Goal: Task Accomplishment & Management: Manage account settings

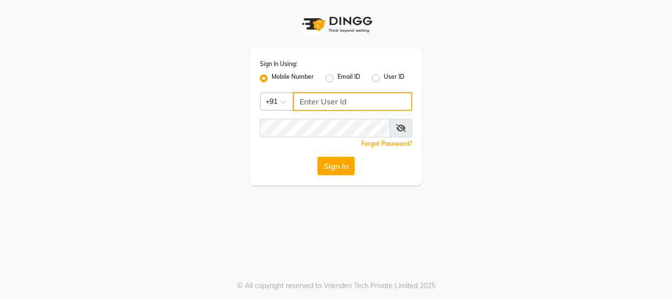
click at [328, 97] on input "Username" at bounding box center [353, 101] width 120 height 19
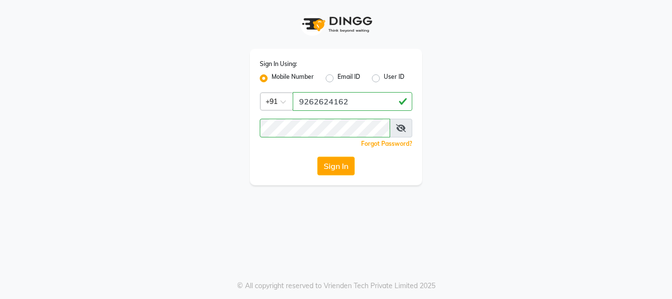
click at [398, 125] on icon at bounding box center [401, 128] width 10 height 8
click at [353, 162] on button "Sign In" at bounding box center [335, 166] width 37 height 19
click at [336, 169] on button "Sign In" at bounding box center [335, 166] width 37 height 19
click at [403, 128] on icon at bounding box center [401, 128] width 9 height 8
click at [334, 161] on button "Sign In" at bounding box center [335, 166] width 37 height 19
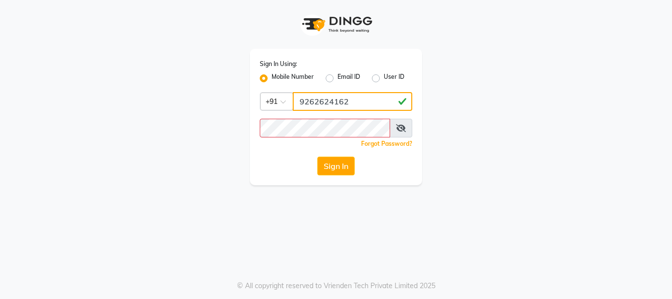
click at [365, 101] on input "9262624162" at bounding box center [353, 101] width 120 height 19
type input "9"
click at [313, 107] on input "Username" at bounding box center [353, 101] width 120 height 19
click at [312, 98] on input "Username" at bounding box center [353, 101] width 120 height 19
type input "9262624162"
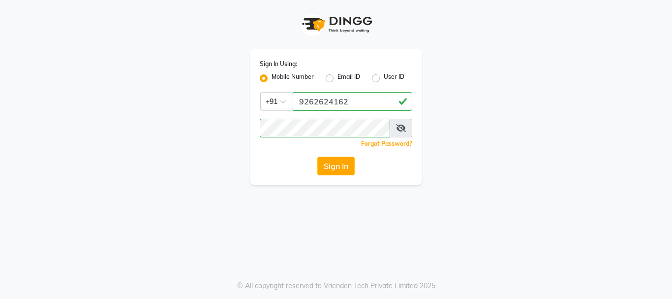
click at [403, 126] on icon at bounding box center [401, 128] width 10 height 8
click at [334, 172] on button "Sign In" at bounding box center [335, 166] width 37 height 19
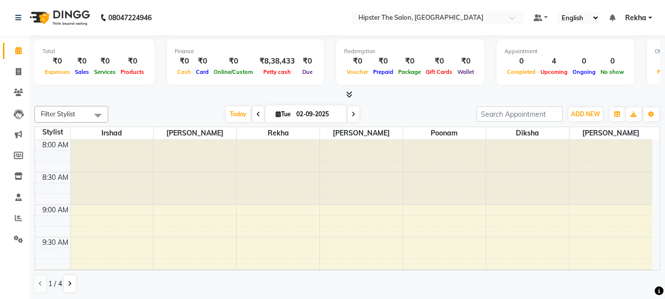
click at [332, 156] on div at bounding box center [361, 172] width 83 height 65
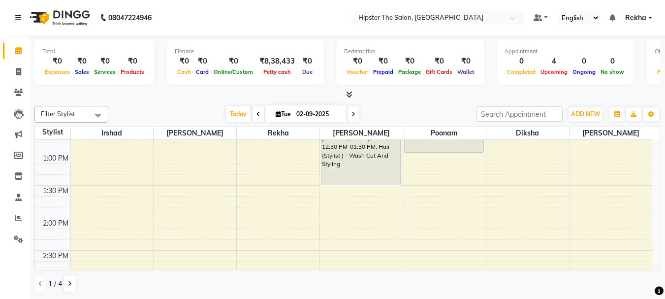
scroll to position [295, 0]
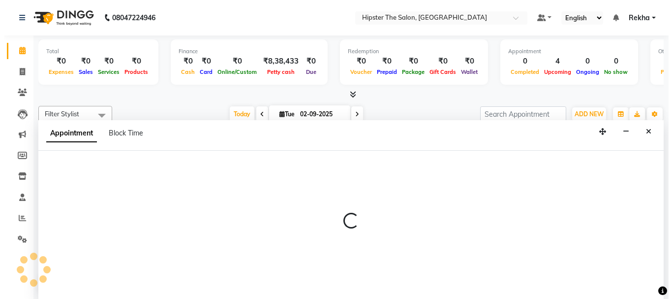
scroll to position [0, 0]
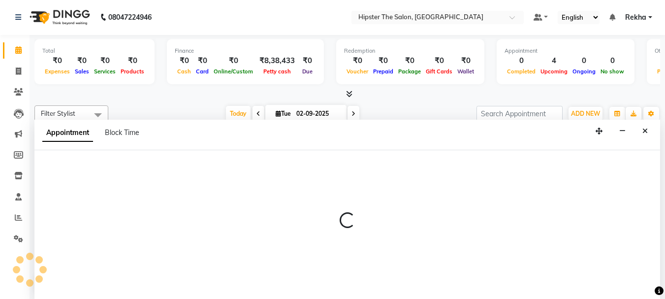
select select "32401"
select select "810"
select select "tentative"
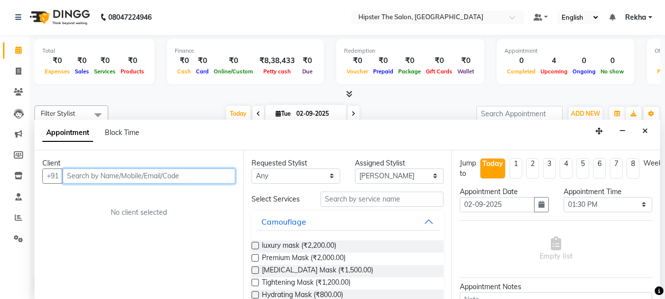
click at [221, 174] on input "text" at bounding box center [149, 175] width 173 height 15
type input "8779071516"
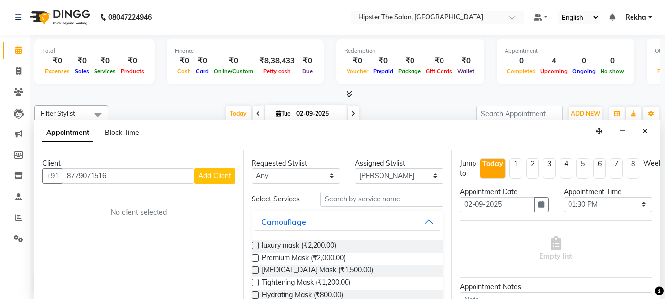
click at [221, 174] on span "Add Client" at bounding box center [214, 175] width 33 height 9
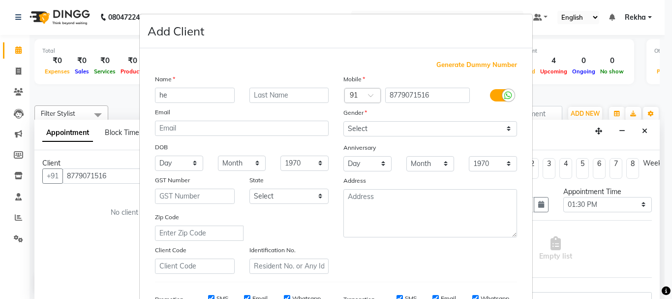
type input "h"
type input "Himali"
click at [280, 99] on input "text" at bounding box center [290, 95] width 80 height 15
type input "m"
type input "Mehta"
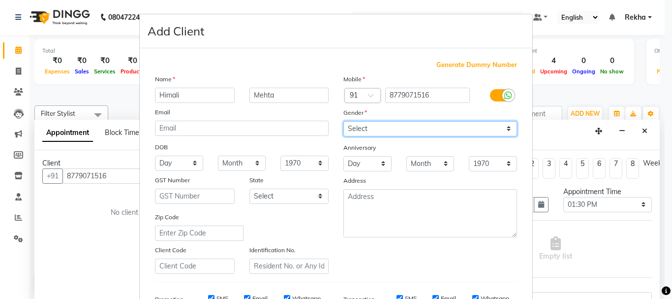
click at [505, 130] on select "Select Male Female Other Prefer Not To Say" at bounding box center [431, 128] width 174 height 15
select select "female"
click at [344, 121] on select "Select Male Female Other Prefer Not To Say" at bounding box center [431, 128] width 174 height 15
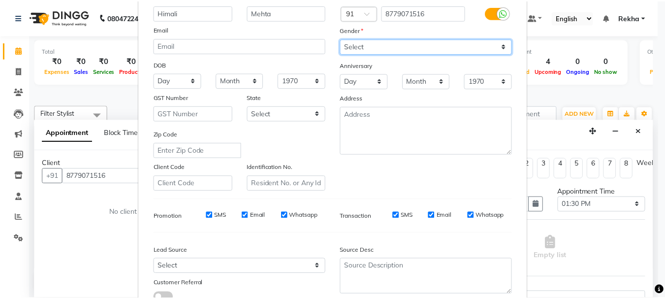
scroll to position [156, 0]
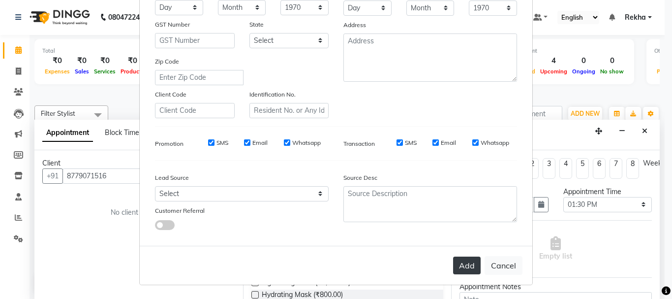
click at [462, 259] on button "Add" at bounding box center [467, 265] width 28 height 18
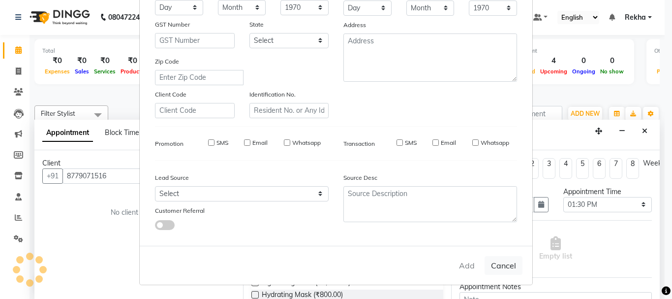
select select
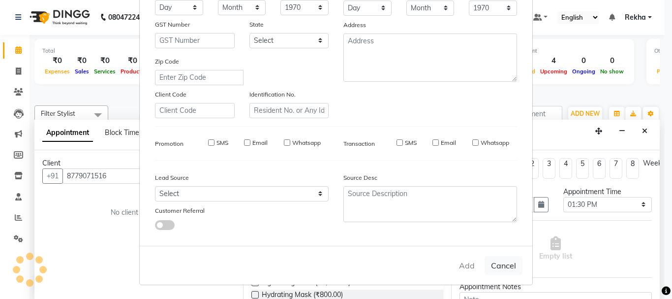
select select
checkbox input "false"
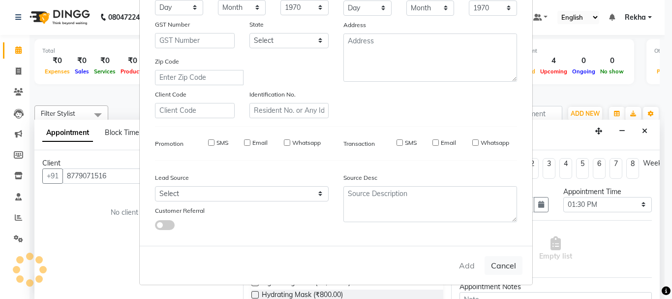
checkbox input "false"
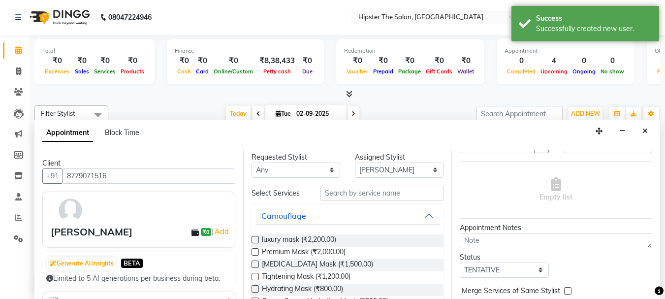
scroll to position [0, 0]
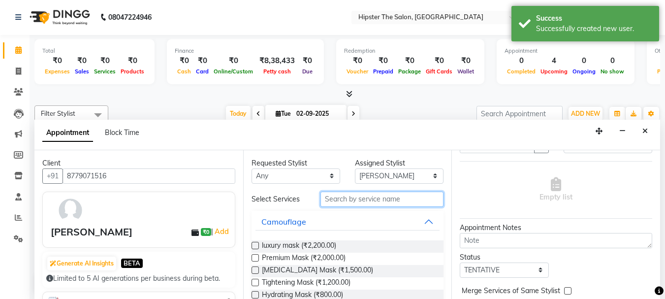
click at [384, 200] on input "text" at bounding box center [381, 198] width 123 height 15
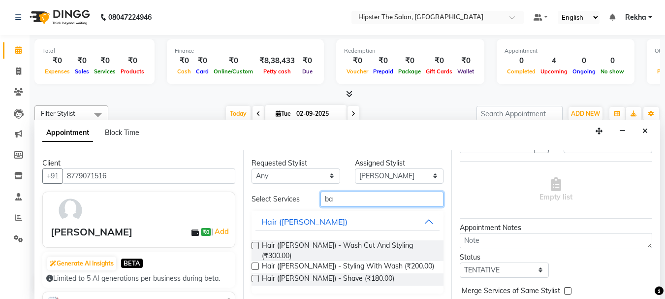
type input "b"
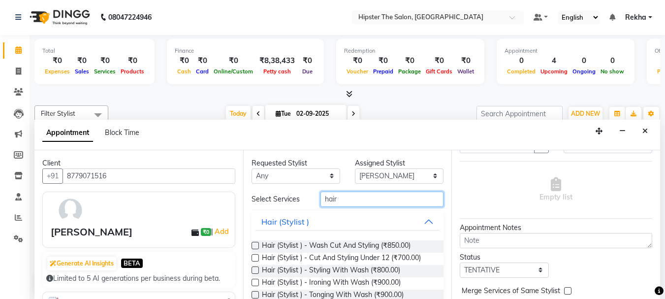
type input "hair"
click at [255, 246] on label at bounding box center [254, 245] width 7 height 7
click at [255, 246] on input "checkbox" at bounding box center [254, 246] width 6 height 6
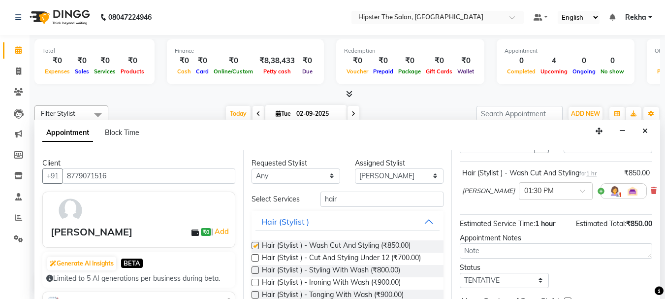
checkbox input "false"
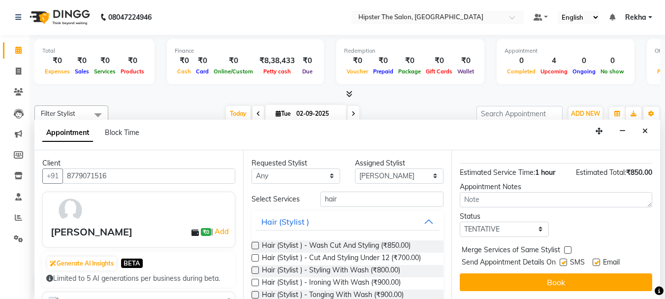
scroll to position [118, 0]
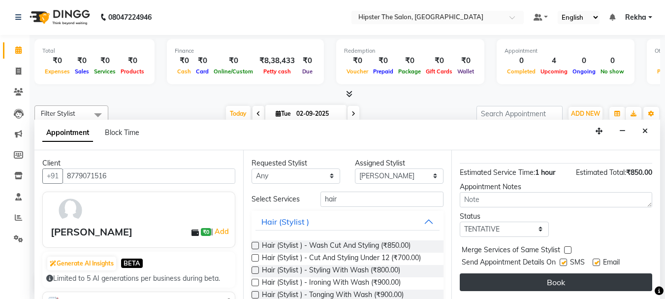
click at [568, 278] on button "Book" at bounding box center [556, 282] width 192 height 18
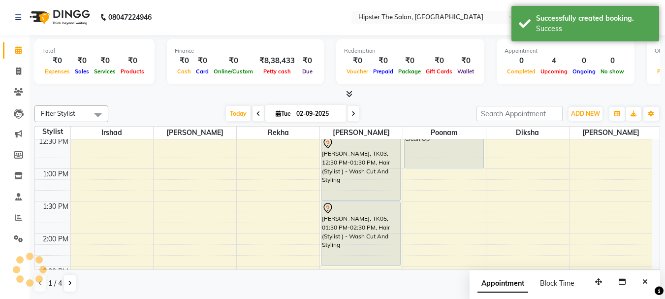
scroll to position [0, 0]
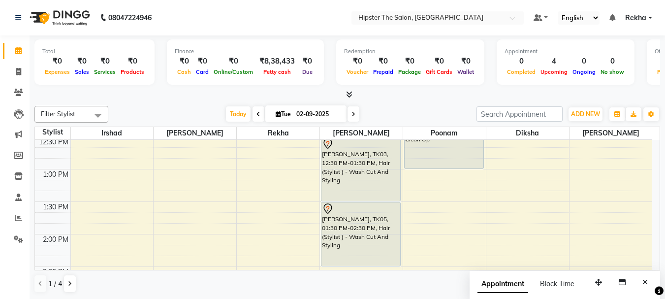
click at [569, 274] on div "Appointment Block Time" at bounding box center [565, 286] width 190 height 31
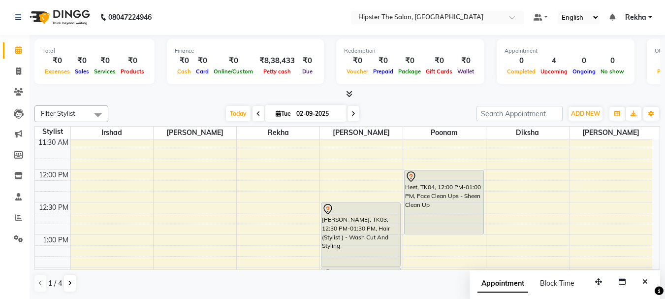
scroll to position [226, 0]
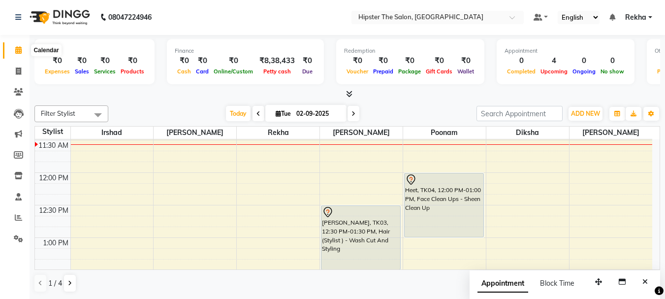
click at [18, 48] on icon at bounding box center [18, 49] width 6 height 7
click at [15, 68] on span at bounding box center [18, 71] width 17 height 11
select select "5125"
select select "service"
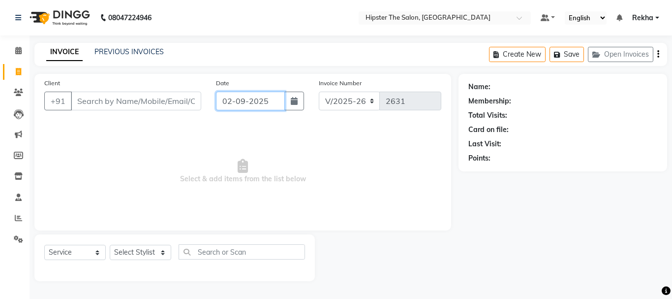
click at [232, 101] on input "02-09-2025" at bounding box center [250, 101] width 69 height 19
select select "9"
select select "2025"
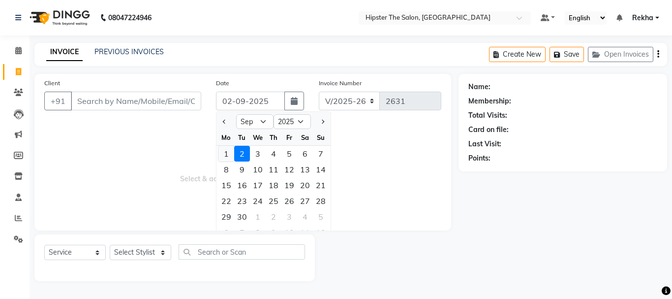
click at [224, 148] on div "1" at bounding box center [227, 154] width 16 height 16
type input "01-09-2025"
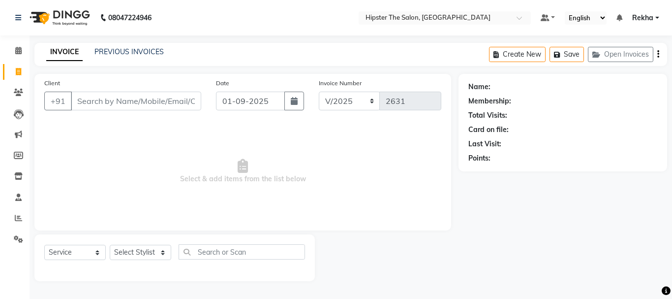
click at [309, 132] on span "Select & add items from the list below" at bounding box center [242, 171] width 397 height 98
click at [122, 51] on link "PREVIOUS INVOICES" at bounding box center [128, 51] width 69 height 9
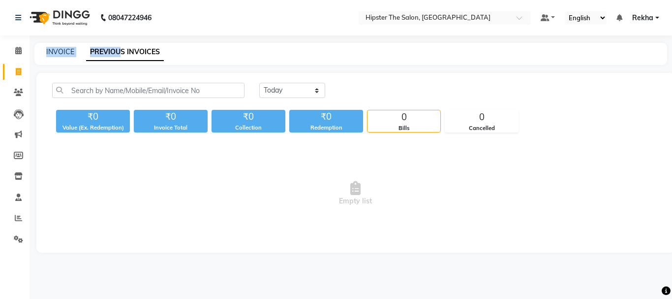
drag, startPoint x: 122, startPoint y: 51, endPoint x: 45, endPoint y: 53, distance: 76.8
click at [45, 53] on div "INVOICE PREVIOUS INVOICES" at bounding box center [344, 52] width 621 height 10
click at [51, 55] on link "INVOICE" at bounding box center [60, 51] width 28 height 9
select select "5125"
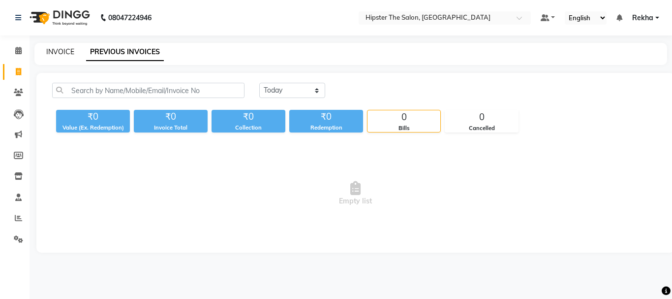
select select "service"
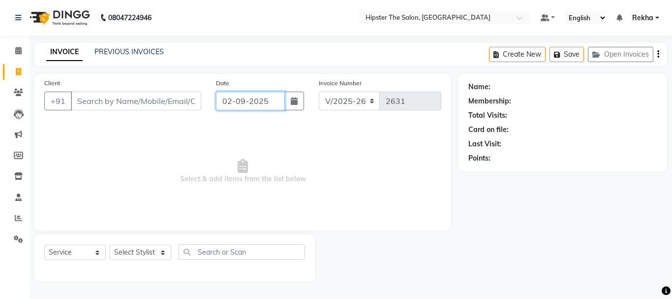
click at [232, 101] on input "02-09-2025" at bounding box center [250, 101] width 69 height 19
select select "9"
select select "2025"
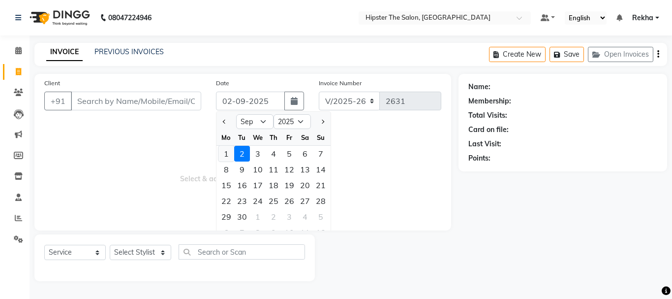
click at [227, 150] on div "1" at bounding box center [227, 154] width 16 height 16
type input "01-09-2025"
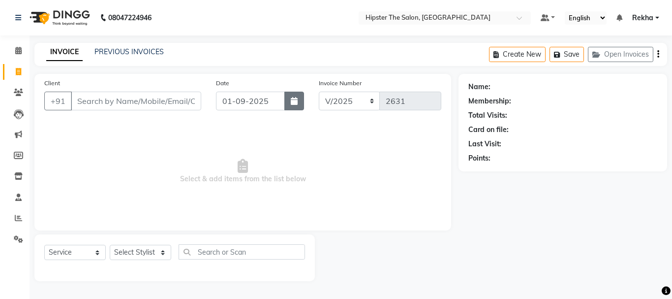
click at [288, 106] on button "button" at bounding box center [294, 101] width 20 height 19
select select "9"
select select "2025"
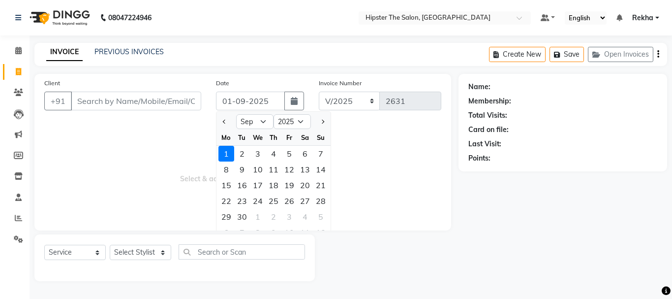
click at [229, 154] on div "1" at bounding box center [227, 154] width 16 height 16
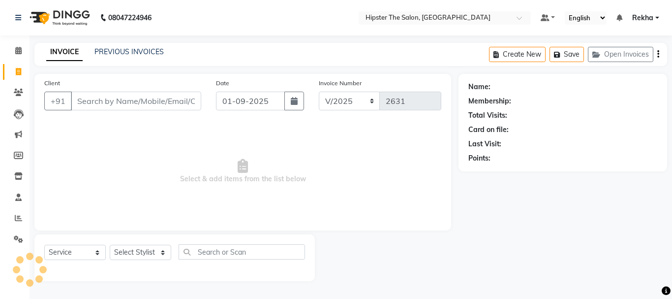
click at [229, 154] on span "Select & add items from the list below" at bounding box center [242, 171] width 397 height 98
click at [370, 103] on select "V/2025 V/2025-26" at bounding box center [350, 101] width 62 height 19
click at [319, 92] on select "V/2025 V/2025-26" at bounding box center [350, 101] width 62 height 19
click at [367, 100] on select "V/2025 V/2025-26" at bounding box center [350, 101] width 62 height 19
select select "5126"
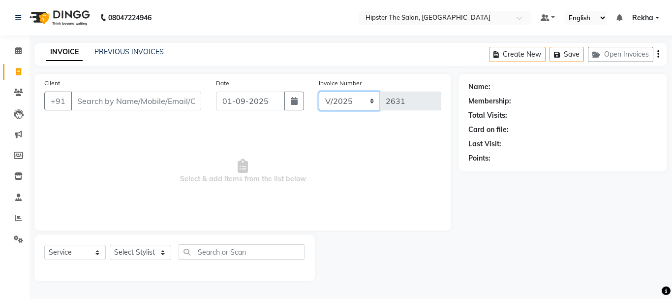
click at [319, 92] on select "V/2025 V/2025-26" at bounding box center [350, 101] width 62 height 19
type input "0001"
click at [21, 69] on icon at bounding box center [18, 71] width 5 height 7
select select "5125"
select select "service"
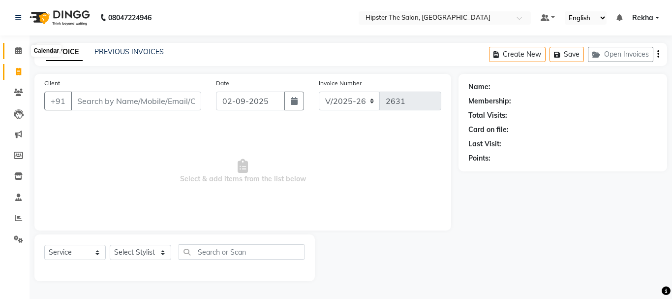
click at [14, 50] on span at bounding box center [18, 50] width 17 height 11
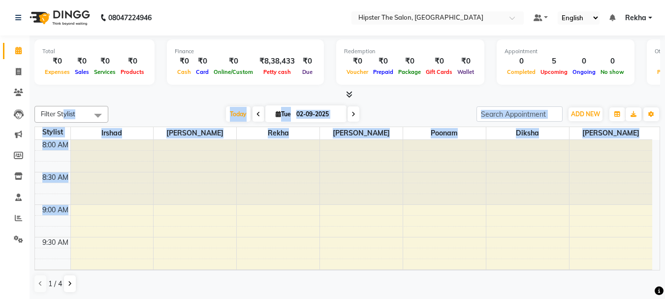
drag, startPoint x: 63, startPoint y: 120, endPoint x: 122, endPoint y: 210, distance: 107.4
click at [122, 210] on div "Filter Stylist Select All Irshad Bhavin Rekha Ashik poonam Diksha minaz Aditya …" at bounding box center [347, 199] width 626 height 195
click at [139, 195] on div at bounding box center [112, 172] width 83 height 65
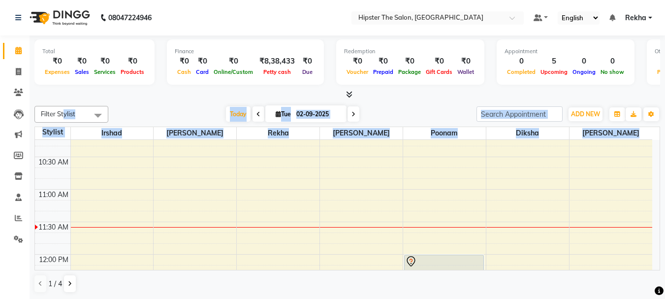
scroll to position [148, 0]
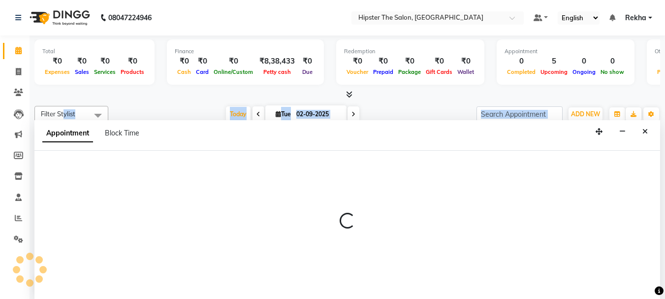
scroll to position [0, 0]
select select "32387"
select select "tentative"
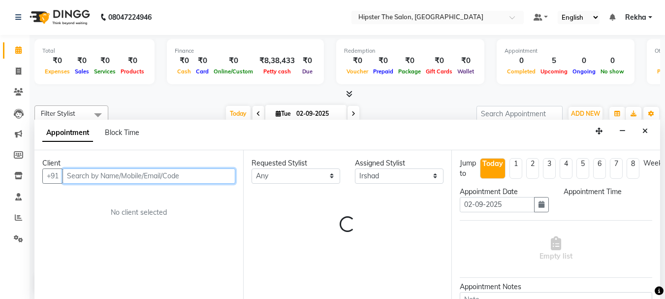
select select "660"
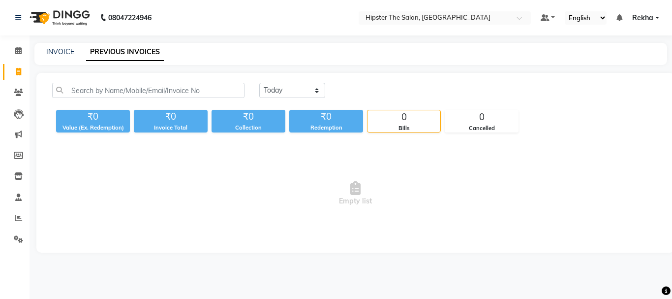
click at [151, 167] on span "Empty list" at bounding box center [355, 193] width 607 height 98
click at [53, 51] on link "INVOICE" at bounding box center [60, 51] width 28 height 9
select select "5125"
select select "service"
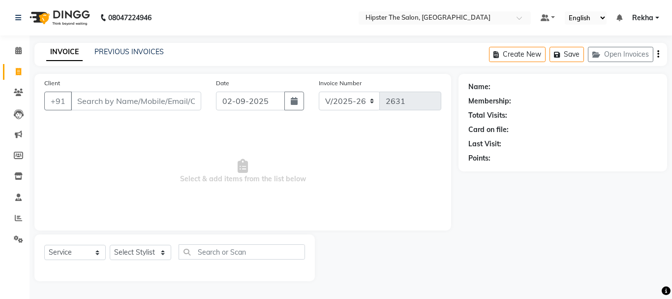
type input "\"
click at [231, 100] on input "02-09-2025" at bounding box center [250, 101] width 69 height 19
select select "9"
select select "2025"
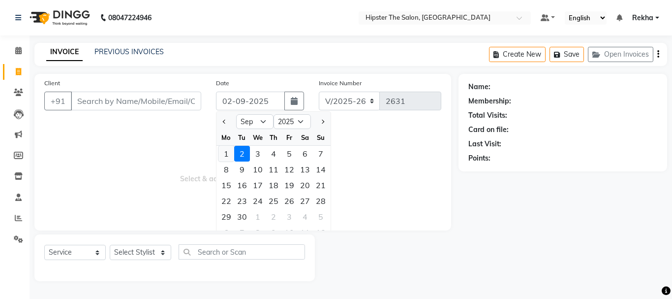
click at [229, 155] on div "1" at bounding box center [227, 154] width 16 height 16
type input "01-09-2025"
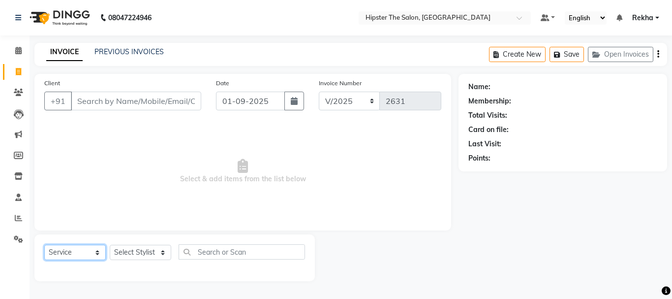
click at [97, 253] on select "Select Service Product Membership Package Voucher Prepaid Gift Card" at bounding box center [75, 252] width 62 height 15
click at [44, 245] on select "Select Service Product Membership Package Voucher Prepaid Gift Card" at bounding box center [75, 252] width 62 height 15
click at [156, 251] on select "Select Stylist Aditya aishu Akansha Altaf Anil Anup Ashik Bhavin Diksha Irshad …" at bounding box center [141, 252] width 62 height 15
select select "90480"
click at [110, 245] on select "Select Stylist Aditya aishu Akansha Altaf Anil Anup Ashik Bhavin Diksha Irshad …" at bounding box center [141, 252] width 62 height 15
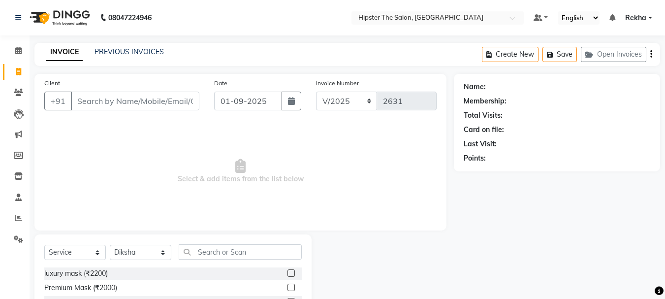
click at [156, 214] on span "Select & add items from the list below" at bounding box center [240, 171] width 392 height 98
click at [286, 106] on button "button" at bounding box center [292, 101] width 20 height 19
select select "9"
select select "2025"
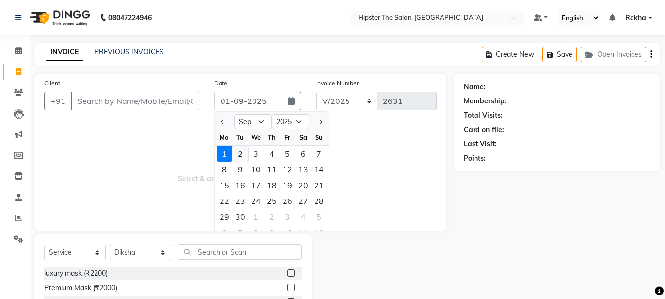
click at [243, 155] on div "2" at bounding box center [240, 154] width 16 height 16
type input "02-09-2025"
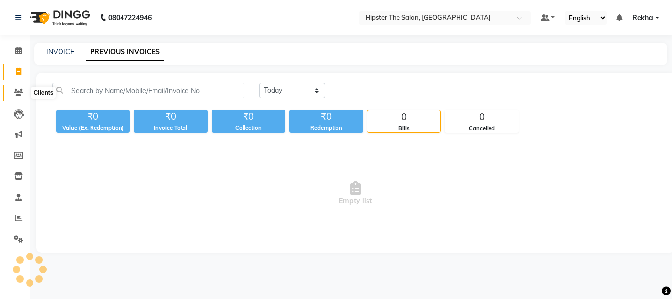
click at [18, 90] on icon at bounding box center [18, 92] width 9 height 7
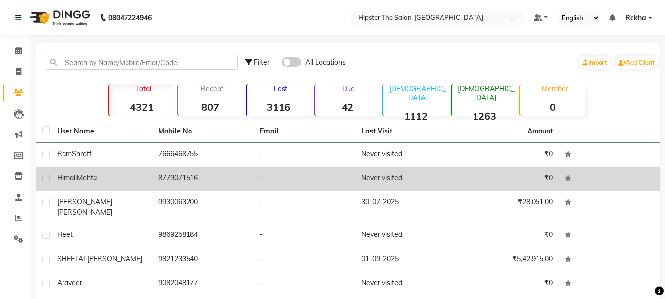
click at [151, 181] on tr "Himali Mehta 8779071516 - Never visited ₹0" at bounding box center [348, 179] width 624 height 24
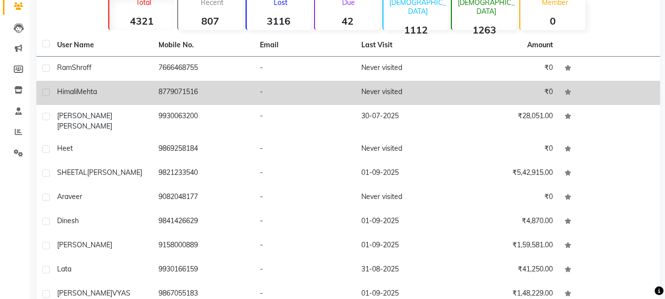
scroll to position [92, 0]
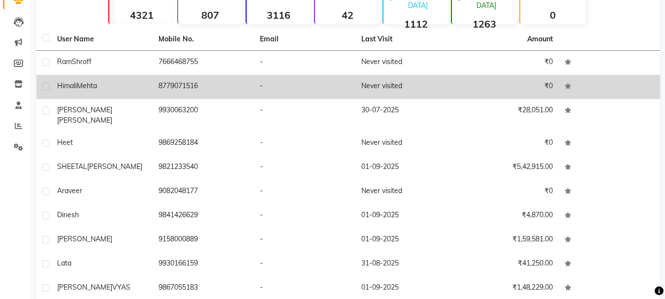
click at [319, 180] on td "-" at bounding box center [304, 192] width 101 height 24
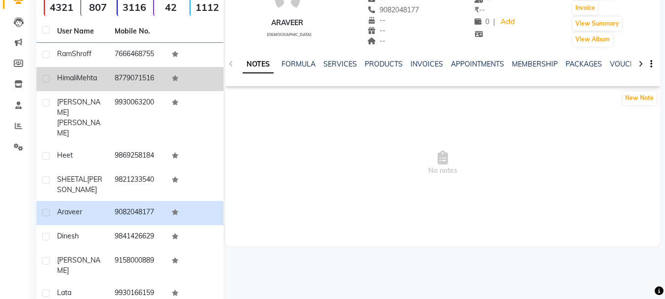
drag, startPoint x: 319, startPoint y: 180, endPoint x: 310, endPoint y: 199, distance: 21.4
click at [319, 176] on span "No notes" at bounding box center [442, 163] width 435 height 98
drag, startPoint x: 310, startPoint y: 199, endPoint x: 302, endPoint y: 198, distance: 7.9
drag, startPoint x: 302, startPoint y: 198, endPoint x: 294, endPoint y: 228, distance: 30.9
click at [294, 228] on div "araveer male -- -- 9082048177 -- -- -- -- -- ₹ -- 0 | Add Appointment Invoice V…" at bounding box center [442, 98] width 435 height 295
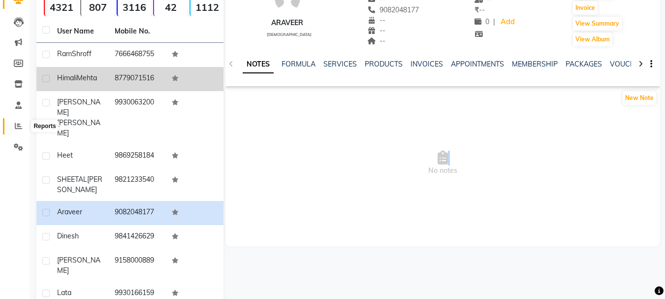
click at [12, 126] on span at bounding box center [18, 126] width 17 height 11
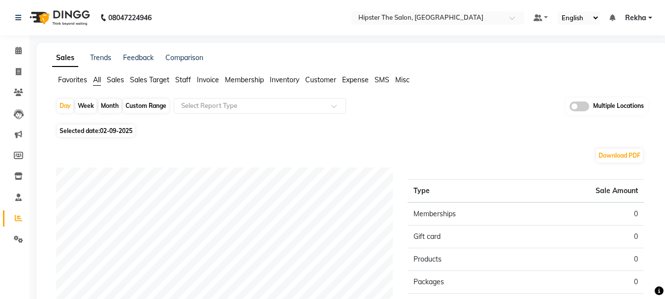
click at [111, 166] on div "Download PDF Sales summary Type Sale Amount Memberships 0 Gift card 0 Products …" at bounding box center [349, 300] width 603 height 321
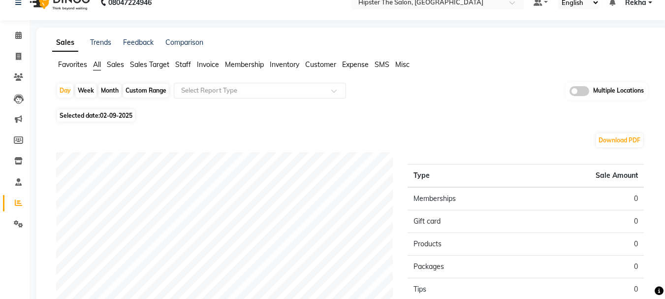
click at [659, 292] on icon at bounding box center [659, 290] width 9 height 9
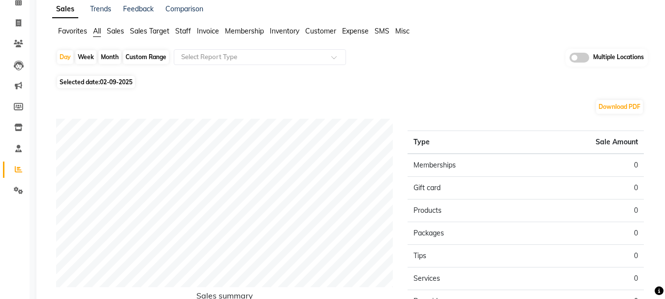
scroll to position [59, 0]
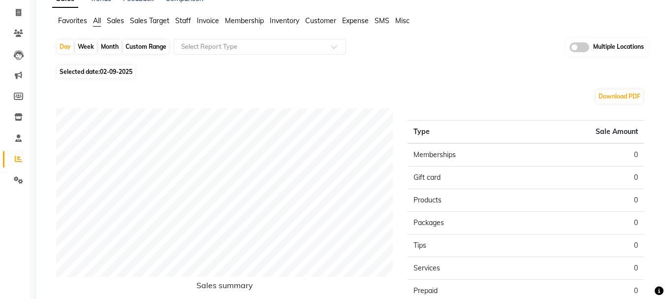
click at [651, 292] on app-reports "Favorites All Sales Sales Target Staff Invoice Membership Inventory Customer Ex…" at bounding box center [351, 209] width 611 height 386
drag, startPoint x: 652, startPoint y: 297, endPoint x: 653, endPoint y: 304, distance: 7.0
click at [653, 240] on html "08047224946 Select Location × Hipster The Salon, Mulund West Default Panel My P…" at bounding box center [332, 90] width 665 height 299
click at [117, 69] on span "02-09-2025" at bounding box center [116, 71] width 32 height 7
select select "9"
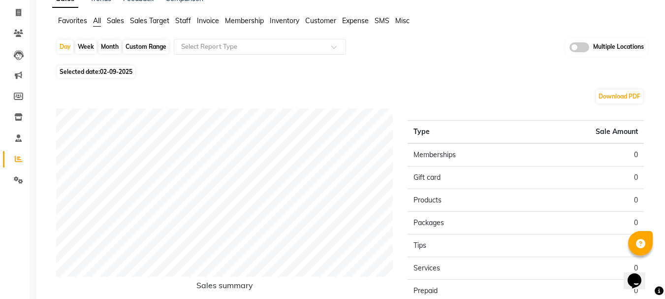
select select "2025"
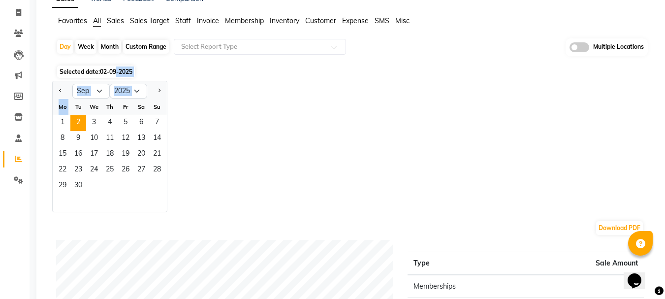
drag, startPoint x: 93, startPoint y: 89, endPoint x: 73, endPoint y: 114, distance: 32.3
click at [73, 114] on div "Day Week Month Custom Range Select Report Type Multiple Locations Selected date…" at bounding box center [351, 285] width 599 height 495
click at [56, 123] on span "1" at bounding box center [63, 123] width 16 height 16
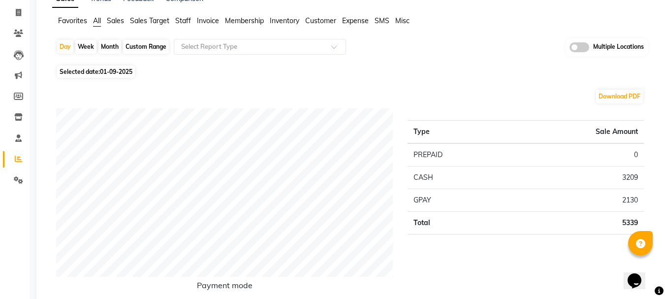
click at [477, 174] on td "CASH" at bounding box center [458, 177] width 101 height 23
click at [458, 175] on td "CASH" at bounding box center [458, 177] width 101 height 23
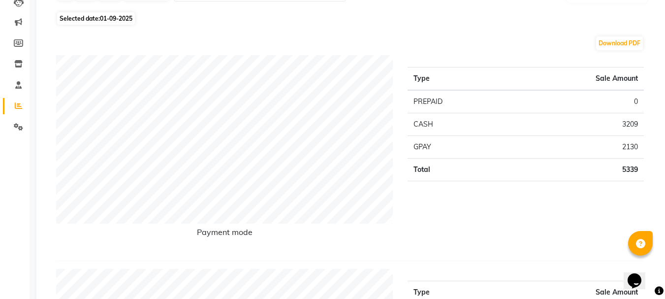
click at [483, 260] on div "Payment mode Type Sale Amount PREPAID 0 CASH 3209 GPAY 2130 Total 5339" at bounding box center [350, 158] width 588 height 206
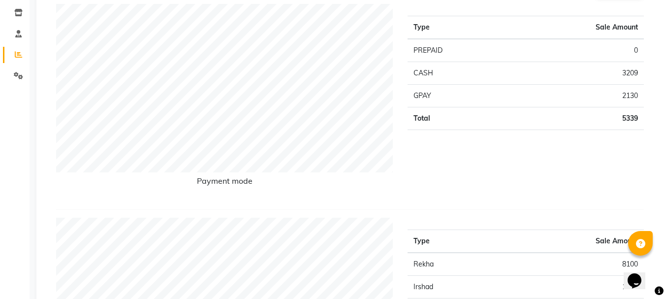
scroll to position [174, 0]
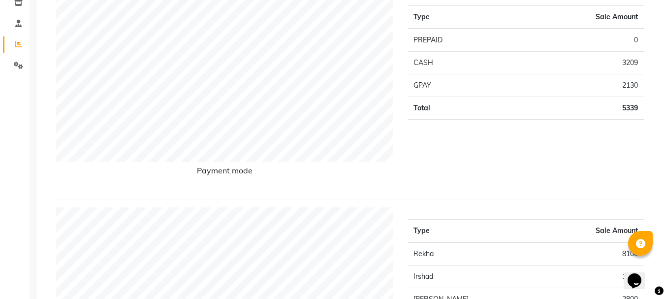
click at [486, 253] on td "Rekha" at bounding box center [473, 253] width 130 height 23
click at [399, 167] on div "Payment mode" at bounding box center [224, 92] width 351 height 197
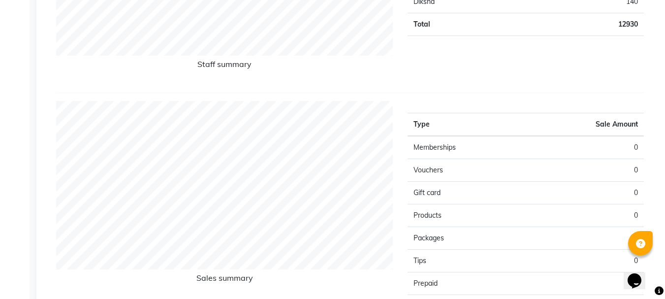
scroll to position [496, 0]
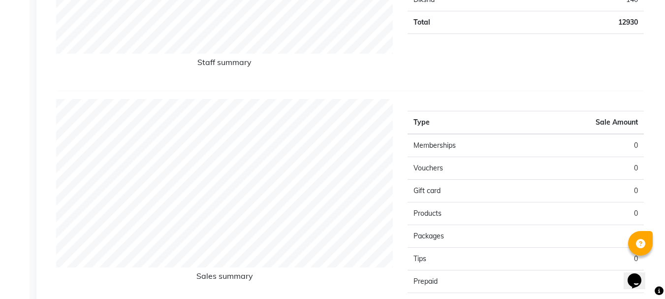
click at [403, 209] on div "Type Sale Amount Memberships 0 Vouchers 0 Gift card 0 Products 0 Packages 0 Tip…" at bounding box center [525, 234] width 251 height 270
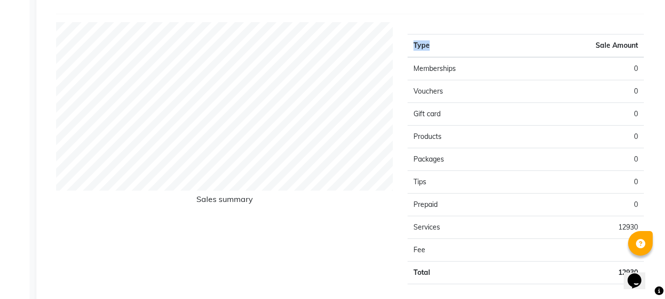
click at [403, 209] on div "Type Sale Amount Memberships 0 Vouchers 0 Gift card 0 Products 0 Packages 0 Tip…" at bounding box center [525, 157] width 251 height 270
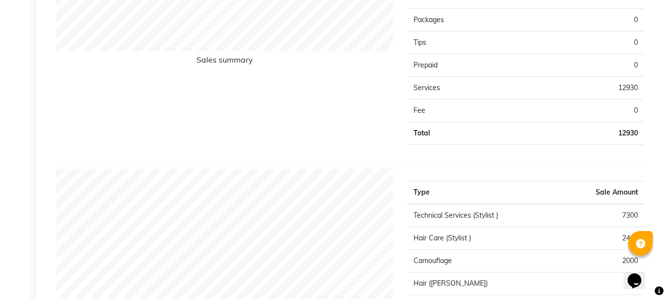
scroll to position [712, 0]
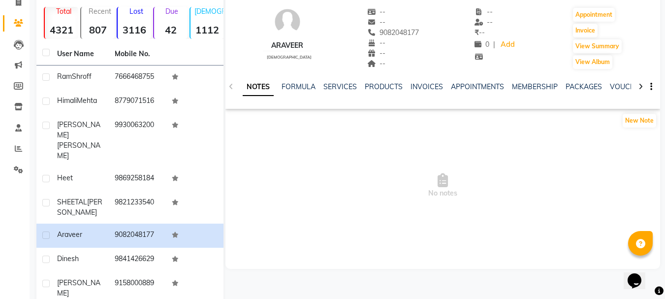
scroll to position [145, 0]
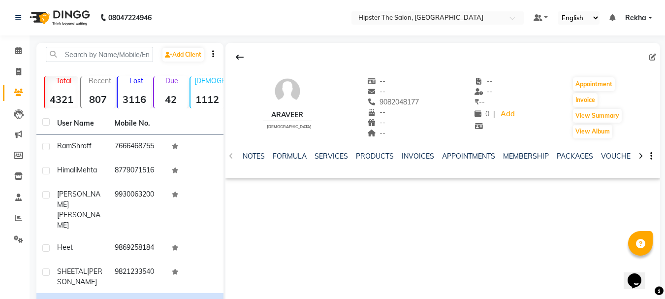
click at [13, 22] on div "08047224946" at bounding box center [83, 18] width 151 height 28
click at [18, 49] on icon at bounding box center [18, 50] width 6 height 7
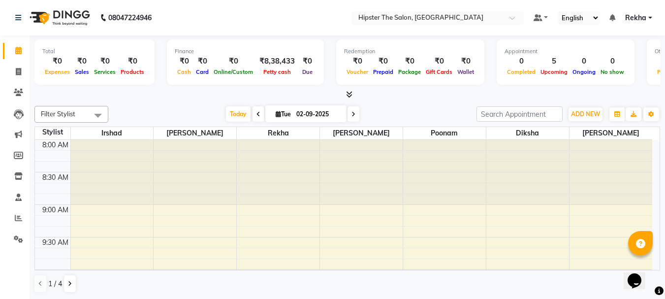
click at [327, 115] on input "02-09-2025" at bounding box center [317, 114] width 49 height 15
drag, startPoint x: 327, startPoint y: 115, endPoint x: 333, endPoint y: 117, distance: 6.9
click at [332, 117] on input "02-09-2025" at bounding box center [317, 114] width 49 height 15
select select "9"
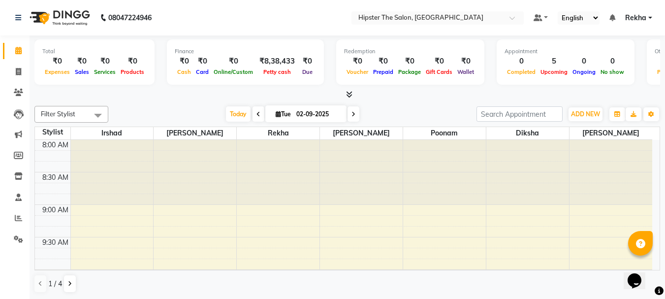
select select "2025"
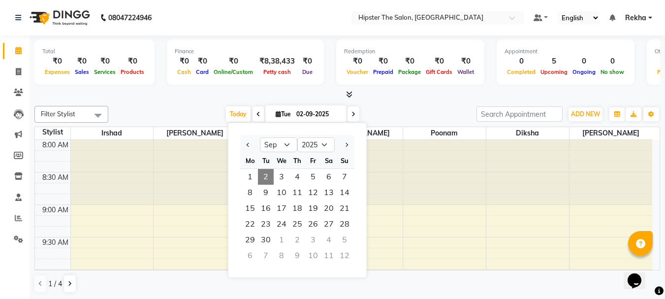
click at [327, 115] on input "02-09-2025" at bounding box center [317, 114] width 49 height 15
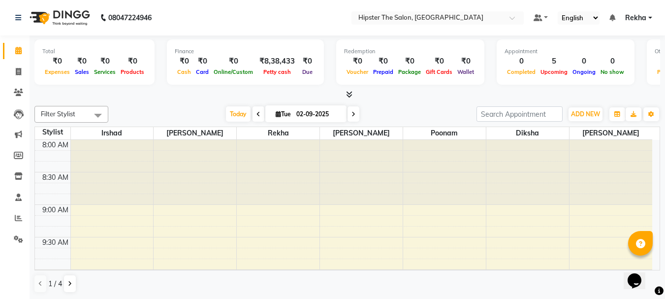
click at [352, 118] on span at bounding box center [353, 113] width 12 height 15
type input "03-09-2025"
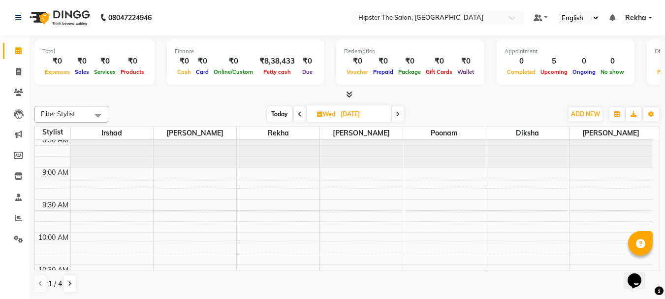
scroll to position [49, 0]
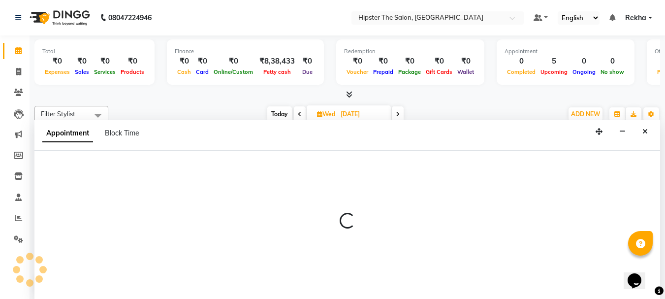
scroll to position [0, 0]
select select "32401"
select select "615"
select select "tentative"
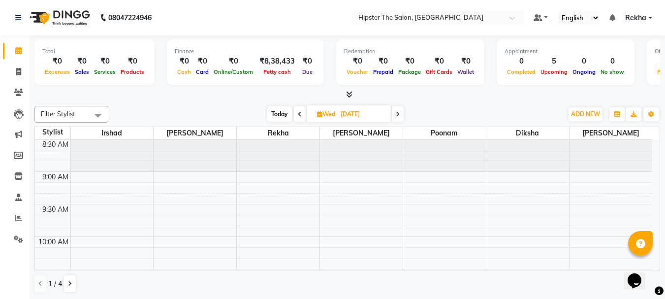
scroll to position [44, 0]
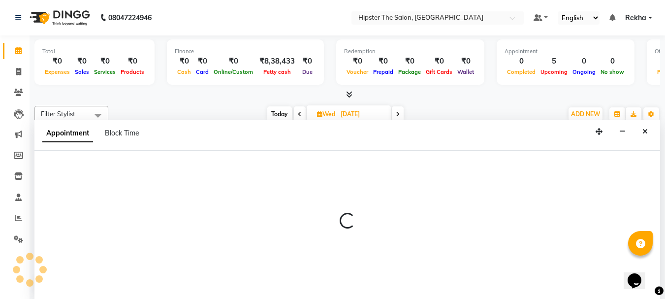
scroll to position [49, 0]
select select "32401"
select select "570"
select select "tentative"
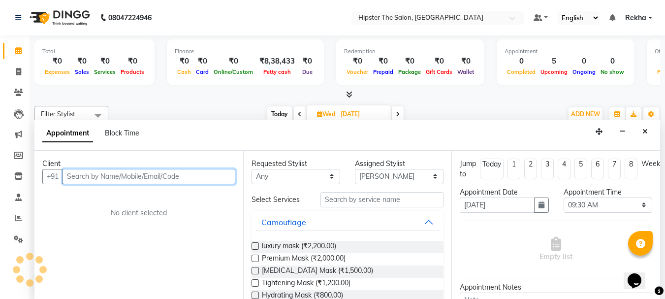
scroll to position [0, 0]
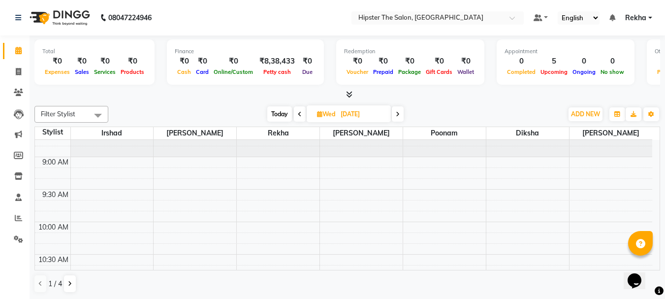
scroll to position [65, 0]
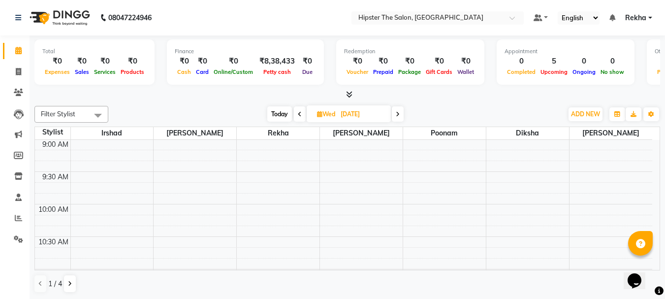
select select "32401"
select select "tentative"
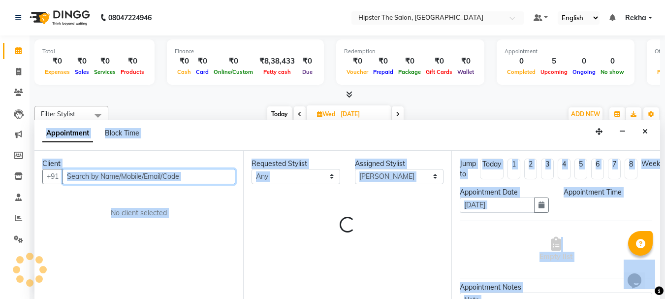
select select "600"
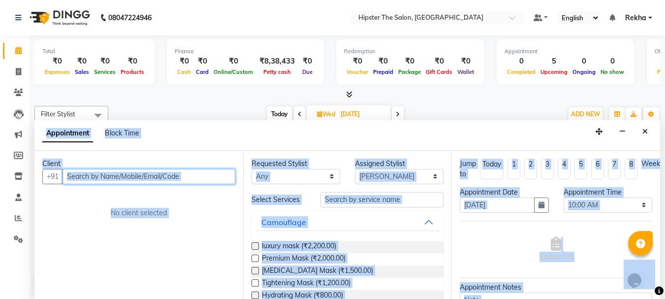
scroll to position [0, 0]
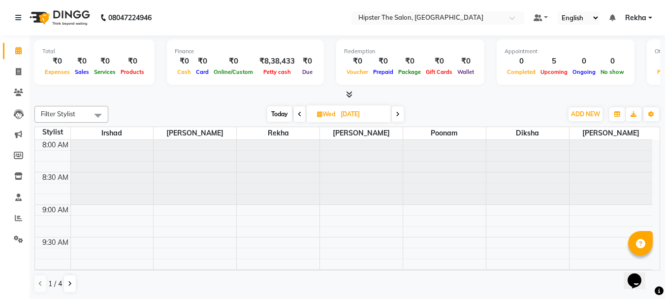
select select "32386"
select select "tentative"
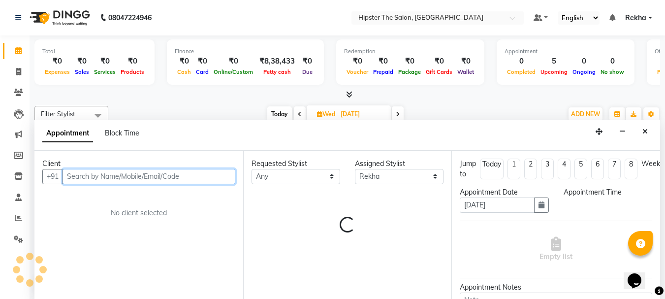
scroll to position [0, 0]
select select "555"
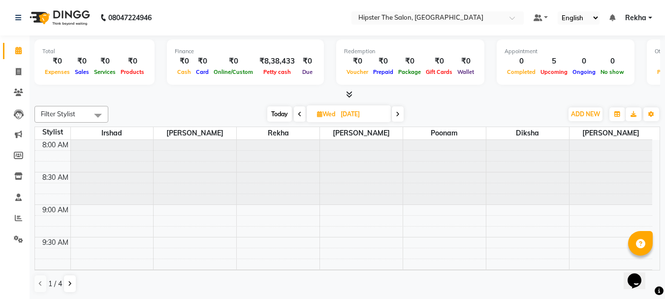
click at [651, 263] on div "Opens Chat This icon Opens the chat window." at bounding box center [640, 263] width 24 height 0
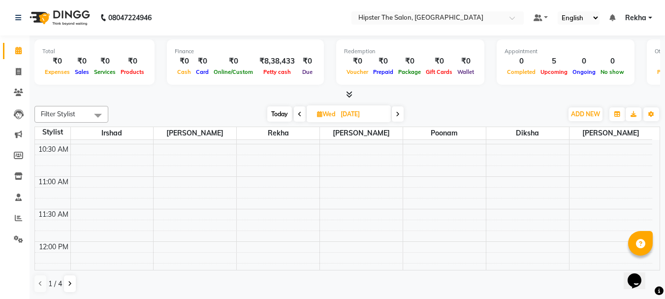
scroll to position [177, 0]
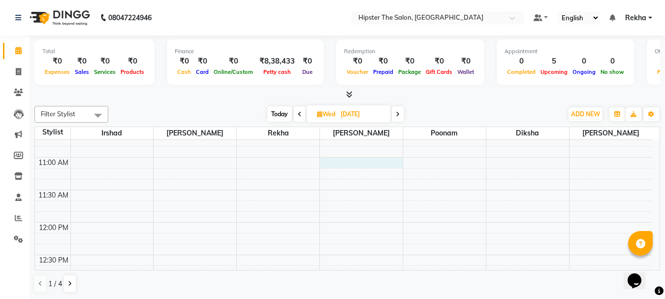
select select "32401"
select select "660"
select select "tentative"
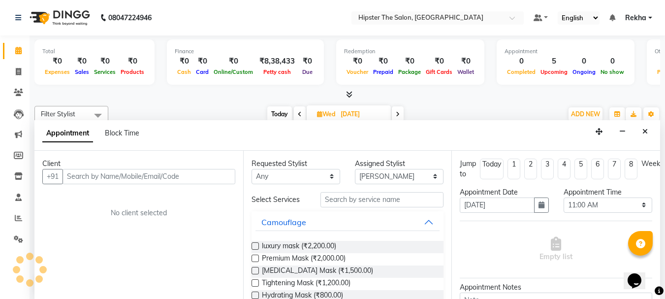
scroll to position [0, 0]
click at [222, 174] on input "text" at bounding box center [149, 175] width 173 height 15
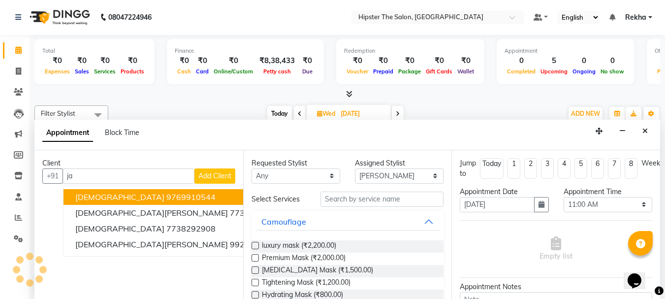
type input "j"
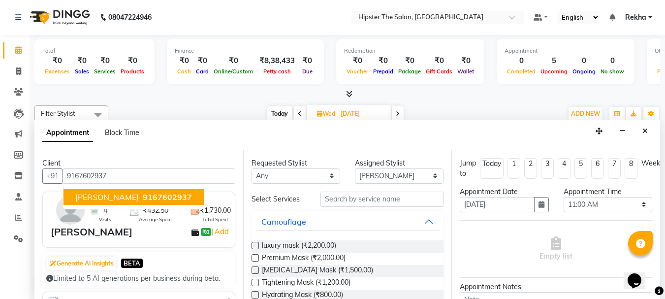
click at [143, 197] on span "9167602937" at bounding box center [167, 197] width 49 height 10
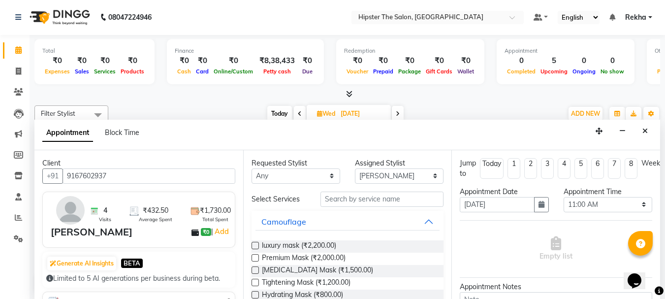
type input "9167602937"
click at [390, 198] on input "text" at bounding box center [381, 198] width 123 height 15
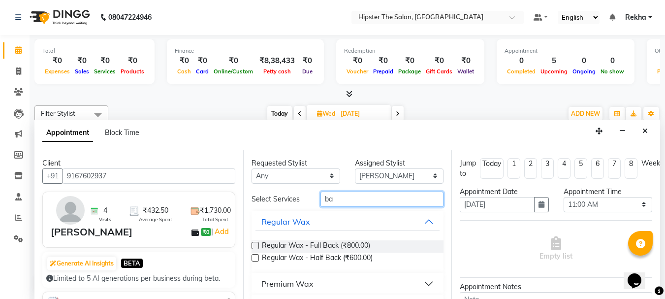
type input "b"
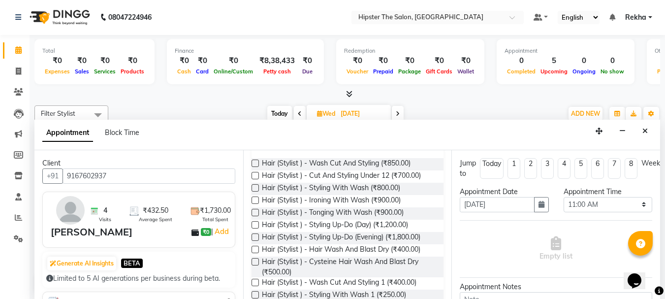
scroll to position [98, 0]
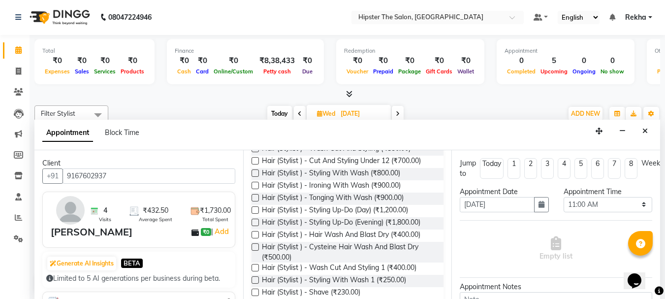
type input "hair"
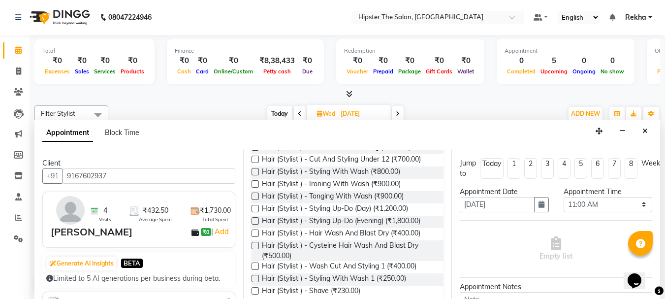
click at [442, 239] on div "Requested Stylist Any Aditya aishu Akansha Altaf Anil Anup Ashik Bhavin Diksha …" at bounding box center [347, 224] width 209 height 149
click at [256, 266] on label at bounding box center [254, 265] width 7 height 7
click at [256, 266] on input "checkbox" at bounding box center [254, 267] width 6 height 6
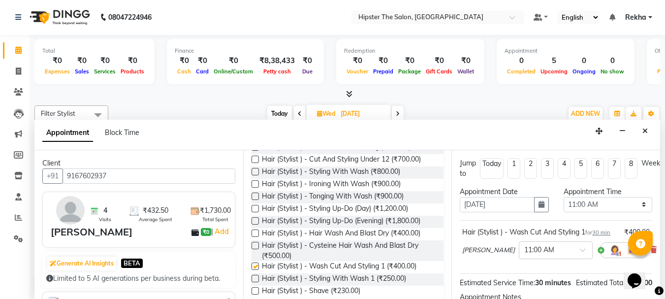
checkbox input "false"
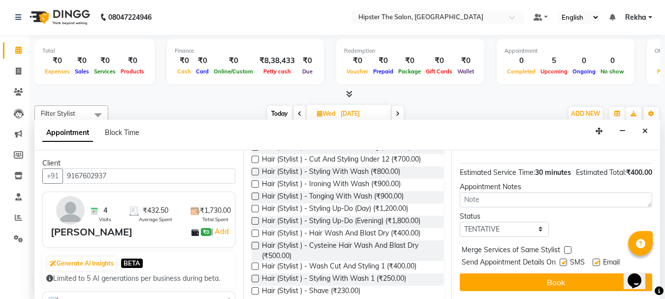
scroll to position [138, 0]
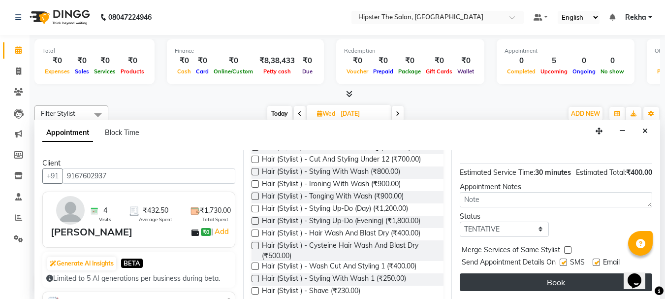
click at [584, 278] on button "Book" at bounding box center [556, 282] width 192 height 18
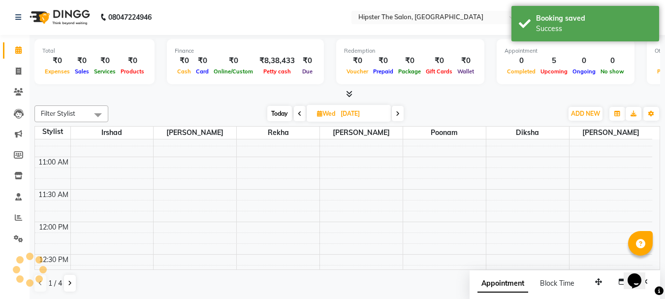
scroll to position [0, 0]
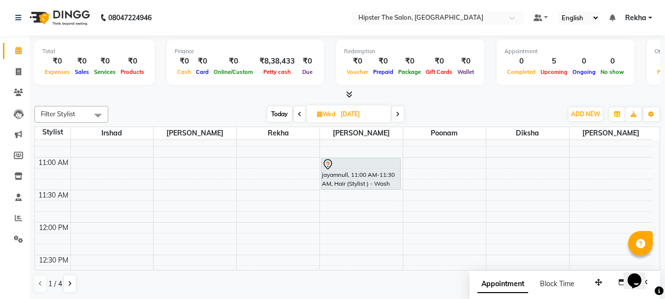
click at [300, 112] on icon at bounding box center [300, 114] width 4 height 6
type input "02-09-2025"
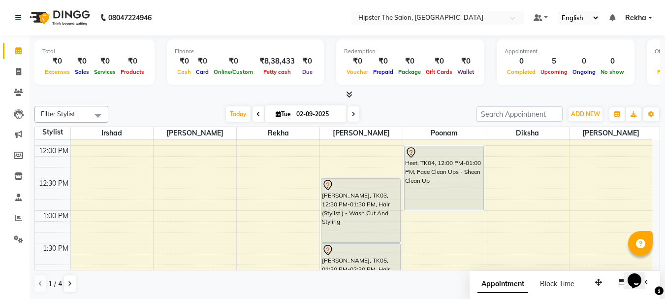
scroll to position [245, 0]
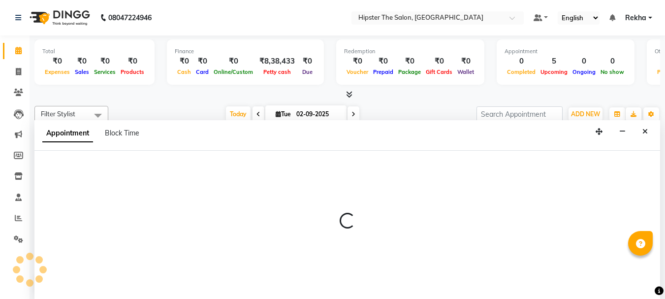
scroll to position [0, 0]
select select "77020"
select select "tentative"
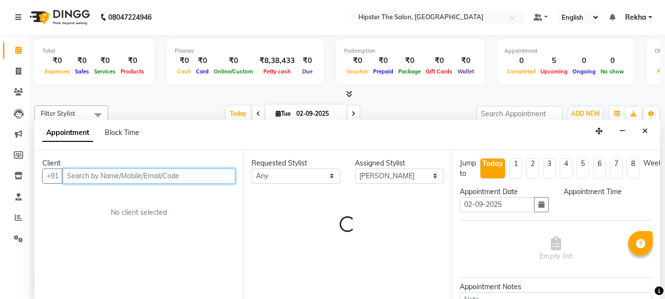
select select "810"
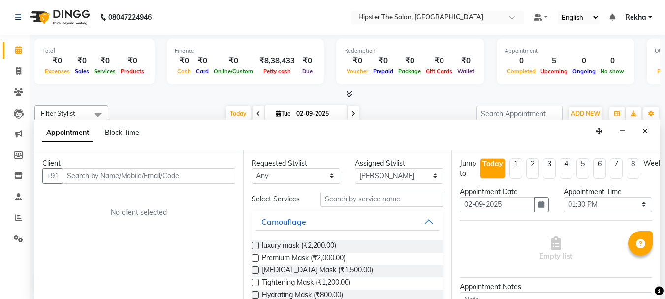
drag, startPoint x: 384, startPoint y: 93, endPoint x: 341, endPoint y: 103, distance: 44.0
click at [341, 103] on div "Total ₹0 Expenses ₹0 Sales ₹0 Services ₹0 Products Finance ₹0 Cash ₹0 Card ₹0 O…" at bounding box center [347, 167] width 635 height 264
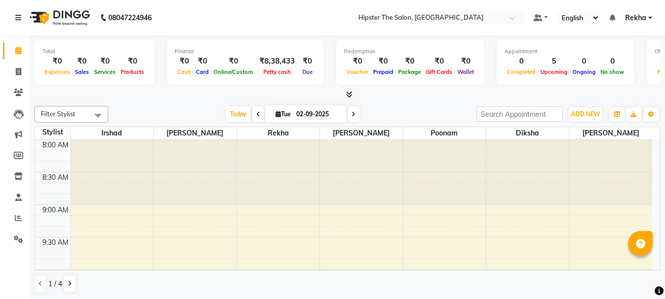
click at [348, 112] on span at bounding box center [353, 113] width 12 height 15
type input "03-09-2025"
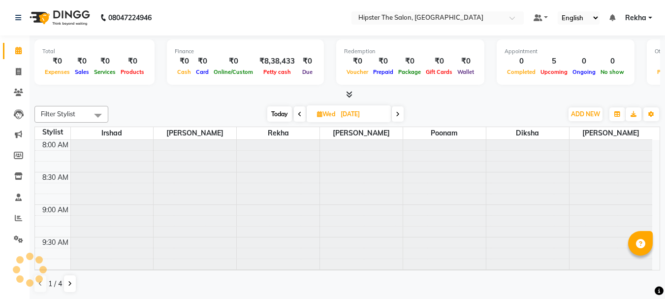
scroll to position [260, 0]
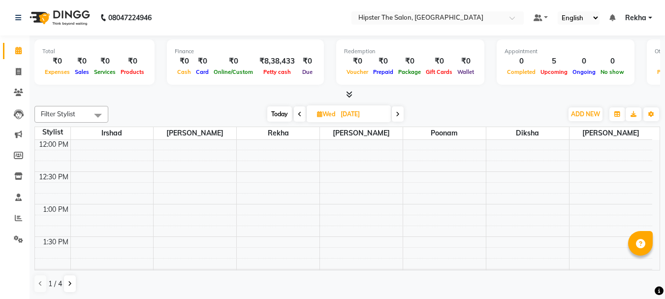
click at [310, 115] on span "Wed 03-09-2025" at bounding box center [349, 113] width 84 height 17
click at [322, 111] on span "Wed" at bounding box center [325, 113] width 23 height 7
select select "9"
select select "2025"
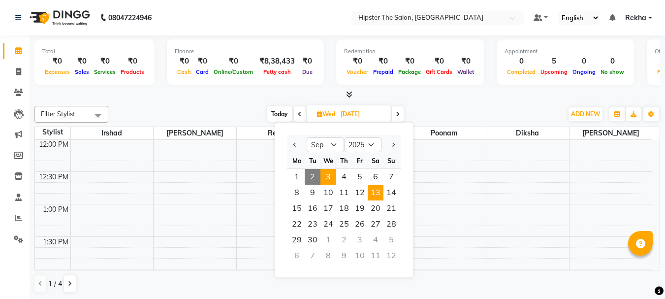
click at [371, 199] on span "13" at bounding box center [376, 193] width 16 height 16
type input "13-09-2025"
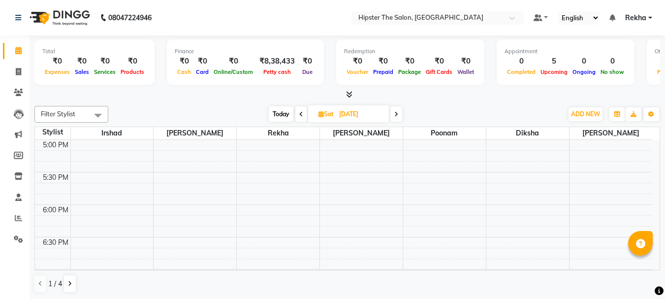
scroll to position [592, 0]
click at [269, 172] on div "8:00 AM 8:30 AM 9:00 AM 9:30 AM 10:00 AM 10:30 AM 11:00 AM 11:30 AM 12:00 PM 12…" at bounding box center [343, 35] width 617 height 974
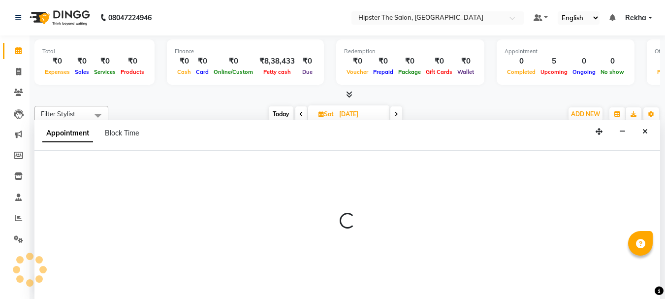
select select "32386"
select select "tentative"
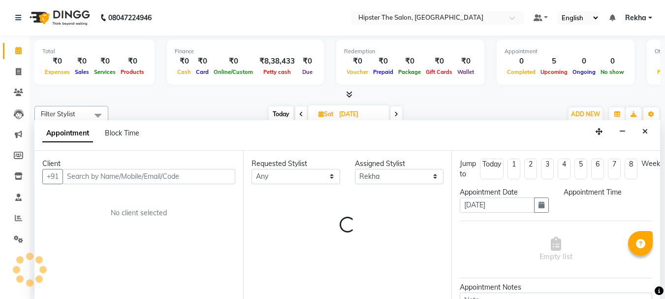
scroll to position [0, 0]
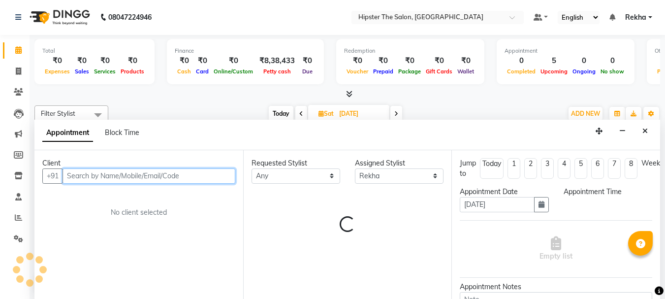
select select "1050"
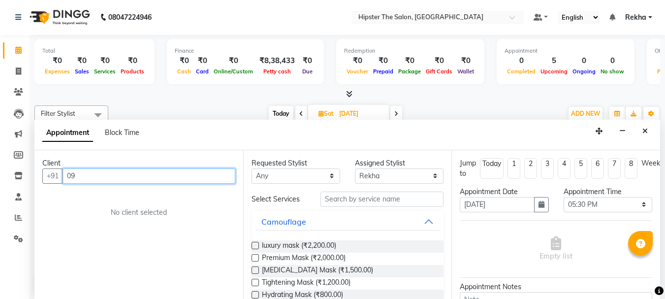
type input "0"
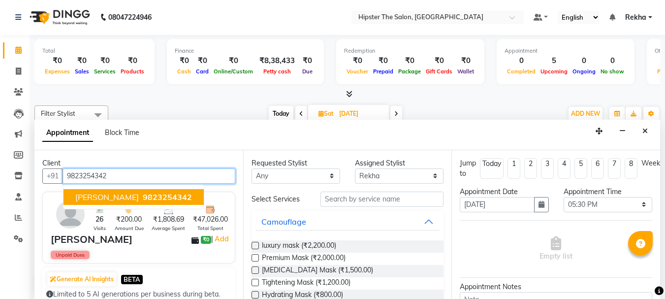
click at [143, 199] on span "9823254342" at bounding box center [167, 197] width 49 height 10
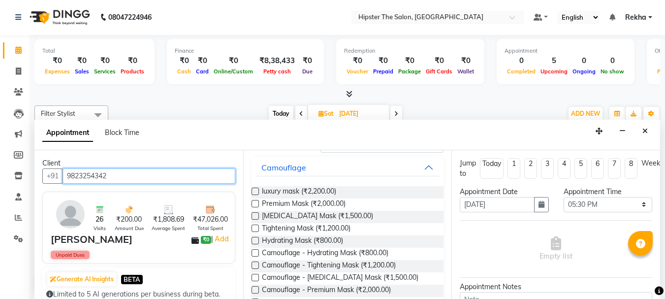
type input "9823254342"
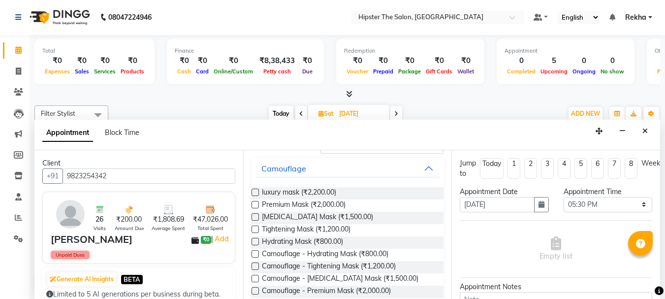
click at [422, 229] on div "Tightening Mask (₹1,200.00)" at bounding box center [347, 230] width 192 height 12
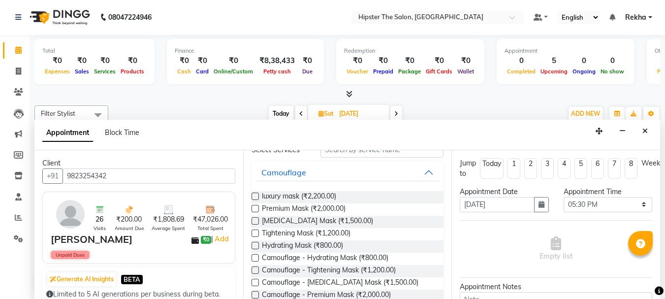
click at [422, 229] on div "Tightening Mask (₹1,200.00)" at bounding box center [347, 234] width 192 height 12
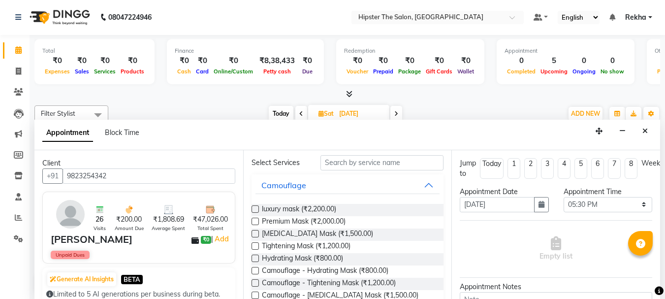
scroll to position [33, 0]
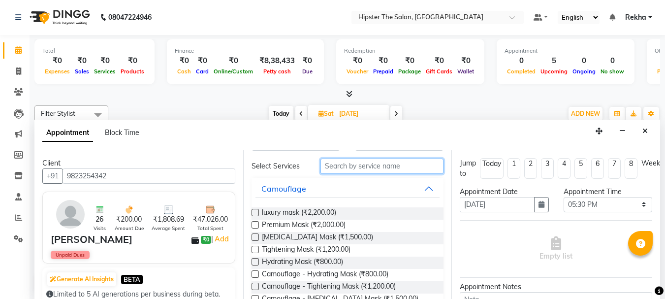
click at [388, 164] on input "text" at bounding box center [381, 165] width 123 height 15
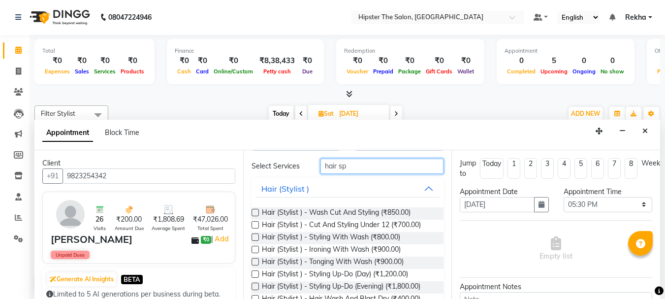
scroll to position [6, 0]
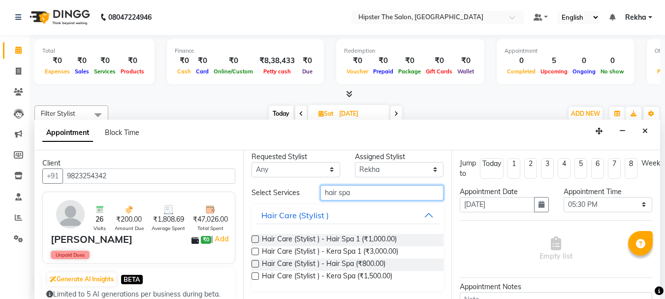
type input "hair spa"
click at [415, 256] on div "Hair Care (Stylist ) - Kera Spa 1 (₹3,000.00)" at bounding box center [347, 252] width 192 height 12
click at [416, 254] on div "Hair Care (Stylist ) - Kera Spa 1 (₹3,000.00)" at bounding box center [347, 252] width 192 height 12
click at [254, 276] on label at bounding box center [254, 275] width 7 height 7
click at [254, 276] on input "checkbox" at bounding box center [254, 277] width 6 height 6
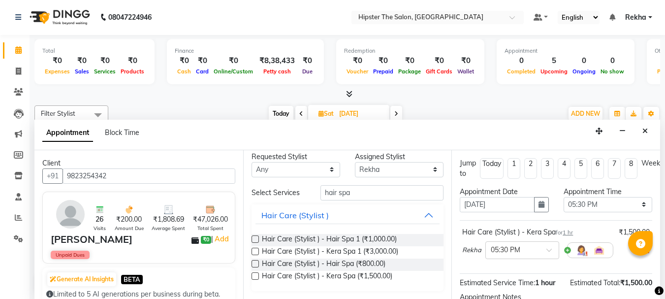
click at [256, 274] on label at bounding box center [254, 275] width 7 height 7
click at [256, 274] on input "checkbox" at bounding box center [254, 277] width 6 height 6
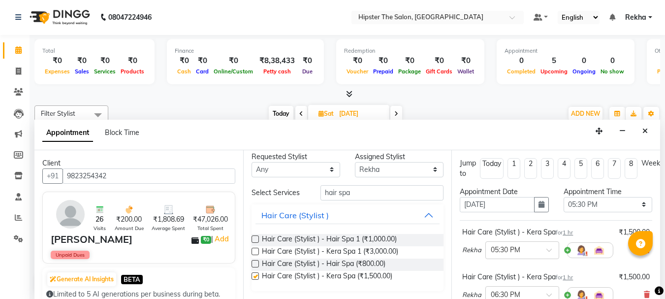
checkbox input "false"
click at [358, 197] on input "hair spa" at bounding box center [381, 192] width 123 height 15
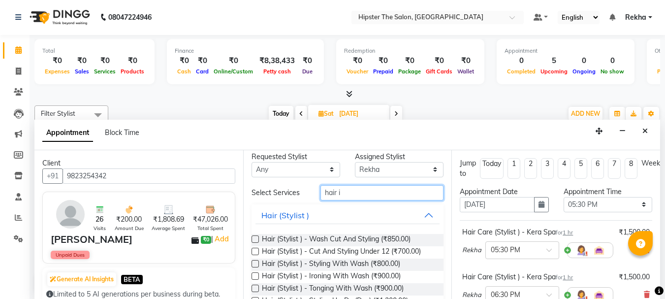
type input "hair i"
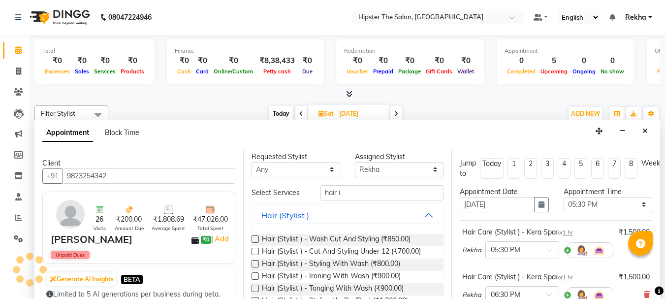
click at [256, 275] on label at bounding box center [254, 275] width 7 height 7
click at [256, 275] on input "checkbox" at bounding box center [254, 277] width 6 height 6
click at [256, 275] on label at bounding box center [254, 275] width 7 height 7
click at [256, 275] on input "checkbox" at bounding box center [254, 277] width 6 height 6
checkbox input "false"
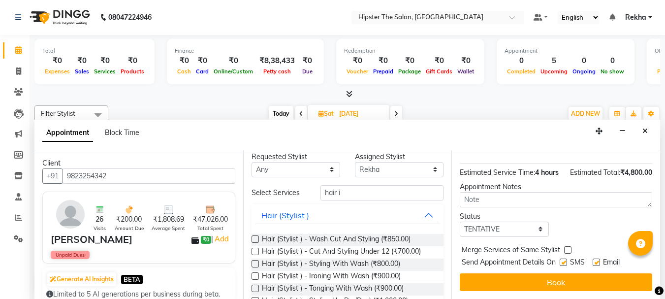
scroll to position [262, 0]
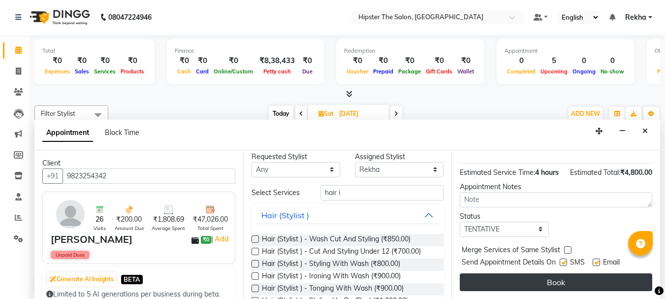
click at [585, 273] on button "Book" at bounding box center [556, 282] width 192 height 18
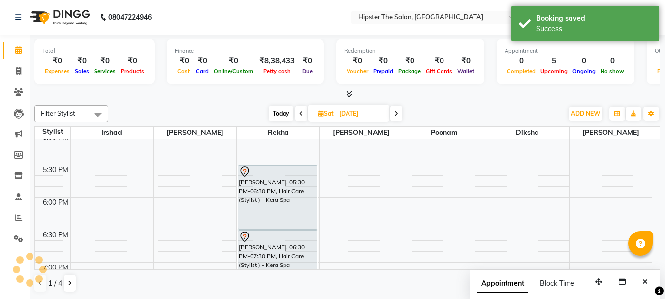
scroll to position [0, 0]
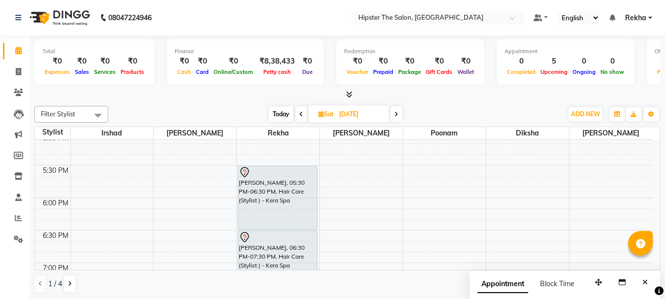
click at [302, 112] on icon at bounding box center [301, 114] width 4 height 6
type input "12-09-2025"
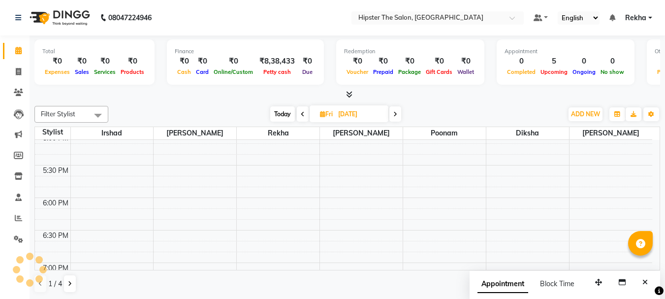
scroll to position [260, 0]
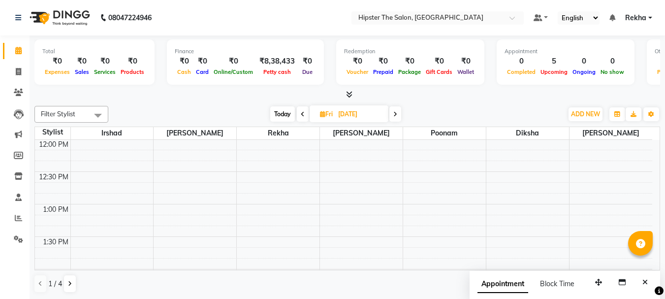
click at [323, 111] on icon at bounding box center [322, 114] width 5 height 6
select select "9"
select select "2025"
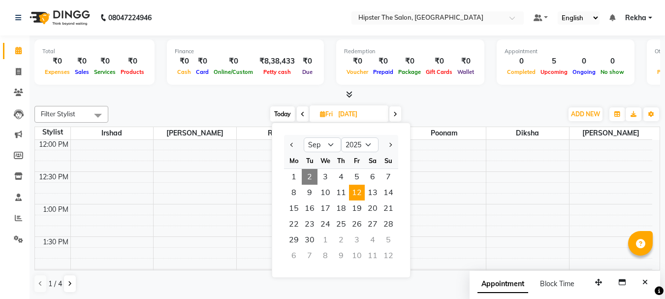
click at [314, 182] on span "2" at bounding box center [310, 177] width 16 height 16
type input "02-09-2025"
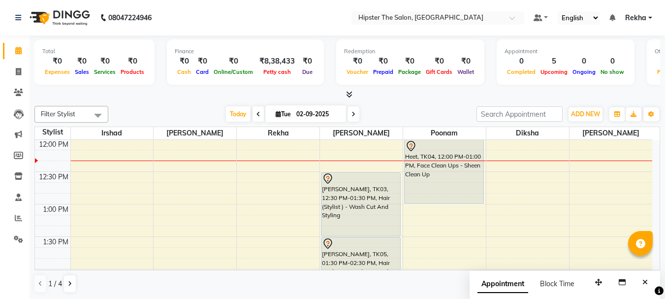
click at [279, 114] on span "Tue" at bounding box center [283, 113] width 20 height 7
select select "9"
select select "2025"
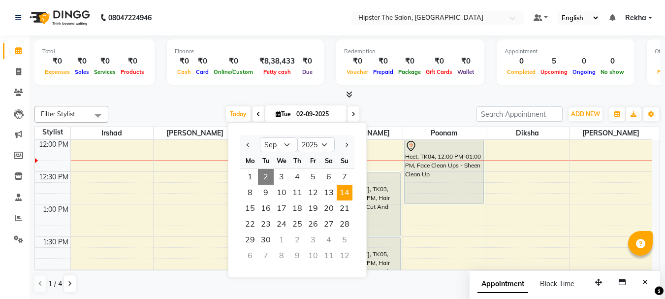
click at [338, 189] on span "14" at bounding box center [345, 193] width 16 height 16
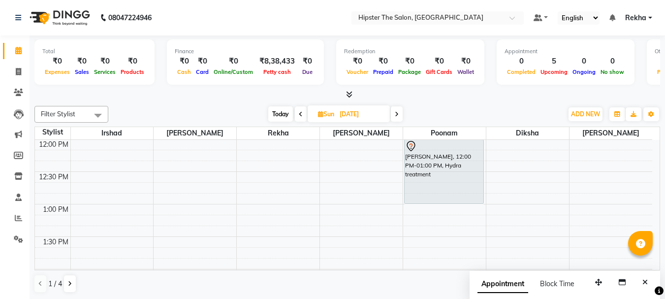
click at [300, 112] on icon at bounding box center [301, 114] width 4 height 6
type input "13-09-2025"
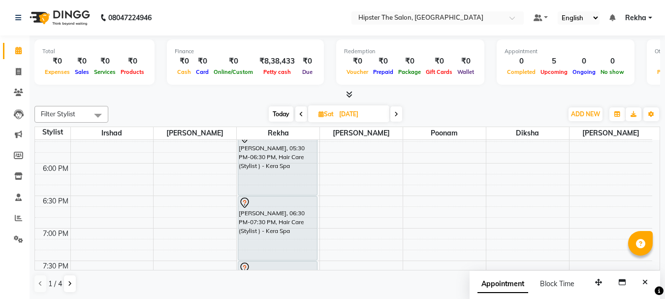
scroll to position [628, 0]
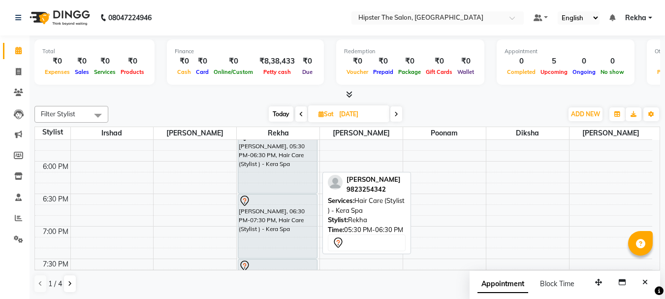
click at [299, 176] on div "JEANNE, 05:30 PM-06:30 PM, Hair Care (Stylist ) - Kera Spa" at bounding box center [277, 160] width 79 height 63
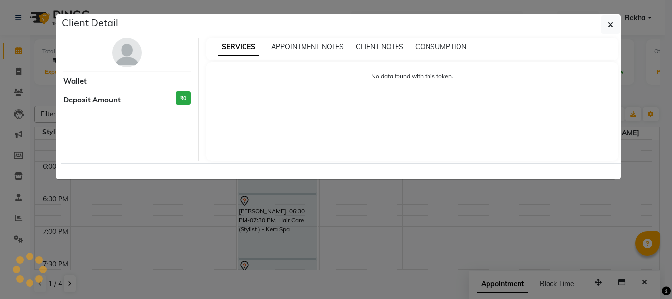
select select "7"
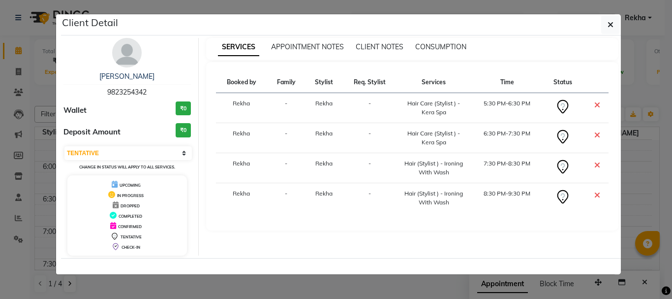
click at [596, 194] on icon at bounding box center [598, 195] width 6 height 8
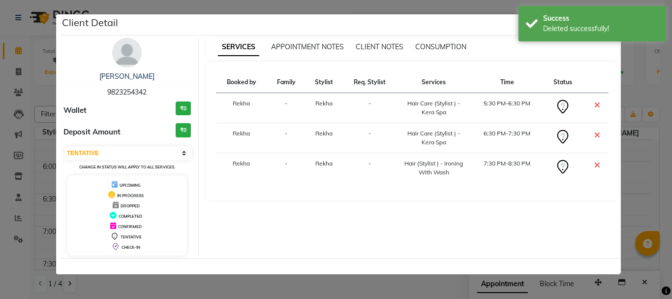
click at [597, 164] on icon at bounding box center [598, 165] width 6 height 8
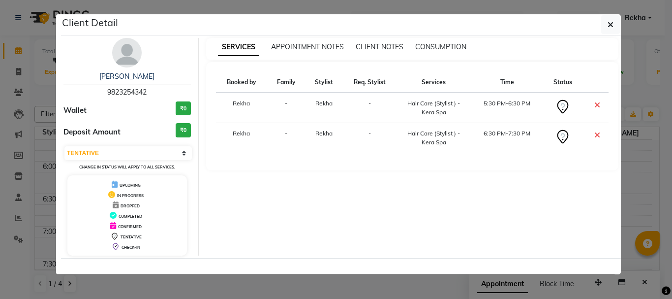
click at [597, 134] on icon at bounding box center [598, 135] width 6 height 8
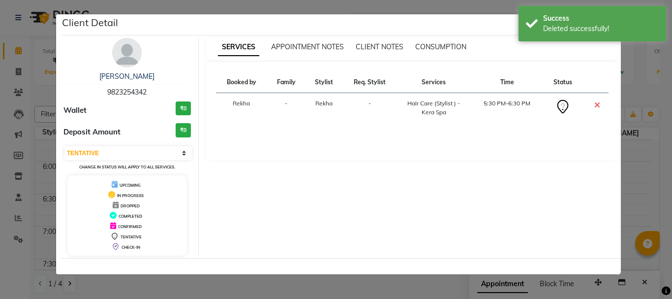
click at [596, 103] on icon at bounding box center [598, 105] width 6 height 8
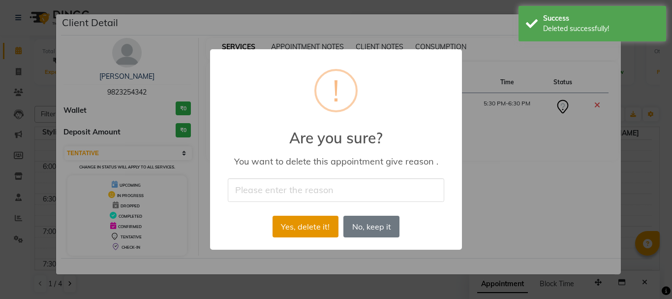
click at [305, 220] on button "Yes, delete it!" at bounding box center [306, 227] width 66 height 22
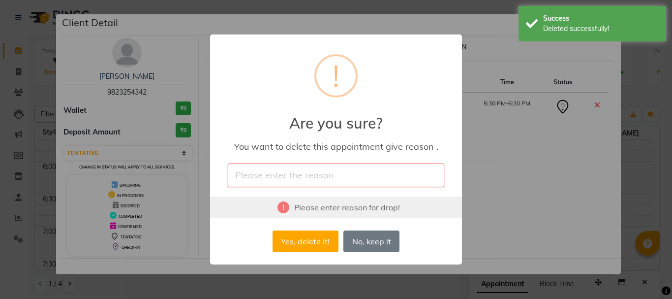
click at [304, 184] on input "text" at bounding box center [336, 174] width 217 height 23
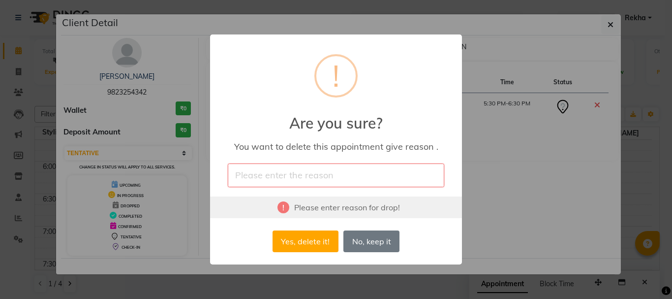
type input "cancel appoinment"
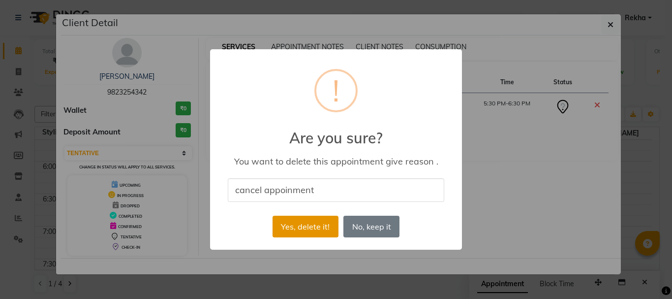
click at [304, 232] on button "Yes, delete it!" at bounding box center [306, 227] width 66 height 22
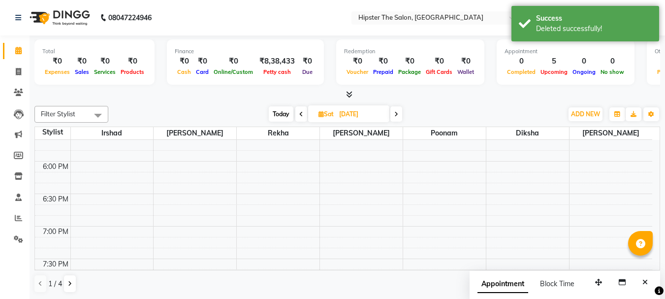
click at [320, 113] on icon at bounding box center [320, 114] width 5 height 6
select select "9"
select select "2025"
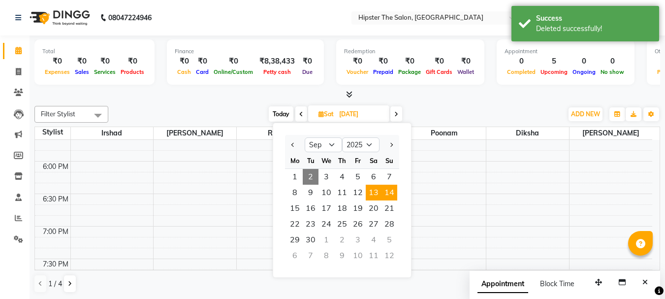
click at [393, 190] on span "14" at bounding box center [389, 193] width 16 height 16
type input "14-09-2025"
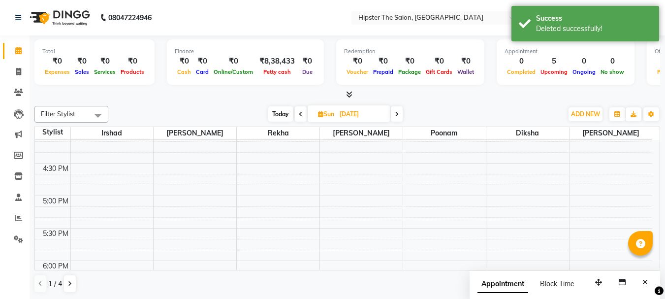
scroll to position [539, 0]
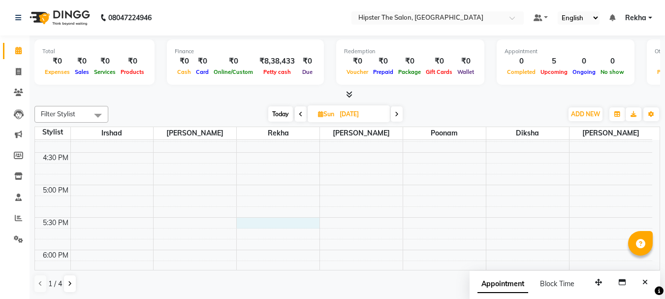
click at [268, 224] on div "8:00 AM 8:30 AM 9:00 AM 9:30 AM 10:00 AM 10:30 AM 11:00 AM 11:30 AM 12:00 PM 12…" at bounding box center [343, 87] width 617 height 974
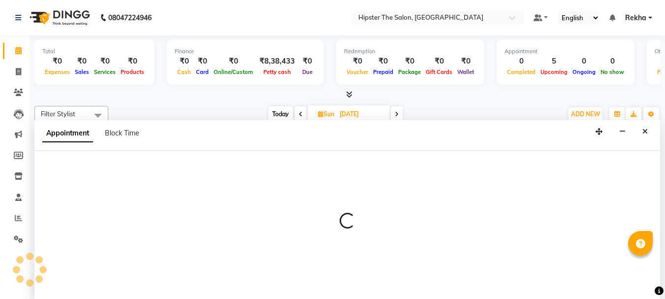
scroll to position [0, 0]
select select "32386"
select select "1050"
select select "tentative"
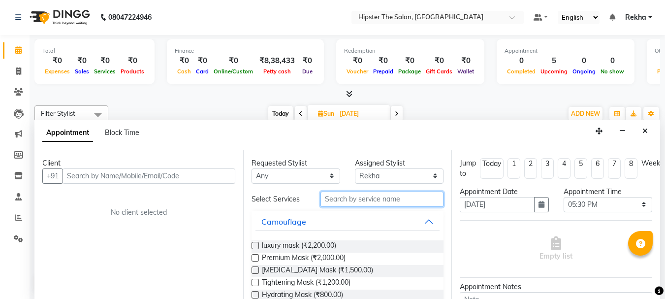
click at [347, 202] on input "text" at bounding box center [381, 198] width 123 height 15
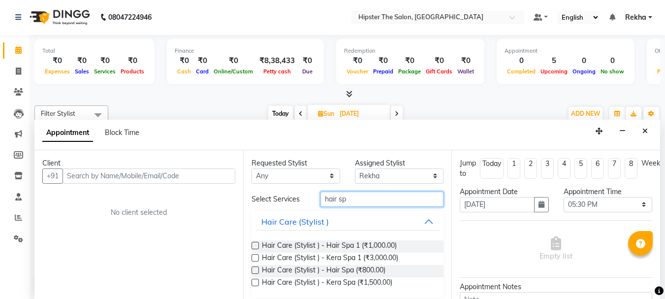
type input "hair sp"
click at [256, 282] on label at bounding box center [254, 282] width 7 height 7
click at [256, 282] on input "checkbox" at bounding box center [254, 283] width 6 height 6
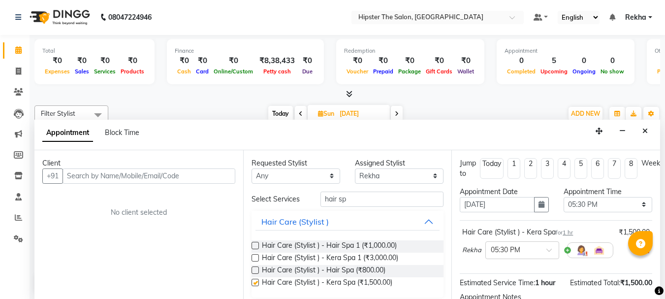
checkbox input "false"
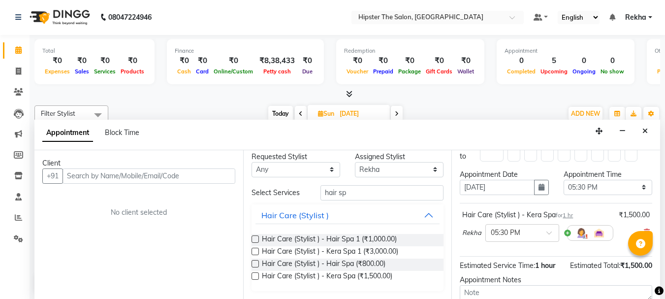
scroll to position [16, 0]
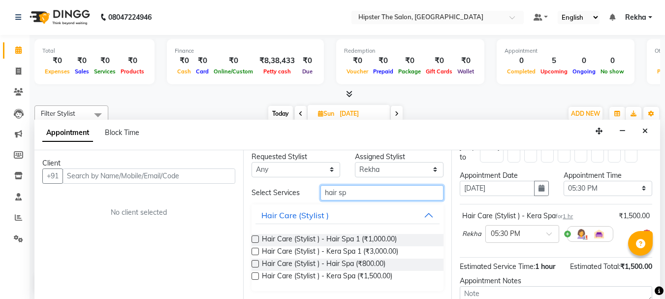
click at [350, 196] on input "hair sp" at bounding box center [381, 192] width 123 height 15
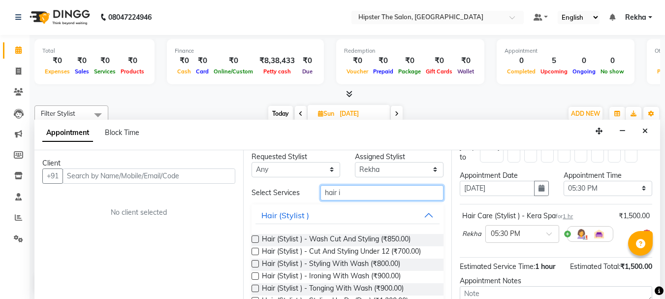
type input "hair i"
click at [253, 274] on label at bounding box center [254, 275] width 7 height 7
click at [253, 274] on input "checkbox" at bounding box center [254, 277] width 6 height 6
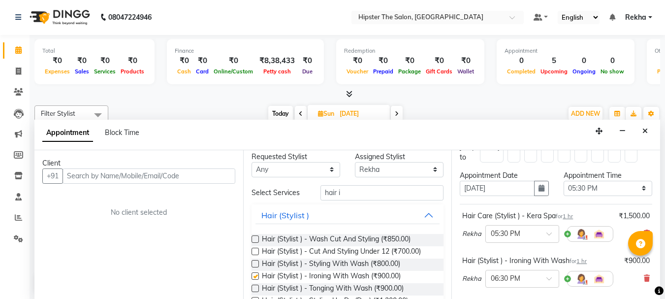
checkbox input "false"
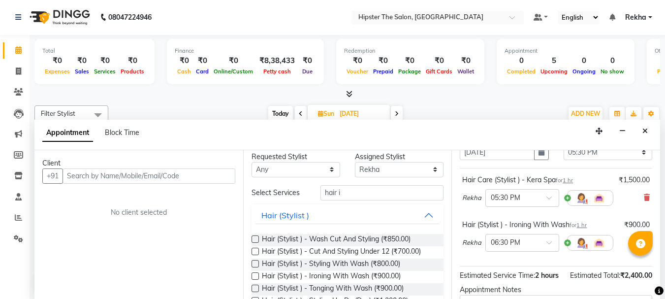
click at [593, 249] on div "Jump to Today 1 2 3 4 5 6 7 8 Weeks Appointment Date 14-09-2025 Appointment Tim…" at bounding box center [555, 224] width 209 height 149
click at [593, 266] on div "Estimated Service Time: 2 hours Estimated Total: ₹2,400.00" at bounding box center [556, 273] width 192 height 14
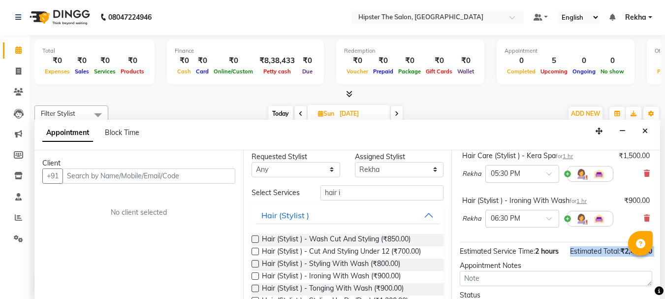
click at [593, 249] on div "Estimated Total: ₹2,400.00" at bounding box center [611, 251] width 82 height 10
click at [593, 249] on span "Estimated Total:" at bounding box center [595, 251] width 50 height 9
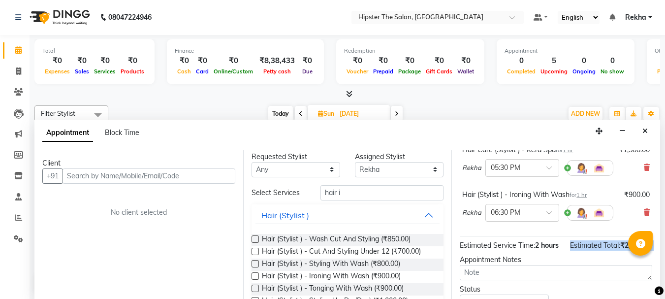
click at [593, 249] on span "Estimated Total:" at bounding box center [595, 245] width 50 height 9
drag, startPoint x: 593, startPoint y: 249, endPoint x: 597, endPoint y: 246, distance: 5.3
click at [597, 247] on span "Estimated Total:" at bounding box center [595, 245] width 50 height 9
click at [597, 246] on span "Estimated Total:" at bounding box center [595, 245] width 50 height 9
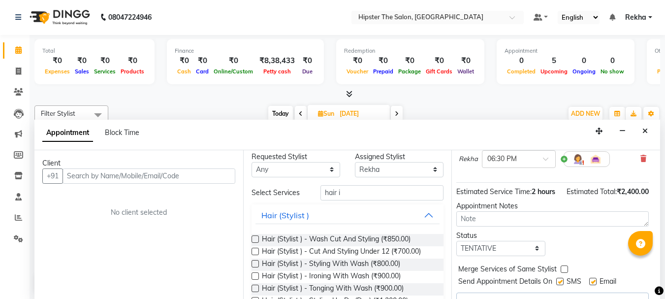
scroll to position [174, 13]
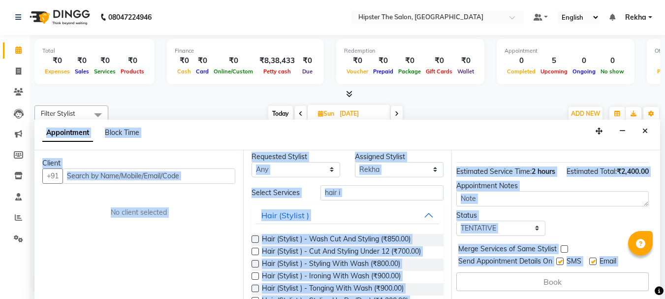
drag, startPoint x: 655, startPoint y: 291, endPoint x: 611, endPoint y: 307, distance: 46.4
click at [611, 298] on html "08047224946 Select Location × Hipster The Salon, Mulund West Default Panel My P…" at bounding box center [332, 149] width 665 height 299
click at [642, 259] on div "Jump to Today 1 2 3 4 5 6 7 8 Weeks Appointment Date 14-09-2025 Appointment Tim…" at bounding box center [555, 224] width 209 height 149
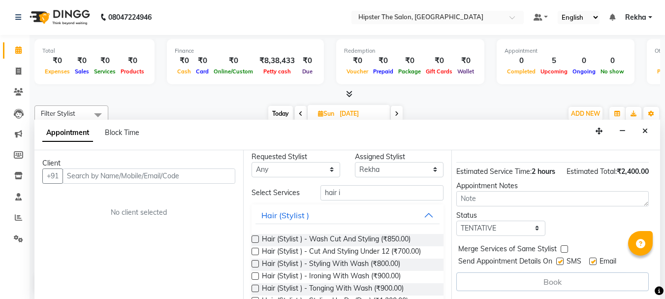
click at [644, 252] on div at bounding box center [640, 243] width 25 height 25
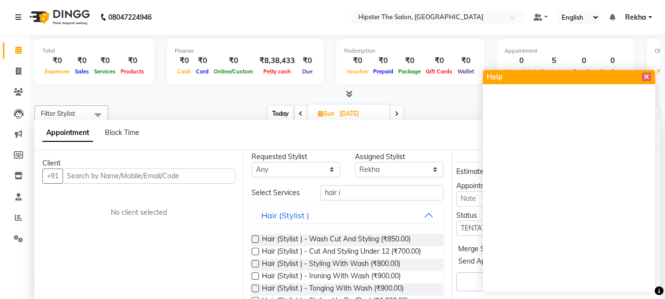
click at [443, 133] on div "Appointment Block Time" at bounding box center [347, 135] width 626 height 31
click at [649, 76] on span at bounding box center [646, 76] width 9 height 9
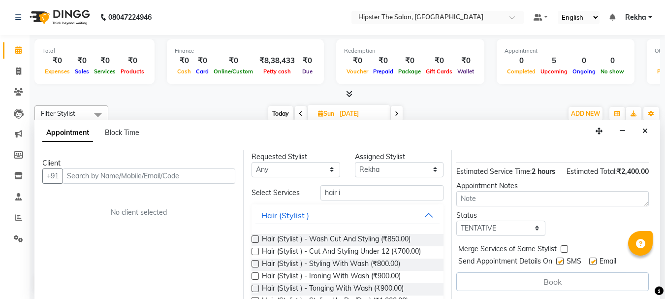
click at [554, 274] on div "Book" at bounding box center [552, 281] width 192 height 19
click at [615, 215] on div "Status Select TENTATIVE CONFIRM UPCOMING" at bounding box center [552, 223] width 207 height 26
click at [532, 272] on div "Book" at bounding box center [552, 281] width 192 height 19
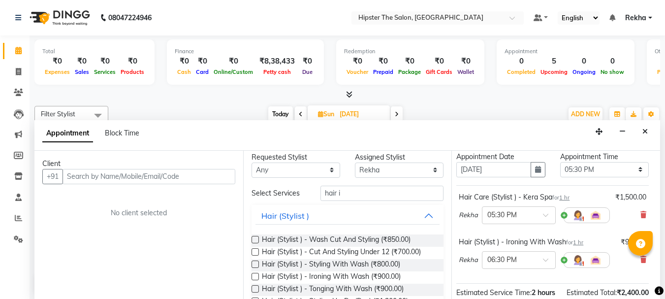
scroll to position [0, 13]
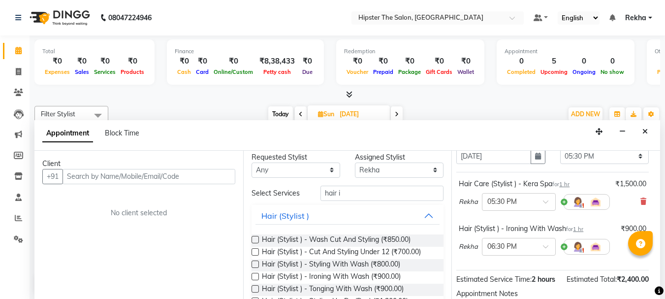
click at [566, 229] on small "for 1 hr" at bounding box center [574, 228] width 17 height 7
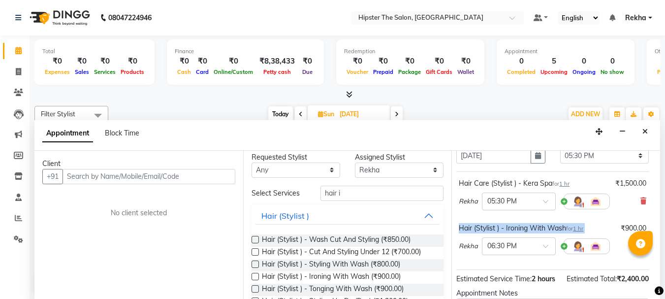
click at [566, 229] on small "for 1 hr" at bounding box center [574, 228] width 17 height 7
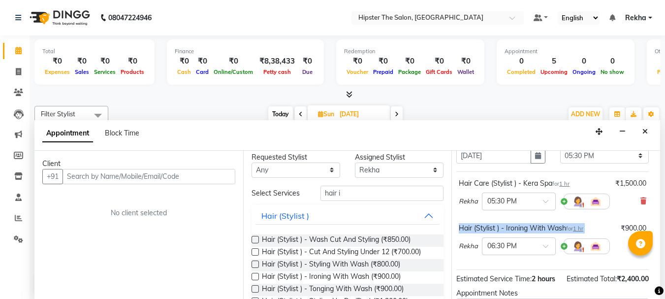
click at [566, 228] on small "for 1 hr" at bounding box center [574, 228] width 17 height 7
click at [642, 258] on div "Jump to Today 1 2 3 4 5 6 7 8 Weeks Appointment Date 14-09-2025 Appointment Tim…" at bounding box center [555, 225] width 209 height 149
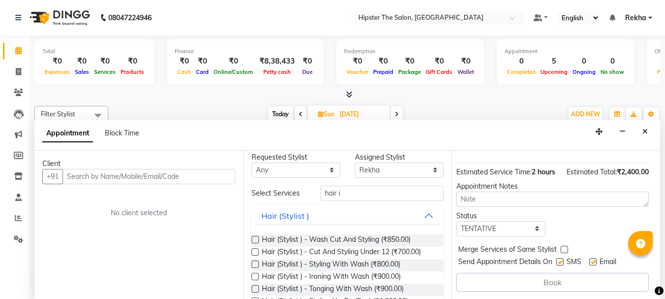
scroll to position [174, 13]
click at [592, 273] on div "Book" at bounding box center [552, 282] width 192 height 19
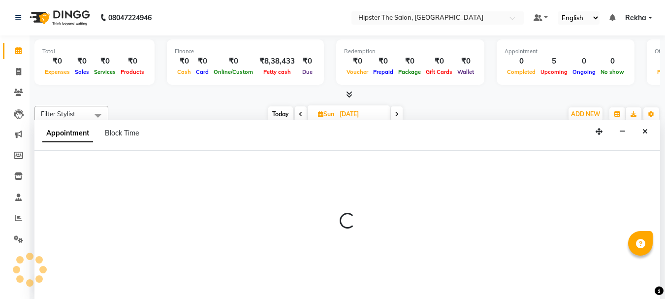
select select "32386"
select select "720"
select select "tentative"
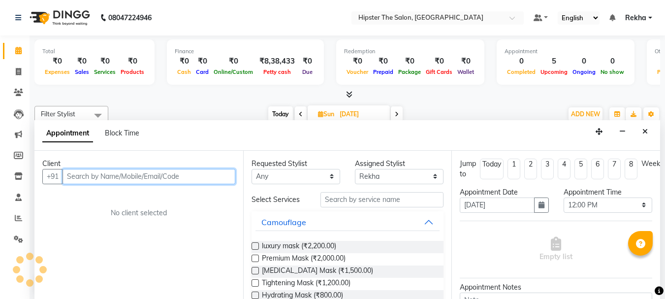
scroll to position [0, 0]
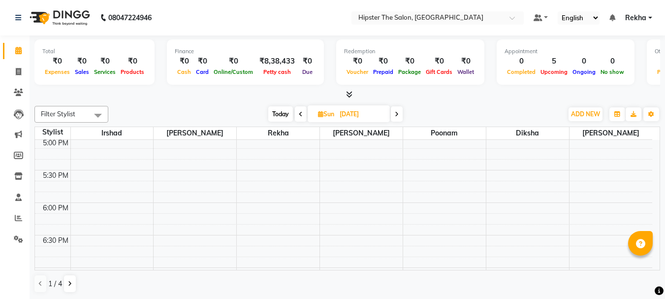
scroll to position [591, 0]
click at [266, 175] on div "8:00 AM 8:30 AM 9:00 AM 9:30 AM 10:00 AM 10:30 AM 11:00 AM 11:30 AM 12:00 PM 12…" at bounding box center [343, 36] width 617 height 974
select select "32386"
select select "tentative"
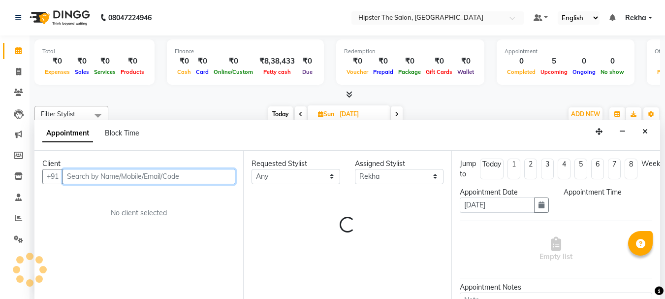
select select "1050"
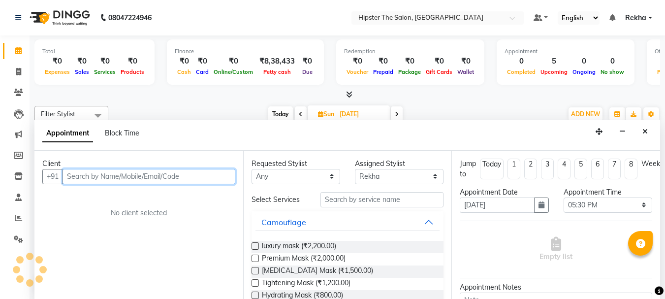
scroll to position [0, 0]
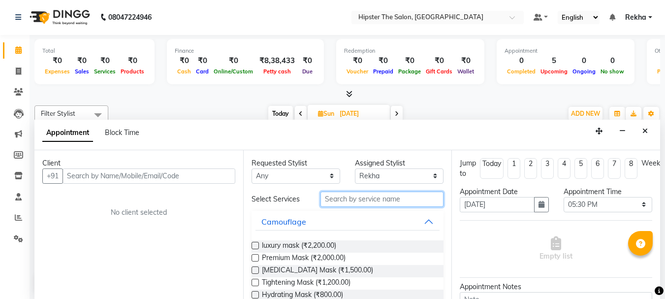
click at [359, 203] on input "text" at bounding box center [381, 198] width 123 height 15
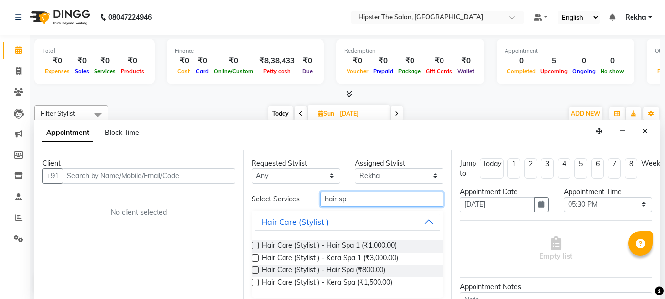
type input "hair sp"
click at [256, 282] on label at bounding box center [254, 282] width 7 height 7
click at [256, 282] on input "checkbox" at bounding box center [254, 283] width 6 height 6
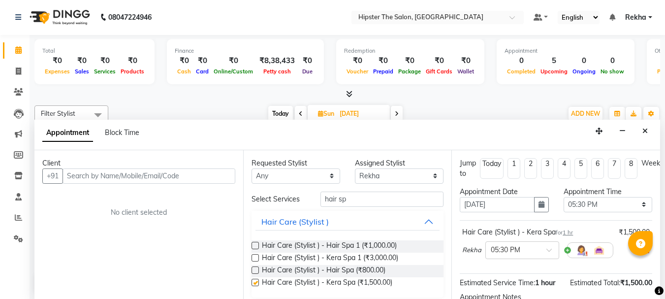
checkbox input "false"
click at [370, 203] on input "hair sp" at bounding box center [381, 198] width 123 height 15
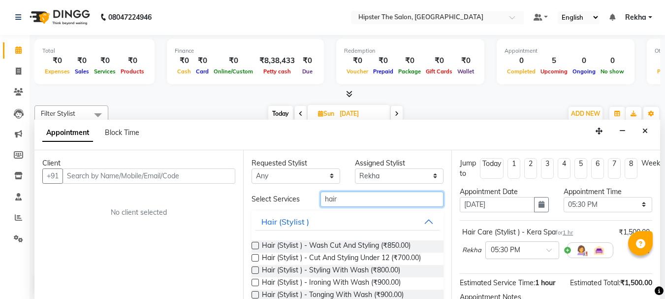
type input "hair"
click at [239, 267] on div "Client +91 No client selected" at bounding box center [138, 224] width 209 height 149
click at [255, 283] on label at bounding box center [254, 282] width 7 height 7
click at [255, 283] on input "checkbox" at bounding box center [254, 283] width 6 height 6
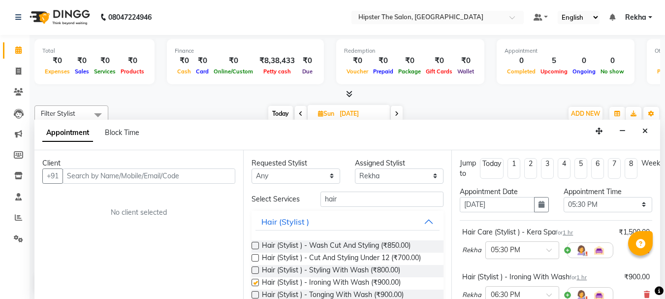
checkbox input "false"
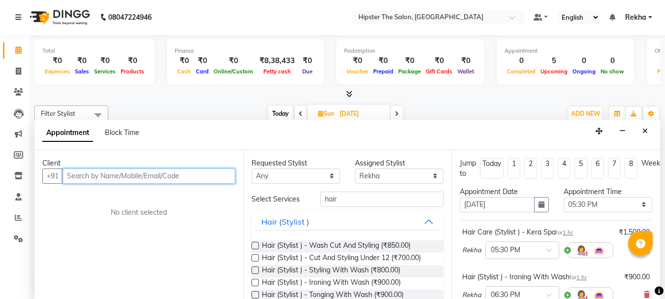
click at [145, 177] on input "text" at bounding box center [149, 175] width 173 height 15
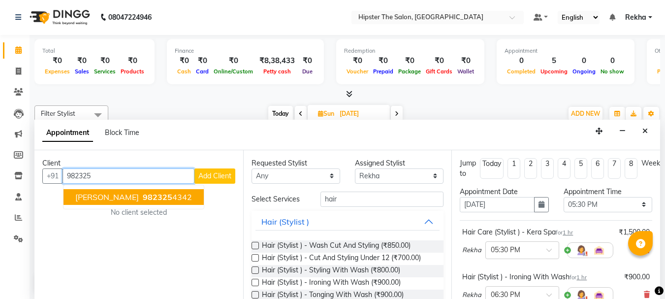
click at [143, 199] on span "982325" at bounding box center [158, 197] width 30 height 10
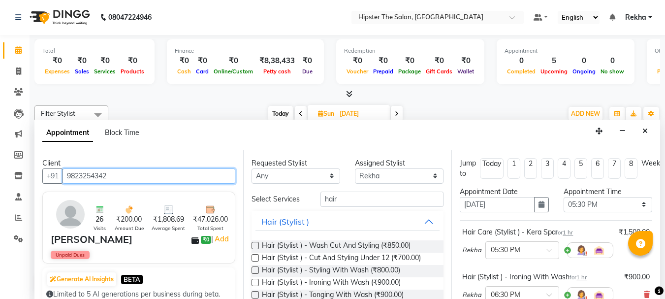
type input "9823254342"
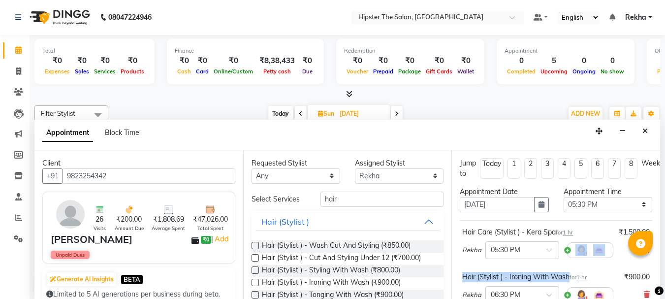
drag, startPoint x: 570, startPoint y: 273, endPoint x: 571, endPoint y: 240, distance: 32.5
click at [571, 240] on div "Hair Care (Stylist ) - Kera Spa for 1 hr ₹1,500.00 Rekha × 05:30 PM Hair (Styli…" at bounding box center [556, 269] width 192 height 98
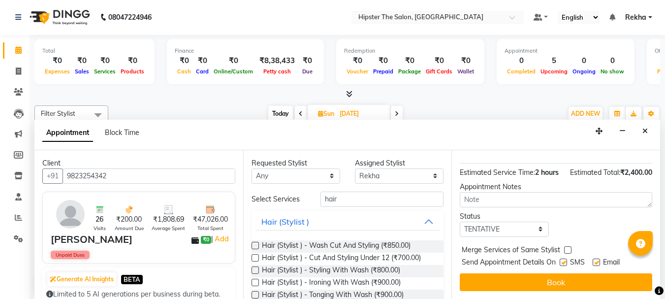
scroll to position [173, 0]
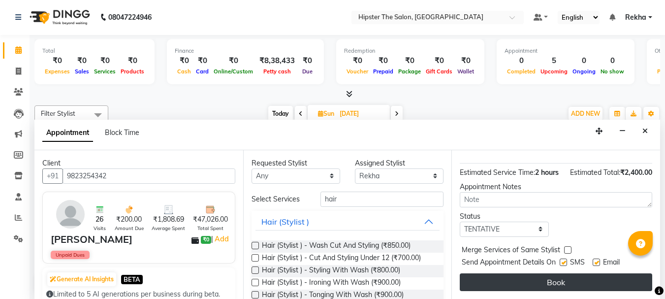
click at [555, 276] on button "Book" at bounding box center [556, 282] width 192 height 18
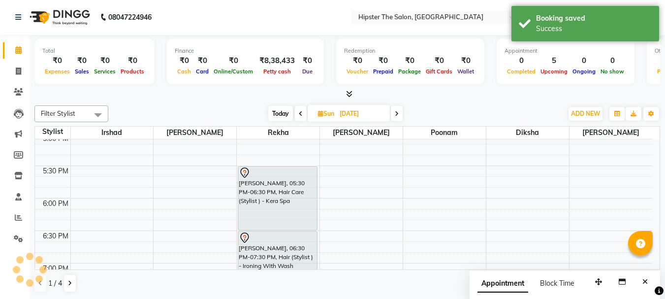
scroll to position [0, 0]
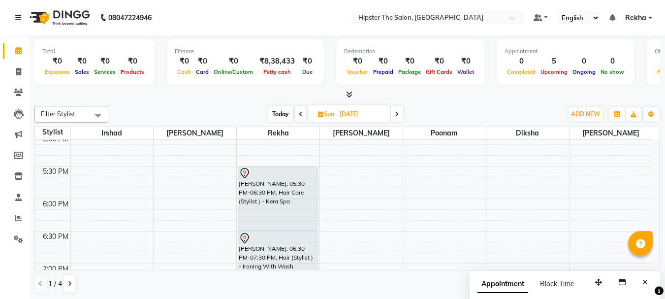
drag, startPoint x: 436, startPoint y: 268, endPoint x: 400, endPoint y: 231, distance: 51.2
click at [400, 231] on tbody "8:00 AM 8:30 AM 9:00 AM 9:30 AM 10:00 AM 10:30 AM 11:00 AM 11:30 AM 12:00 PM 12…" at bounding box center [343, 36] width 617 height 974
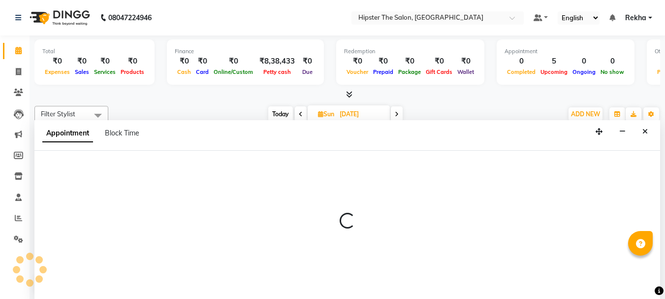
select select "50153"
select select "1110"
select select "tentative"
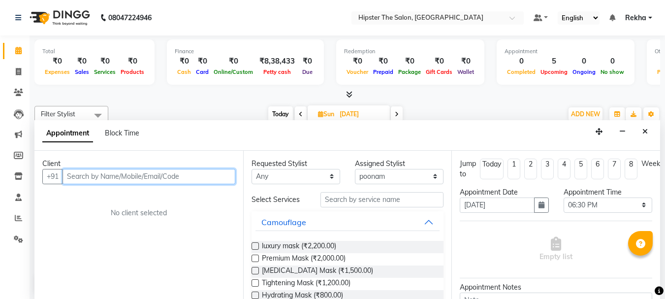
scroll to position [0, 0]
click at [319, 116] on icon at bounding box center [320, 113] width 5 height 6
select select "9"
select select "2025"
click at [297, 111] on span at bounding box center [301, 113] width 12 height 15
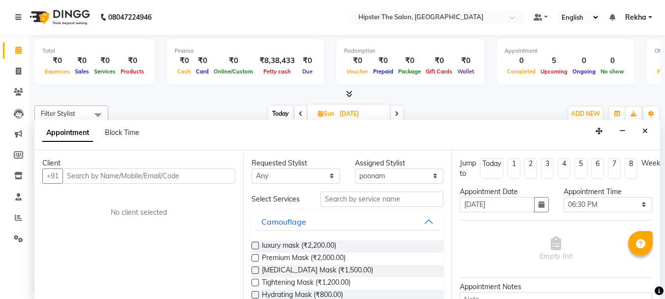
type input "13-09-2025"
select select "1110"
click at [279, 111] on span "Today" at bounding box center [281, 113] width 25 height 15
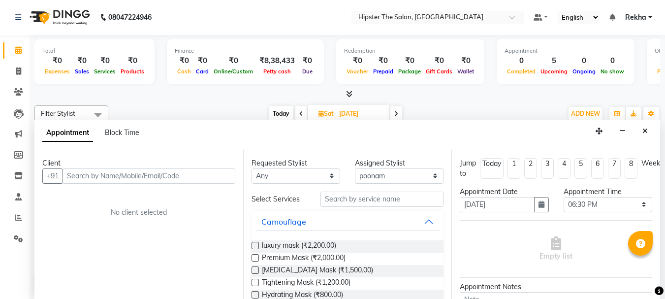
type input "02-09-2025"
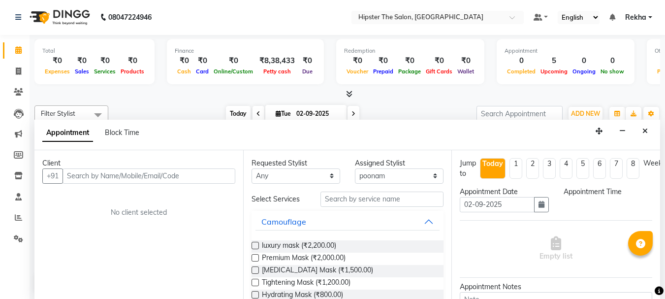
select select "1110"
click at [19, 73] on icon at bounding box center [18, 70] width 5 height 7
select select "5125"
select select "service"
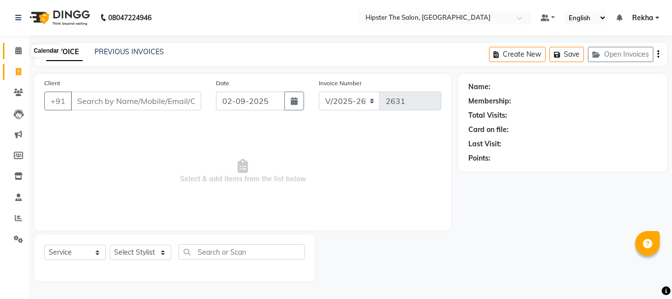
click at [17, 56] on span at bounding box center [18, 50] width 17 height 11
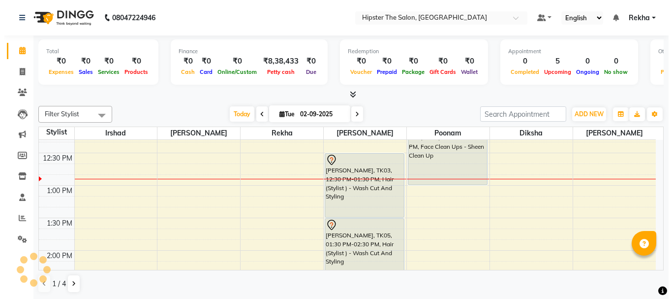
scroll to position [0, 0]
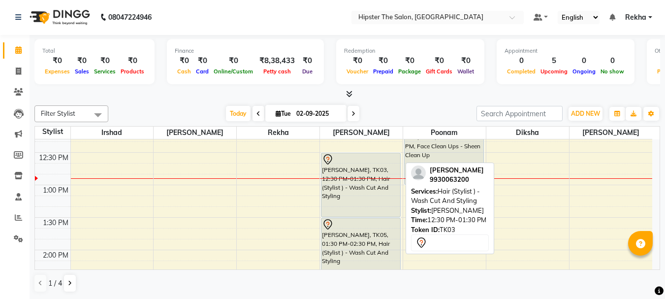
click at [354, 193] on div "REEMA BENOY, TK03, 12:30 PM-01:30 PM, Hair (Stylist ) - Wash Cut And Styling" at bounding box center [360, 184] width 79 height 63
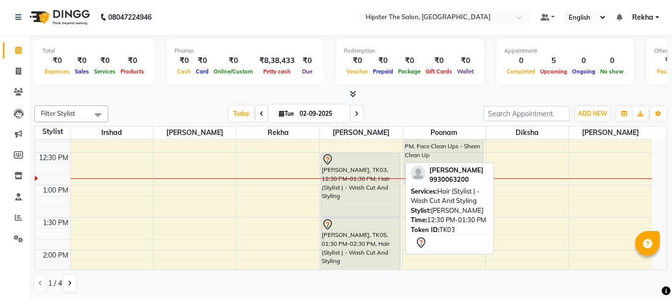
select select "7"
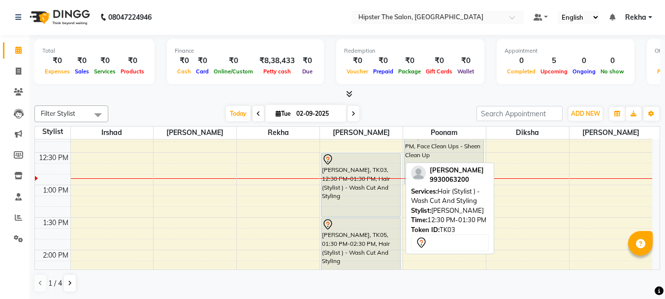
click at [354, 193] on div "REEMA BENOY, TK03, 12:30 PM-01:30 PM, Hair (Stylist ) - Wash Cut And Styling" at bounding box center [360, 184] width 79 height 63
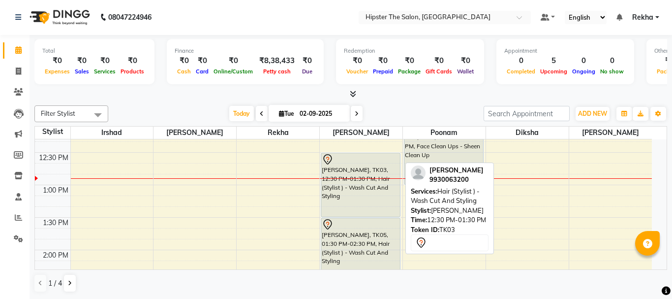
select select "7"
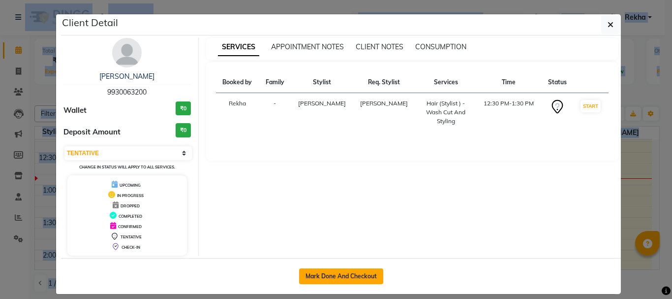
click at [335, 281] on button "Mark Done And Checkout" at bounding box center [341, 276] width 84 height 16
select select "5125"
select select "service"
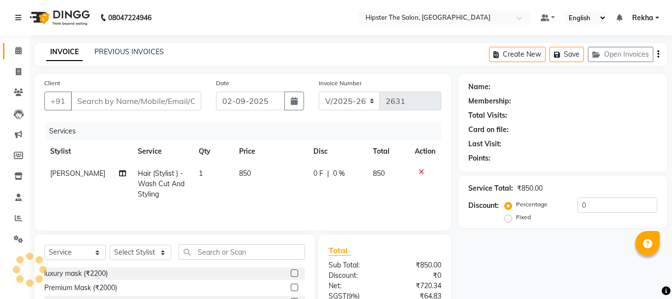
type input "9930063200"
select select "32401"
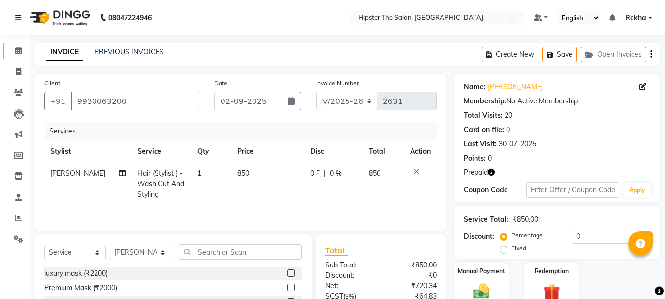
scroll to position [65, 0]
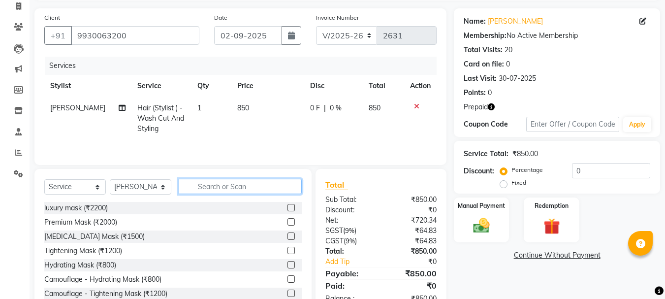
click at [246, 188] on input "text" at bounding box center [240, 186] width 123 height 15
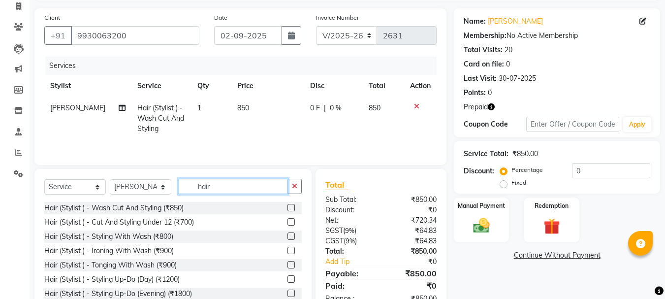
type input "hair"
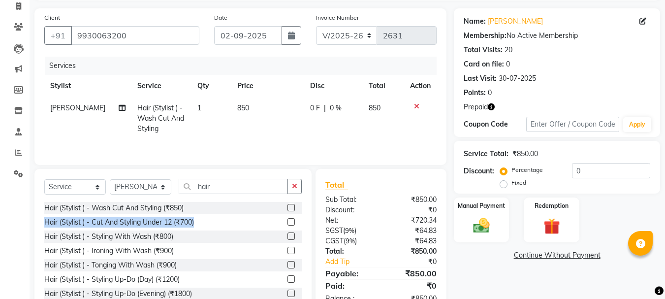
drag, startPoint x: 257, startPoint y: 217, endPoint x: 242, endPoint y: 225, distance: 17.8
click at [242, 225] on div "Hair (Stylist ) - Cut And Styling Under 12 (₹700)" at bounding box center [172, 222] width 257 height 12
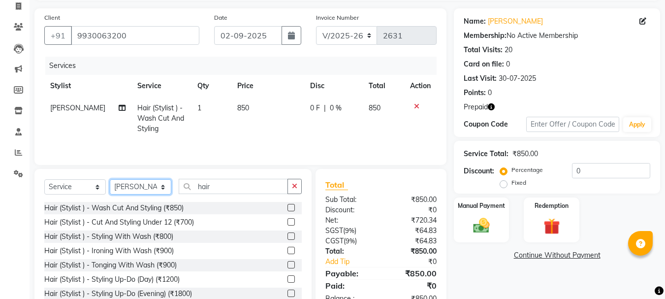
click at [141, 190] on select "Select Stylist Aditya aishu Akansha Altaf Anil Anup Ashik Bhavin Diksha Irshad …" at bounding box center [141, 186] width 62 height 15
click at [140, 185] on select "Select Stylist Aditya aishu Akansha Altaf Anil Anup Ashik Bhavin Diksha Irshad …" at bounding box center [141, 186] width 62 height 15
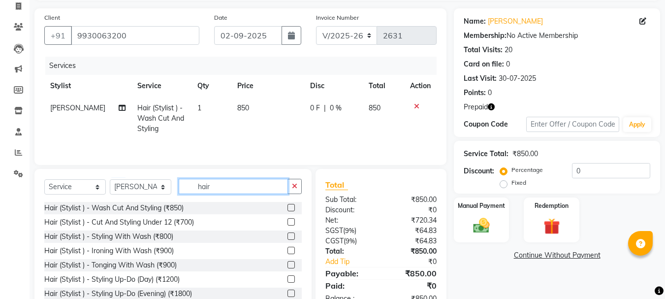
click at [262, 187] on input "hair" at bounding box center [233, 186] width 109 height 15
click at [493, 104] on icon "button" at bounding box center [491, 106] width 7 height 7
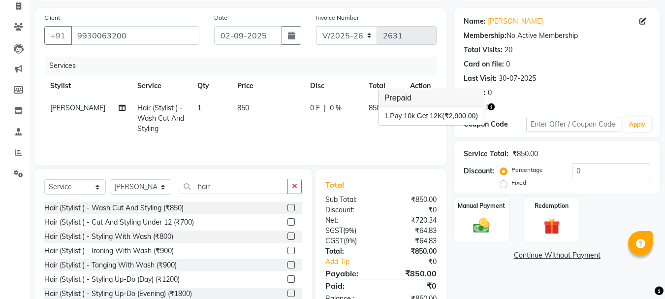
click at [488, 102] on button "button" at bounding box center [491, 107] width 7 height 10
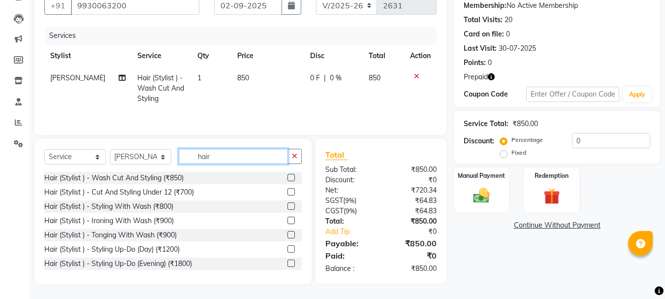
click at [232, 159] on input "hair" at bounding box center [233, 156] width 109 height 15
type input "h"
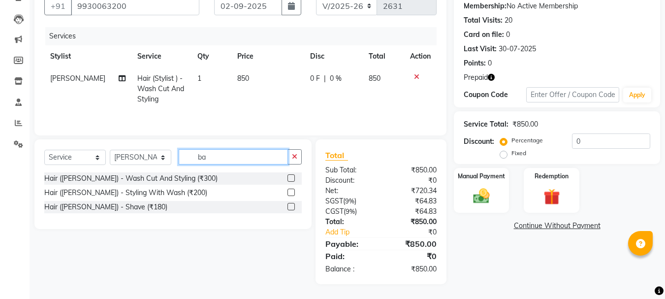
type input "b"
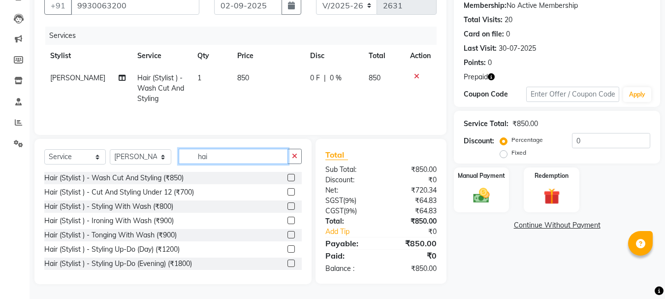
type input "hair"
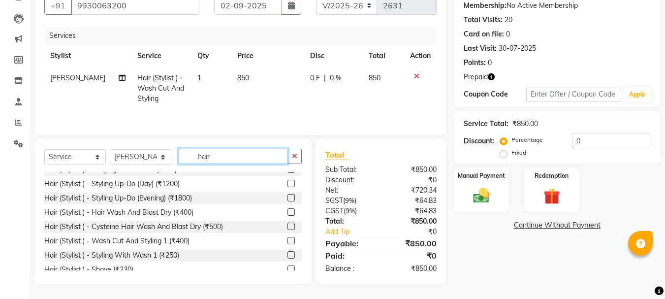
scroll to position [82, 0]
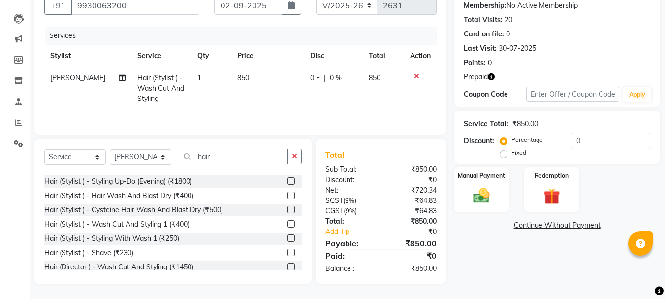
click at [287, 222] on label at bounding box center [290, 223] width 7 height 7
click at [287, 222] on input "checkbox" at bounding box center [290, 224] width 6 height 6
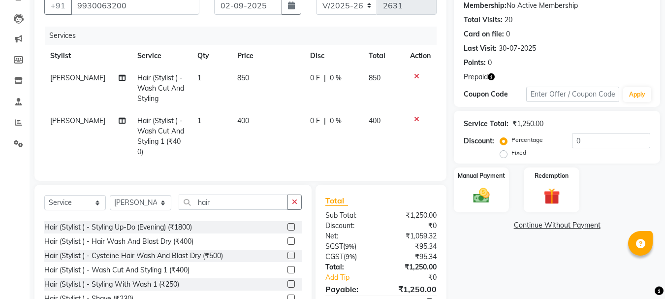
checkbox input "false"
drag, startPoint x: 281, startPoint y: 222, endPoint x: 188, endPoint y: 138, distance: 125.4
click at [188, 138] on div "Client +91 9930063200 Date 02-09-2025 Invoice Number V/2025 V/2025-26 2631 Serv…" at bounding box center [240, 153] width 427 height 351
click at [196, 117] on td "1" at bounding box center [211, 136] width 40 height 53
select select "32401"
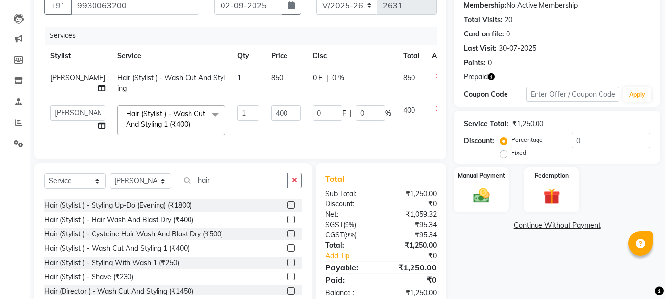
click at [196, 117] on span "Hair (Stylist ) - Wash Cut And Styling 1 (₹400) x" at bounding box center [171, 120] width 108 height 30
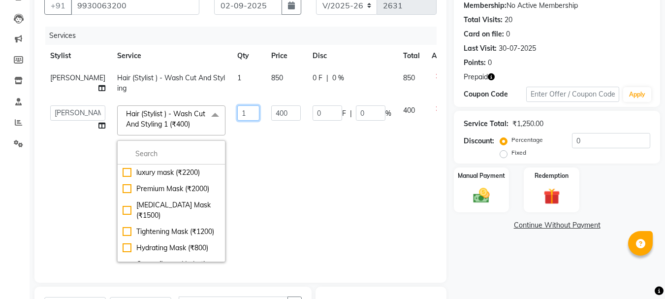
click at [237, 112] on input "1" at bounding box center [248, 112] width 22 height 15
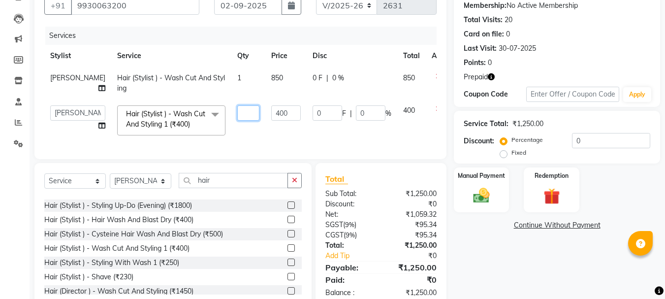
type input "2"
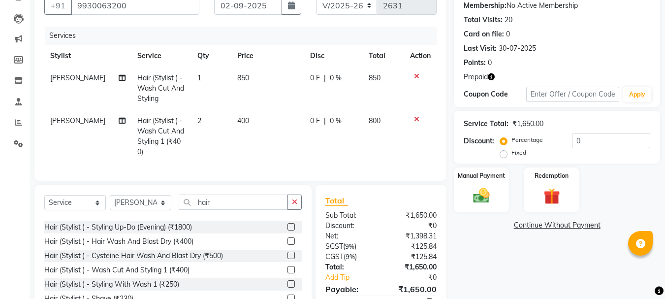
click at [489, 253] on div "Name: Reema Benoy Membership: No Active Membership Total Visits: 20 Card on fil…" at bounding box center [561, 153] width 214 height 351
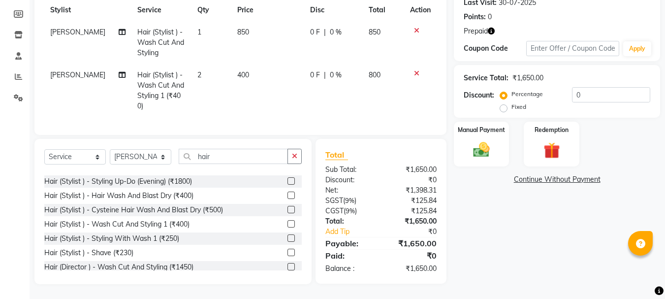
click at [485, 26] on span "Prepaid" at bounding box center [476, 31] width 24 height 10
click at [494, 28] on icon "button" at bounding box center [491, 31] width 7 height 7
click at [555, 140] on img at bounding box center [551, 150] width 28 height 21
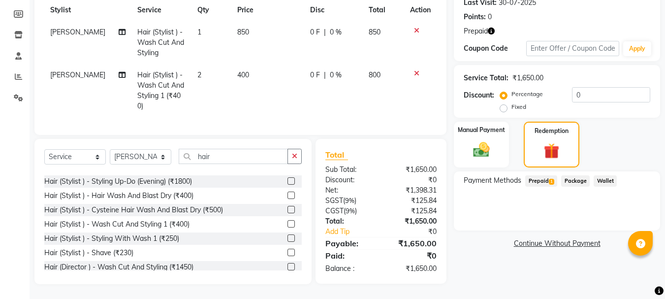
click at [541, 175] on span "Prepaid 1" at bounding box center [541, 180] width 32 height 11
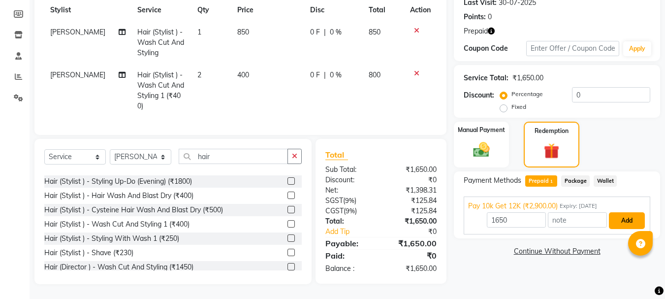
click at [621, 212] on button "Add" at bounding box center [627, 220] width 36 height 17
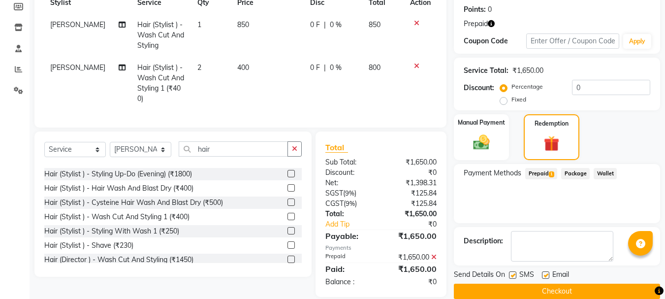
scroll to position [169, 0]
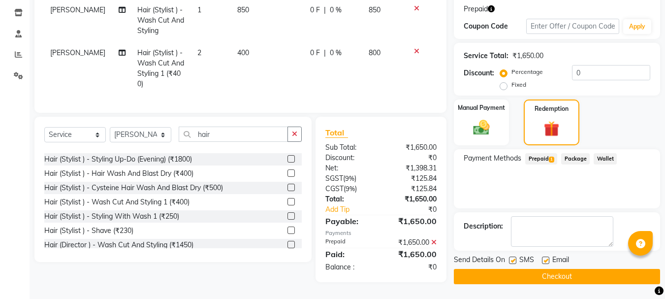
click at [563, 272] on button "Checkout" at bounding box center [557, 276] width 206 height 15
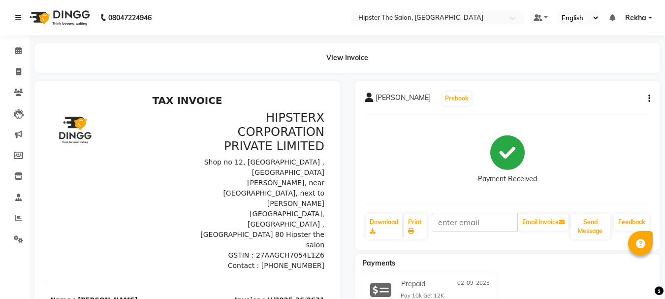
select select "5125"
select select "service"
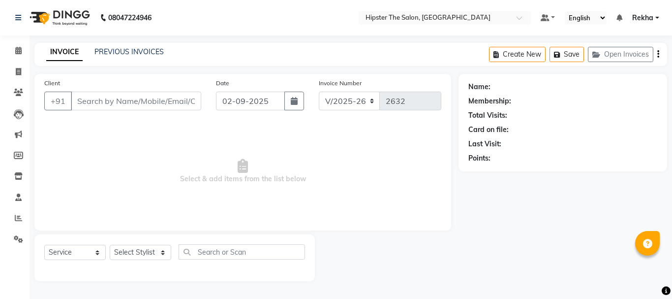
type input "9930063200"
select select "32401"
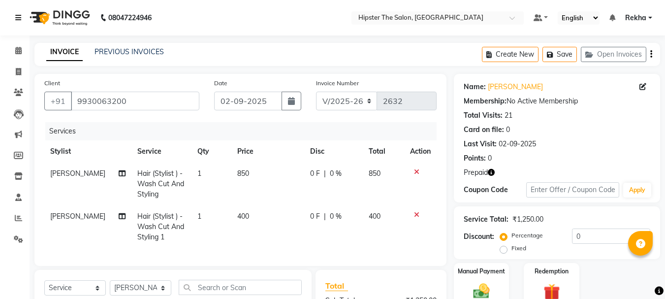
click at [18, 19] on icon at bounding box center [18, 17] width 6 height 7
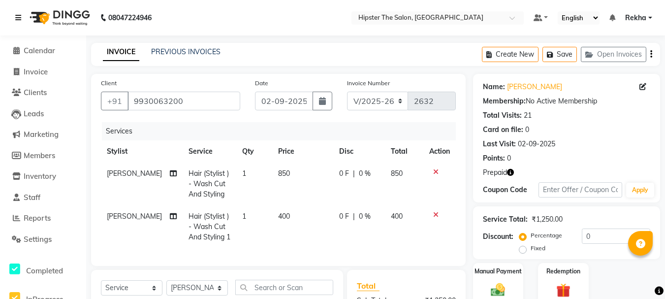
click at [18, 19] on icon at bounding box center [18, 17] width 6 height 7
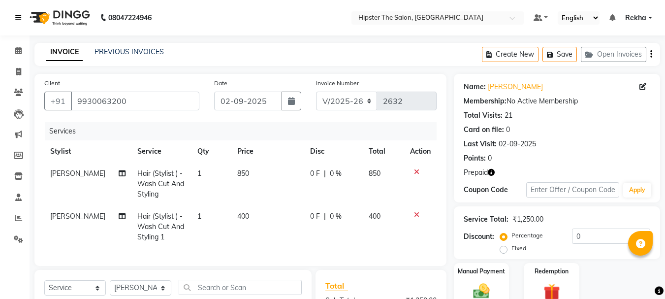
click at [18, 19] on icon at bounding box center [18, 17] width 6 height 7
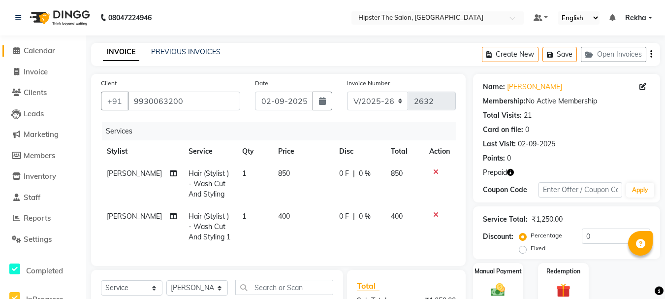
click at [13, 52] on icon at bounding box center [16, 50] width 6 height 7
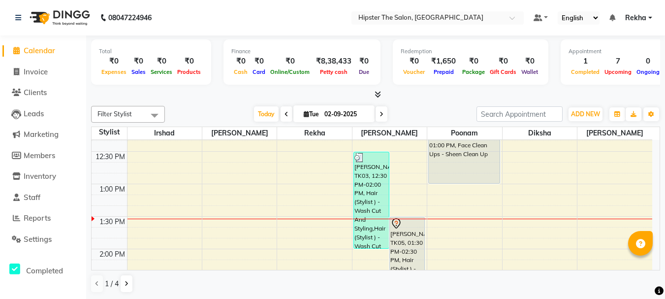
scroll to position [289, 0]
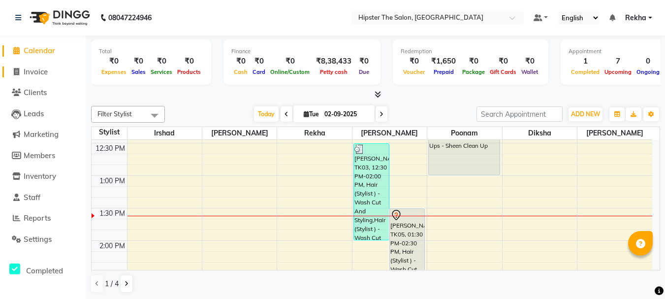
click at [32, 76] on span "Invoice" at bounding box center [36, 71] width 24 height 9
select select "5125"
select select "service"
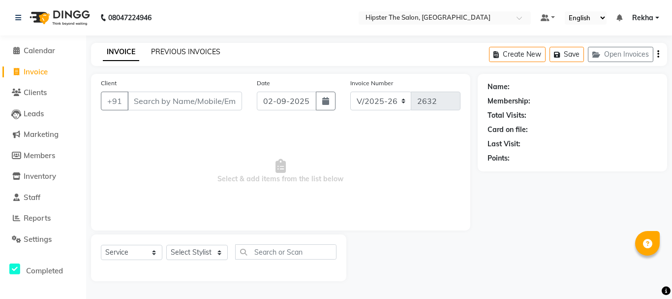
click at [191, 51] on link "PREVIOUS INVOICES" at bounding box center [185, 51] width 69 height 9
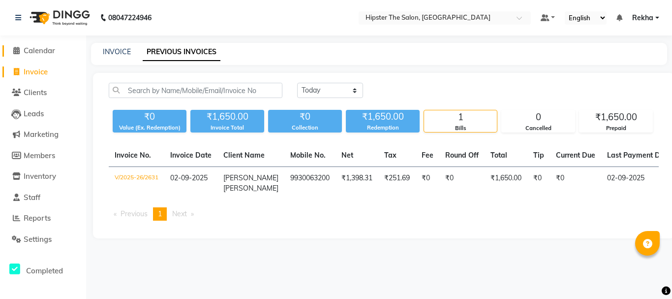
click at [39, 53] on span "Calendar" at bounding box center [39, 50] width 31 height 9
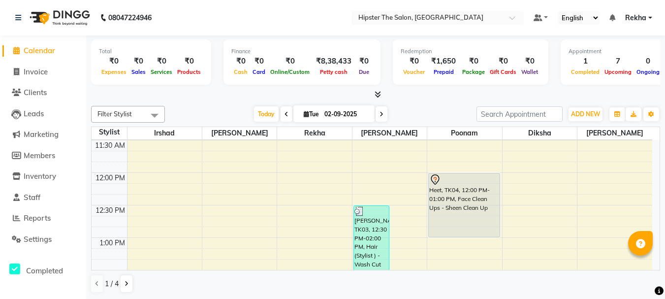
scroll to position [269, 0]
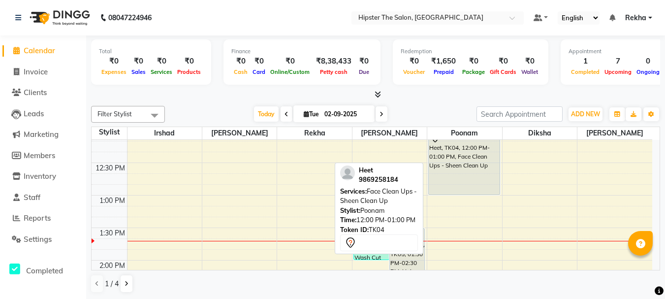
click at [444, 178] on div "Heet, TK04, 12:00 PM-01:00 PM, Face Clean Ups - Sheen Clean Up" at bounding box center [464, 162] width 71 height 63
select select "7"
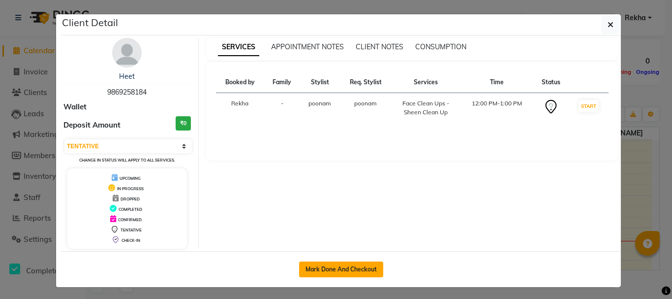
click at [335, 270] on button "Mark Done And Checkout" at bounding box center [341, 269] width 84 height 16
select select "service"
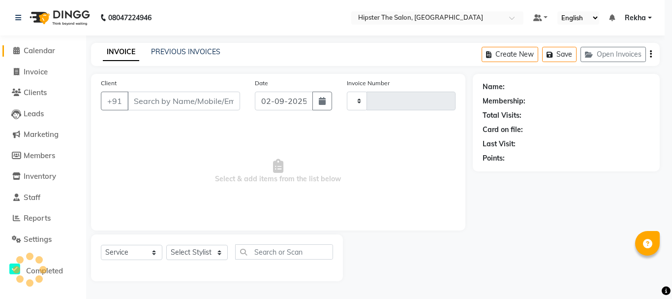
type input "2632"
select select "5125"
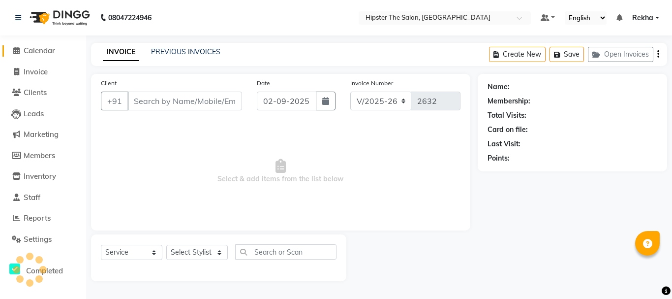
type input "9869258184"
select select "50153"
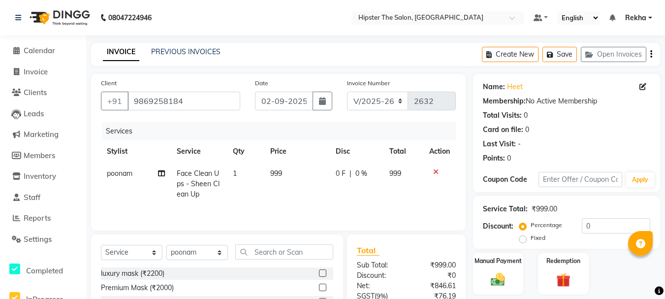
click at [209, 187] on span "Face Clean Ups - Sheen Clean Up" at bounding box center [198, 184] width 43 height 30
select select "50153"
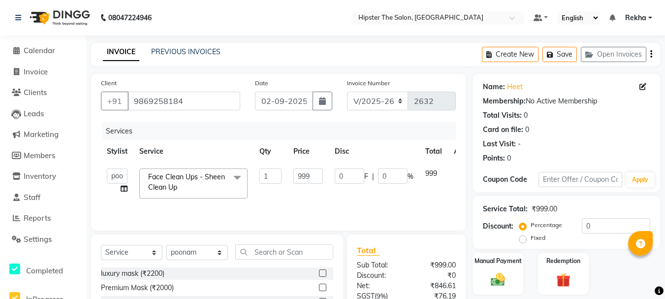
click at [235, 179] on span at bounding box center [237, 177] width 20 height 19
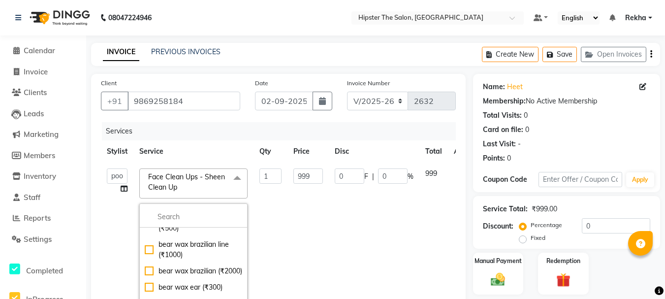
scroll to position [377, 0]
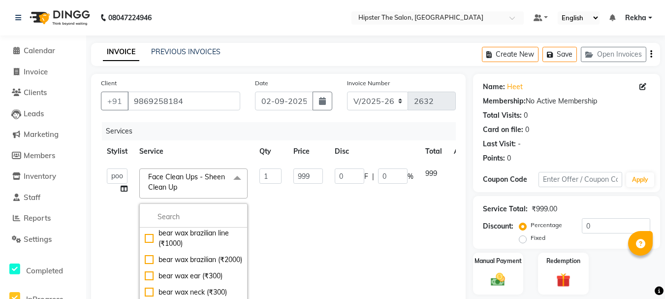
click at [206, 188] on span "Face Clean Ups - Sheen Clean Up x" at bounding box center [189, 182] width 87 height 21
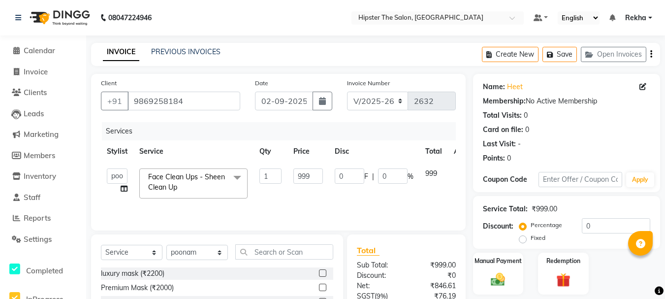
click at [206, 188] on span "Face Clean Ups - Sheen Clean Up x" at bounding box center [189, 182] width 87 height 21
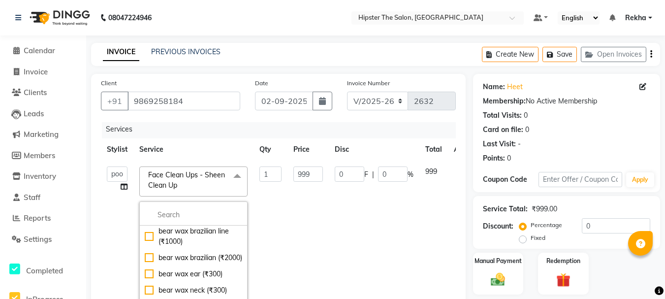
scroll to position [0, 0]
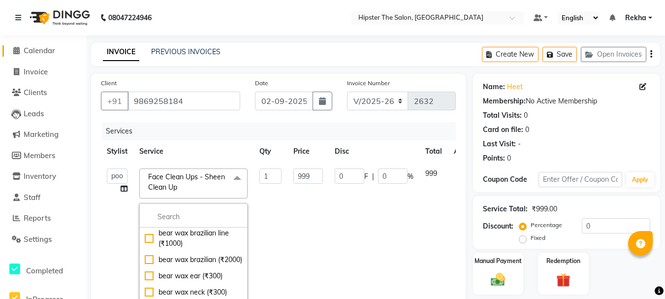
click at [17, 50] on icon at bounding box center [16, 50] width 6 height 7
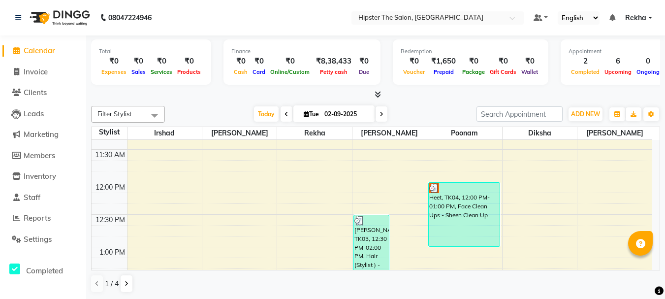
scroll to position [213, 0]
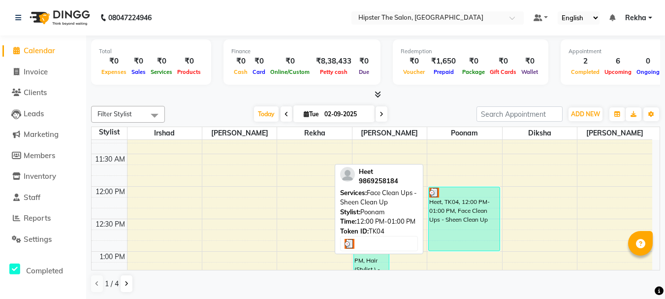
click at [460, 218] on div "Heet, TK04, 12:00 PM-01:00 PM, Face Clean Ups - Sheen Clean Up" at bounding box center [464, 218] width 71 height 63
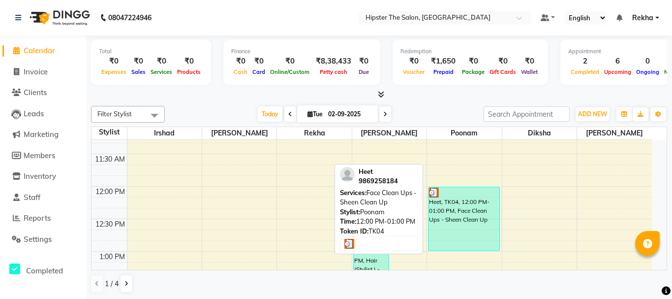
select select "3"
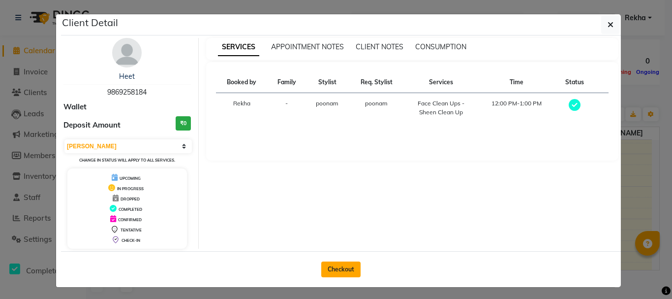
click at [340, 261] on button "Checkout" at bounding box center [340, 269] width 39 height 16
select select "5125"
select select "service"
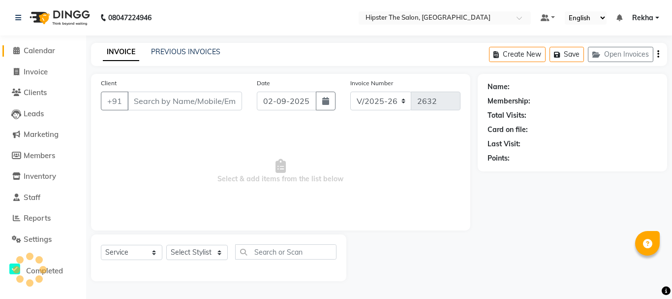
type input "9869258184"
select select "50153"
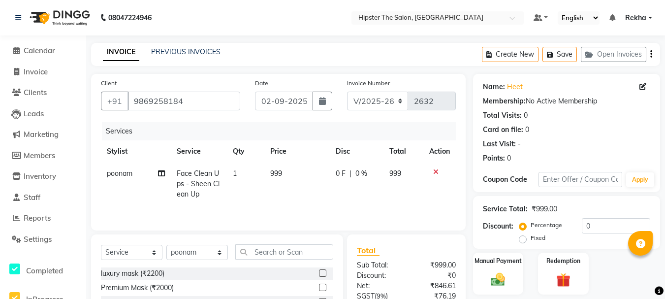
click at [437, 171] on icon at bounding box center [435, 171] width 5 height 7
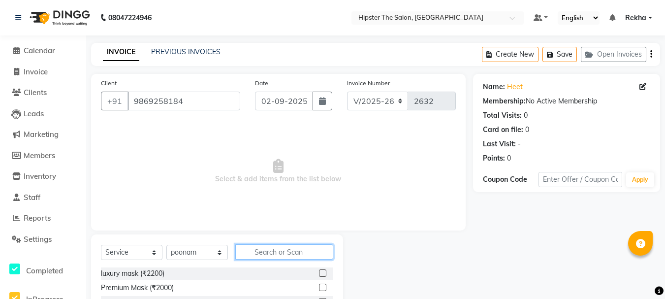
click at [281, 252] on input "text" at bounding box center [284, 251] width 98 height 15
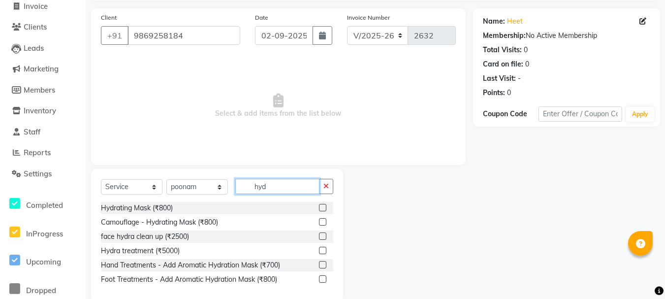
scroll to position [83, 0]
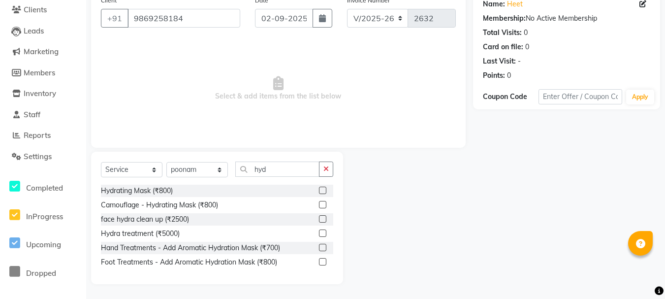
click at [177, 226] on div "Hydrating Mask (₹800) Camouflage - Hydrating Mask (₹800) face hydra clean up (₹…" at bounding box center [217, 228] width 232 height 86
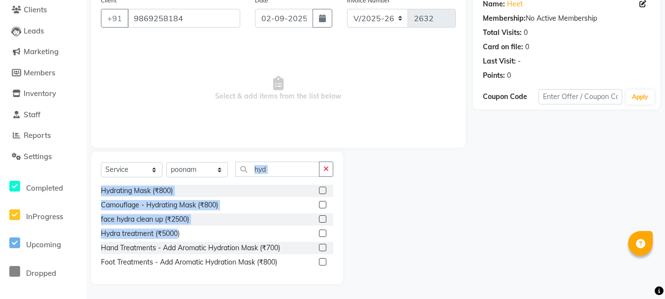
drag, startPoint x: 177, startPoint y: 226, endPoint x: 286, endPoint y: 168, distance: 123.7
click at [286, 168] on div "Select Service Product Membership Package Voucher Prepaid Gift Card Select Styl…" at bounding box center [217, 218] width 252 height 132
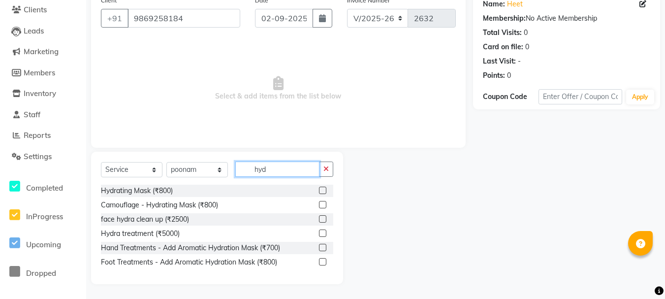
click at [286, 168] on input "hyd" at bounding box center [277, 168] width 84 height 15
type input "h"
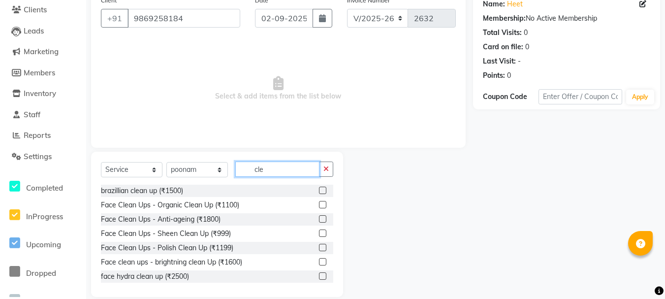
scroll to position [95, 0]
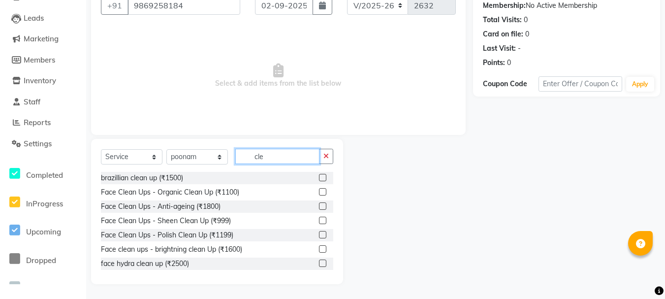
type input "cle"
click at [319, 261] on label at bounding box center [322, 262] width 7 height 7
click at [319, 261] on input "checkbox" at bounding box center [322, 263] width 6 height 6
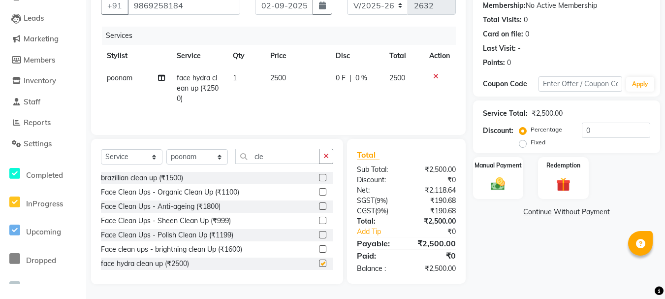
checkbox input "false"
click at [406, 77] on td "2500" at bounding box center [402, 88] width 39 height 43
select select "50153"
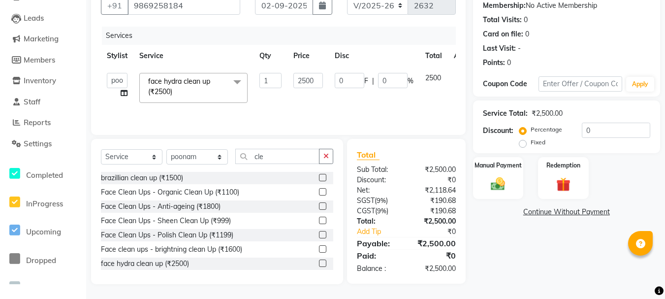
click at [439, 77] on span "2500" at bounding box center [433, 77] width 16 height 9
click at [441, 80] on span "2500" at bounding box center [433, 77] width 16 height 9
click at [317, 81] on input "2500" at bounding box center [308, 80] width 30 height 15
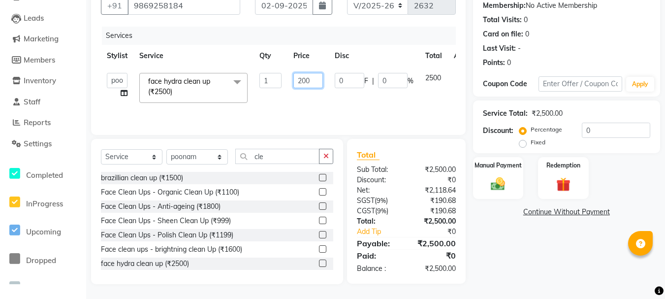
type input "2000"
click at [270, 158] on input "cle" at bounding box center [277, 156] width 84 height 15
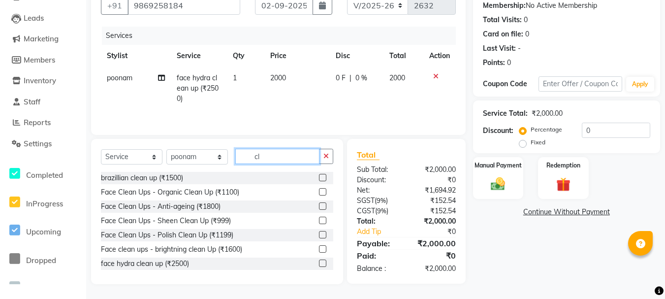
type input "c"
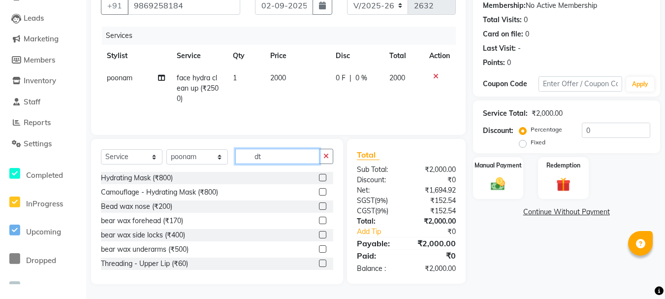
scroll to position [95, 0]
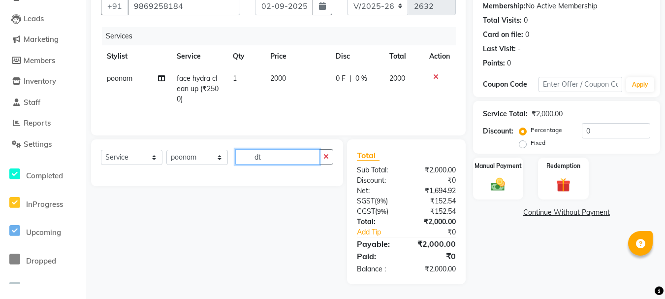
type input "d"
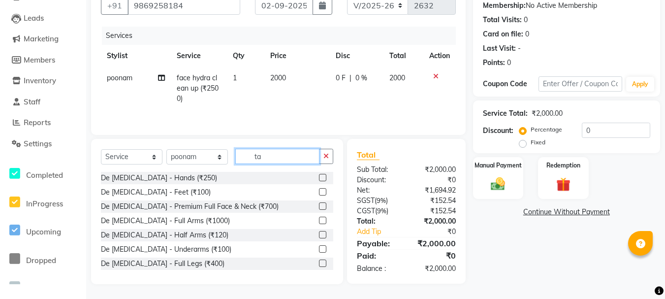
scroll to position [79, 0]
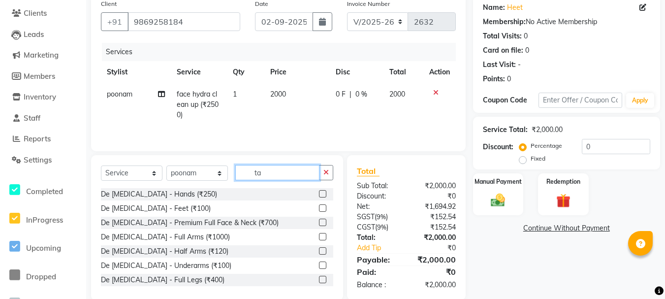
type input "t"
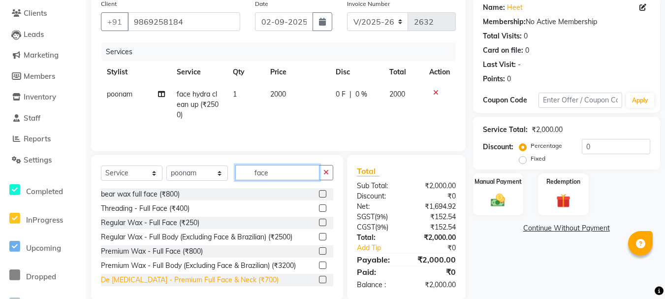
type input "face"
click at [234, 275] on div "De [MEDICAL_DATA] - Premium Full Face & Neck (₹700)" at bounding box center [190, 280] width 178 height 10
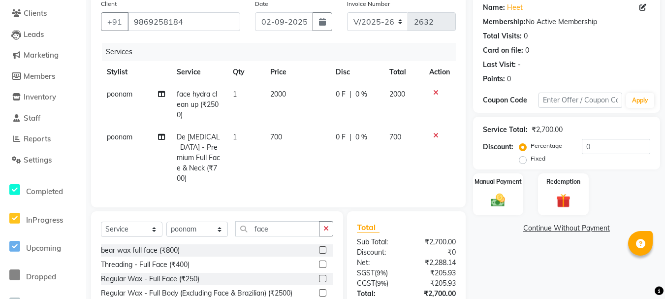
checkbox input "false"
click at [278, 138] on span "700" at bounding box center [276, 136] width 12 height 9
select select "50153"
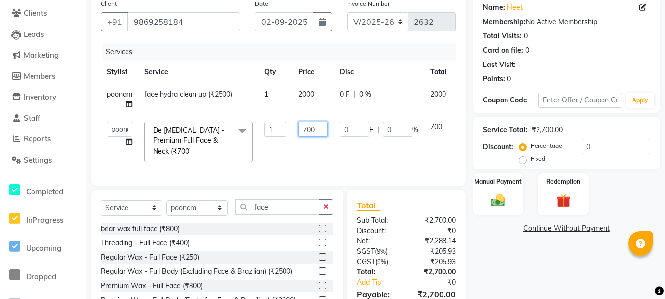
click at [316, 130] on input "700" at bounding box center [313, 129] width 30 height 15
type input "7"
type input "1000"
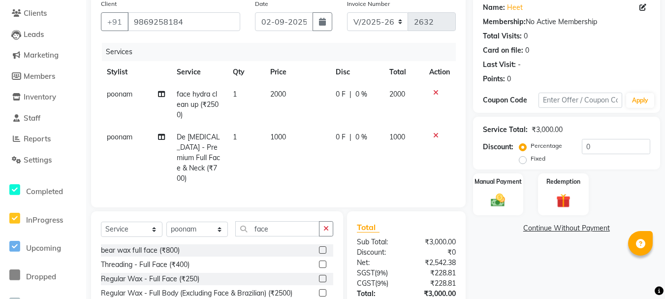
click at [362, 137] on span "0 %" at bounding box center [361, 137] width 12 height 10
select select "50153"
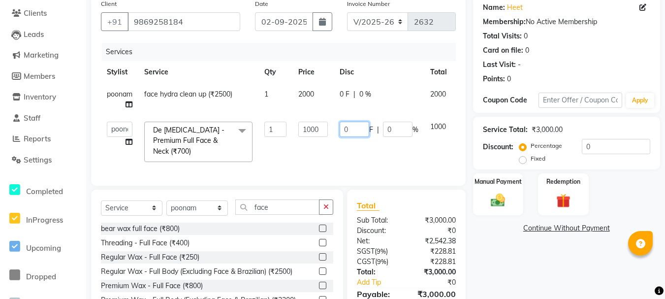
click at [358, 130] on input "0" at bounding box center [355, 129] width 30 height 15
type input "20"
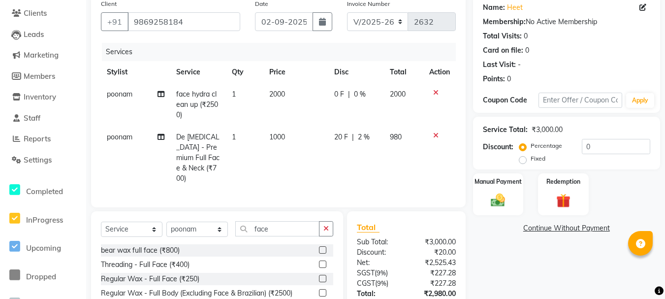
click at [552, 257] on div "Name: Heet Membership: No Active Membership Total Visits: 0 Card on file: 0 Las…" at bounding box center [570, 176] width 194 height 362
click at [365, 137] on span "2 %" at bounding box center [364, 137] width 12 height 10
select select "50153"
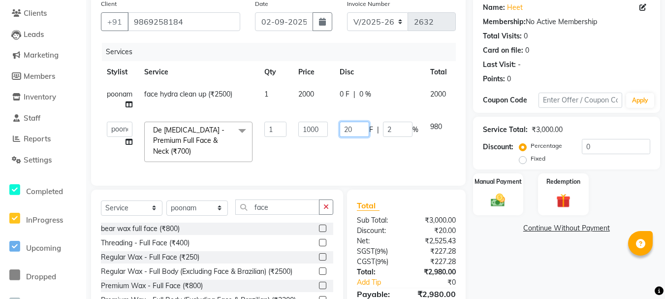
click at [356, 132] on input "20" at bounding box center [355, 129] width 30 height 15
type input "2"
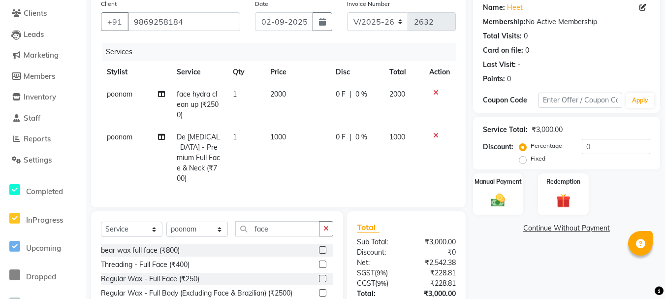
click at [445, 124] on tbody "poonam face hydra clean up (₹2500) 1 2000 0 F | 0 % 2000 poonam De Tanning - Pr…" at bounding box center [278, 136] width 355 height 106
click at [287, 136] on td "1000" at bounding box center [296, 157] width 65 height 63
select select "50153"
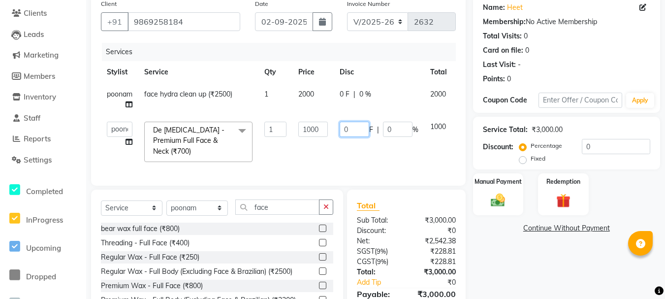
click at [353, 133] on input "0" at bounding box center [355, 129] width 30 height 15
type input "0"
type input "2"
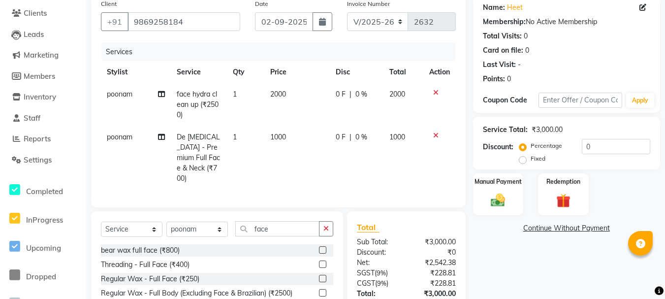
click at [401, 130] on td "1000" at bounding box center [402, 157] width 39 height 63
select select "50153"
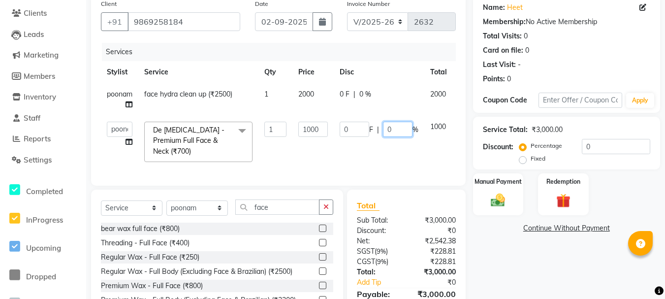
click at [396, 132] on input "0" at bounding box center [398, 129] width 30 height 15
type input "20"
click at [501, 249] on div "Name: Heet Membership: No Active Membership Total Visits: 0 Card on file: 0 Las…" at bounding box center [570, 165] width 194 height 340
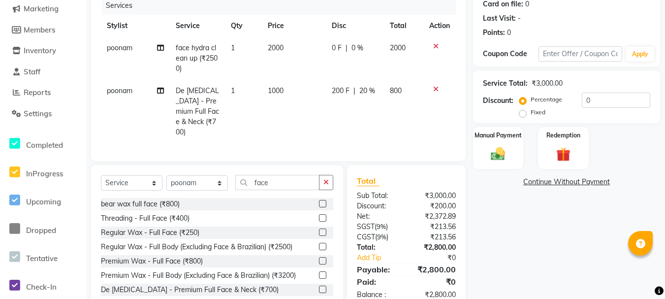
scroll to position [149, 0]
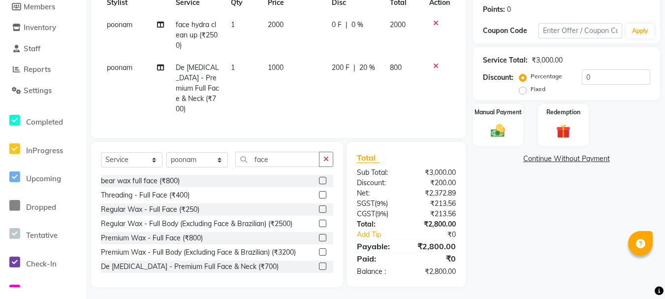
click at [364, 68] on span "20 %" at bounding box center [367, 68] width 16 height 10
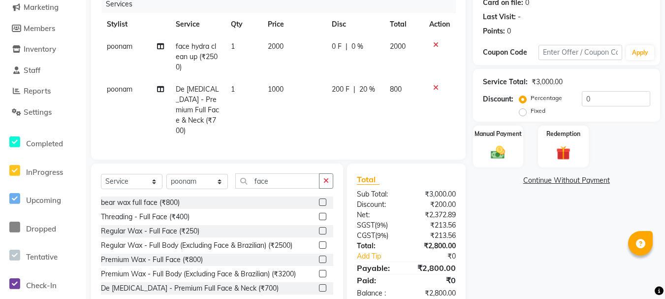
select select "50153"
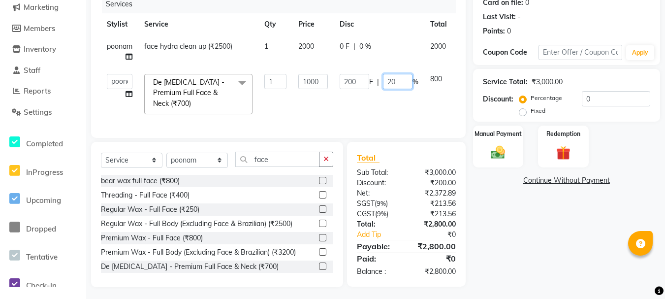
click at [396, 83] on input "20" at bounding box center [398, 81] width 30 height 15
type input "2"
type input "50"
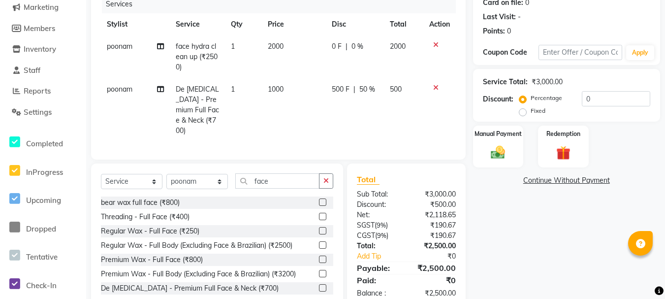
click at [496, 181] on link "Continue Without Payment" at bounding box center [566, 180] width 183 height 10
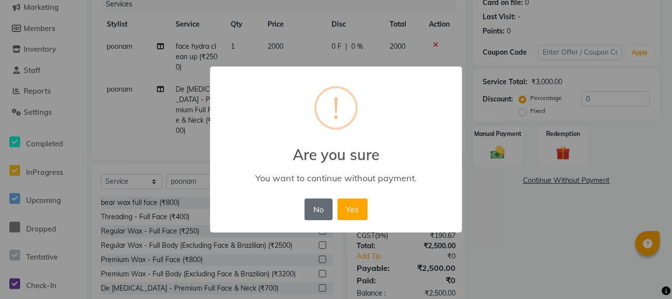
click at [326, 208] on button "No" at bounding box center [319, 209] width 28 height 22
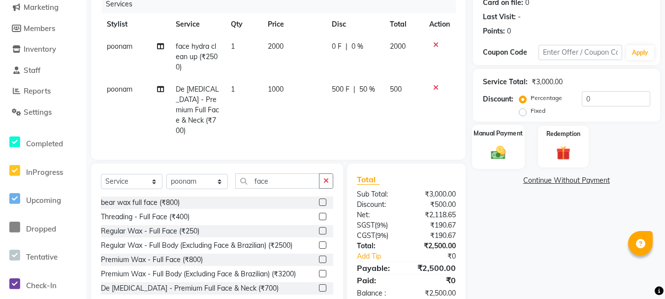
click at [501, 161] on img at bounding box center [498, 152] width 24 height 17
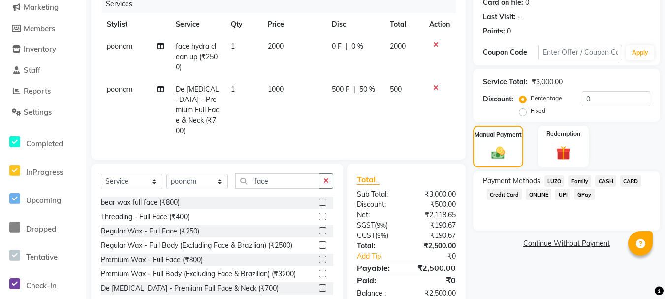
click at [610, 181] on span "CASH" at bounding box center [605, 180] width 21 height 11
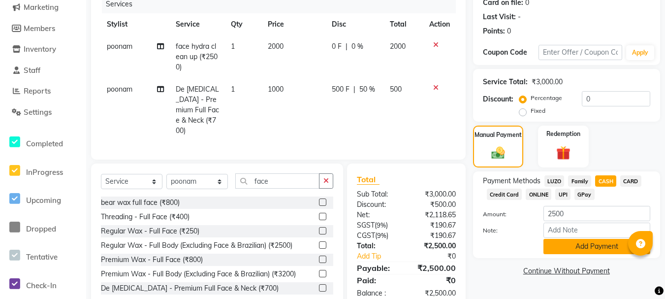
click at [591, 252] on button "Add Payment" at bounding box center [596, 246] width 107 height 15
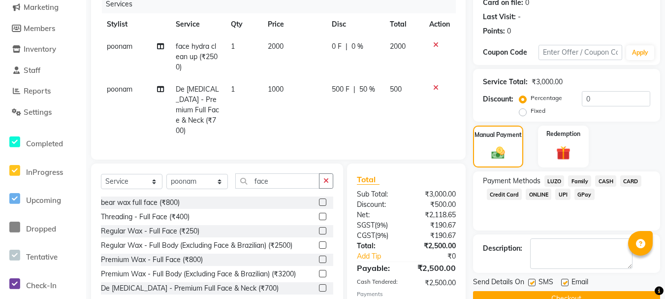
scroll to position [183, 0]
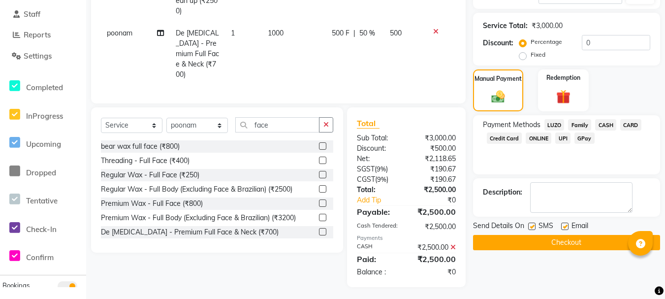
click at [590, 245] on button "Checkout" at bounding box center [566, 242] width 187 height 15
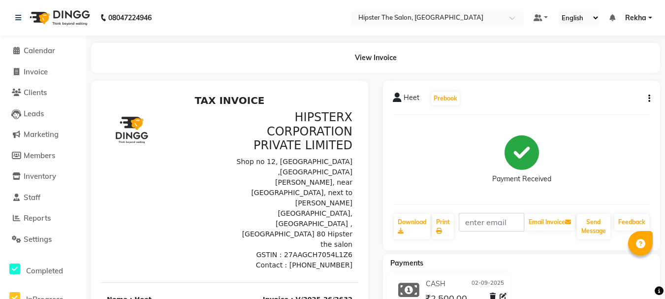
click at [60, 166] on ul "Calendar Invoice Clients Leads Marketing Members Inventory Staff Reports Settin…" at bounding box center [43, 287] width 86 height 494
click at [16, 218] on icon at bounding box center [16, 217] width 7 height 7
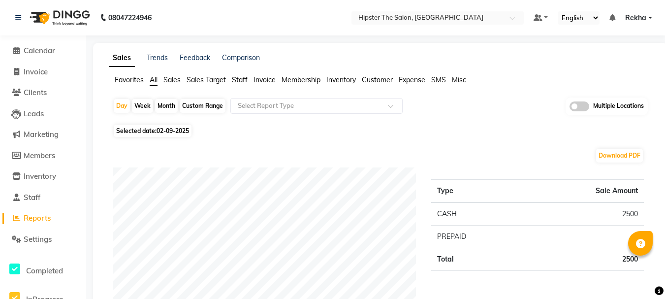
click at [241, 76] on span "Staff" at bounding box center [240, 79] width 16 height 9
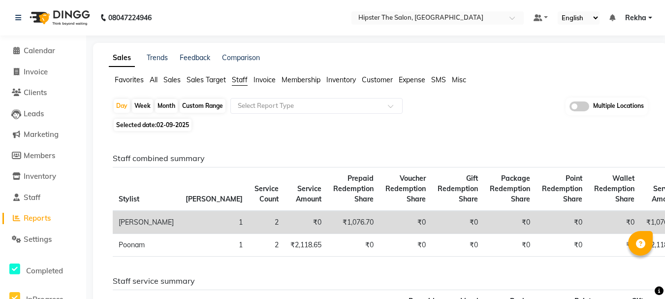
click at [199, 105] on div "Custom Range" at bounding box center [203, 106] width 46 height 14
select select "9"
select select "2025"
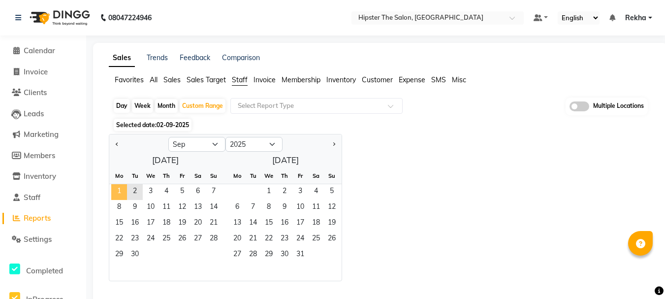
click at [126, 189] on span "1" at bounding box center [119, 192] width 16 height 16
click at [137, 251] on span "30" at bounding box center [135, 255] width 16 height 16
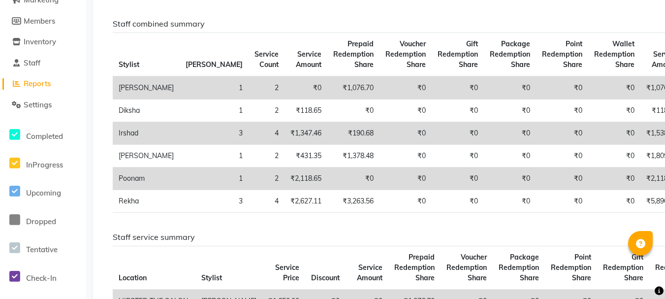
scroll to position [6, 0]
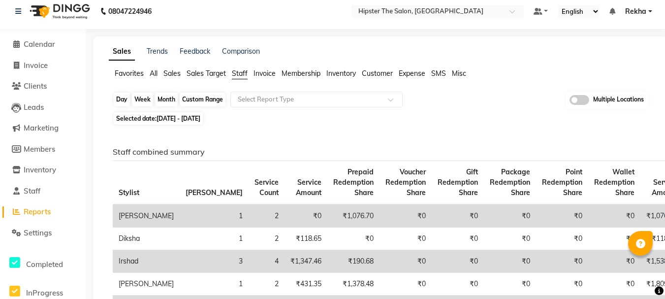
click at [212, 98] on div "Custom Range" at bounding box center [203, 100] width 46 height 14
select select "9"
select select "2025"
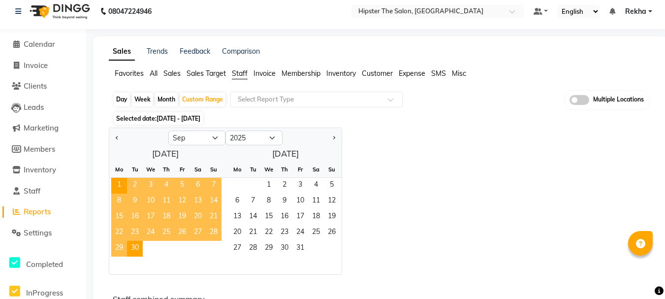
click at [246, 73] on span "Staff" at bounding box center [240, 73] width 16 height 9
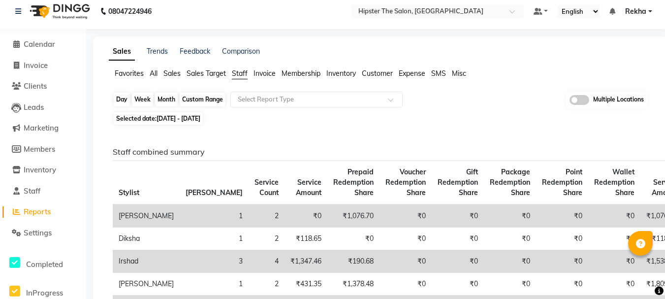
click at [193, 100] on div "Custom Range" at bounding box center [203, 100] width 46 height 14
select select "9"
select select "2025"
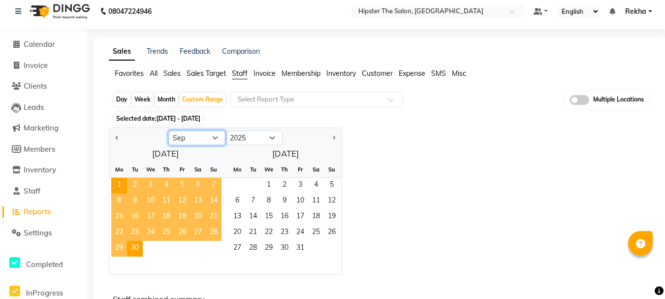
click at [214, 137] on select "Jan Feb Mar Apr May Jun Jul Aug Sep Oct Nov Dec" at bounding box center [196, 137] width 57 height 15
select select "8"
click at [168, 130] on select "Jan Feb Mar Apr May Jun Jul Aug Sep Oct Nov Dec" at bounding box center [196, 137] width 57 height 15
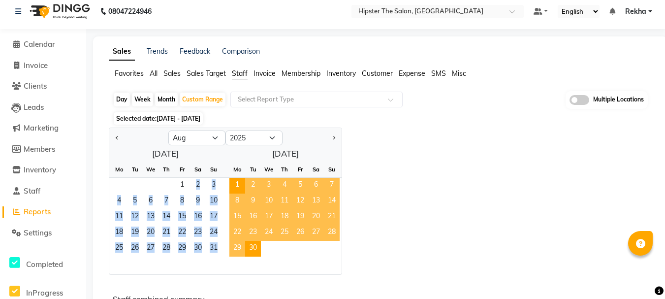
drag, startPoint x: 181, startPoint y: 181, endPoint x: 209, endPoint y: 273, distance: 96.4
click at [209, 273] on ngb-datepicker-month "Mo Tu We Th Fr Sa Su 1 2 3 4 5 6 7 8 9 10 11 12 13 14 15 16 17 18 19 20 21 22 2…" at bounding box center [165, 217] width 112 height 113
click at [212, 247] on span "31" at bounding box center [214, 249] width 16 height 16
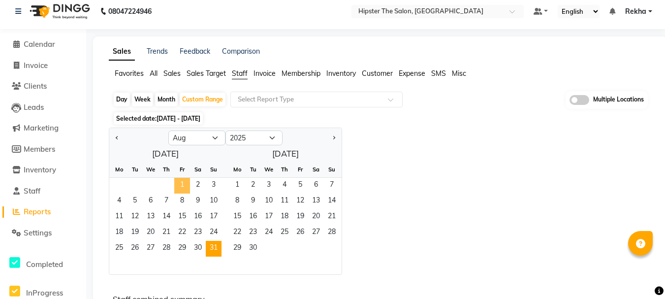
click at [183, 187] on span "1" at bounding box center [182, 186] width 16 height 16
click at [213, 239] on span "24" at bounding box center [214, 233] width 16 height 16
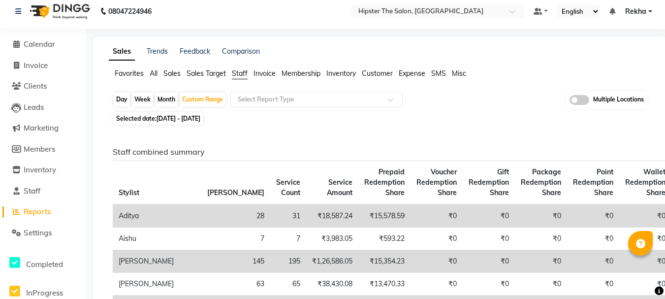
click at [270, 251] on td "195" at bounding box center [288, 261] width 36 height 23
click at [191, 97] on div "Custom Range" at bounding box center [203, 100] width 46 height 14
select select "8"
select select "2025"
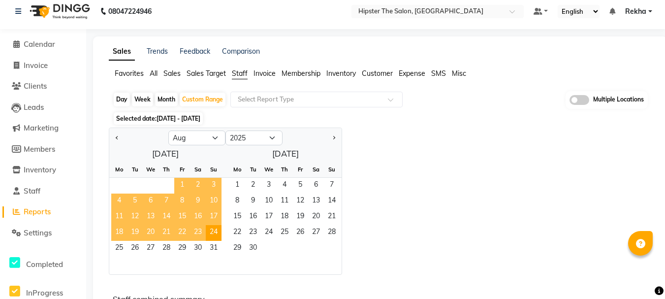
click at [181, 184] on span "1" at bounding box center [182, 186] width 16 height 16
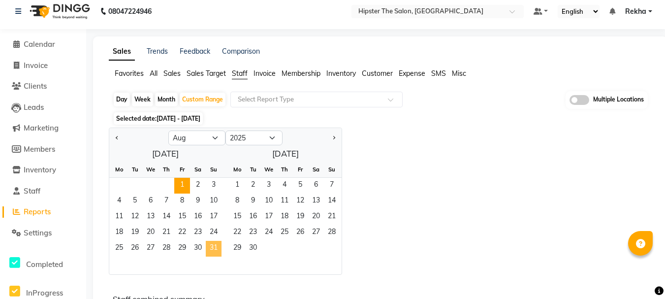
click at [210, 245] on span "31" at bounding box center [214, 249] width 16 height 16
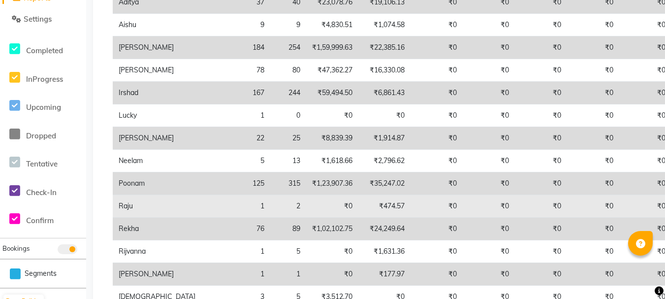
scroll to position [0, 0]
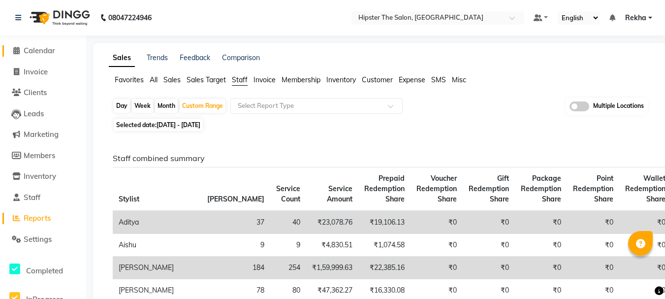
click at [15, 51] on icon at bounding box center [16, 50] width 6 height 7
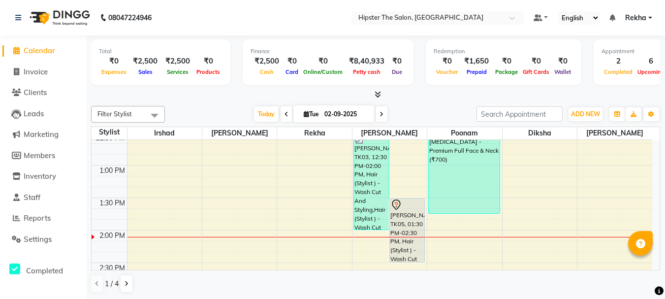
scroll to position [292, 0]
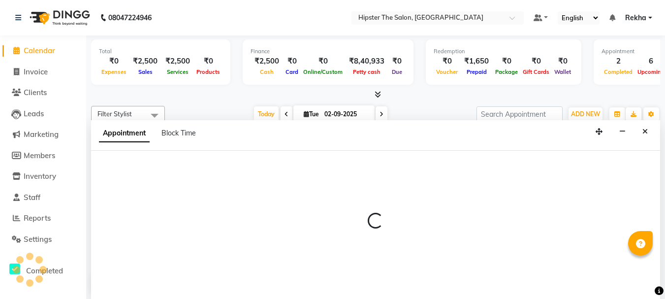
scroll to position [0, 0]
select select "32387"
select select "825"
select select "tentative"
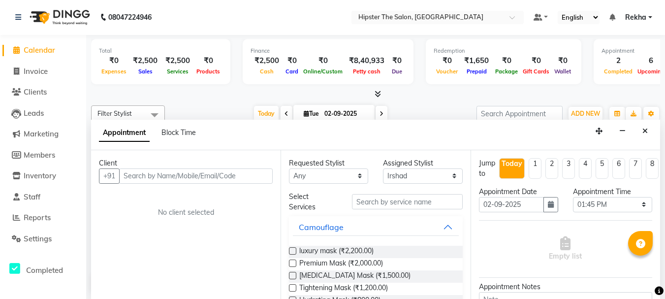
click at [41, 48] on span "Calendar" at bounding box center [39, 49] width 31 height 9
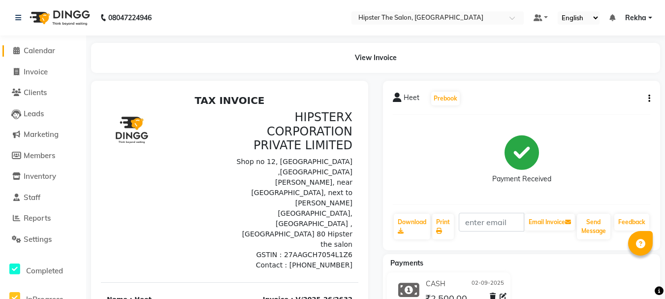
click at [44, 47] on span "Calendar" at bounding box center [39, 50] width 31 height 9
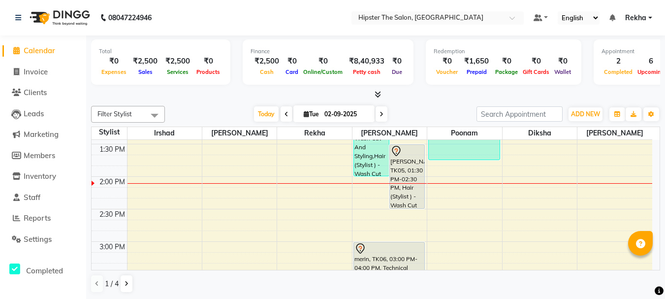
scroll to position [361, 0]
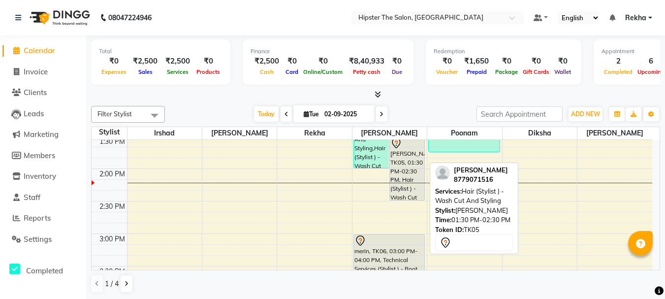
click at [397, 169] on div "[PERSON_NAME], TK05, 01:30 PM-02:30 PM, Hair (Stylist ) - Wash Cut And Styling" at bounding box center [407, 168] width 35 height 63
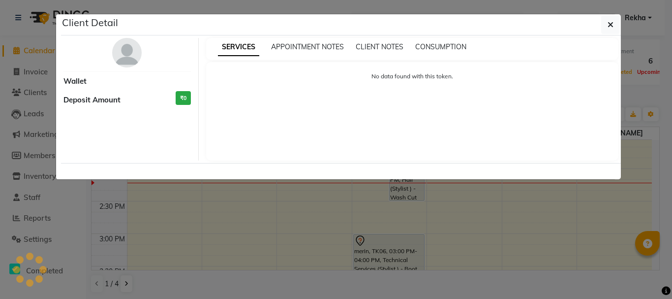
select select "7"
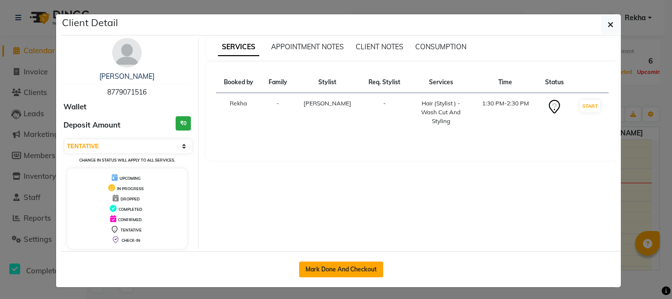
click at [324, 266] on button "Mark Done And Checkout" at bounding box center [341, 269] width 84 height 16
select select "5125"
select select "service"
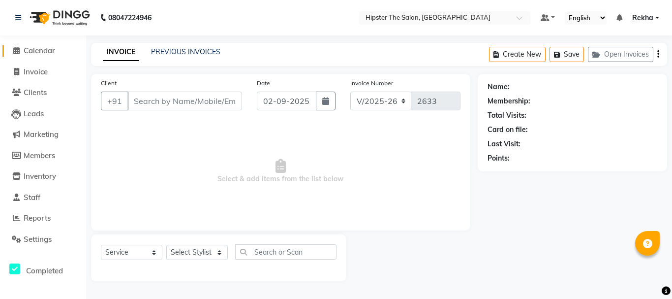
type input "8779071516"
select select "32401"
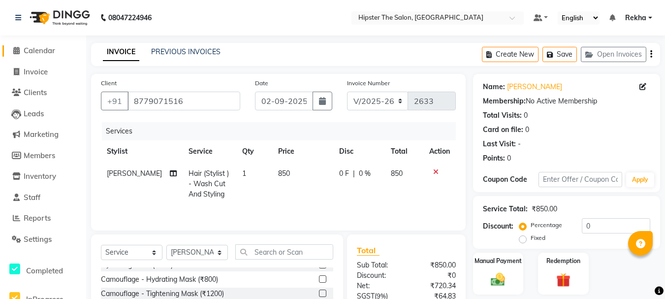
click at [21, 49] on span at bounding box center [16, 50] width 15 height 11
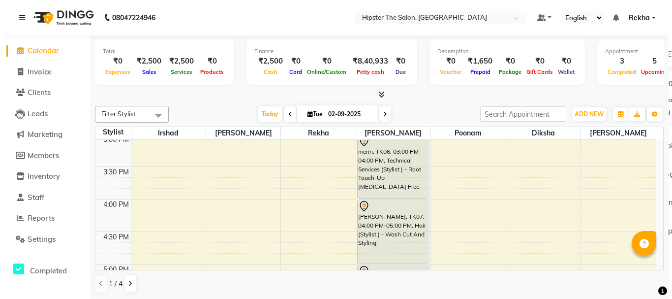
scroll to position [466, 0]
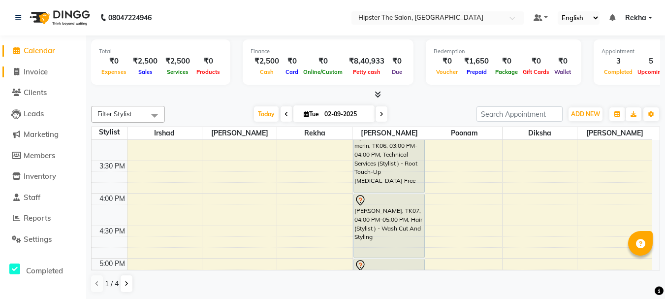
click at [15, 72] on icon at bounding box center [16, 71] width 5 height 7
select select "service"
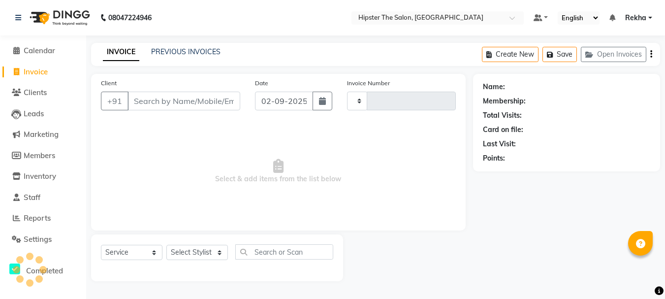
type input "2633"
select select "5125"
click at [177, 103] on input "Client" at bounding box center [184, 101] width 115 height 19
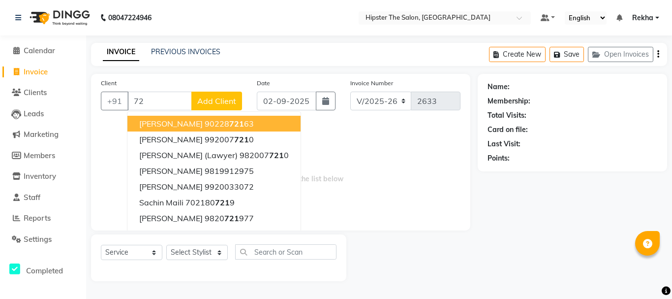
type input "7"
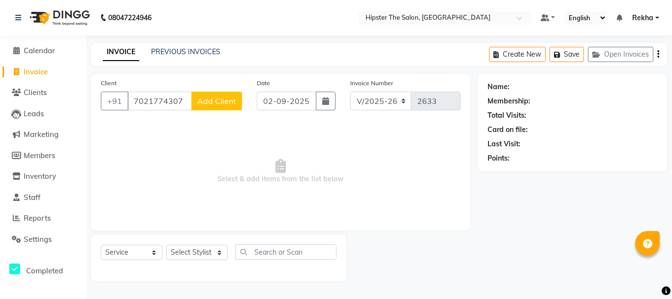
type input "7021774307"
click at [215, 99] on span "Add Client" at bounding box center [216, 101] width 39 height 10
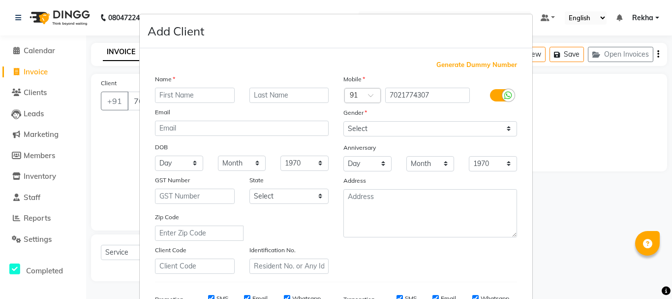
click at [200, 89] on input "text" at bounding box center [195, 95] width 80 height 15
type input "prem"
click at [367, 123] on select "Select Male Female Other Prefer Not To Say" at bounding box center [431, 128] width 174 height 15
select select "male"
click at [344, 121] on select "Select Male Female Other Prefer Not To Say" at bounding box center [431, 128] width 174 height 15
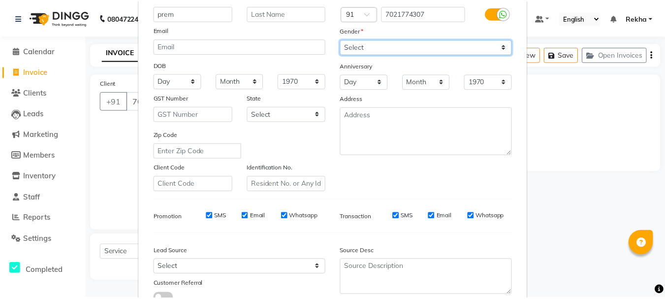
scroll to position [156, 0]
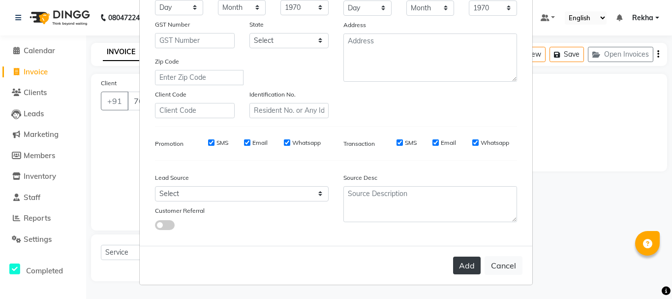
click at [467, 266] on button "Add" at bounding box center [467, 265] width 28 height 18
select select
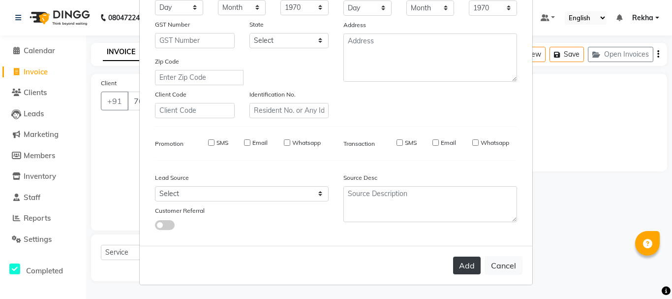
select select
checkbox input "false"
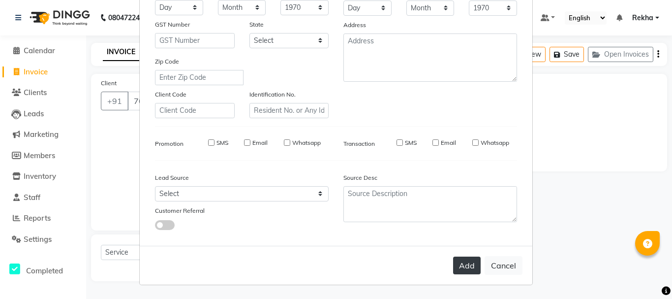
checkbox input "false"
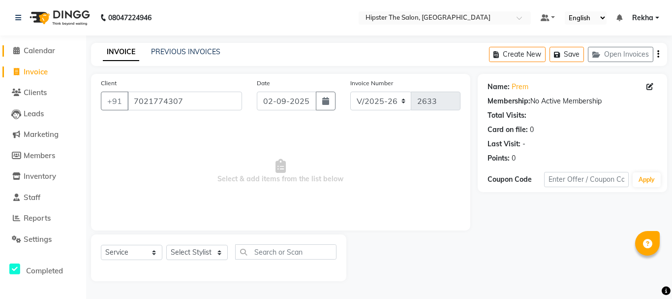
click at [35, 51] on span "Calendar" at bounding box center [39, 50] width 31 height 9
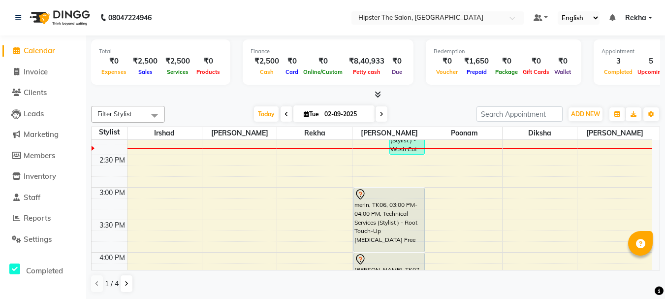
scroll to position [423, 0]
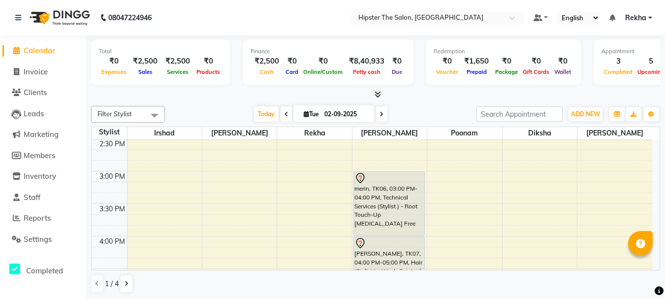
click at [351, 234] on div "8:00 AM 8:30 AM 9:00 AM 9:30 AM 10:00 AM 10:30 AM 11:00 AM 11:30 AM 12:00 PM 12…" at bounding box center [372, 204] width 561 height 974
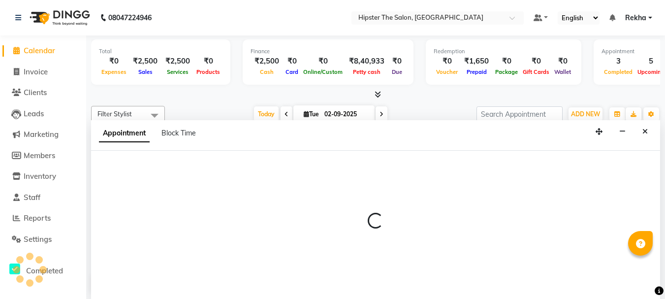
scroll to position [0, 0]
select select "32386"
select select "tentative"
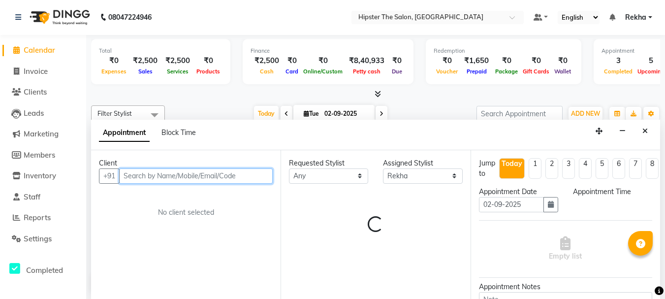
select select "945"
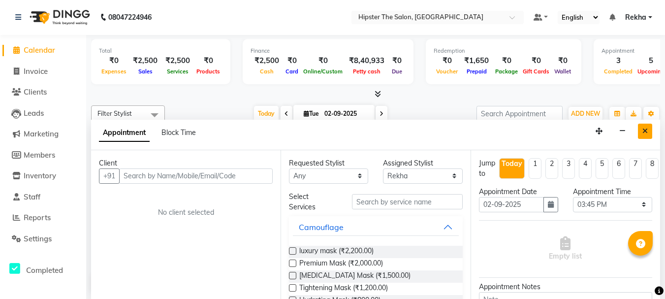
click at [649, 131] on button "Close" at bounding box center [645, 131] width 14 height 15
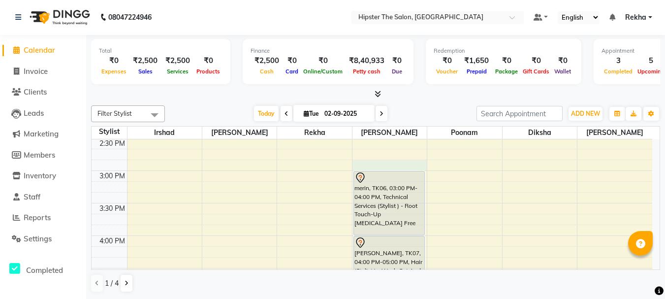
click at [419, 167] on div "8:00 AM 8:30 AM 9:00 AM 9:30 AM 10:00 AM 10:30 AM 11:00 AM 11:30 AM 12:00 PM 12…" at bounding box center [372, 203] width 561 height 974
select select "32401"
select select "885"
select select "tentative"
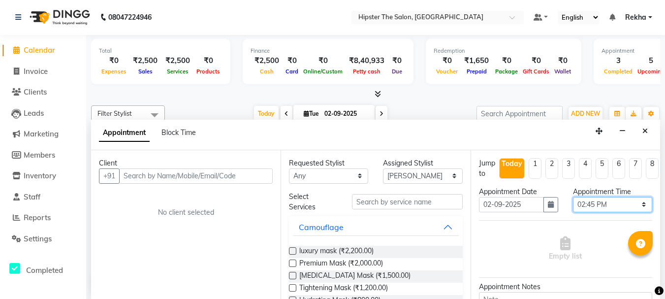
click at [636, 204] on select "Select 09:00 AM 09:15 AM 09:30 AM 09:45 AM 10:00 AM 10:15 AM 10:30 AM 10:45 AM …" at bounding box center [612, 204] width 79 height 15
select select "915"
click at [573, 197] on select "Select 09:00 AM 09:15 AM 09:30 AM 09:45 AM 10:00 AM 10:15 AM 10:30 AM 10:45 AM …" at bounding box center [612, 204] width 79 height 15
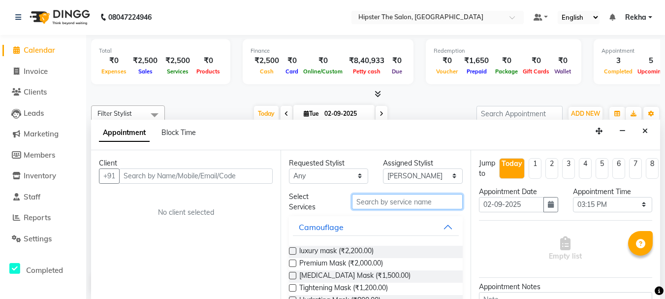
click at [395, 200] on input "text" at bounding box center [407, 201] width 111 height 15
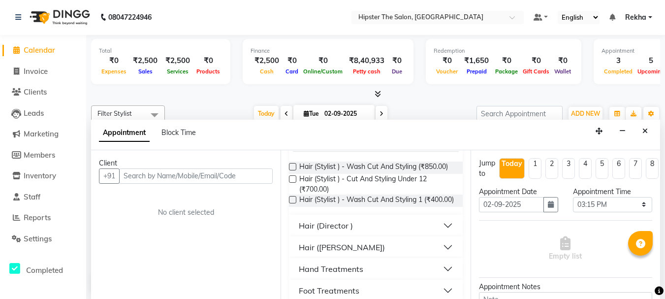
scroll to position [85, 0]
click at [328, 230] on div "Hair (Director )" at bounding box center [326, 225] width 54 height 12
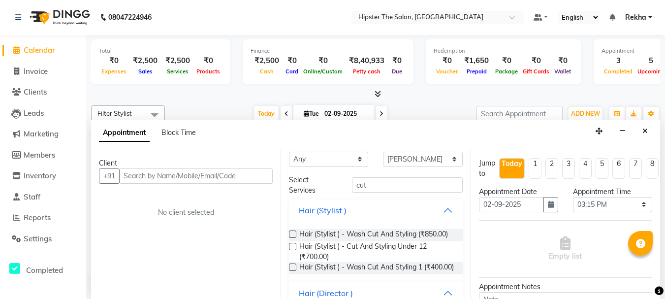
scroll to position [0, 0]
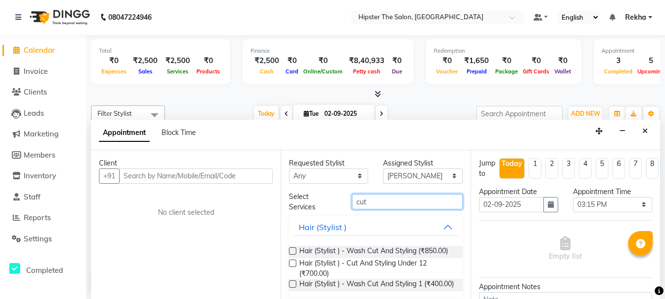
click at [388, 202] on input "cut" at bounding box center [407, 201] width 111 height 15
type input "c"
type input "cut"
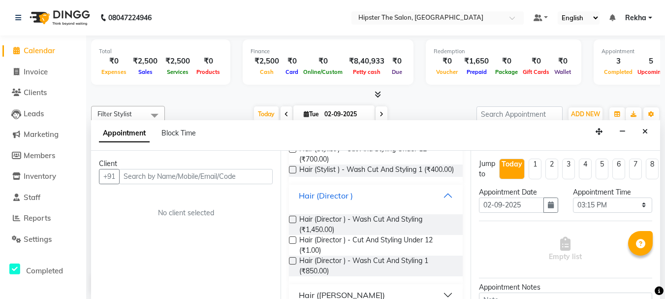
click at [334, 201] on div "Hair (Director )" at bounding box center [326, 195] width 54 height 12
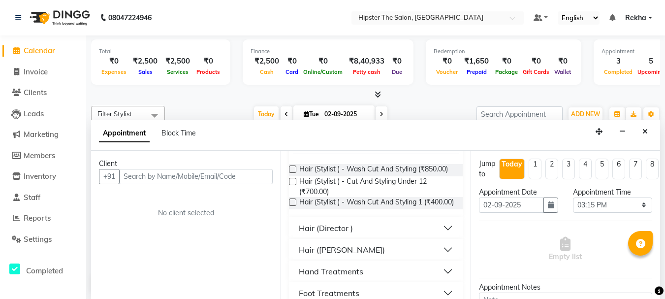
scroll to position [98, 0]
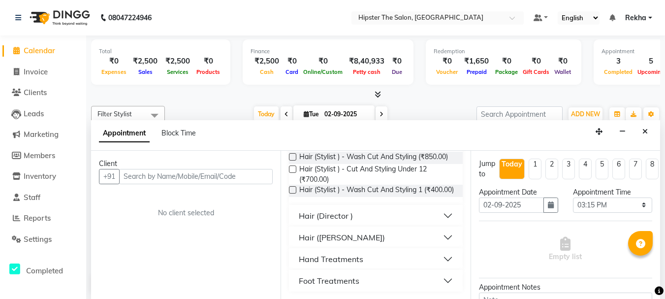
click at [291, 193] on label at bounding box center [292, 189] width 7 height 7
click at [291, 194] on input "checkbox" at bounding box center [292, 191] width 6 height 6
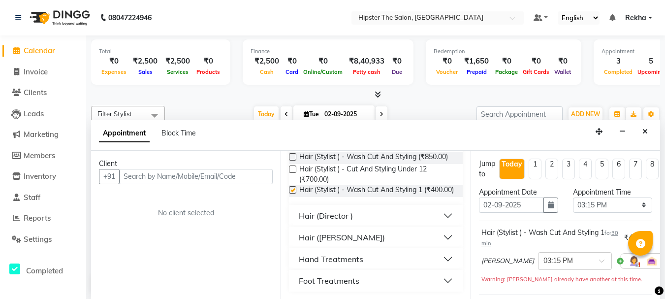
checkbox input "false"
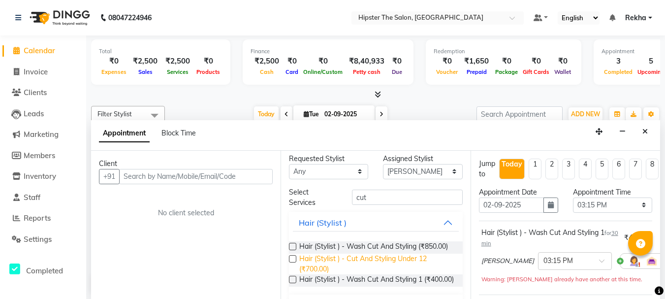
scroll to position [0, 0]
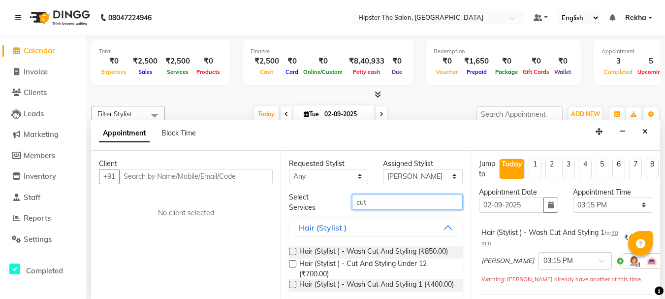
click at [382, 207] on input "cut" at bounding box center [407, 201] width 111 height 15
type input "c"
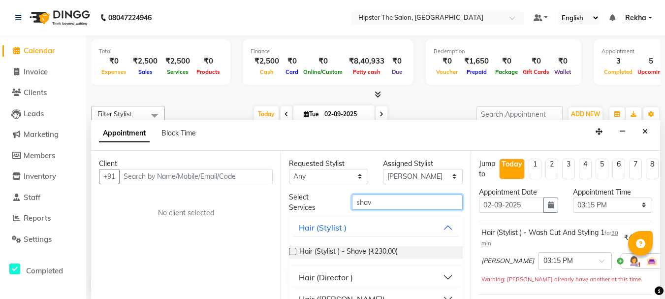
type input "shav"
click at [294, 251] on label at bounding box center [292, 251] width 7 height 7
click at [294, 251] on input "checkbox" at bounding box center [292, 252] width 6 height 6
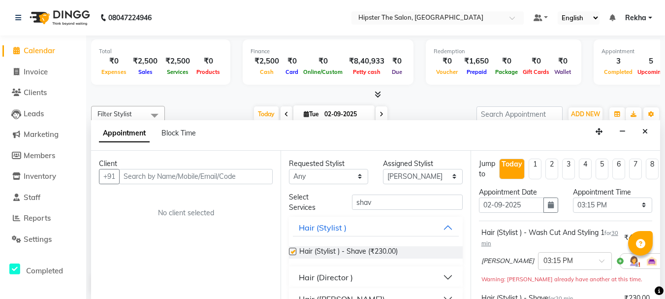
checkbox input "false"
click at [14, 72] on icon at bounding box center [16, 71] width 5 height 7
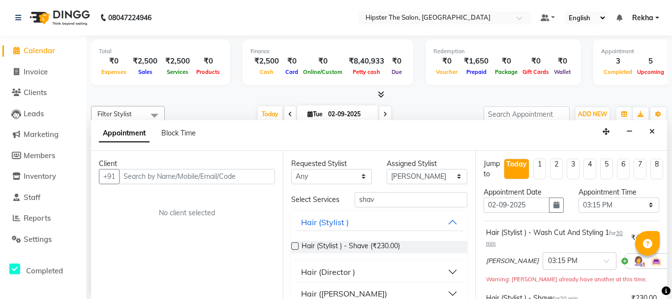
select select "5125"
select select "service"
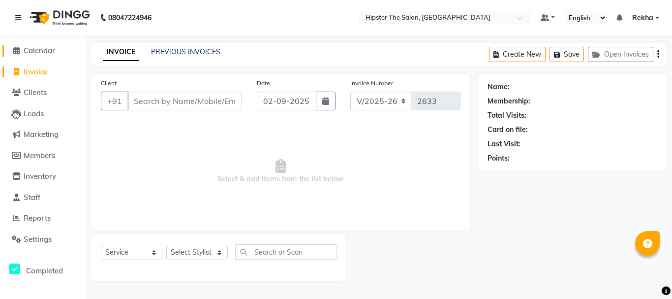
click at [15, 49] on icon at bounding box center [16, 50] width 6 height 7
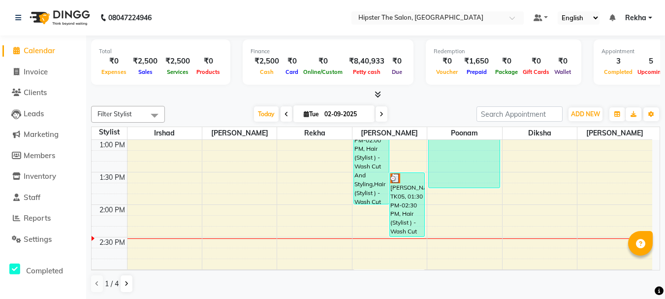
scroll to position [315, 0]
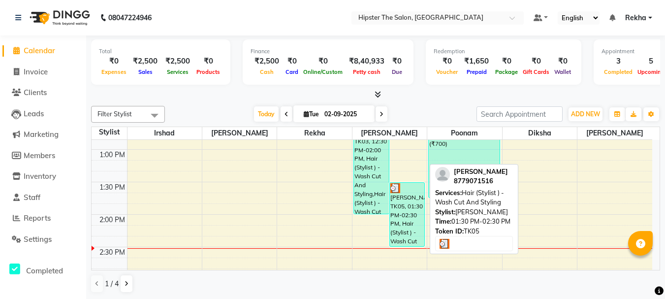
click at [401, 200] on div "[PERSON_NAME], TK05, 01:30 PM-02:30 PM, Hair (Stylist ) - Wash Cut And Styling" at bounding box center [407, 214] width 35 height 63
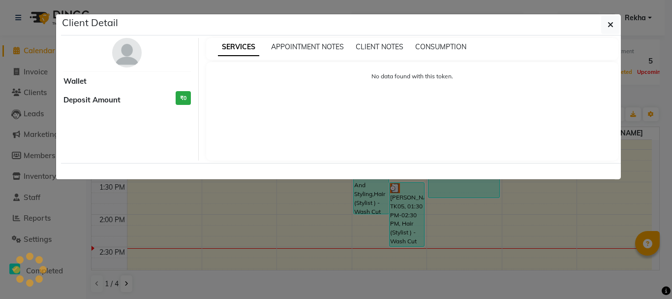
select select "3"
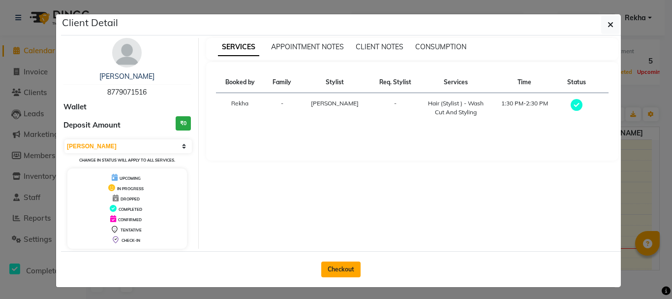
click at [335, 266] on button "Checkout" at bounding box center [340, 269] width 39 height 16
select select "service"
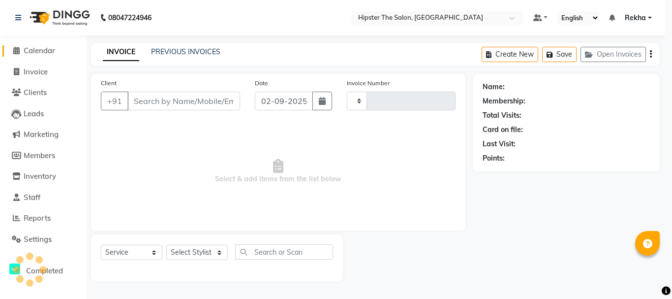
type input "2633"
select select "5125"
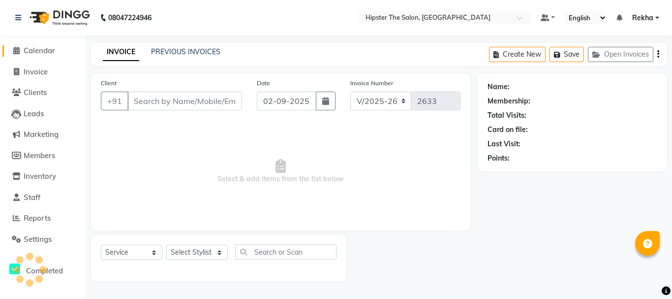
type input "8779071516"
select select "32401"
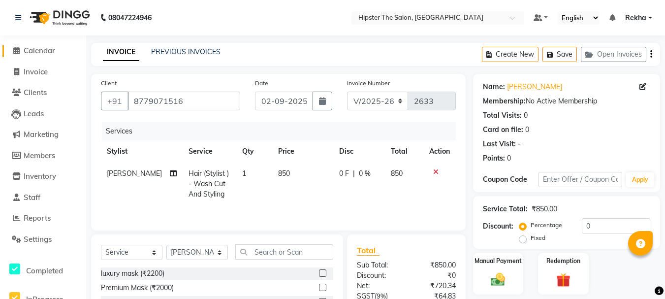
scroll to position [95, 0]
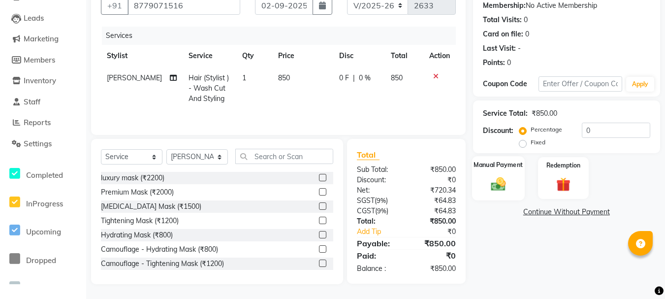
click at [498, 175] on div "Manual Payment" at bounding box center [498, 178] width 53 height 44
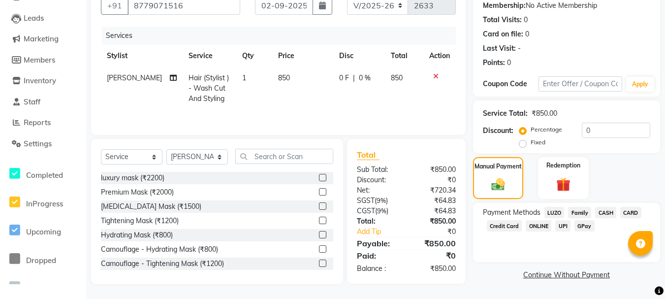
click at [603, 215] on span "CASH" at bounding box center [605, 212] width 21 height 11
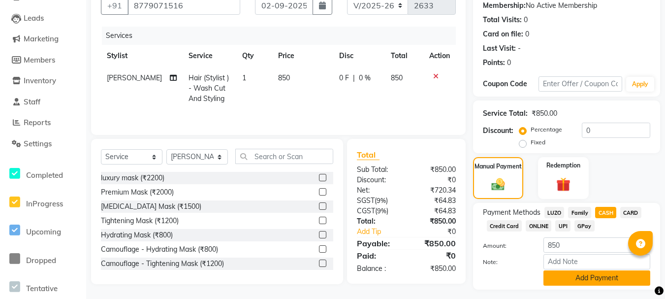
click at [574, 284] on button "Add Payment" at bounding box center [596, 277] width 107 height 15
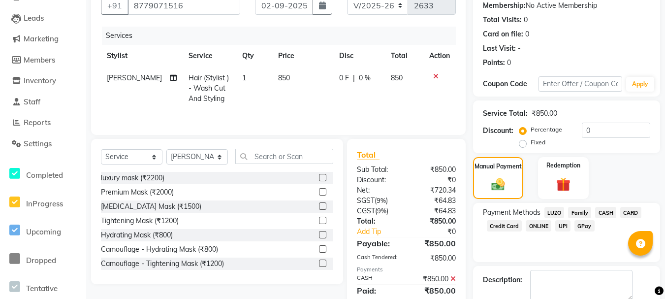
scroll to position [149, 0]
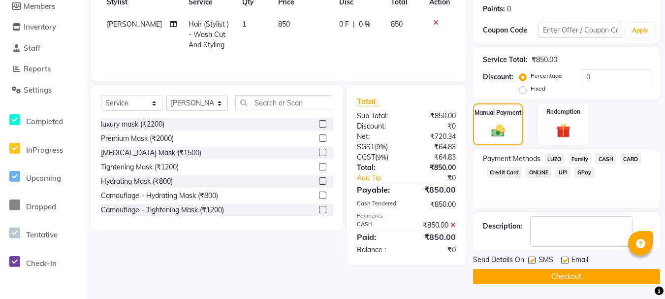
click at [575, 274] on button "Checkout" at bounding box center [566, 276] width 187 height 15
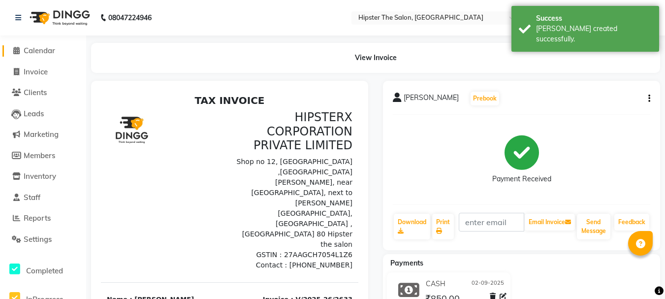
click at [18, 48] on icon at bounding box center [16, 50] width 6 height 7
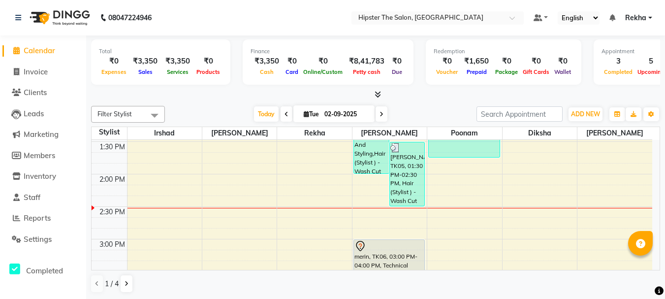
scroll to position [371, 0]
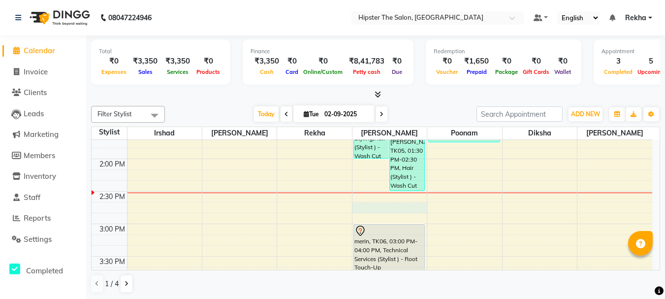
click at [397, 212] on div "8:00 AM 8:30 AM 9:00 AM 9:30 AM 10:00 AM 10:30 AM 11:00 AM 11:30 AM 12:00 PM 12…" at bounding box center [372, 256] width 561 height 974
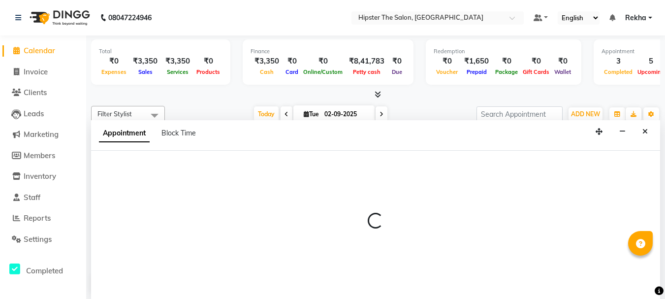
scroll to position [0, 0]
select select "32401"
select select "tentative"
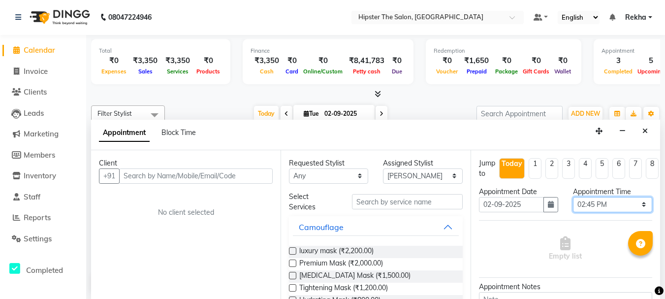
click at [636, 205] on select "Select 09:00 AM 09:15 AM 09:30 AM 09:45 AM 10:00 AM 10:15 AM 10:30 AM 10:45 AM …" at bounding box center [612, 204] width 79 height 15
select select "915"
click at [573, 197] on select "Select 09:00 AM 09:15 AM 09:30 AM 09:45 AM 10:00 AM 10:15 AM 10:30 AM 10:45 AM …" at bounding box center [612, 204] width 79 height 15
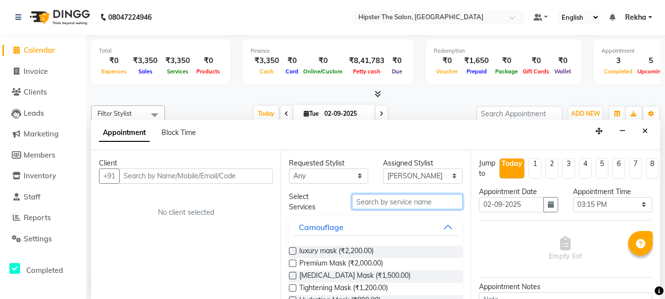
click at [380, 204] on input "text" at bounding box center [407, 201] width 111 height 15
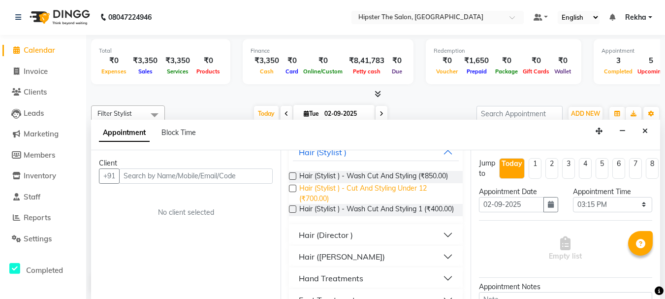
scroll to position [82, 0]
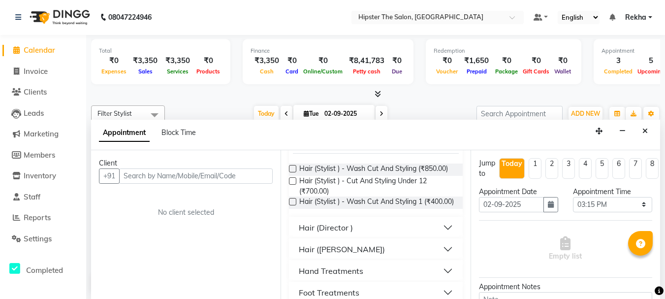
type input "cut"
click at [291, 205] on label at bounding box center [292, 201] width 7 height 7
click at [291, 206] on input "checkbox" at bounding box center [292, 202] width 6 height 6
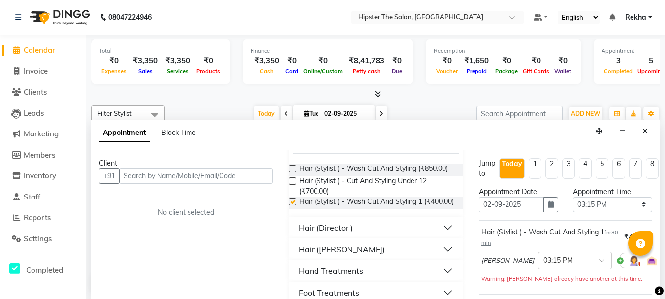
checkbox input "false"
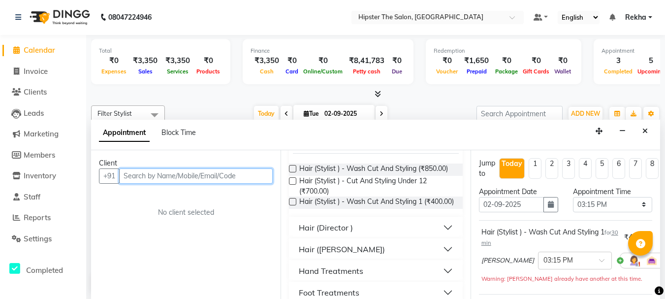
click at [239, 175] on input "text" at bounding box center [196, 175] width 154 height 15
click at [230, 175] on input "text" at bounding box center [196, 175] width 154 height 15
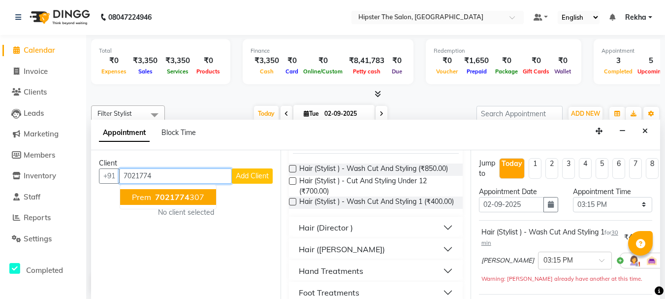
click at [190, 193] on ngb-highlight "7021774 307" at bounding box center [178, 197] width 51 height 10
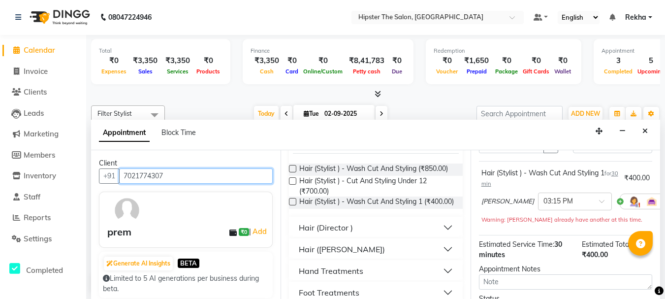
scroll to position [59, 0]
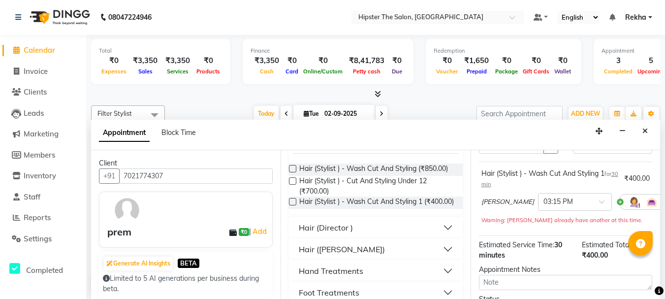
click at [664, 200] on icon at bounding box center [673, 201] width 6 height 7
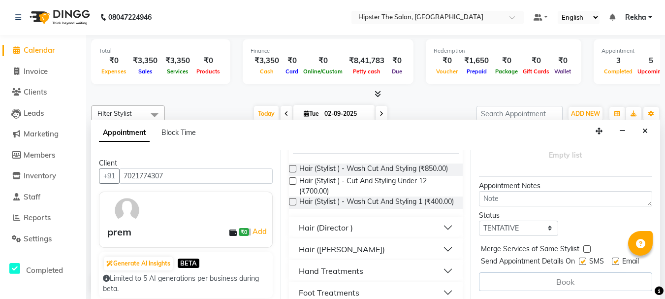
scroll to position [117, 0]
click at [292, 205] on label at bounding box center [292, 201] width 7 height 7
click at [292, 206] on input "checkbox" at bounding box center [292, 202] width 6 height 6
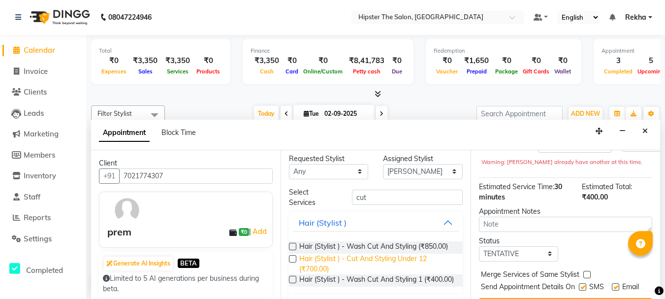
scroll to position [0, 0]
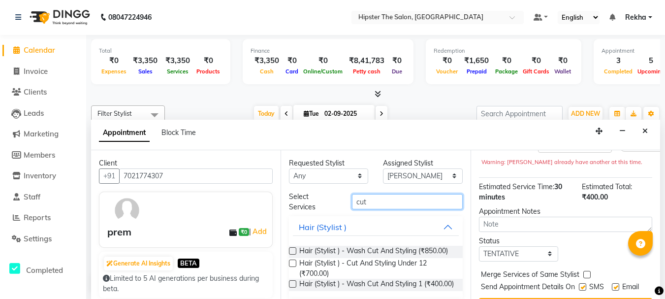
click at [381, 201] on input "cut" at bounding box center [407, 201] width 111 height 15
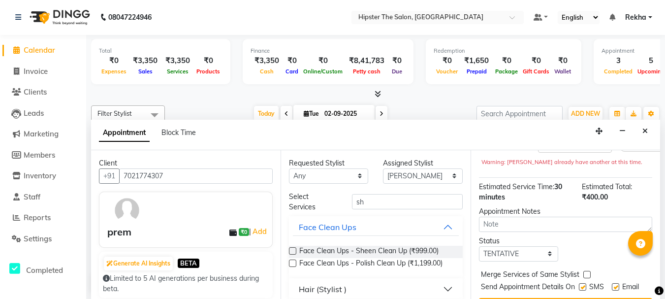
click at [306, 287] on div "Hair (Stylist )" at bounding box center [323, 289] width 48 height 12
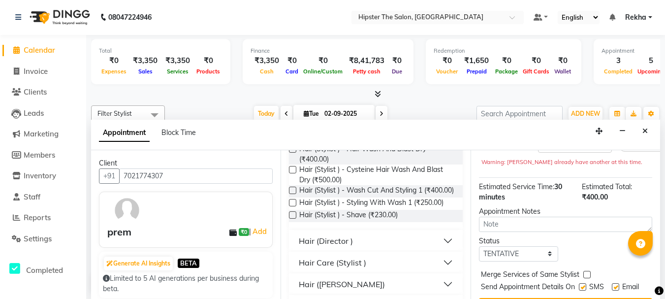
scroll to position [197, 0]
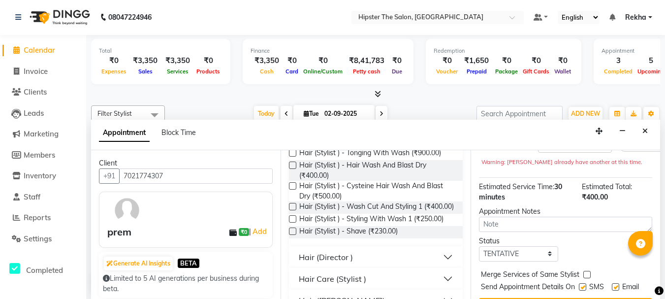
click at [291, 235] on label at bounding box center [292, 230] width 7 height 7
click at [291, 235] on input "checkbox" at bounding box center [292, 232] width 6 height 6
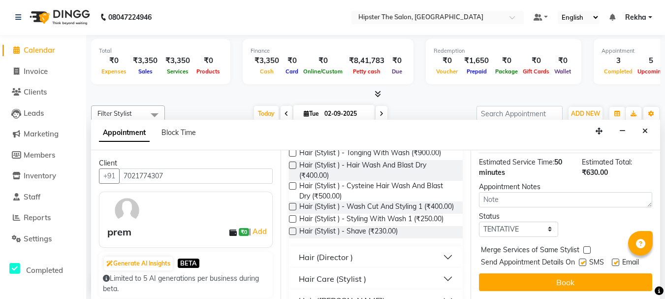
scroll to position [202, 0]
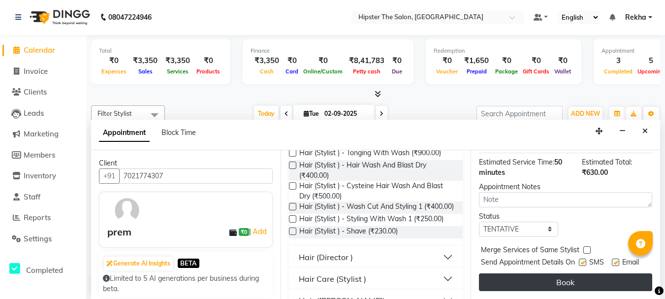
click at [549, 273] on button "Book" at bounding box center [565, 282] width 173 height 18
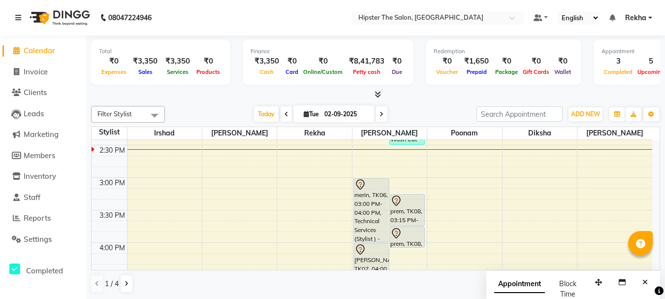
scroll to position [433, 0]
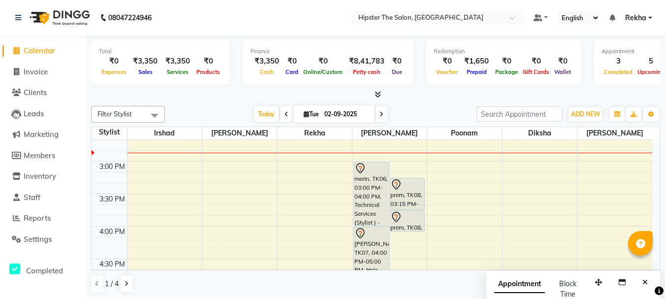
click at [284, 112] on icon at bounding box center [286, 114] width 4 height 6
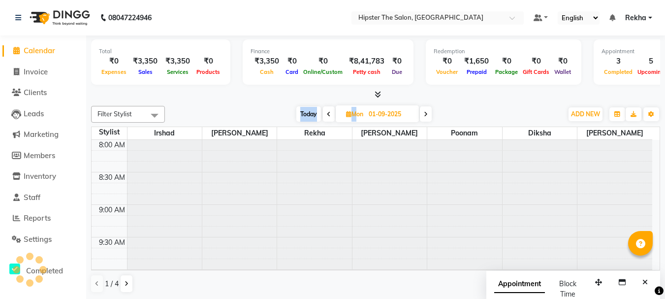
scroll to position [390, 0]
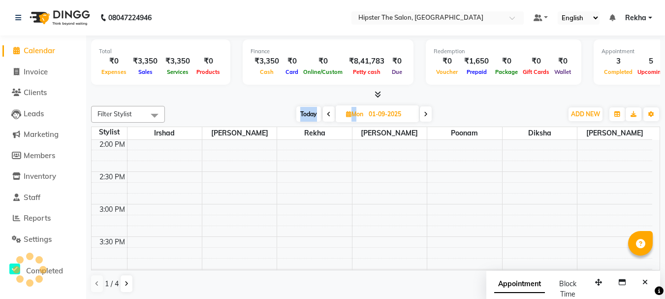
click at [283, 112] on div "Today Mon 01-09-2025" at bounding box center [364, 114] width 388 height 15
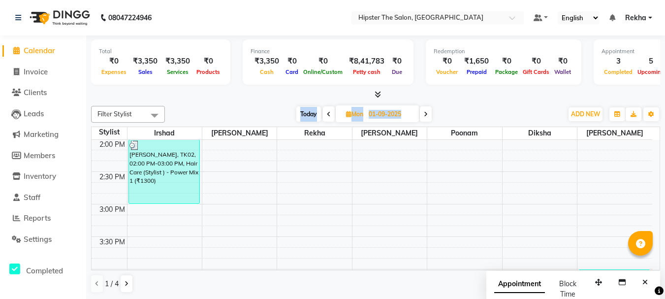
click at [327, 116] on icon at bounding box center [329, 114] width 4 height 6
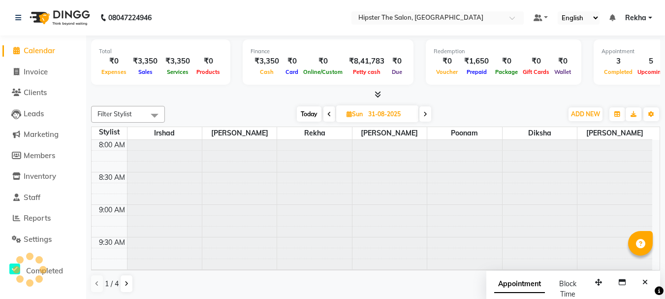
click at [327, 116] on icon at bounding box center [329, 114] width 4 height 6
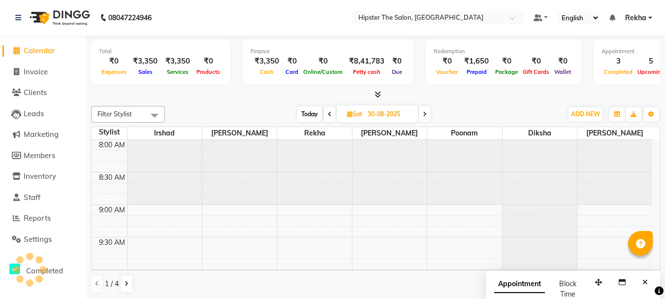
scroll to position [390, 0]
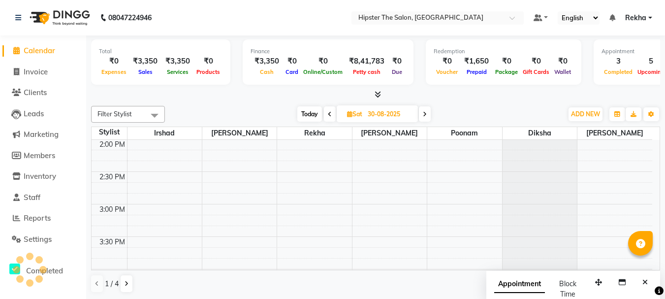
click at [328, 116] on icon at bounding box center [330, 114] width 4 height 6
click at [327, 116] on span at bounding box center [331, 113] width 12 height 15
click at [329, 116] on icon at bounding box center [331, 114] width 4 height 6
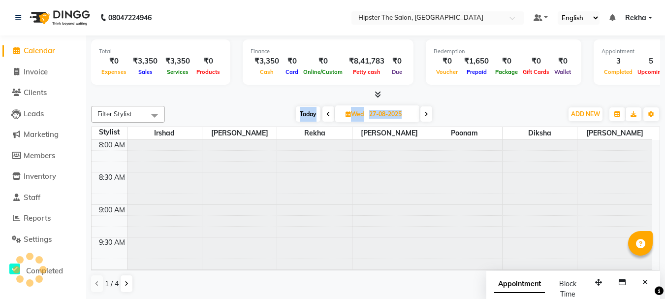
click at [327, 116] on icon at bounding box center [328, 114] width 4 height 6
click at [328, 116] on icon at bounding box center [330, 114] width 4 height 6
click at [327, 116] on icon at bounding box center [329, 114] width 4 height 6
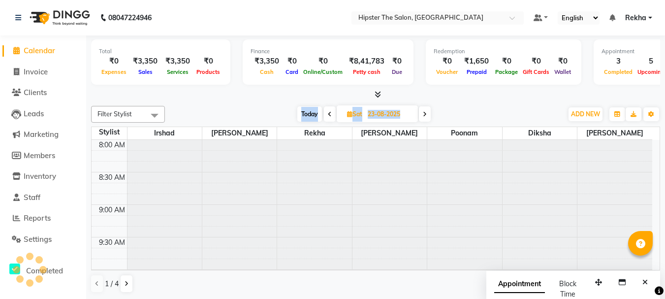
click at [328, 116] on icon at bounding box center [330, 114] width 4 height 6
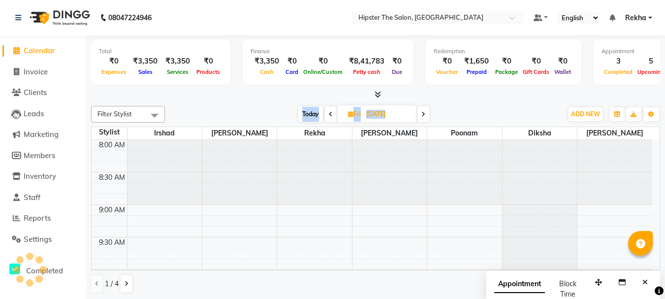
scroll to position [390, 0]
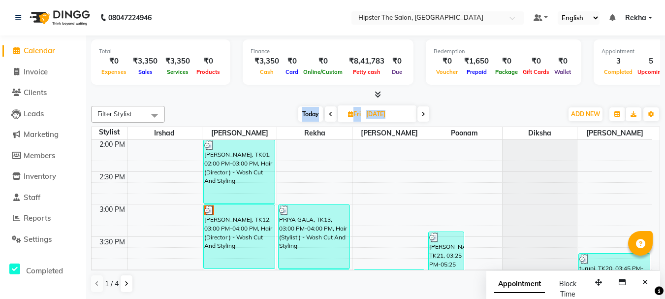
click at [422, 110] on span at bounding box center [423, 113] width 12 height 15
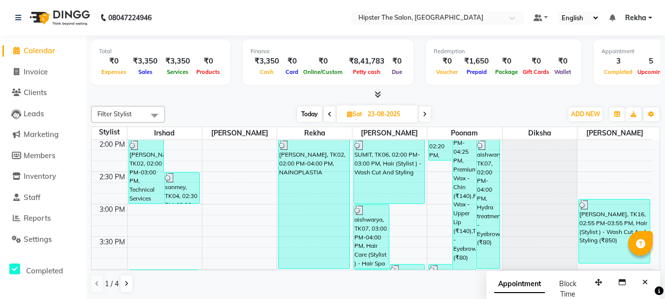
click at [328, 113] on icon at bounding box center [330, 114] width 4 height 6
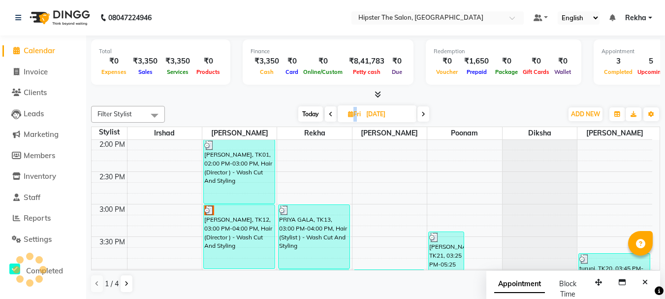
click at [329, 113] on icon at bounding box center [331, 114] width 4 height 6
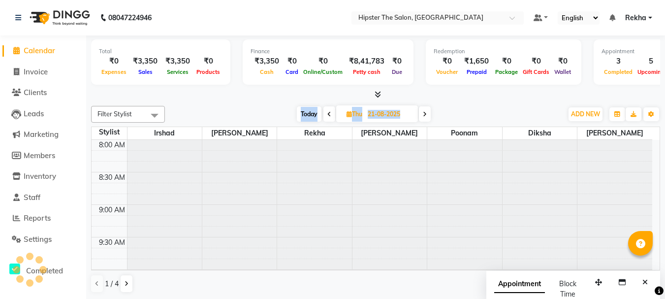
click at [328, 113] on icon at bounding box center [329, 114] width 4 height 6
click at [328, 113] on icon at bounding box center [328, 114] width 4 height 6
click at [328, 113] on icon at bounding box center [330, 114] width 4 height 6
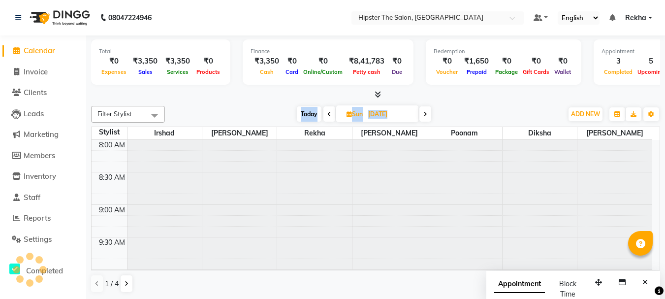
click at [328, 113] on icon at bounding box center [329, 114] width 4 height 6
click at [328, 113] on icon at bounding box center [330, 114] width 4 height 6
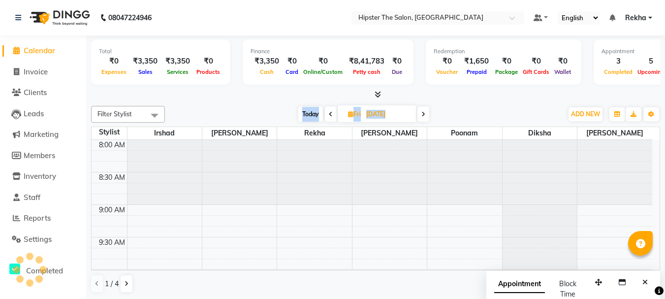
scroll to position [390, 0]
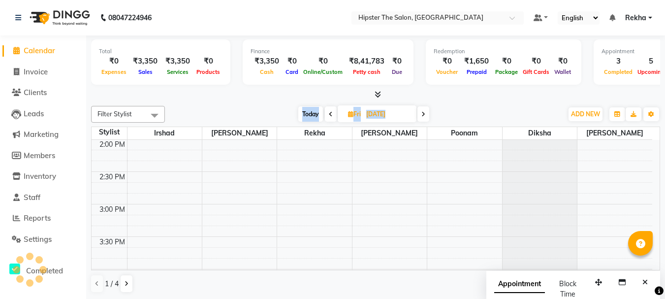
click at [329, 113] on icon at bounding box center [331, 114] width 4 height 6
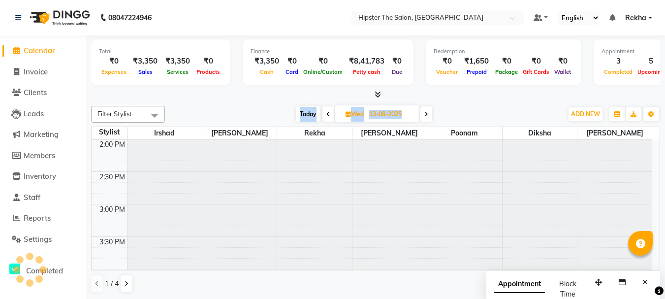
click at [328, 113] on icon at bounding box center [328, 114] width 4 height 6
click at [328, 113] on icon at bounding box center [330, 114] width 4 height 6
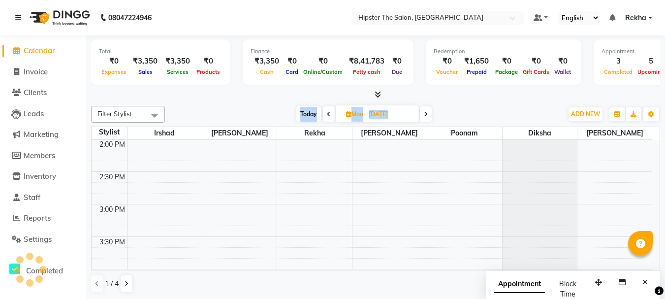
click at [328, 113] on icon at bounding box center [329, 114] width 4 height 6
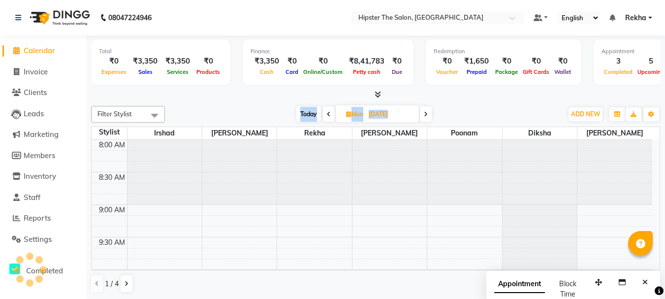
click at [328, 113] on icon at bounding box center [329, 114] width 4 height 6
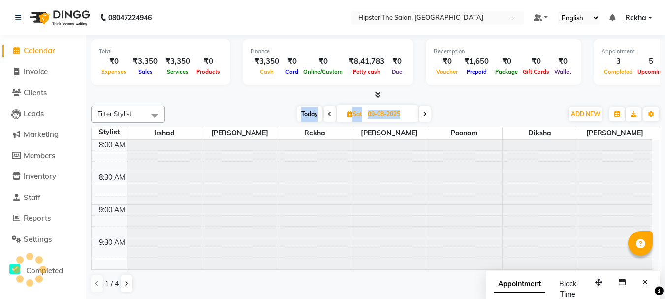
click at [328, 113] on icon at bounding box center [330, 114] width 4 height 6
click at [328, 113] on icon at bounding box center [329, 114] width 4 height 6
click at [328, 113] on icon at bounding box center [328, 114] width 4 height 6
click at [328, 113] on icon at bounding box center [330, 114] width 4 height 6
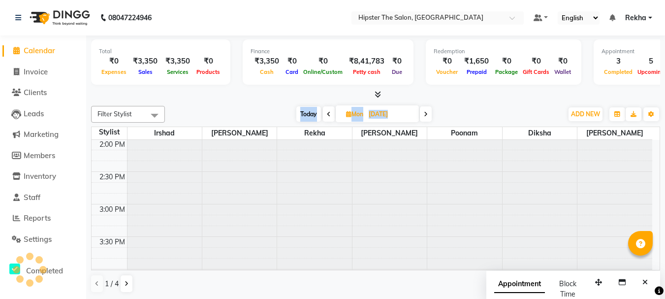
scroll to position [390, 0]
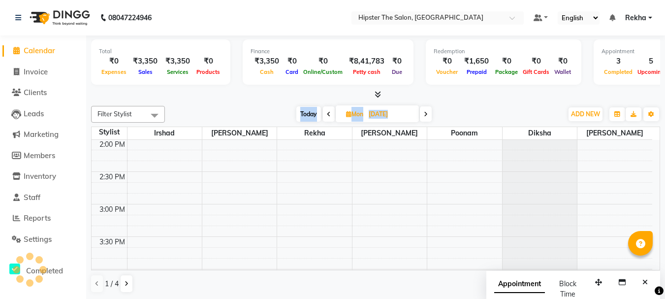
click at [328, 113] on icon at bounding box center [329, 114] width 4 height 6
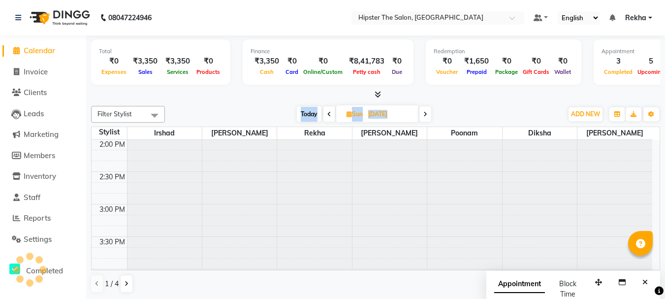
scroll to position [0, 0]
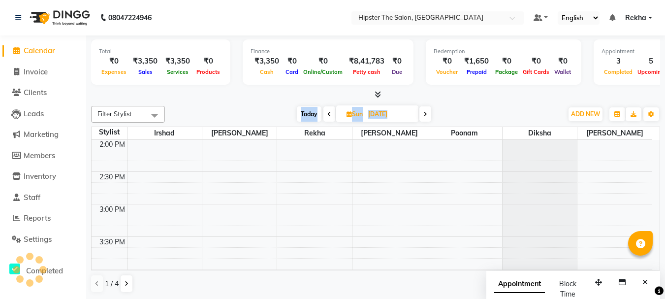
click at [328, 113] on icon at bounding box center [329, 114] width 4 height 6
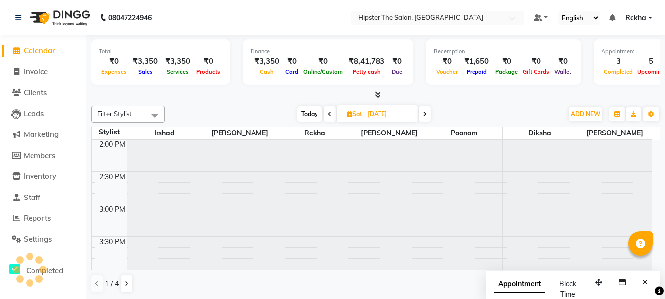
scroll to position [390, 0]
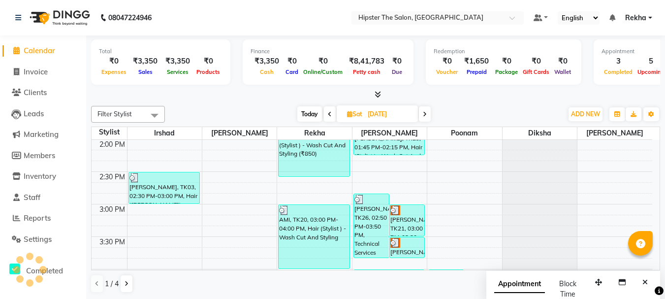
click at [328, 113] on icon at bounding box center [330, 114] width 4 height 6
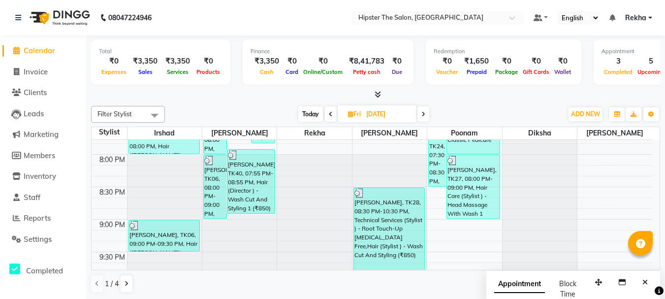
scroll to position [752, 0]
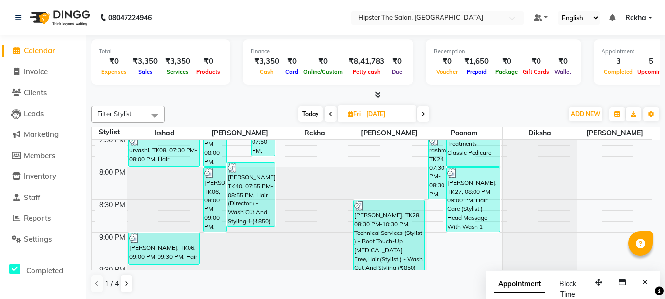
click at [420, 116] on span at bounding box center [423, 113] width 12 height 15
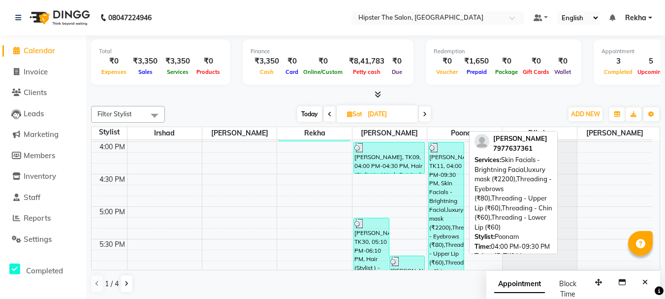
scroll to position [508, 0]
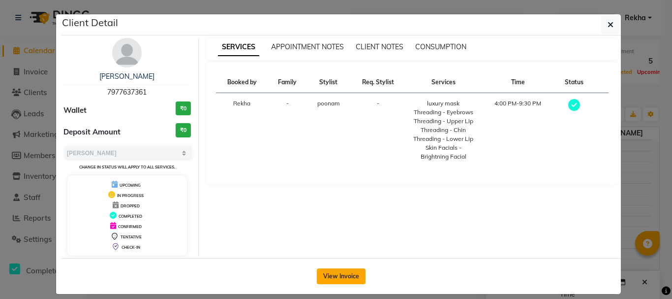
click at [347, 275] on button "View Invoice" at bounding box center [341, 276] width 49 height 16
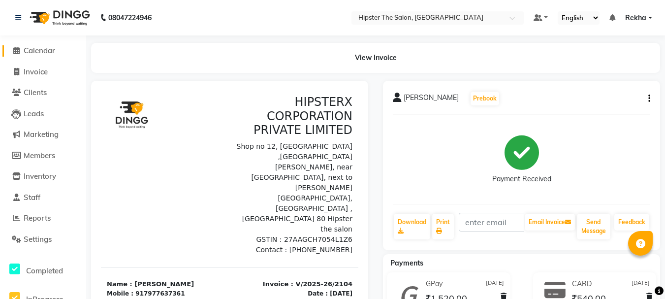
click at [39, 47] on span "Calendar" at bounding box center [39, 50] width 31 height 9
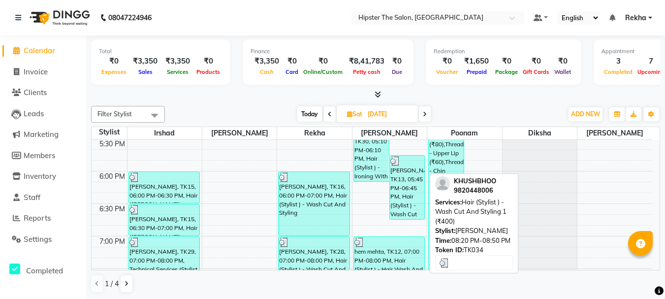
scroll to position [611, 0]
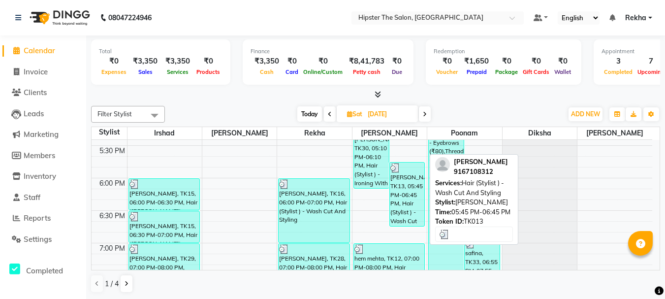
click at [392, 176] on div "SWETA SACHDEVA, TK13, 05:45 PM-06:45 PM, Hair (Stylist ) - Wash Cut And Styling" at bounding box center [407, 193] width 35 height 63
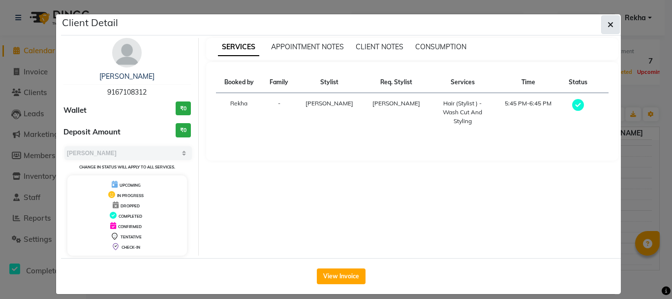
click at [612, 23] on button "button" at bounding box center [610, 24] width 19 height 19
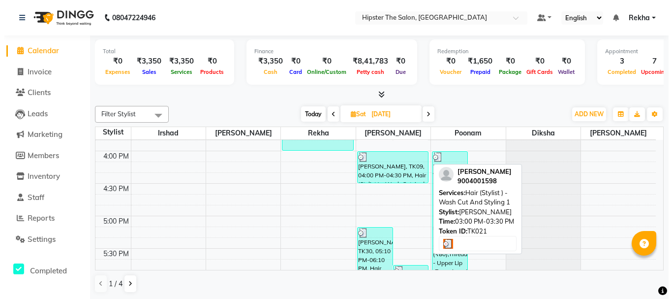
scroll to position [509, 0]
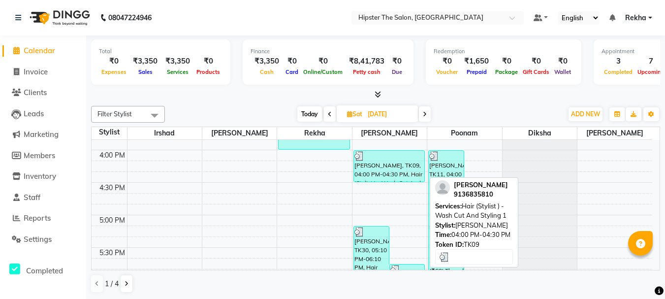
click at [401, 176] on div "joel biju, TK09, 04:00 PM-04:30 PM, Hair (Stylist ) - Wash Cut And Styling 1" at bounding box center [389, 166] width 71 height 31
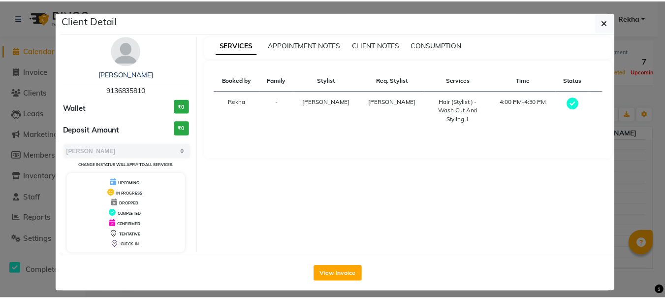
scroll to position [0, 0]
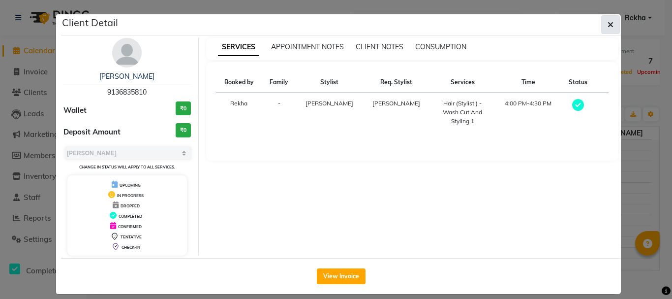
click at [608, 25] on icon "button" at bounding box center [611, 25] width 6 height 8
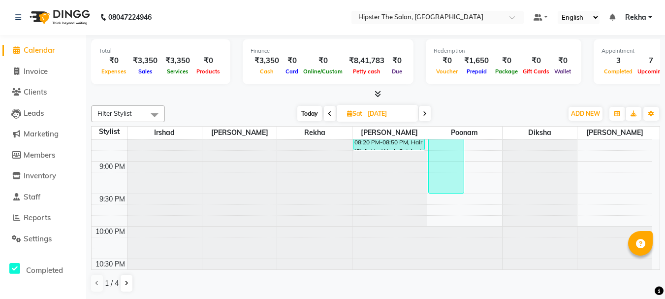
scroll to position [844, 0]
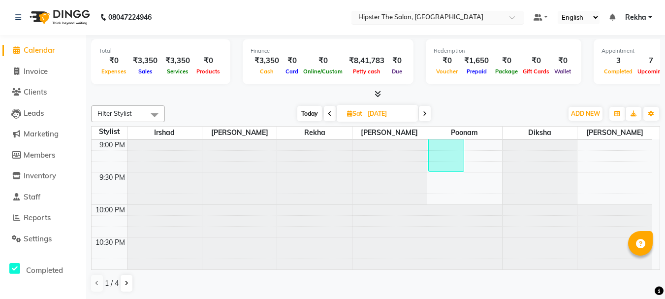
click at [511, 16] on span at bounding box center [515, 20] width 12 height 10
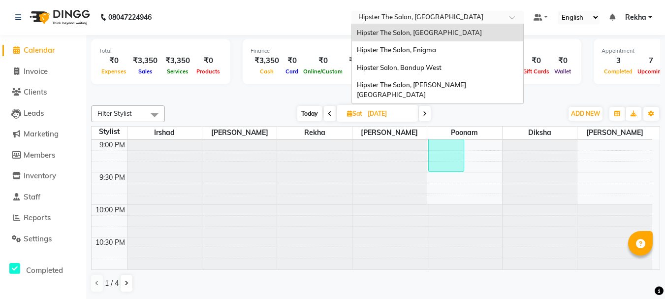
click at [316, 32] on nav "08047224946 Select Location × Hipster The Salon, Mulund West Hipster The Salon,…" at bounding box center [332, 17] width 665 height 35
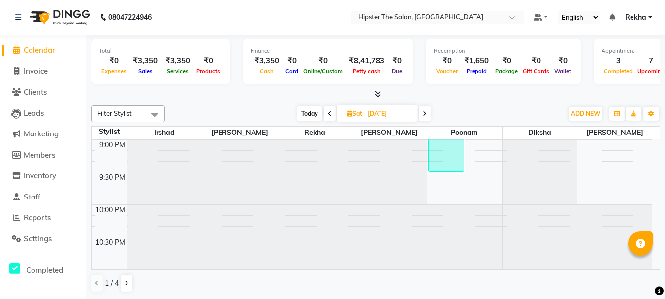
click at [422, 114] on span at bounding box center [425, 113] width 12 height 15
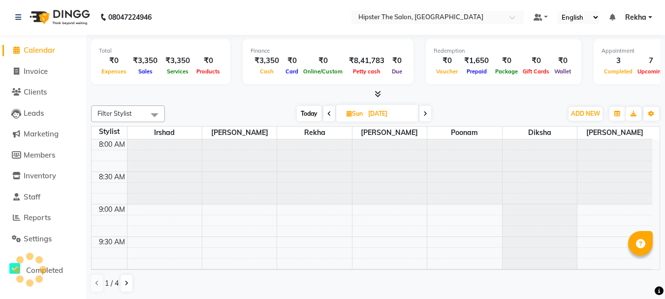
scroll to position [455, 0]
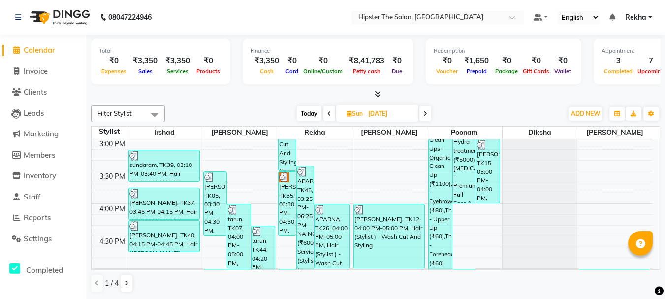
click at [329, 113] on icon at bounding box center [329, 114] width 4 height 6
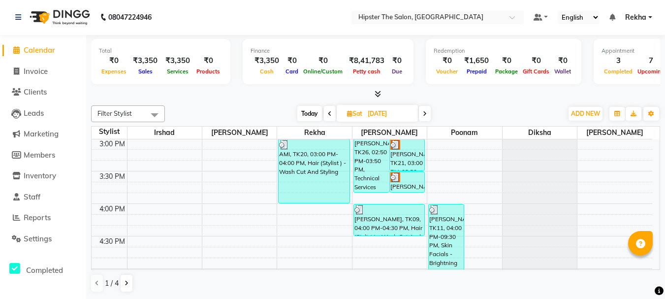
click at [426, 116] on icon at bounding box center [425, 114] width 4 height 6
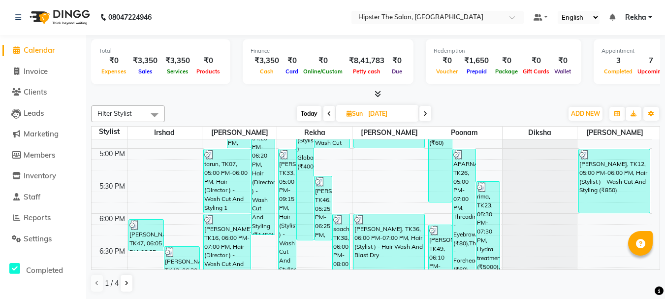
scroll to position [575, 0]
click at [328, 111] on icon at bounding box center [329, 114] width 4 height 6
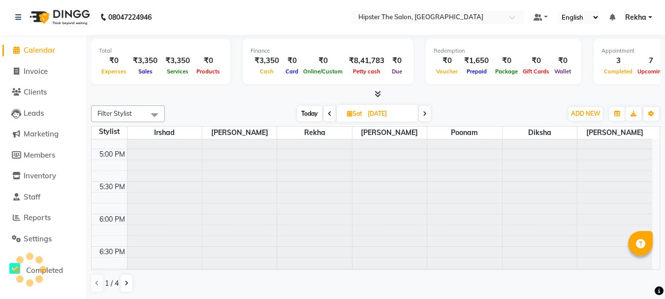
scroll to position [455, 0]
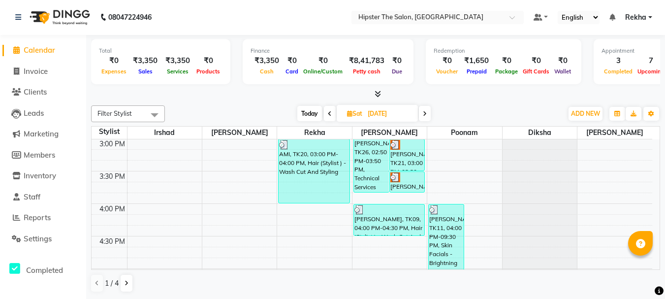
click at [422, 112] on span at bounding box center [425, 113] width 12 height 15
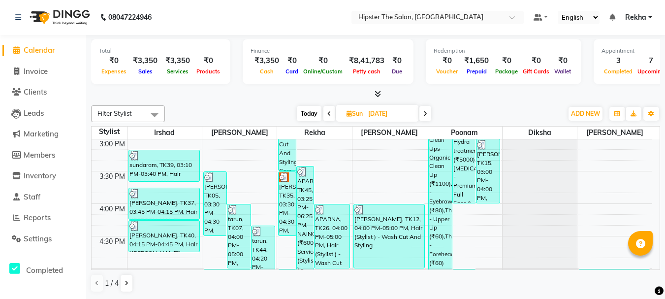
click at [402, 116] on input "03-08-2025" at bounding box center [389, 113] width 49 height 15
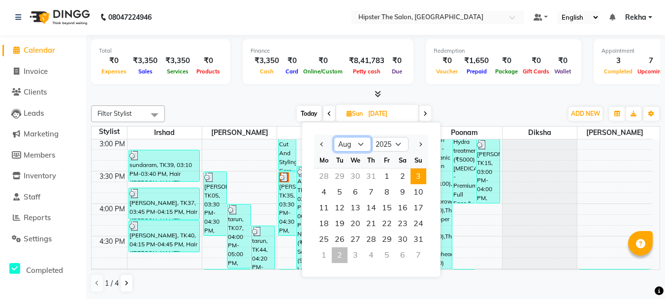
click at [358, 144] on select "Jan Feb Mar Apr May Jun Jul Aug Sep Oct Nov Dec" at bounding box center [352, 144] width 37 height 15
click at [334, 137] on select "Jan Feb Mar Apr May Jun Jul Aug Sep Oct Nov Dec" at bounding box center [352, 144] width 37 height 15
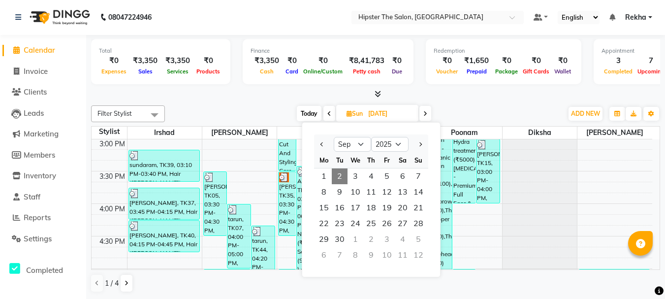
click at [343, 181] on span "2" at bounding box center [340, 176] width 16 height 16
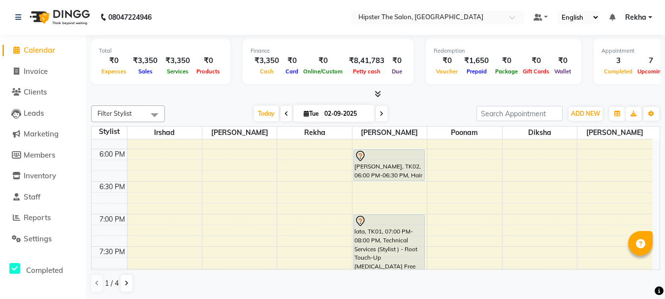
scroll to position [637, 0]
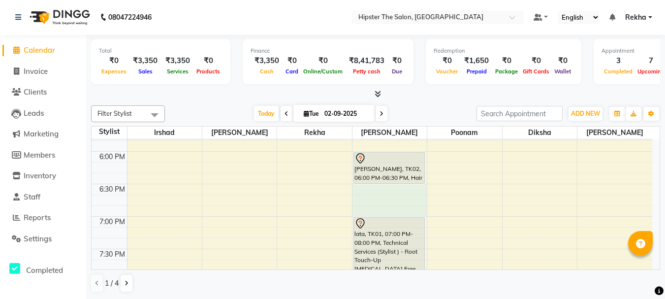
drag, startPoint x: 410, startPoint y: 188, endPoint x: 412, endPoint y: 211, distance: 23.2
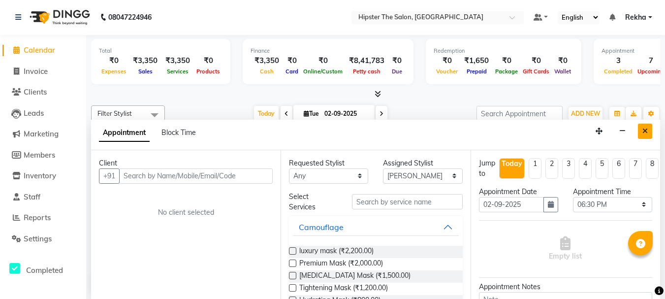
click at [647, 133] on icon "Close" at bounding box center [644, 130] width 5 height 7
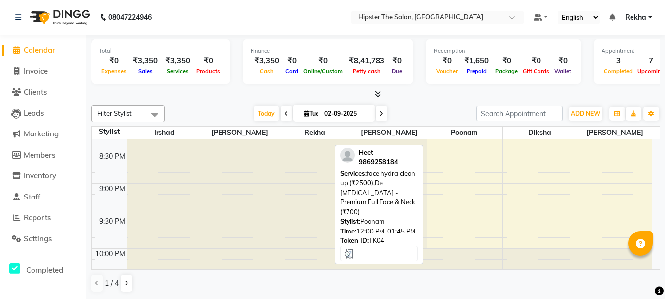
scroll to position [844, 0]
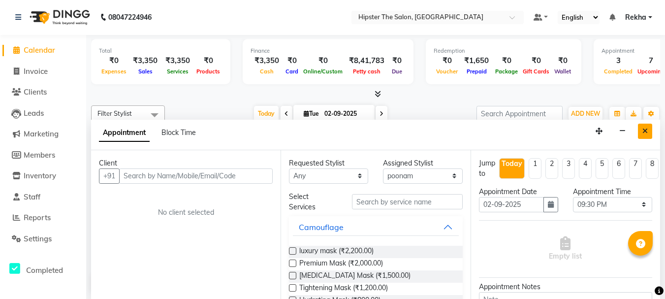
click at [640, 131] on button "Close" at bounding box center [645, 131] width 14 height 15
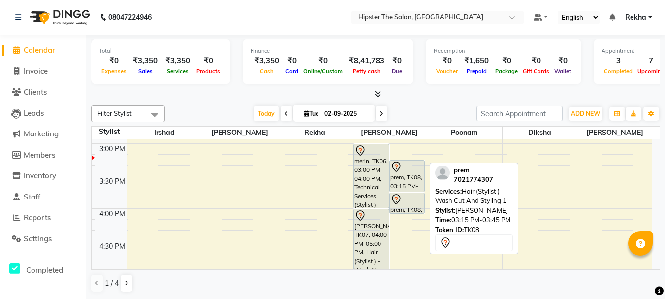
scroll to position [467, 0]
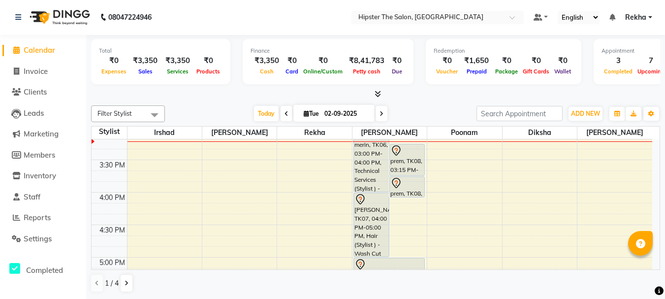
click at [317, 115] on span "Tue" at bounding box center [311, 113] width 20 height 7
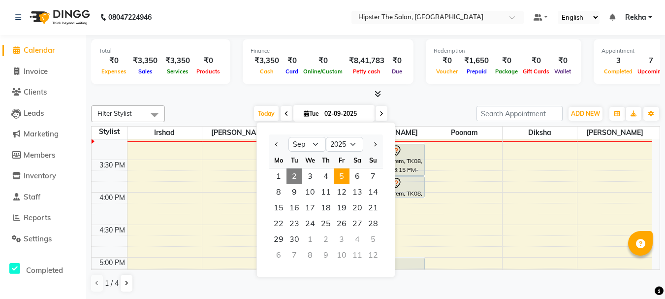
click at [343, 175] on span "5" at bounding box center [342, 176] width 16 height 16
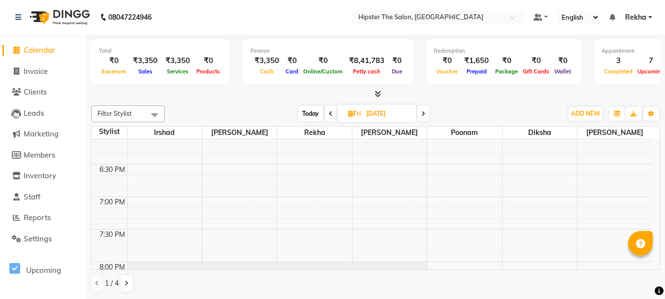
scroll to position [844, 0]
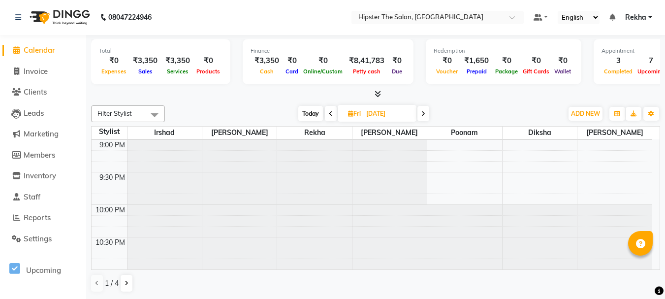
click at [372, 115] on input "05-09-2025" at bounding box center [387, 113] width 49 height 15
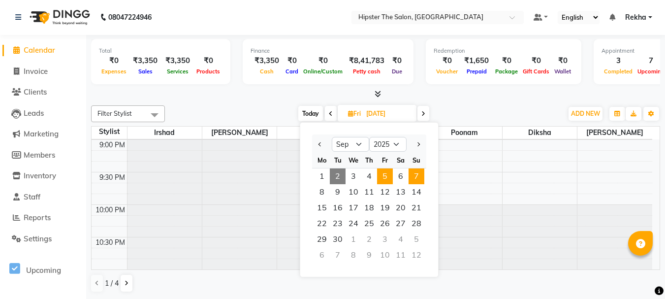
click at [417, 173] on span "7" at bounding box center [416, 176] width 16 height 16
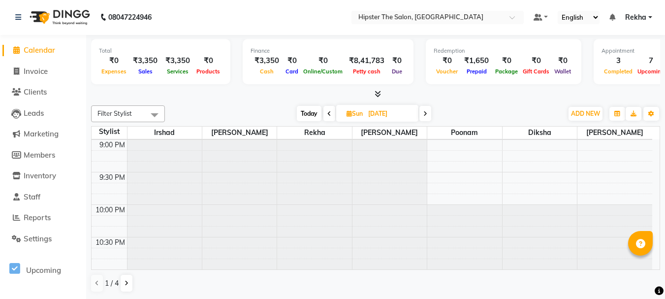
click at [382, 117] on input "07-09-2025" at bounding box center [389, 113] width 49 height 15
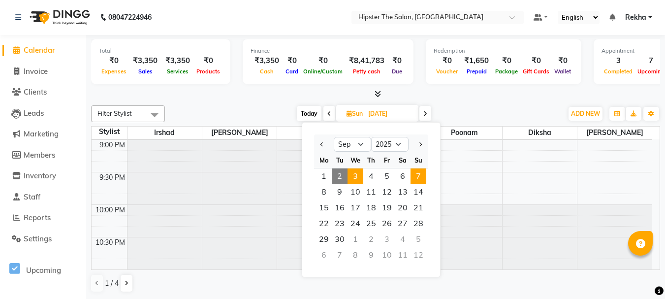
click at [355, 178] on span "3" at bounding box center [355, 176] width 16 height 16
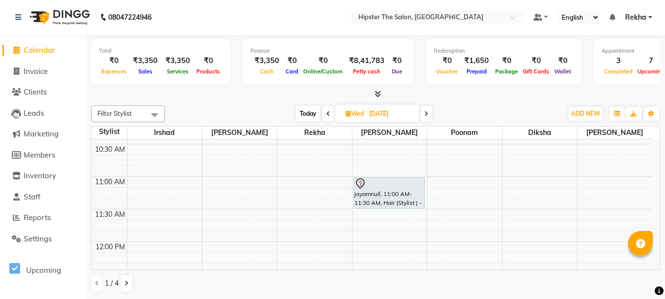
scroll to position [0, 0]
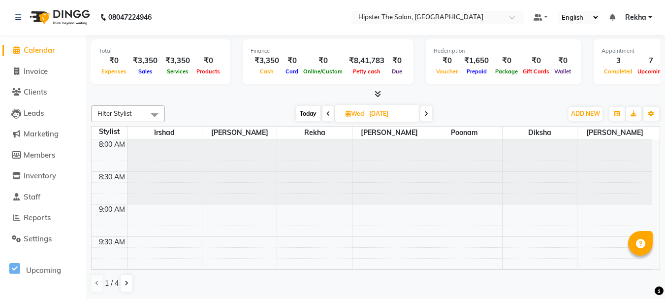
click at [355, 170] on div at bounding box center [389, 171] width 74 height 65
click at [397, 111] on input "03-09-2025" at bounding box center [390, 113] width 49 height 15
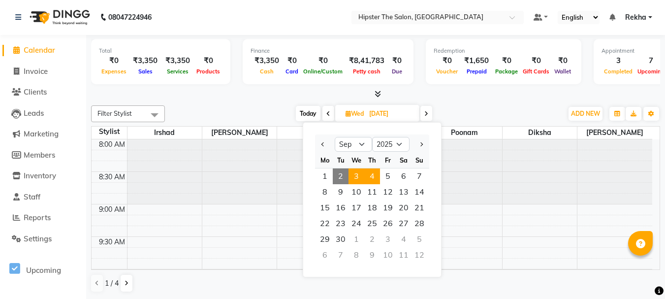
click at [374, 174] on span "4" at bounding box center [372, 176] width 16 height 16
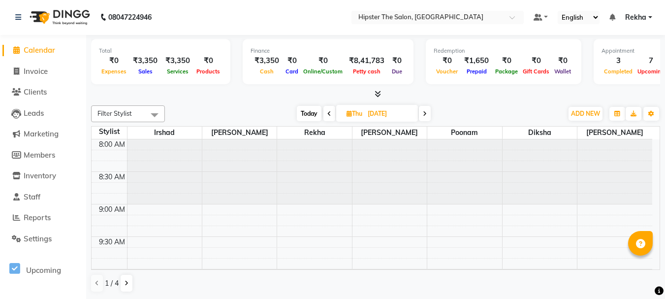
click at [388, 114] on input "04-09-2025" at bounding box center [389, 113] width 49 height 15
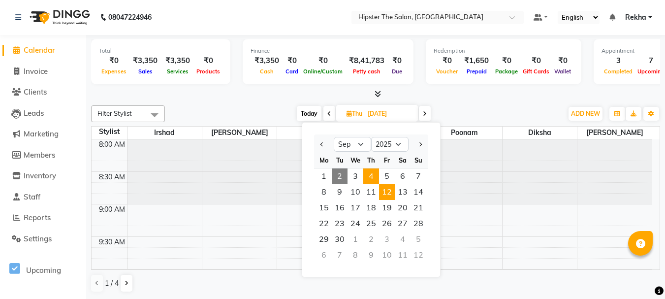
click at [393, 197] on span "12" at bounding box center [387, 192] width 16 height 16
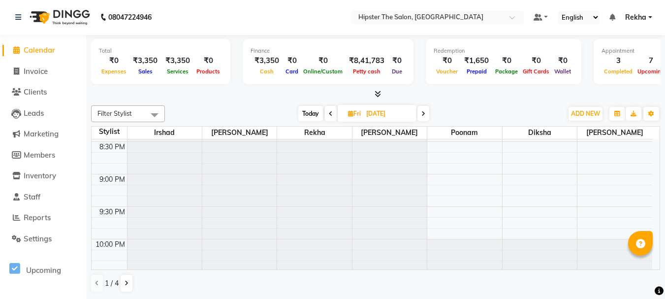
scroll to position [844, 0]
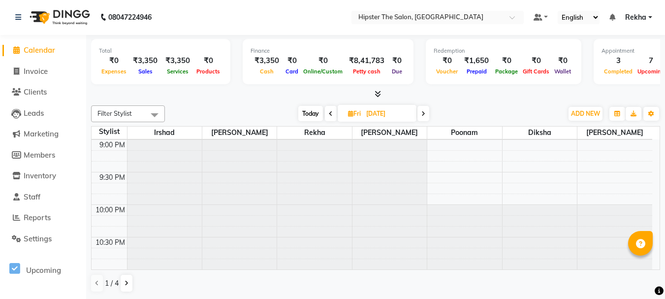
click at [378, 111] on input "12-09-2025" at bounding box center [387, 113] width 49 height 15
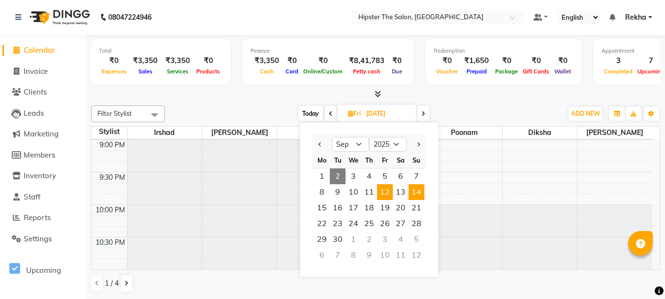
click at [413, 198] on span "14" at bounding box center [416, 192] width 16 height 16
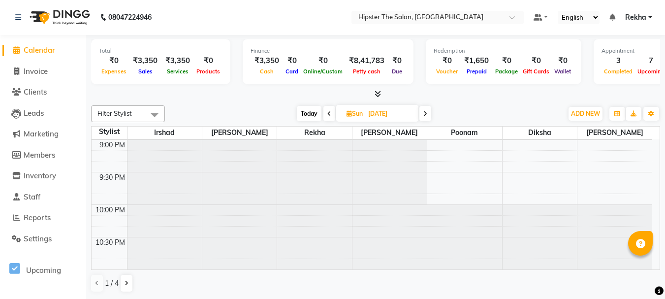
scroll to position [0, 0]
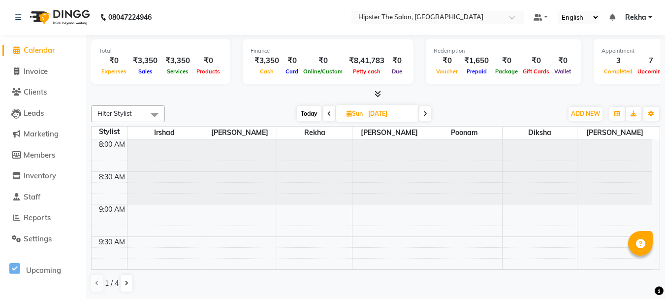
click at [401, 114] on input "14-09-2025" at bounding box center [389, 113] width 49 height 15
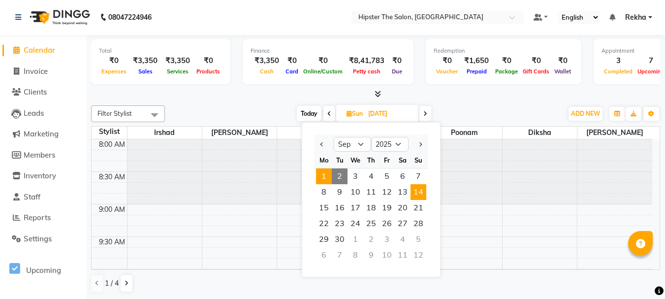
click at [328, 174] on span "1" at bounding box center [324, 176] width 16 height 16
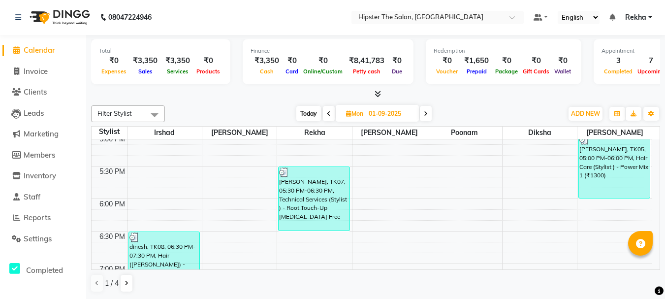
scroll to position [591, 0]
click at [364, 115] on span "Mon" at bounding box center [355, 113] width 22 height 7
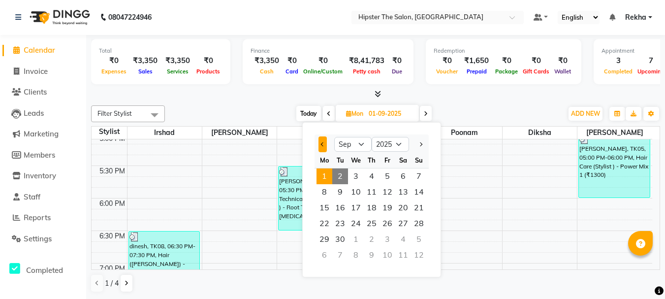
click at [323, 149] on button "Previous month" at bounding box center [322, 144] width 8 height 16
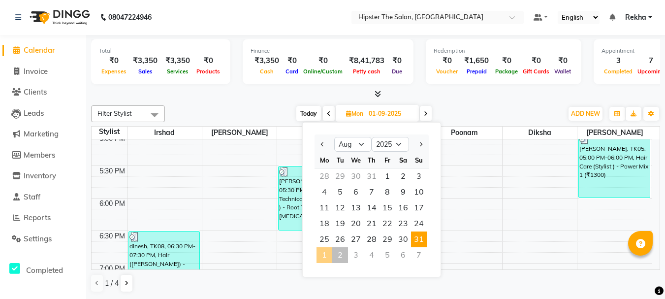
click at [421, 236] on span "31" at bounding box center [419, 239] width 16 height 16
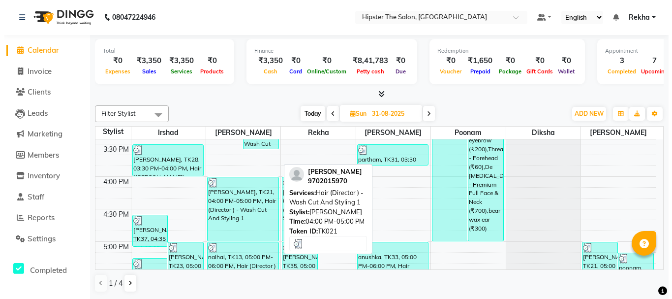
scroll to position [499, 0]
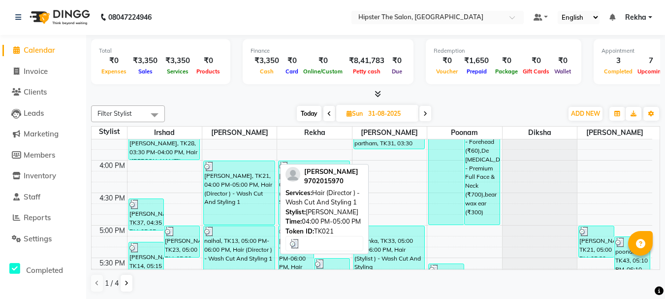
click at [227, 208] on div "parshwa, TK21, 04:00 PM-05:00 PM, Hair (Director ) - Wash Cut And Styling 1" at bounding box center [239, 192] width 71 height 63
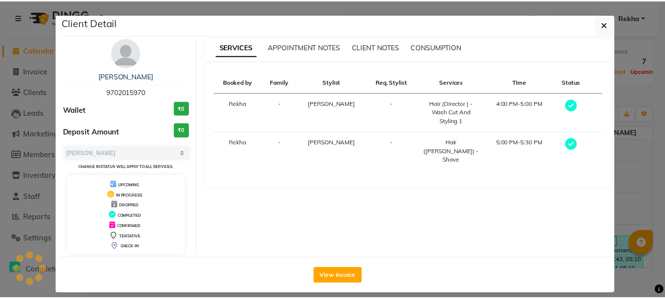
scroll to position [9, 0]
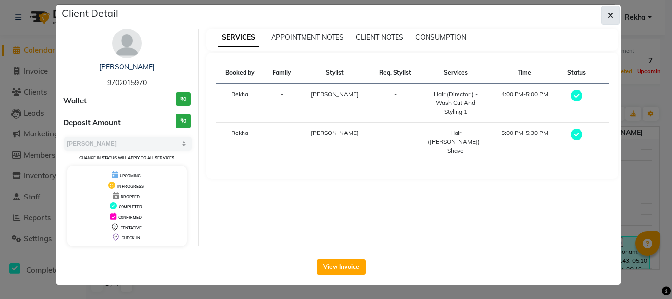
click at [603, 8] on button "button" at bounding box center [610, 15] width 19 height 19
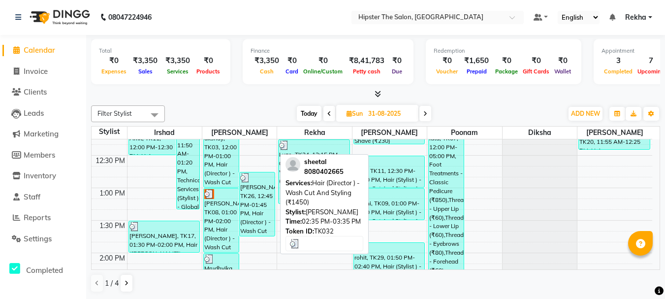
scroll to position [236, 0]
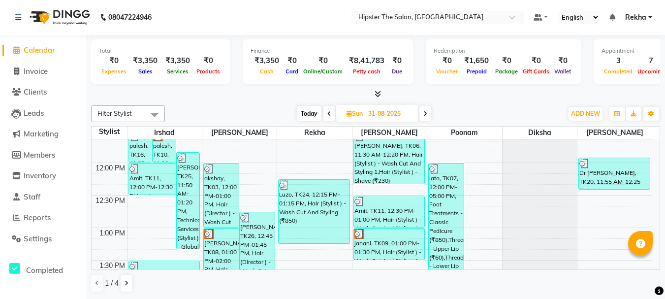
click at [371, 114] on input "31-08-2025" at bounding box center [389, 113] width 49 height 15
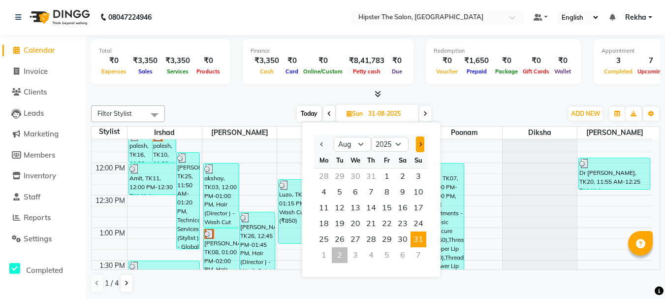
click at [417, 149] on button "Next month" at bounding box center [420, 144] width 8 height 16
click at [335, 176] on span "2" at bounding box center [340, 176] width 16 height 16
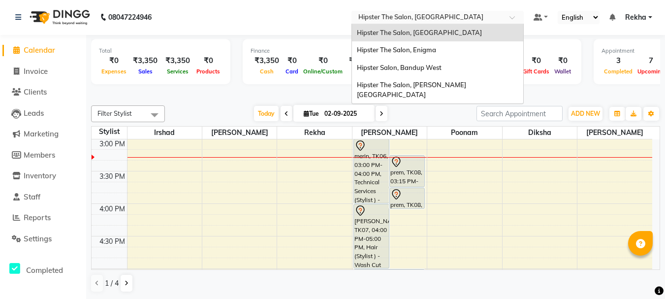
click at [509, 12] on div "Select Location × Hipster The Salon, Mulund West" at bounding box center [437, 17] width 172 height 13
click at [428, 72] on div "Hipster Salon, Bandup West" at bounding box center [437, 68] width 171 height 18
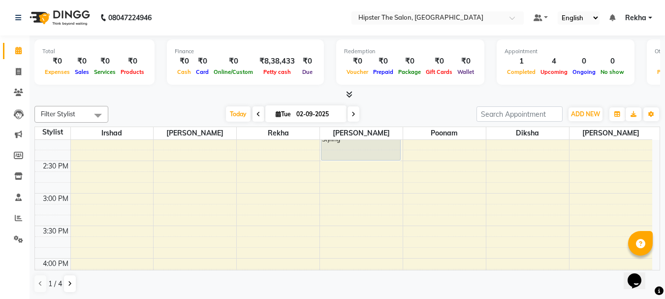
scroll to position [410, 0]
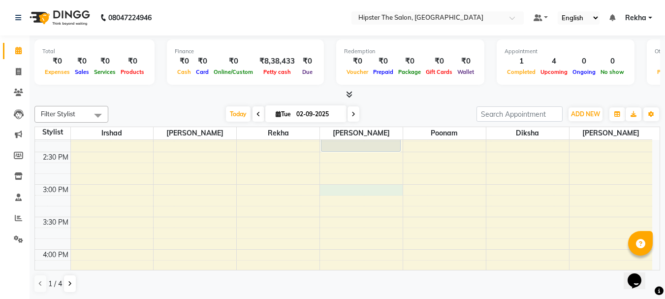
click at [325, 191] on div "8:00 AM 8:30 AM 9:00 AM 9:30 AM 10:00 AM 10:30 AM 11:00 AM 11:30 AM 12:00 PM 12…" at bounding box center [343, 217] width 617 height 974
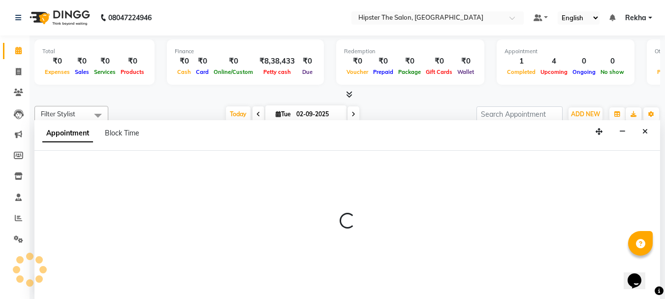
scroll to position [0, 0]
select select "32401"
select select "tentative"
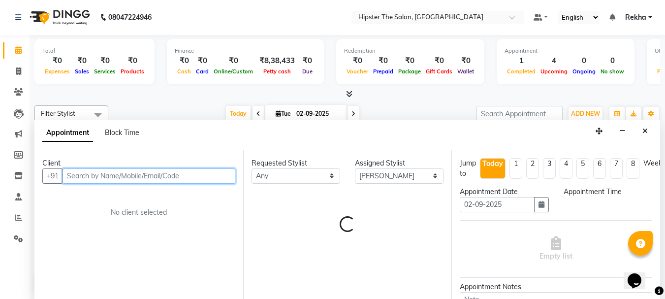
select select "900"
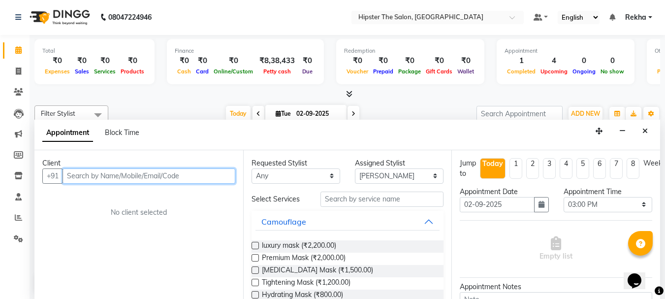
click at [218, 177] on input "text" at bounding box center [149, 175] width 173 height 15
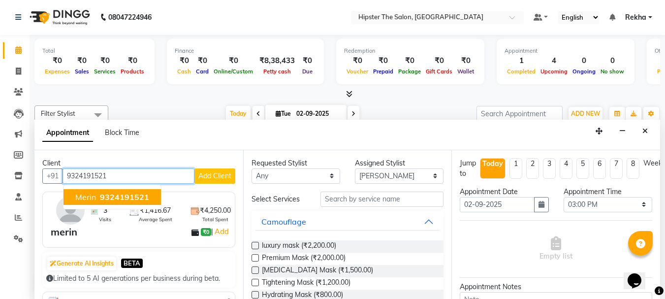
click at [123, 200] on span "9324191521" at bounding box center [124, 197] width 49 height 10
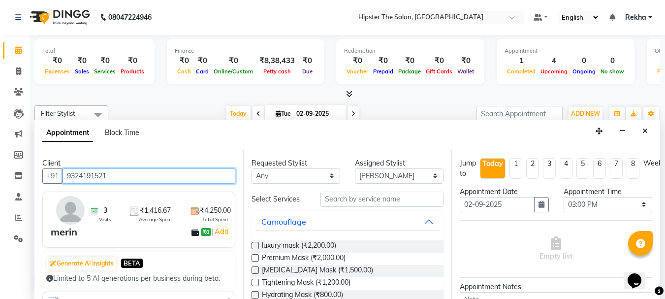
type input "9324191521"
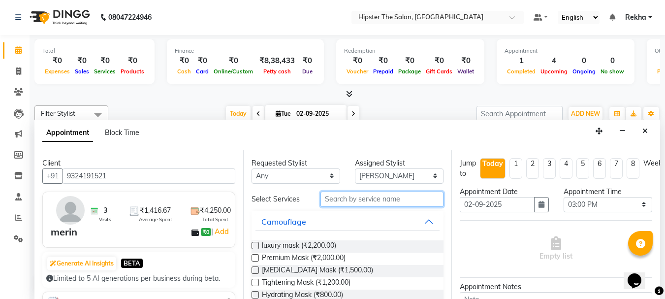
click at [370, 198] on input "text" at bounding box center [381, 198] width 123 height 15
type input "t"
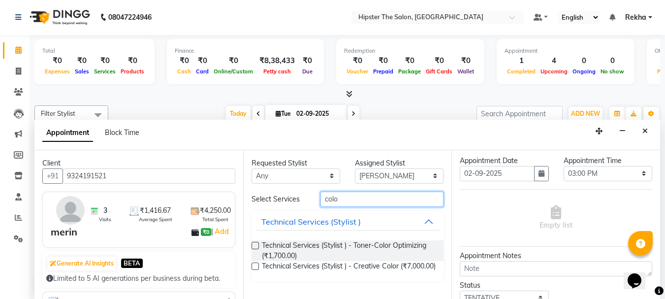
scroll to position [65, 0]
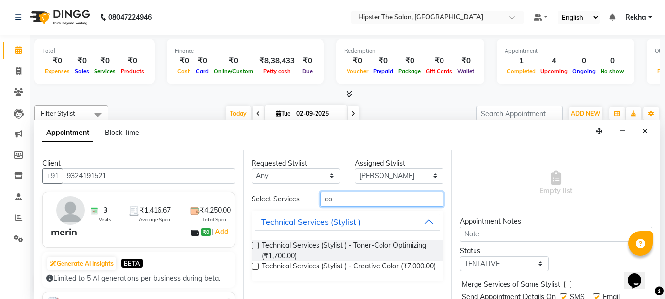
type input "c"
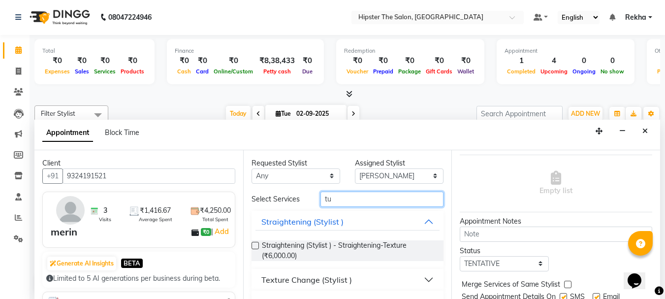
type input "t"
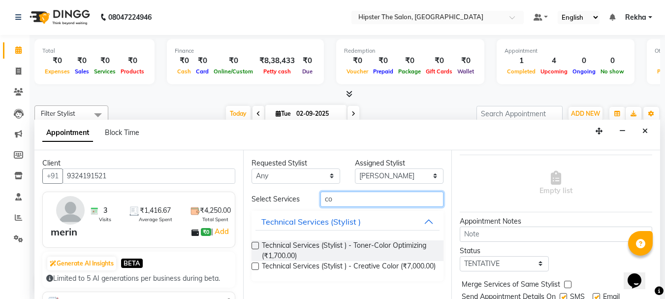
type input "c"
type input "roo"
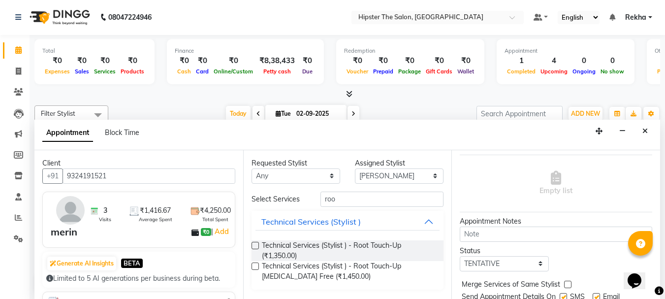
click at [257, 268] on label at bounding box center [254, 265] width 7 height 7
click at [257, 268] on input "checkbox" at bounding box center [254, 267] width 6 height 6
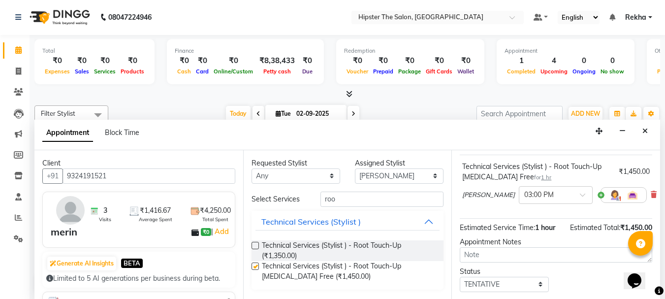
checkbox input "false"
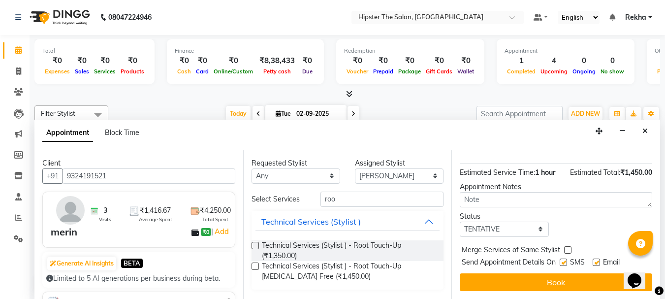
scroll to position [128, 0]
click at [605, 273] on button "Book" at bounding box center [556, 282] width 192 height 18
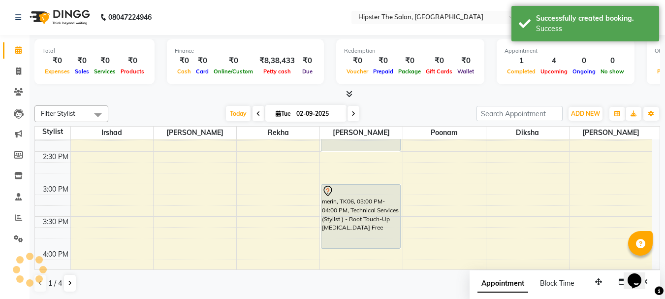
scroll to position [0, 0]
click at [475, 274] on div "Appointment Block Time" at bounding box center [565, 286] width 190 height 31
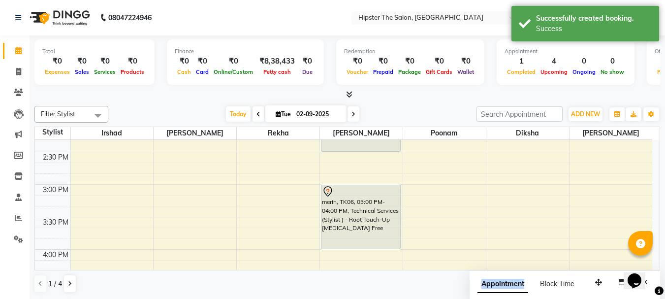
click at [475, 274] on div "Appointment Block Time" at bounding box center [565, 286] width 190 height 31
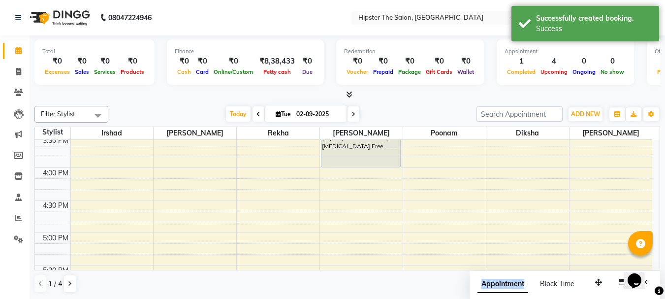
scroll to position [492, 0]
click at [329, 171] on div "8:00 AM 8:30 AM 9:00 AM 9:30 AM 10:00 AM 10:30 AM 11:00 AM 11:30 AM 12:00 PM 12…" at bounding box center [343, 135] width 617 height 974
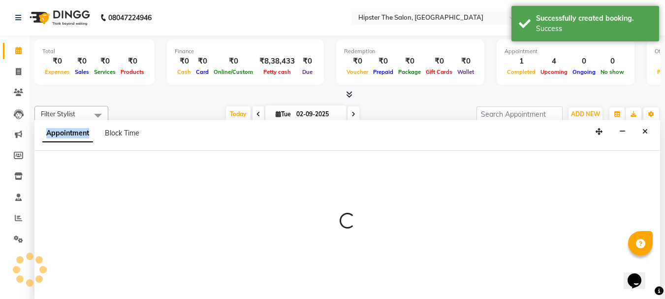
select select "32401"
select select "960"
select select "tentative"
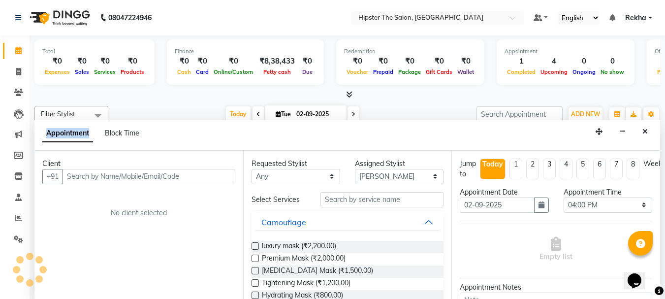
scroll to position [0, 0]
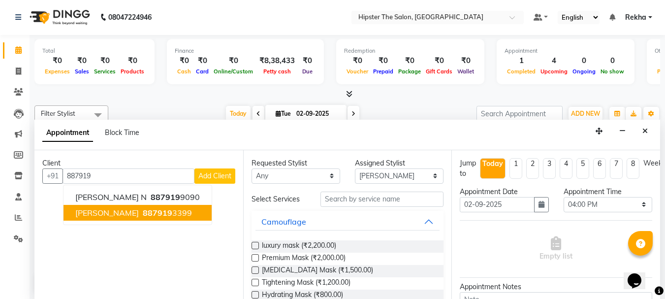
click at [114, 218] on button "NIDDHI 887919 3399" at bounding box center [137, 213] width 148 height 16
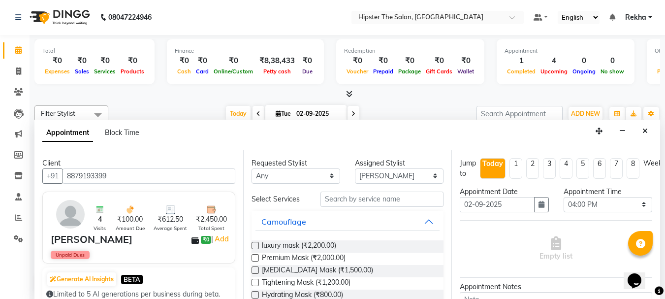
type input "8879193399"
click at [370, 201] on input "text" at bounding box center [381, 198] width 123 height 15
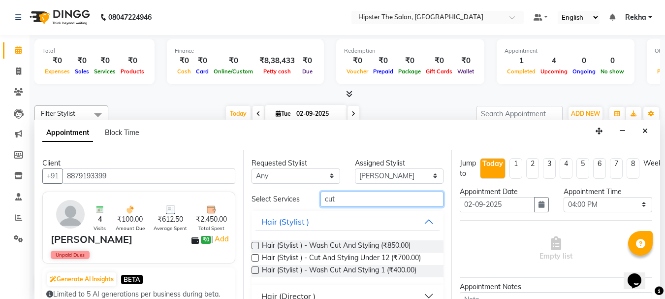
type input "cut"
click at [254, 246] on label at bounding box center [254, 245] width 7 height 7
click at [254, 246] on input "checkbox" at bounding box center [254, 246] width 6 height 6
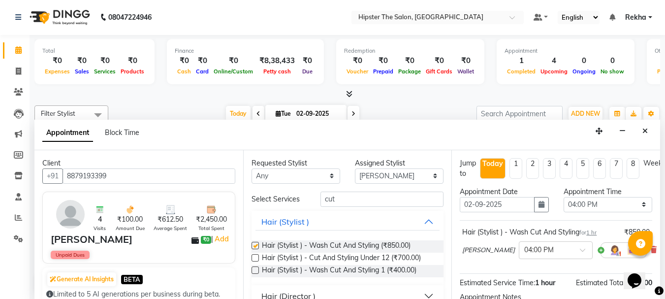
checkbox input "false"
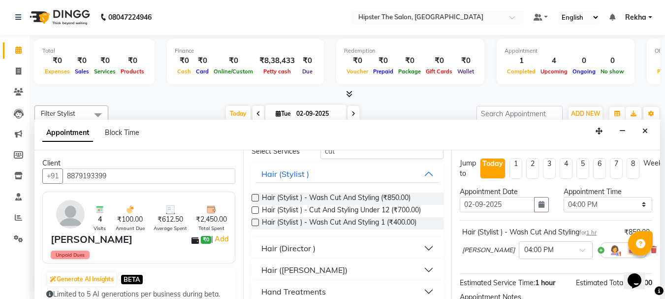
scroll to position [49, 0]
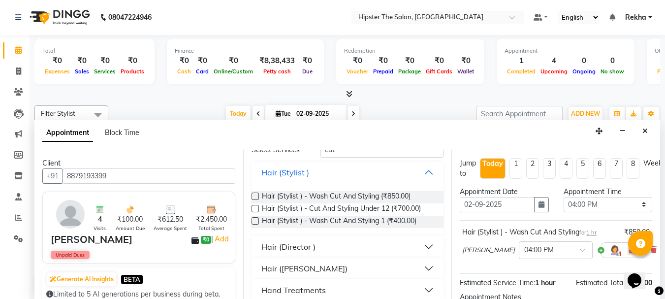
click at [253, 222] on label at bounding box center [254, 220] width 7 height 7
click at [253, 222] on input "checkbox" at bounding box center [254, 222] width 6 height 6
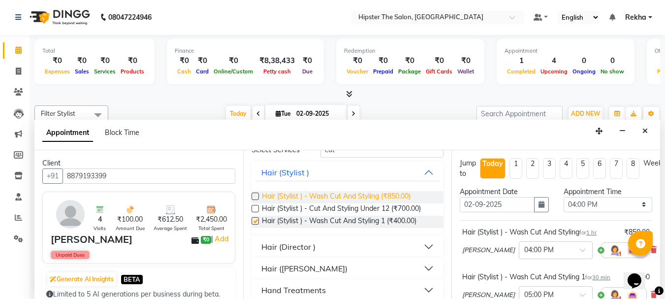
checkbox input "false"
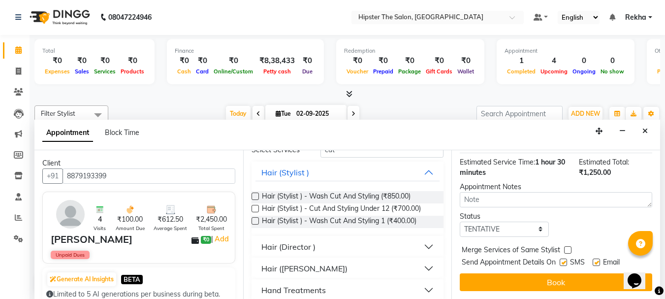
scroll to position [183, 0]
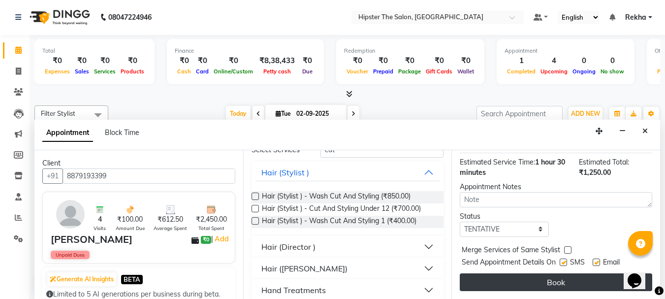
click at [547, 276] on button "Book" at bounding box center [556, 282] width 192 height 18
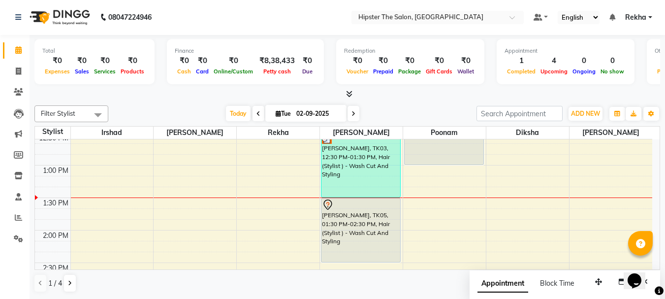
scroll to position [282, 0]
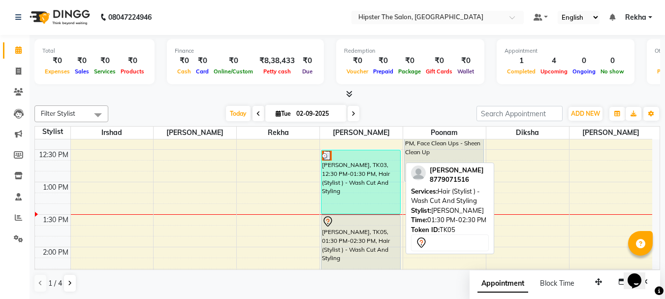
click at [359, 221] on div at bounding box center [361, 222] width 78 height 12
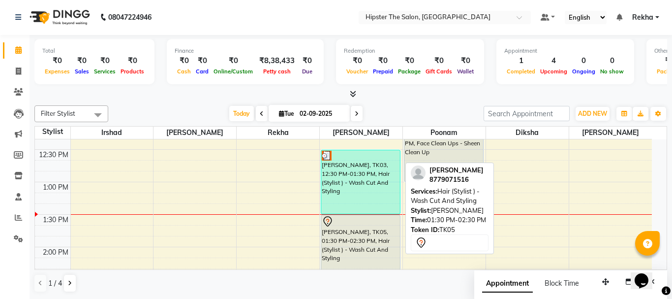
select select "7"
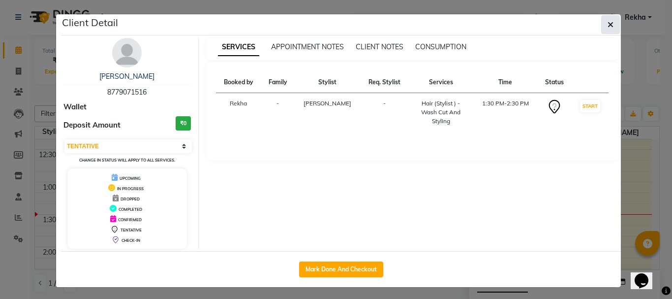
click at [609, 23] on icon "button" at bounding box center [611, 25] width 6 height 8
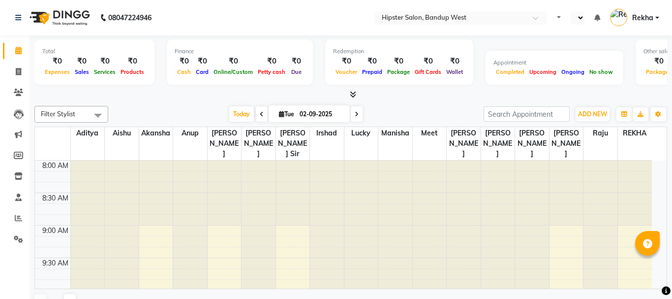
select select "en"
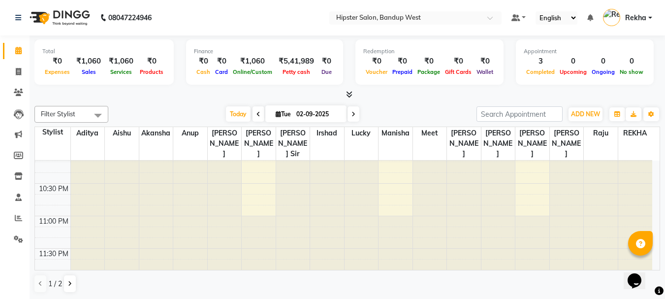
scroll to position [854, 0]
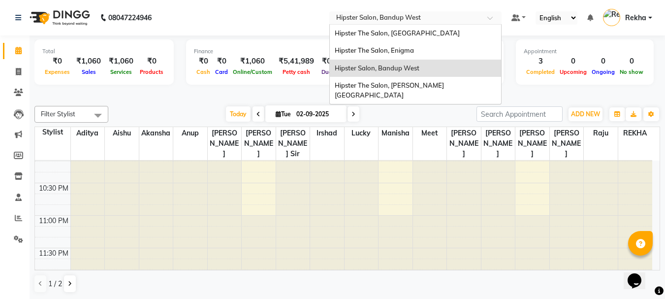
click at [489, 19] on span at bounding box center [493, 21] width 12 height 10
click at [422, 32] on span "Hipster The Salon, [GEOGRAPHIC_DATA]" at bounding box center [397, 33] width 125 height 8
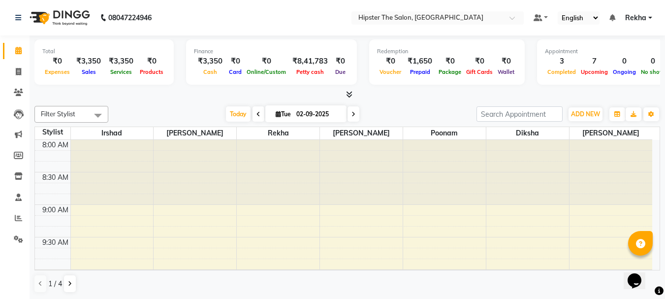
click at [90, 59] on div "₹3,350" at bounding box center [88, 61] width 32 height 11
click at [273, 176] on div at bounding box center [278, 172] width 83 height 65
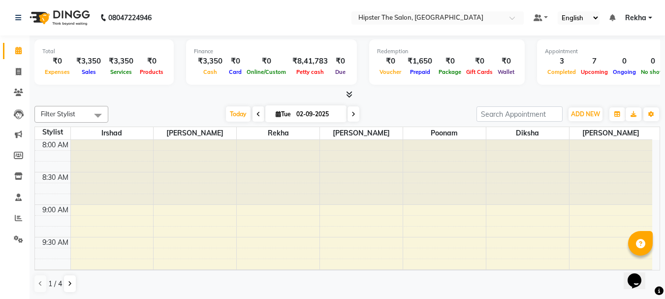
click at [273, 176] on div at bounding box center [278, 172] width 83 height 65
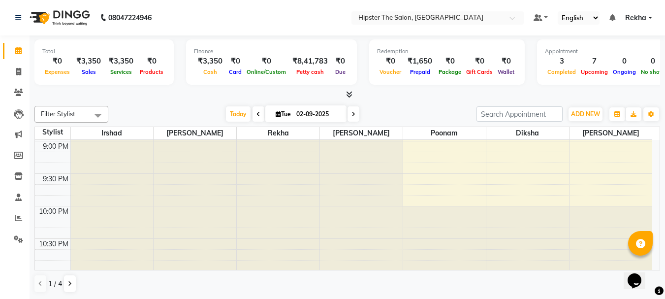
scroll to position [844, 0]
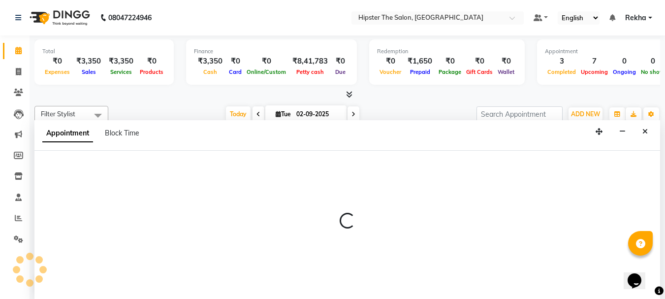
scroll to position [0, 0]
select select "32386"
select select "tentative"
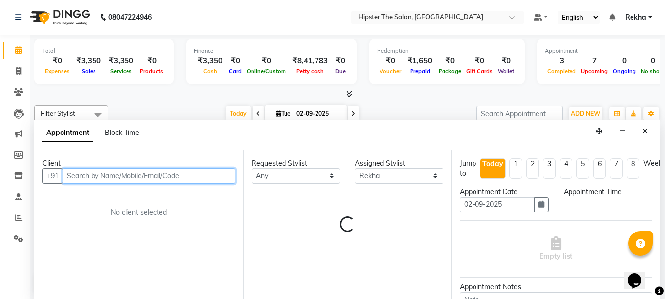
select select "1290"
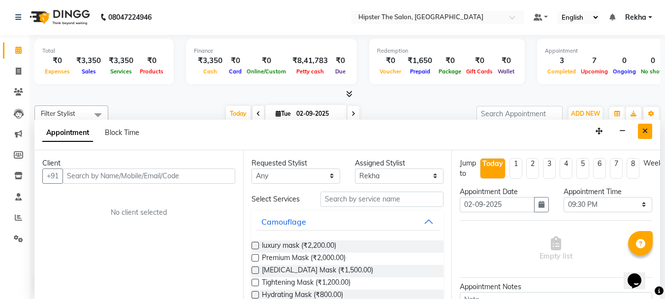
click at [644, 131] on icon "Close" at bounding box center [644, 130] width 5 height 7
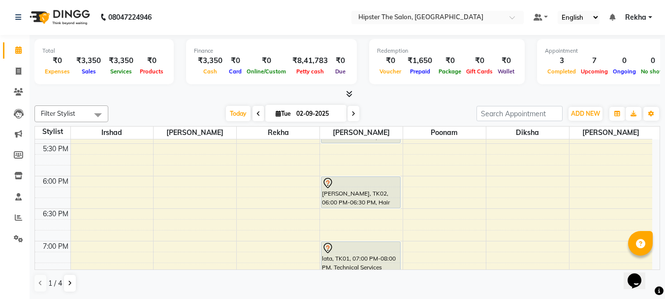
scroll to position [614, 0]
click at [298, 112] on input "02-09-2025" at bounding box center [317, 113] width 49 height 15
select select "9"
select select "2025"
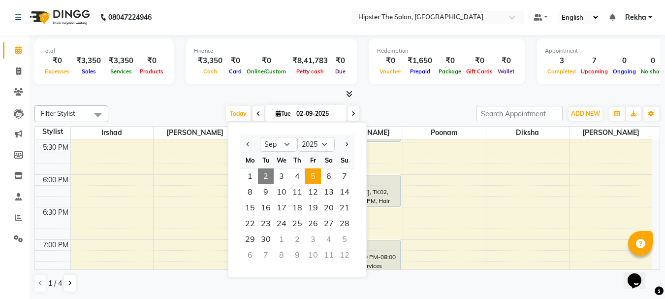
click at [313, 176] on span "5" at bounding box center [313, 176] width 16 height 16
type input "[DATE]"
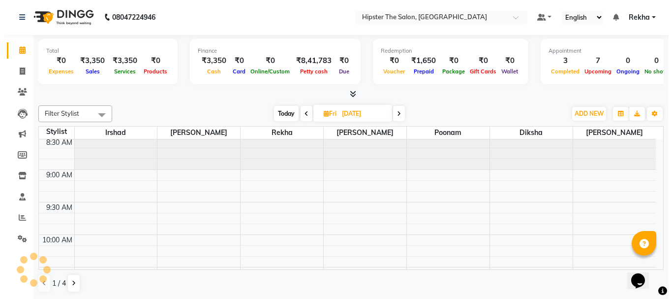
scroll to position [39, 0]
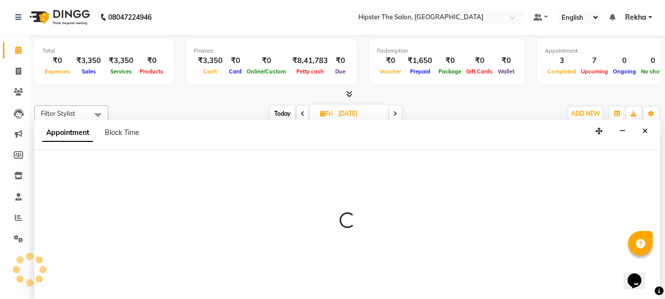
select select "32387"
select select "tentative"
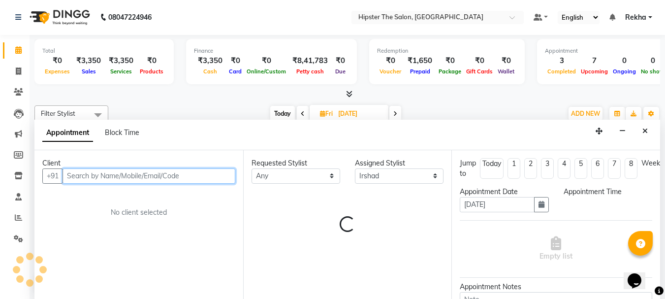
select select "570"
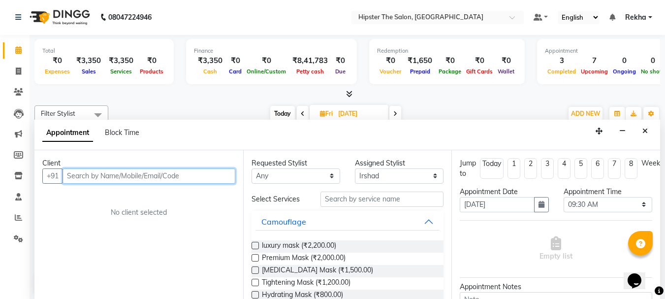
click at [142, 176] on input "text" at bounding box center [149, 175] width 173 height 15
type input "9137473488"
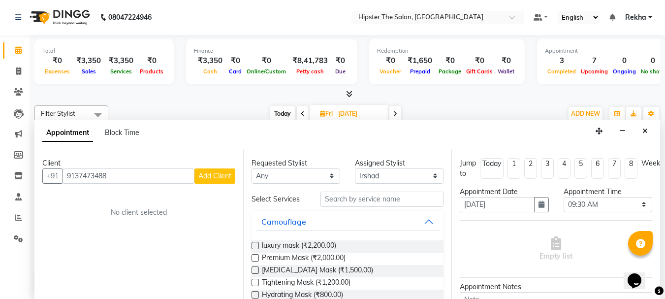
click at [199, 175] on span "Add Client" at bounding box center [214, 175] width 33 height 9
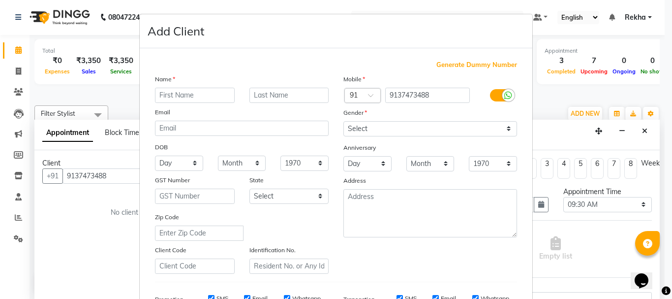
click at [166, 96] on input "text" at bounding box center [195, 95] width 80 height 15
click at [186, 93] on input "text" at bounding box center [195, 95] width 80 height 15
type input "o"
type input "joshi"
click at [365, 129] on select "Select [DEMOGRAPHIC_DATA] [DEMOGRAPHIC_DATA] Other Prefer Not To Say" at bounding box center [431, 128] width 174 height 15
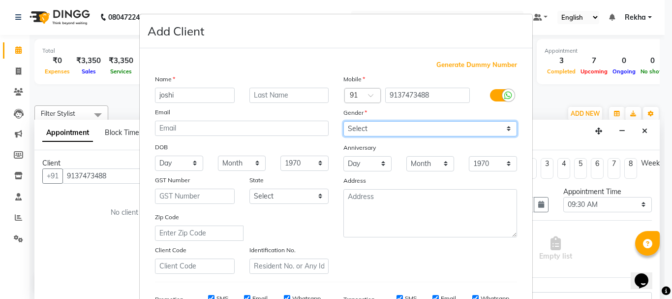
select select "[DEMOGRAPHIC_DATA]"
click at [344, 121] on select "Select [DEMOGRAPHIC_DATA] [DEMOGRAPHIC_DATA] Other Prefer Not To Say" at bounding box center [431, 128] width 174 height 15
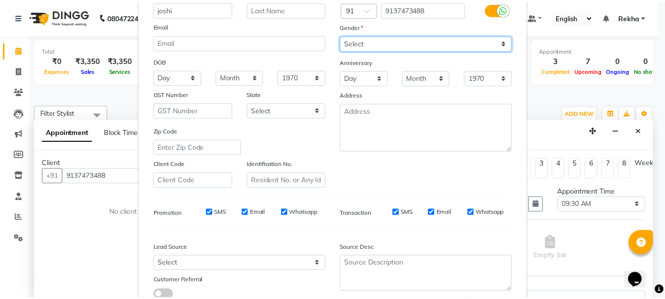
scroll to position [156, 0]
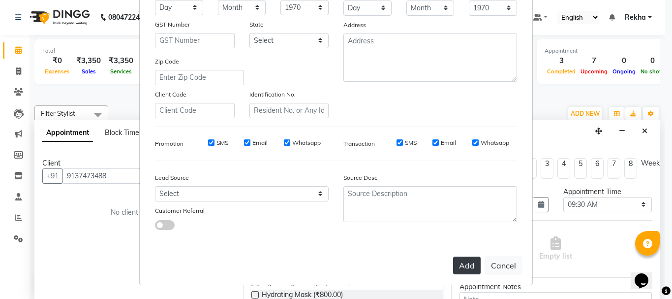
click at [461, 263] on button "Add" at bounding box center [467, 265] width 28 height 18
select select
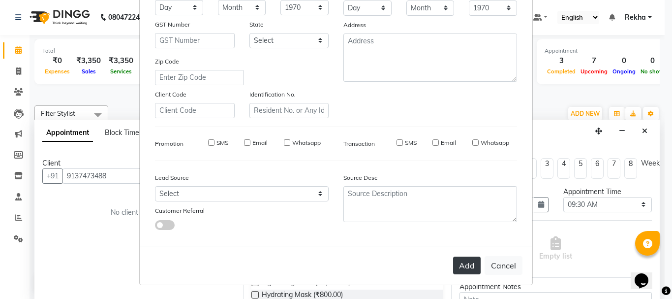
select select
checkbox input "false"
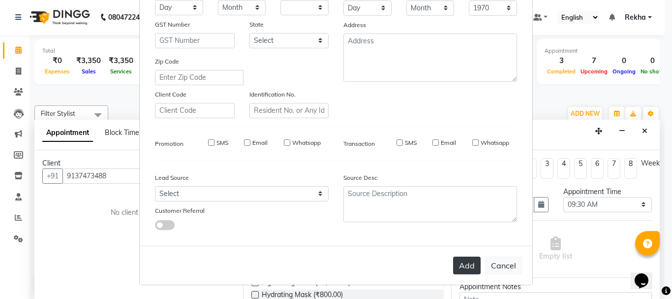
checkbox input "false"
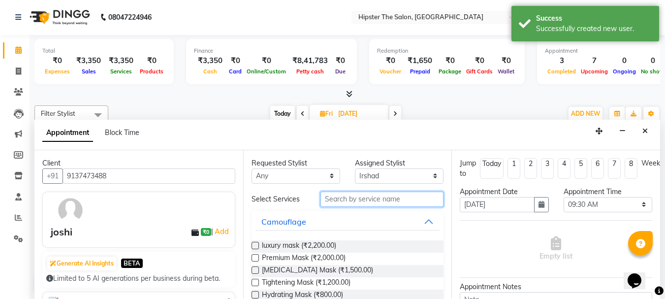
click at [354, 199] on input "text" at bounding box center [381, 198] width 123 height 15
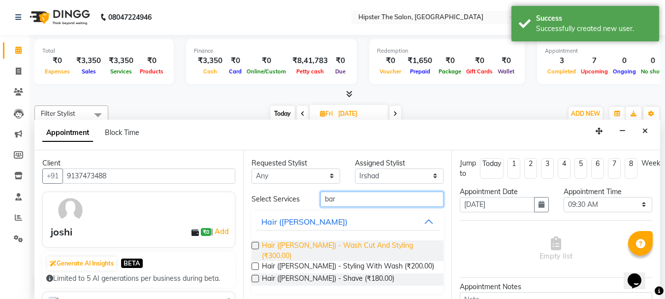
type input "bar"
click at [367, 246] on span "Hair ([PERSON_NAME]) - Wash Cut And Styling (₹300.00)" at bounding box center [349, 250] width 174 height 21
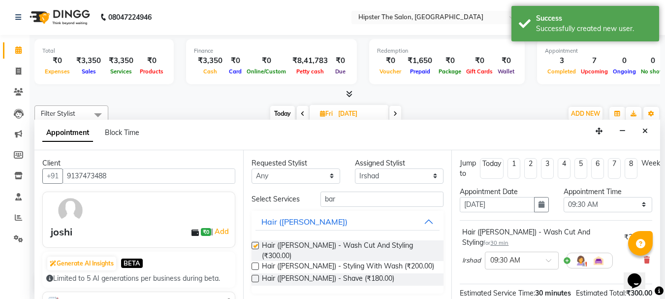
checkbox input "false"
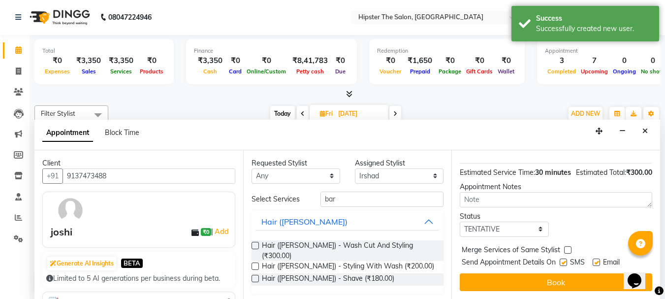
scroll to position [128, 0]
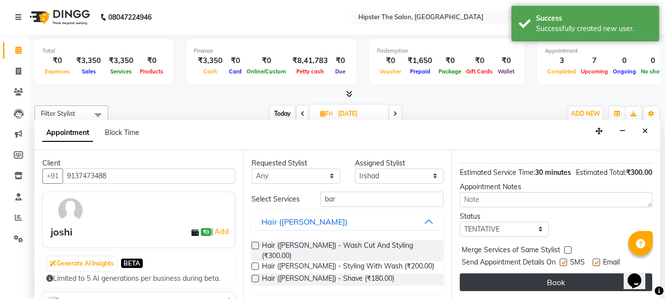
click at [527, 280] on button "Book" at bounding box center [556, 282] width 192 height 18
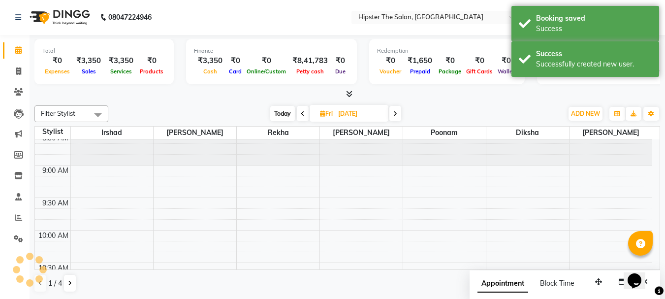
scroll to position [0, 0]
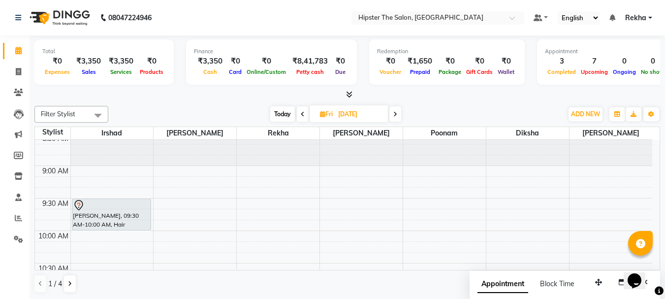
click at [337, 116] on input "[DATE]" at bounding box center [359, 114] width 49 height 15
select select "9"
select select "2025"
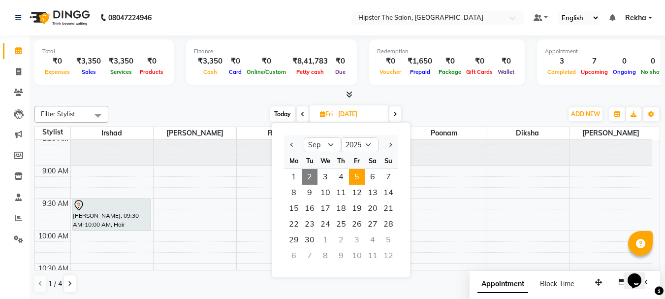
click at [308, 176] on span "2" at bounding box center [310, 177] width 16 height 16
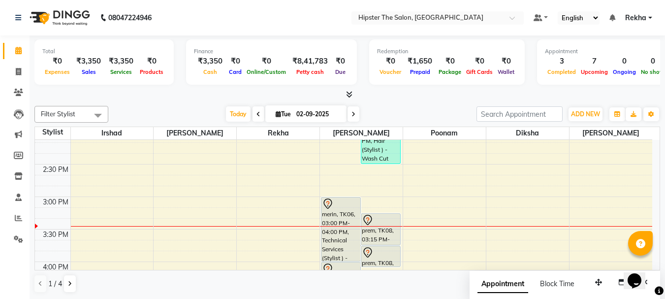
scroll to position [383, 0]
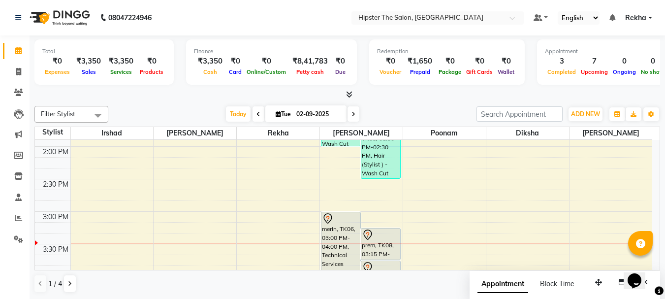
click at [256, 112] on icon at bounding box center [258, 114] width 4 height 6
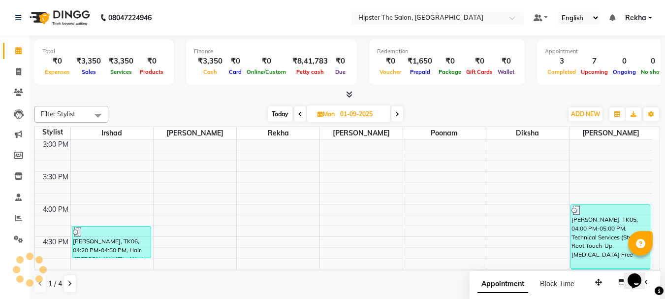
click at [300, 113] on icon at bounding box center [300, 114] width 4 height 6
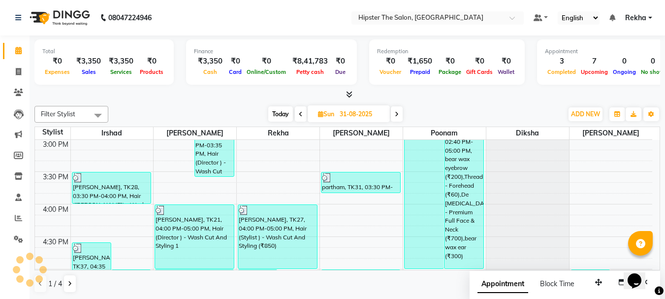
click at [300, 113] on icon at bounding box center [301, 114] width 4 height 6
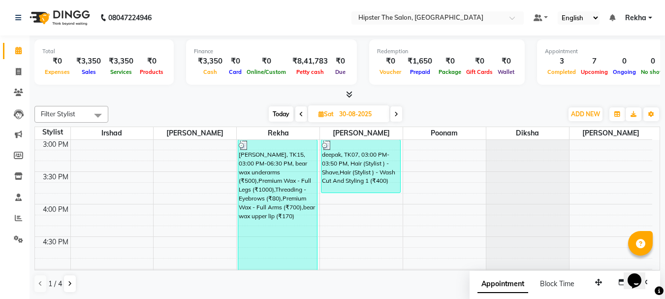
click at [299, 113] on icon at bounding box center [301, 114] width 4 height 6
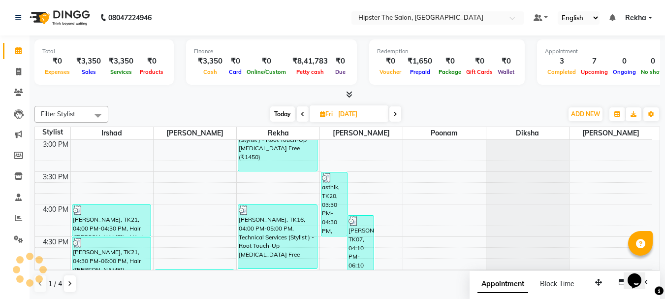
click at [299, 113] on span at bounding box center [303, 113] width 12 height 15
click at [301, 113] on icon at bounding box center [303, 114] width 4 height 6
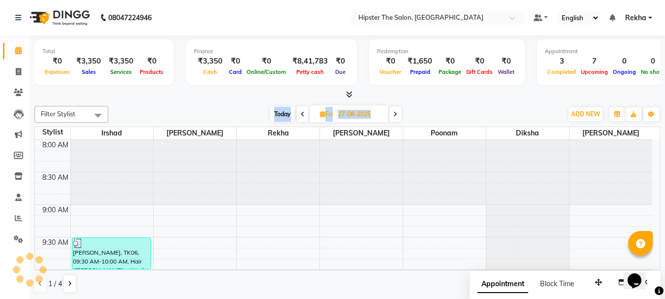
click at [301, 113] on icon at bounding box center [303, 114] width 4 height 6
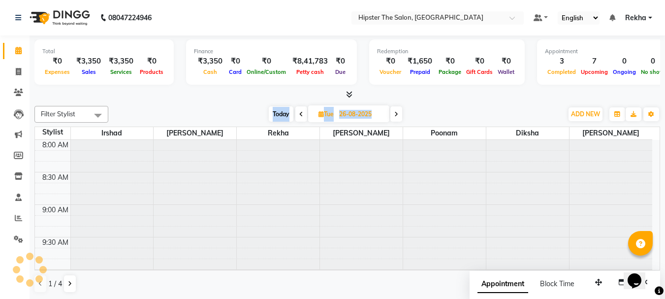
click at [299, 113] on icon at bounding box center [301, 114] width 4 height 6
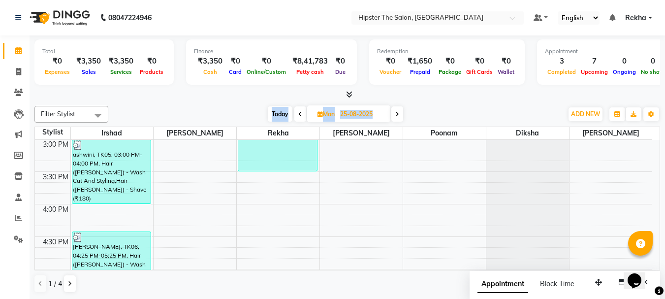
click at [301, 113] on icon at bounding box center [300, 114] width 4 height 6
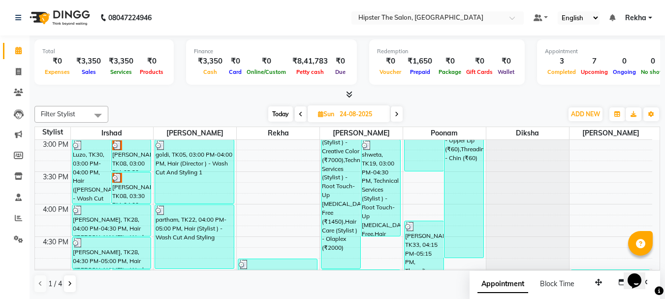
click at [300, 109] on span at bounding box center [301, 113] width 12 height 15
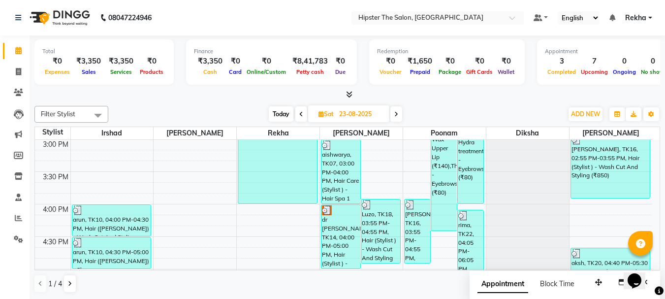
click at [303, 113] on span at bounding box center [301, 113] width 12 height 15
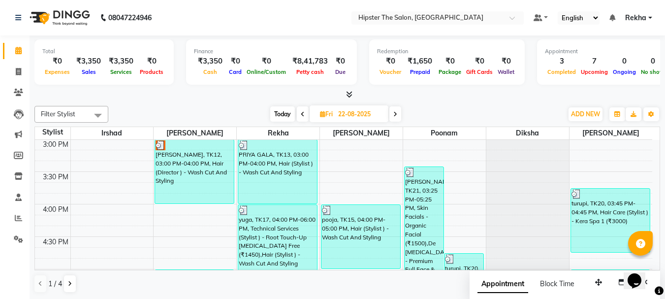
click at [303, 113] on icon at bounding box center [303, 114] width 4 height 6
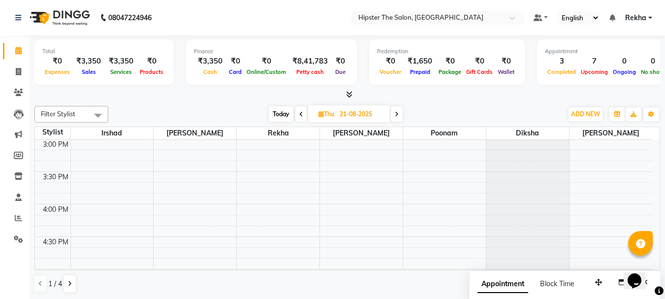
click at [303, 113] on span at bounding box center [301, 113] width 12 height 15
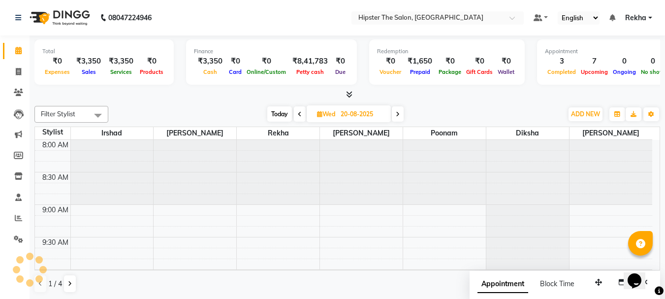
click at [303, 113] on span at bounding box center [300, 113] width 12 height 15
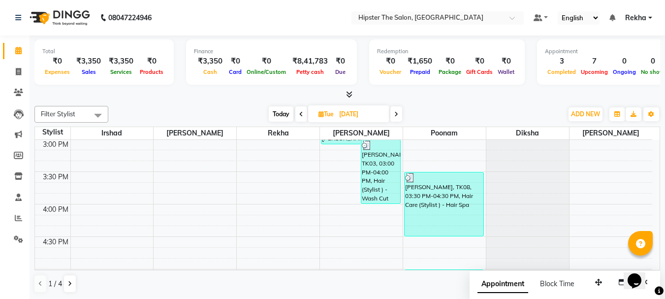
click at [303, 113] on span at bounding box center [301, 113] width 12 height 15
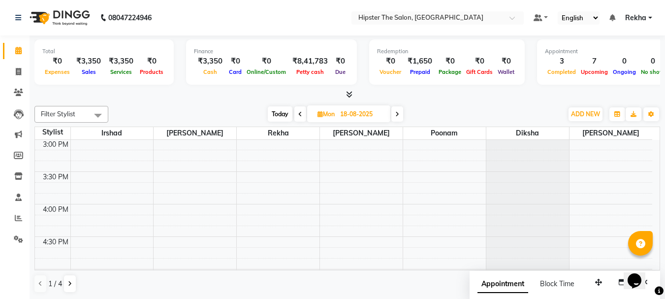
click at [303, 113] on span at bounding box center [300, 113] width 12 height 15
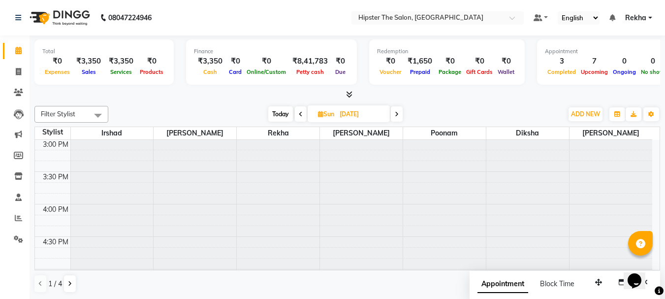
scroll to position [455, 0]
click at [303, 113] on span at bounding box center [301, 113] width 12 height 15
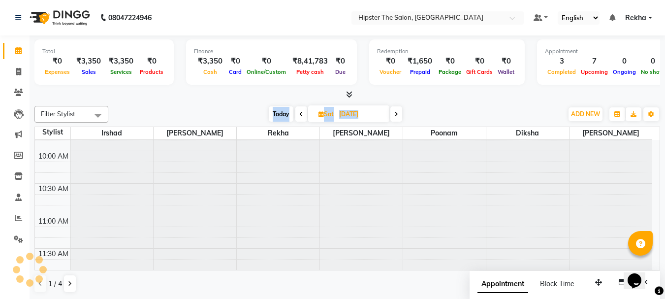
click at [303, 113] on icon at bounding box center [301, 114] width 4 height 6
click at [303, 113] on span at bounding box center [301, 113] width 12 height 15
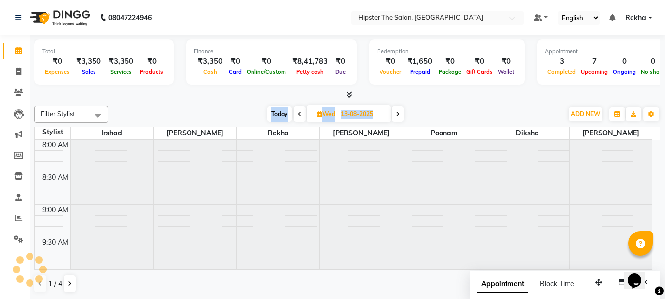
click at [303, 113] on span at bounding box center [300, 113] width 12 height 15
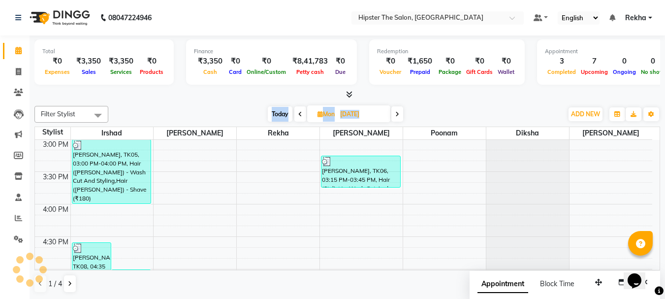
click at [303, 113] on span at bounding box center [300, 113] width 12 height 15
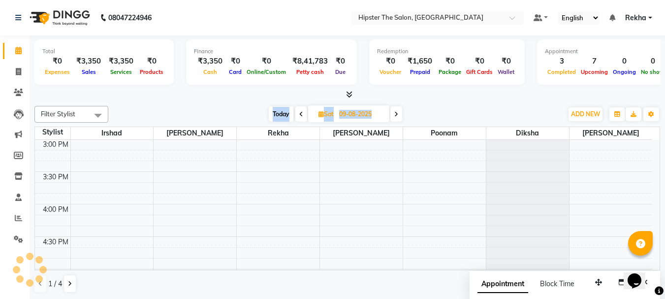
click at [303, 113] on span at bounding box center [301, 113] width 12 height 15
click at [303, 113] on icon at bounding box center [301, 114] width 4 height 6
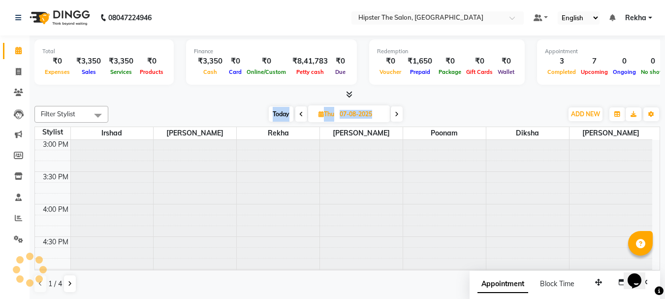
scroll to position [0, 0]
click at [303, 113] on span at bounding box center [301, 113] width 12 height 15
click at [303, 113] on span at bounding box center [300, 113] width 12 height 15
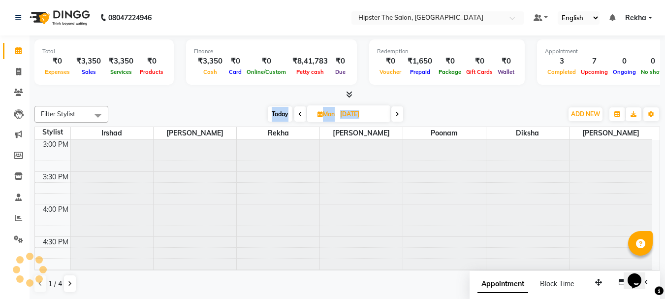
click at [303, 113] on span at bounding box center [300, 113] width 12 height 15
click at [303, 113] on span at bounding box center [301, 113] width 12 height 15
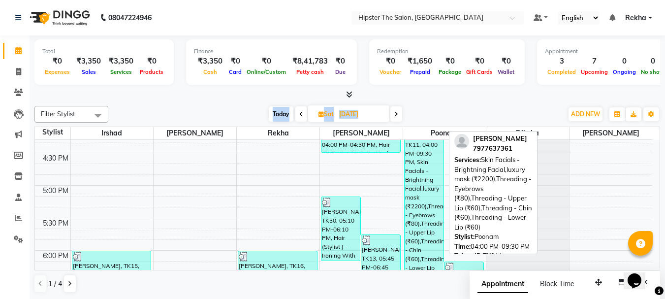
scroll to position [0, 0]
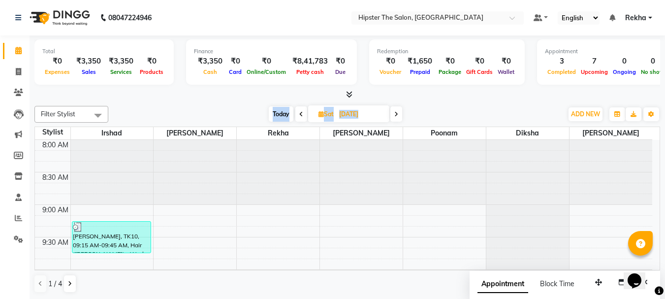
click at [397, 112] on icon at bounding box center [396, 114] width 4 height 6
type input "03-08-2025"
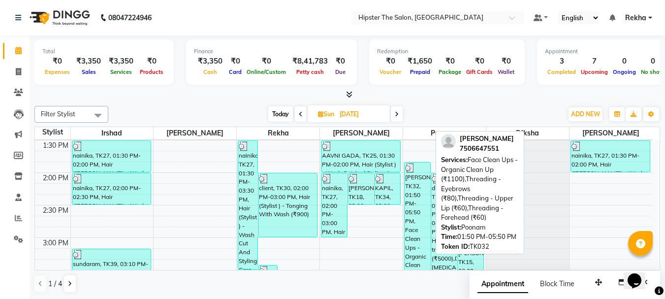
click at [417, 193] on div "pooja sharma, TK32, 01:50 PM-05:50 PM, Face Clean Ups - Organic Clean Up (₹1100…" at bounding box center [418, 291] width 26 height 258
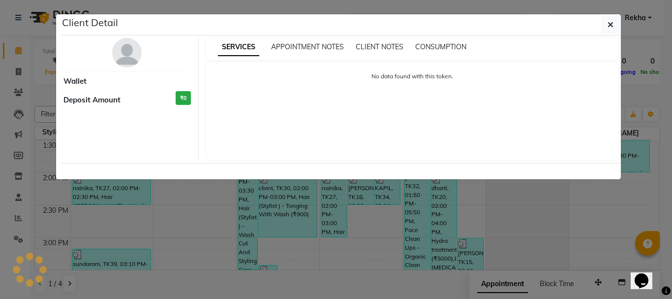
select select "3"
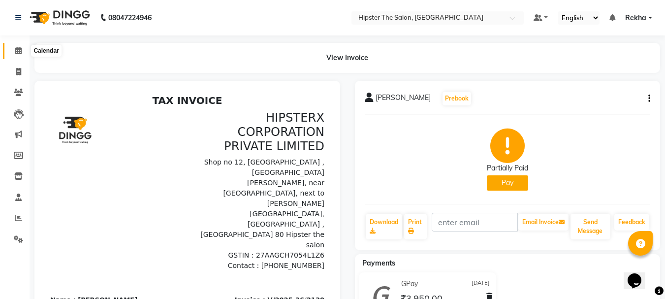
click at [17, 49] on icon at bounding box center [18, 50] width 6 height 7
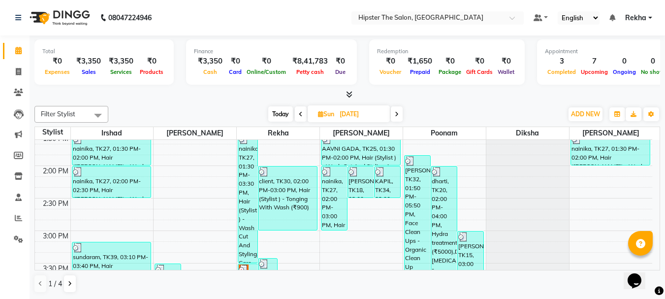
scroll to position [364, 0]
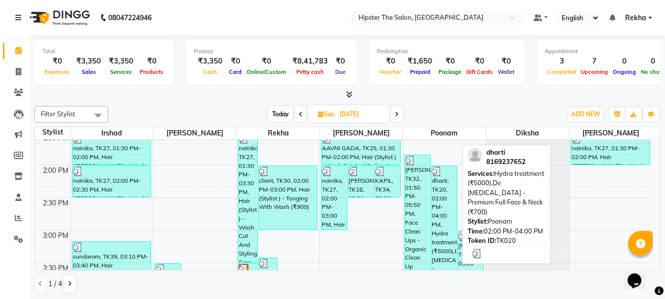
click at [445, 201] on div "dharti, TK20, 02:00 PM-04:00 PM, Hydra treatment (₹5000),De Tanning - Premium F…" at bounding box center [444, 230] width 26 height 128
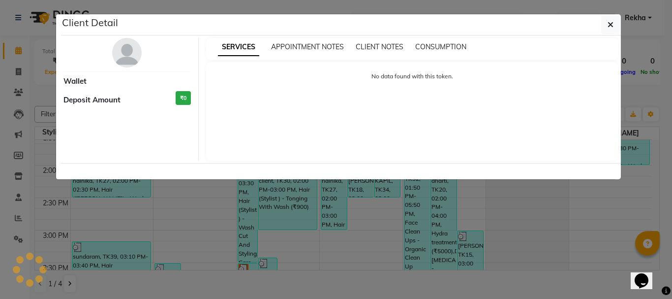
select select "3"
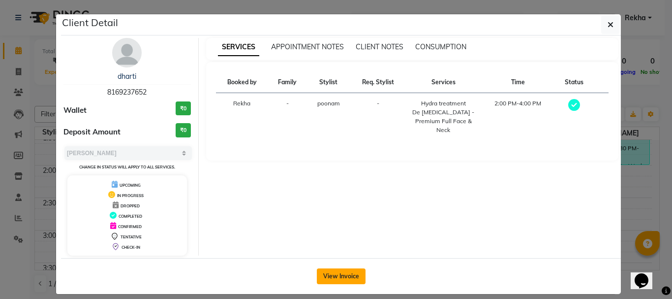
click at [353, 274] on button "View Invoice" at bounding box center [341, 276] width 49 height 16
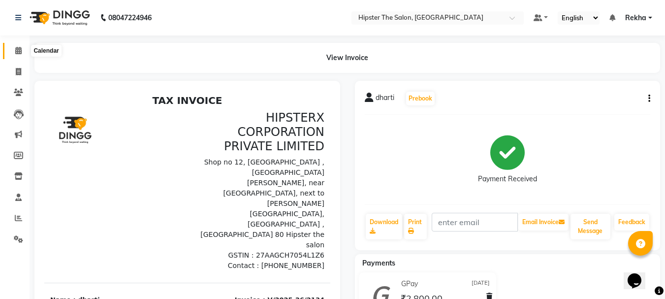
click at [19, 49] on icon at bounding box center [18, 50] width 6 height 7
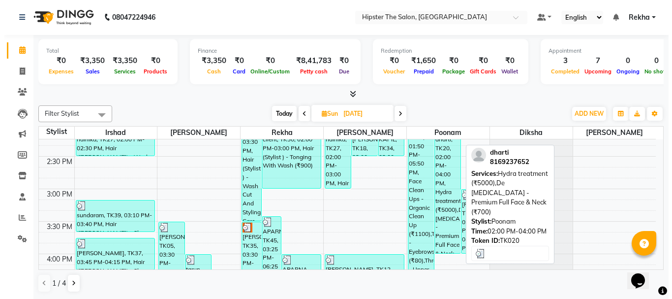
scroll to position [453, 0]
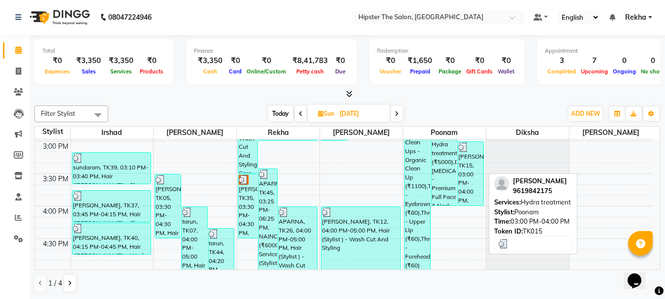
click at [469, 190] on div "sonam, TK15, 03:00 PM-04:00 PM, Hydra treatment" at bounding box center [471, 173] width 26 height 63
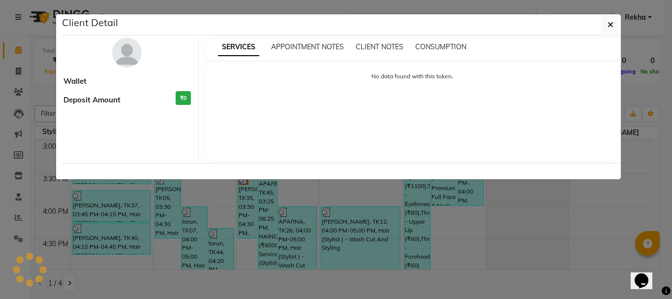
select select "3"
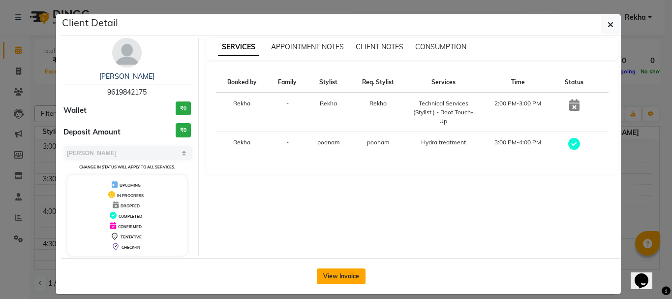
click at [342, 274] on button "View Invoice" at bounding box center [341, 276] width 49 height 16
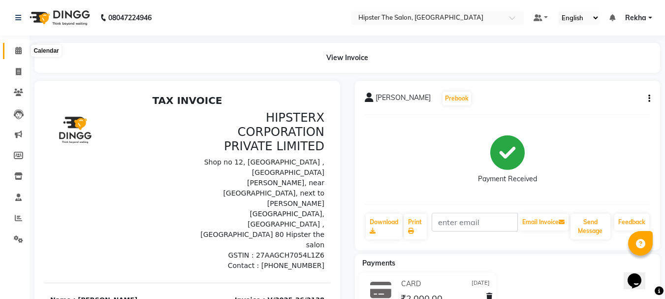
click at [18, 51] on icon at bounding box center [18, 50] width 6 height 7
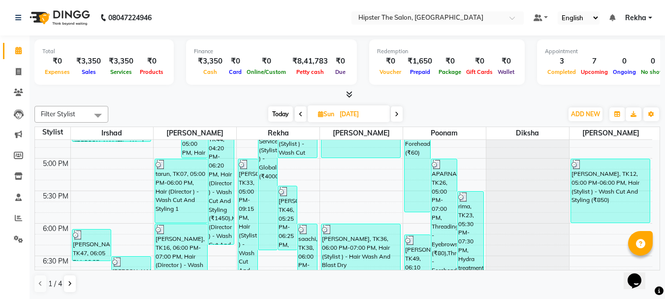
scroll to position [577, 0]
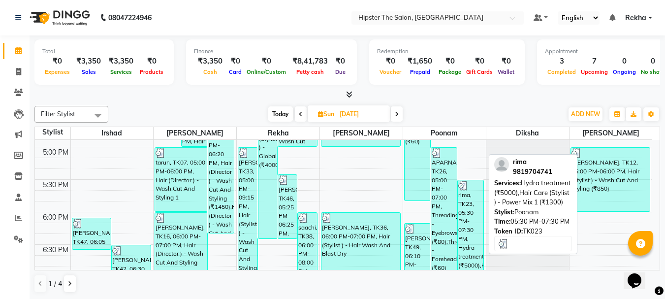
click at [461, 246] on div "rima, TK23, 05:30 PM-07:30 PM, Hydra treatment (₹5000),Hair Care (Stylist ) - P…" at bounding box center [471, 244] width 26 height 128
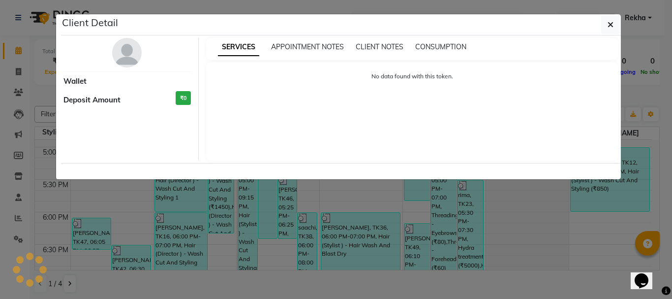
select select "3"
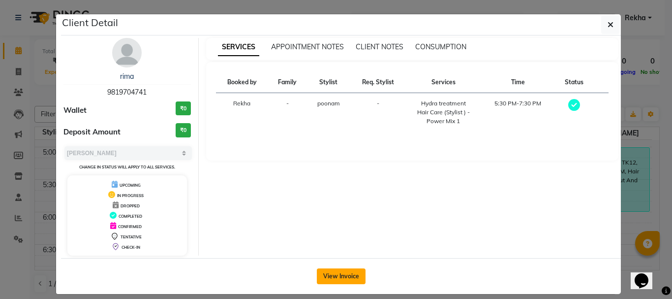
click at [354, 275] on button "View Invoice" at bounding box center [341, 276] width 49 height 16
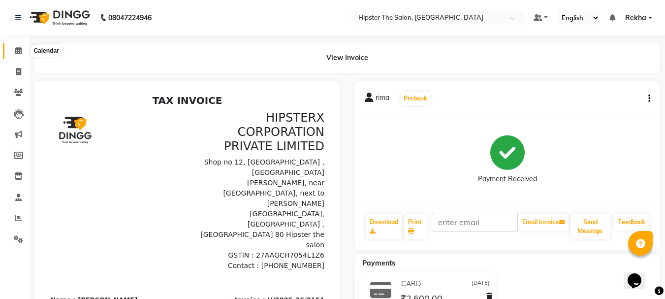
click at [17, 50] on icon at bounding box center [18, 50] width 6 height 7
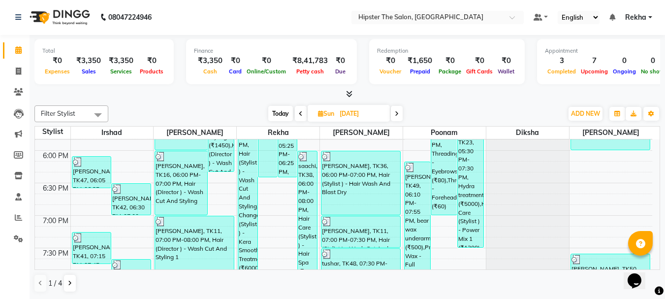
scroll to position [604, 0]
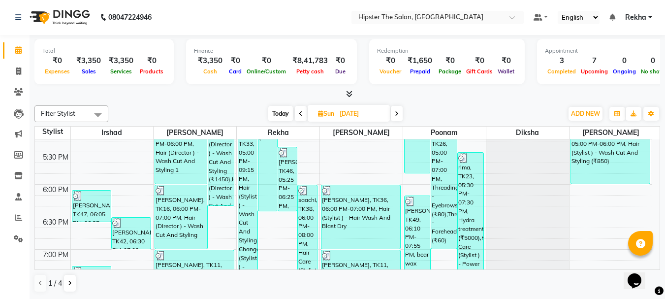
click at [394, 109] on span at bounding box center [397, 113] width 12 height 15
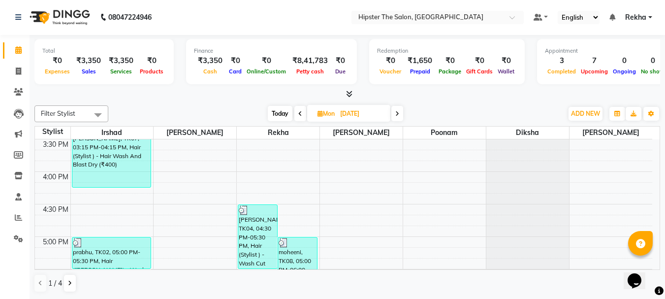
scroll to position [0, 0]
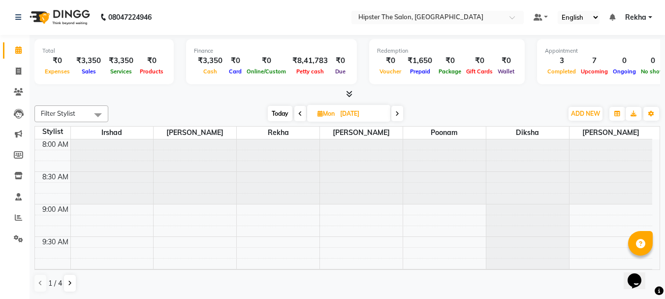
click at [396, 112] on icon at bounding box center [397, 114] width 4 height 6
type input "05-08-2025"
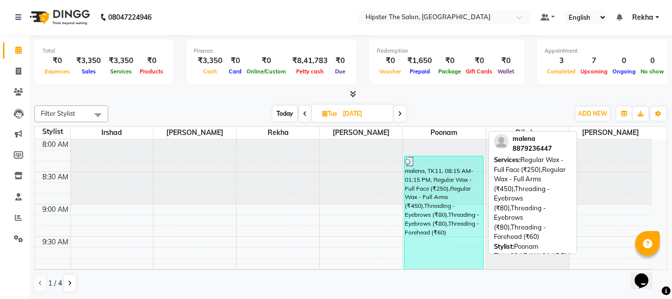
select select "3"
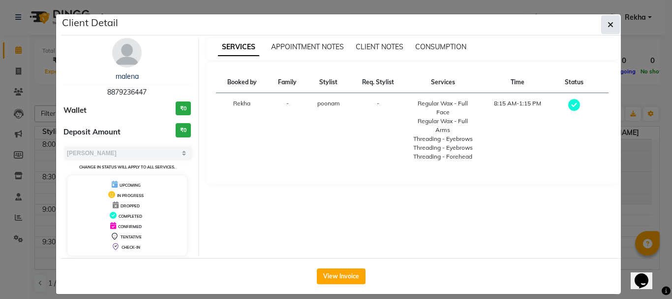
click at [601, 25] on button "button" at bounding box center [610, 24] width 19 height 19
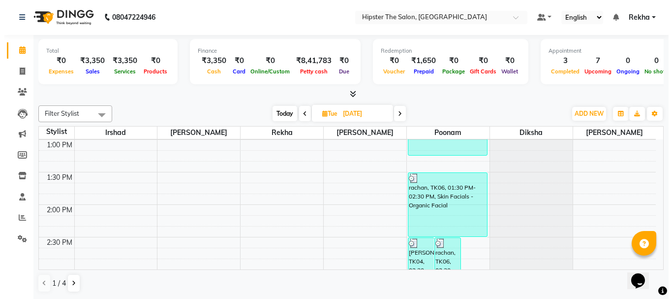
scroll to position [328, 0]
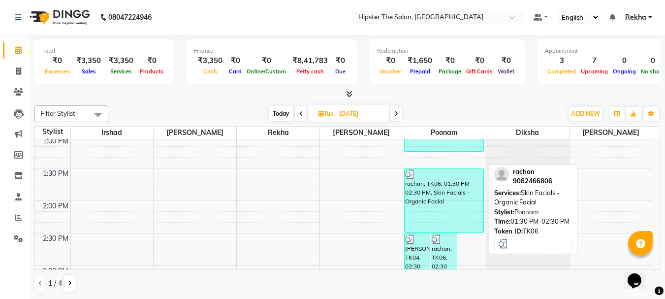
click at [452, 191] on div "rachan, TK06, 01:30 PM-02:30 PM, Skin Facials - Organic Facial" at bounding box center [444, 200] width 79 height 63
select select "3"
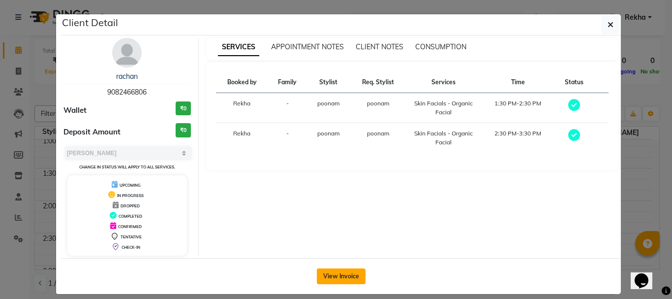
click at [336, 273] on button "View Invoice" at bounding box center [341, 276] width 49 height 16
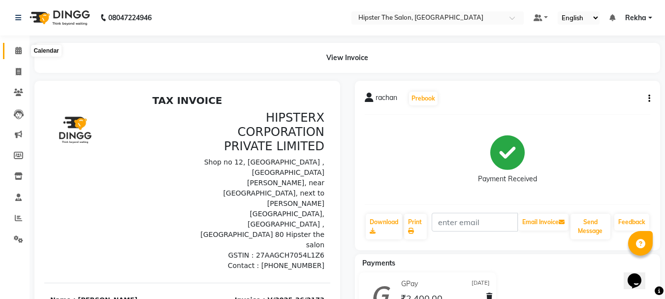
click at [20, 53] on icon at bounding box center [18, 50] width 6 height 7
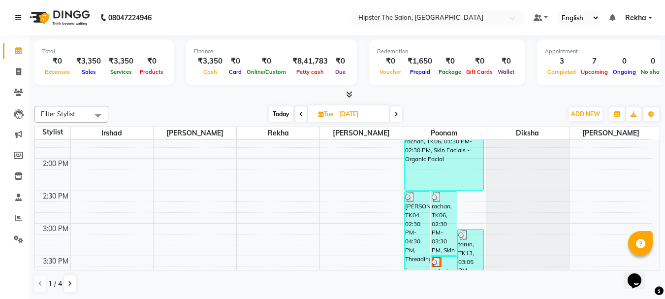
scroll to position [325, 0]
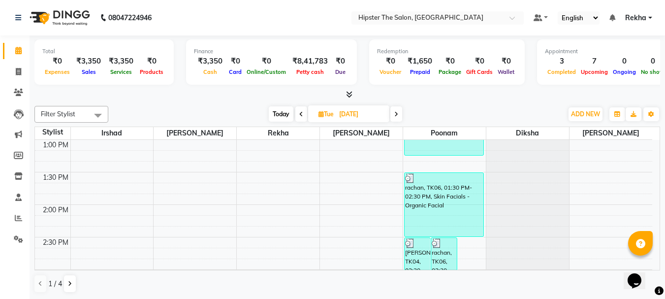
click at [398, 114] on icon at bounding box center [396, 114] width 4 height 6
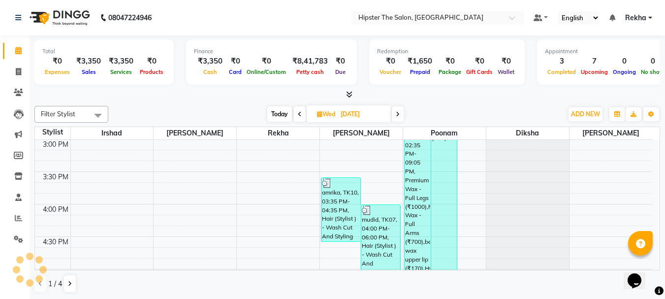
click at [398, 114] on icon at bounding box center [398, 114] width 4 height 6
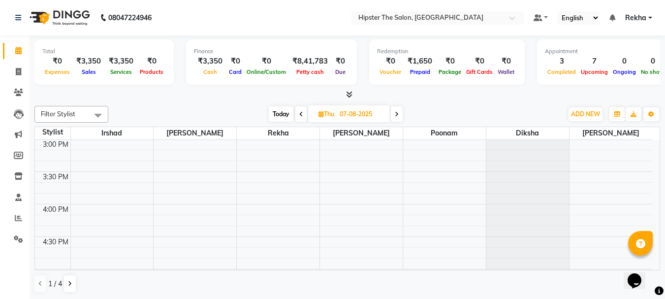
scroll to position [455, 0]
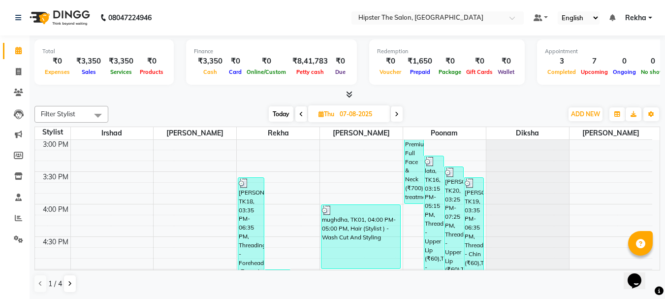
click at [398, 114] on icon at bounding box center [397, 114] width 4 height 6
click at [398, 114] on span at bounding box center [397, 113] width 12 height 15
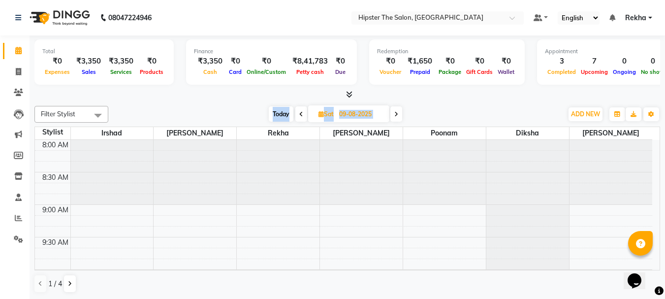
click at [398, 114] on icon at bounding box center [396, 114] width 4 height 6
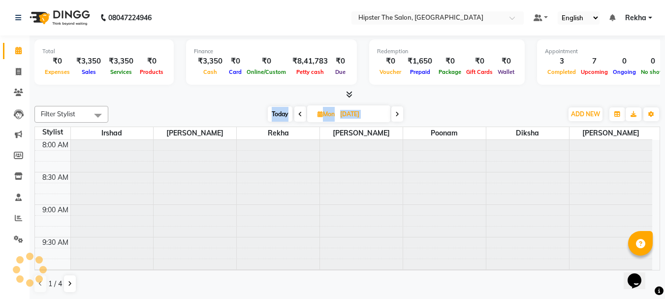
click at [398, 114] on icon at bounding box center [397, 114] width 4 height 6
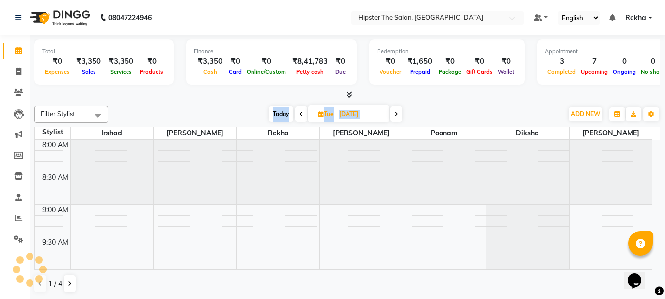
click at [398, 114] on icon at bounding box center [396, 114] width 4 height 6
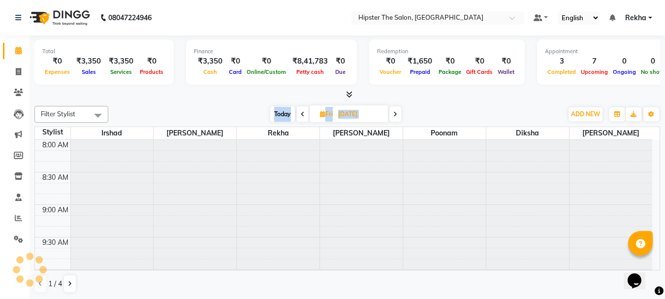
click at [398, 114] on span at bounding box center [395, 113] width 12 height 15
click at [397, 114] on icon at bounding box center [395, 114] width 4 height 6
click at [398, 114] on icon at bounding box center [397, 114] width 4 height 6
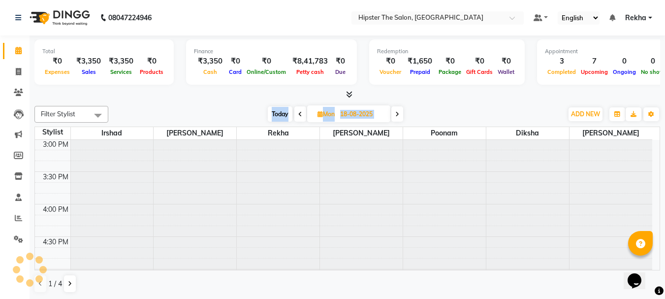
click at [398, 114] on icon at bounding box center [397, 114] width 4 height 6
click at [398, 114] on icon at bounding box center [398, 114] width 4 height 6
click at [398, 114] on icon at bounding box center [397, 114] width 4 height 6
click at [398, 114] on span at bounding box center [397, 113] width 12 height 15
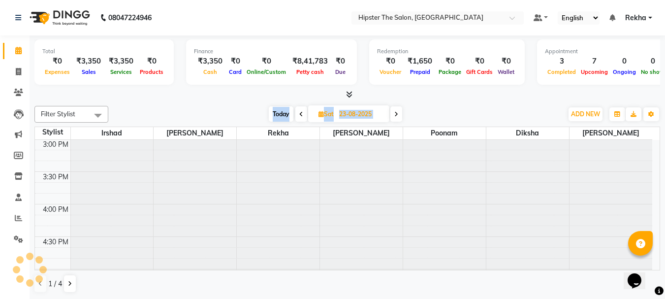
click at [398, 114] on icon at bounding box center [396, 114] width 4 height 6
click at [398, 114] on icon at bounding box center [397, 114] width 4 height 6
click at [398, 114] on icon at bounding box center [396, 114] width 4 height 6
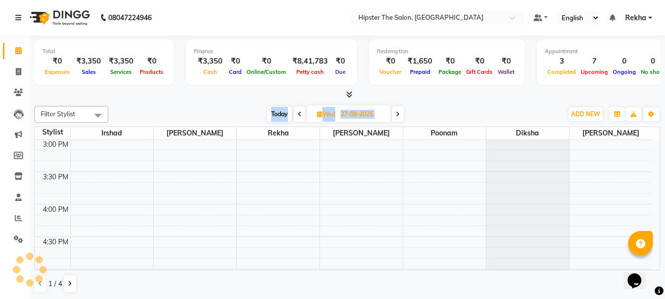
click at [398, 114] on icon at bounding box center [398, 114] width 4 height 6
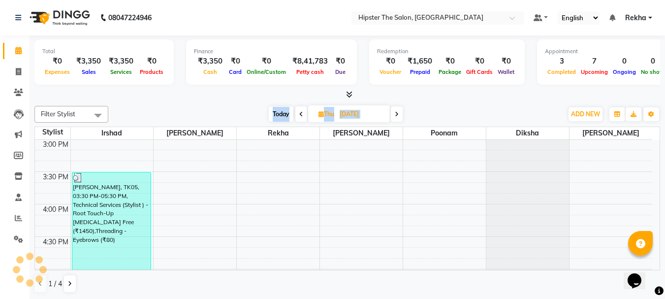
click at [398, 114] on icon at bounding box center [397, 114] width 4 height 6
click at [398, 114] on span at bounding box center [397, 113] width 12 height 15
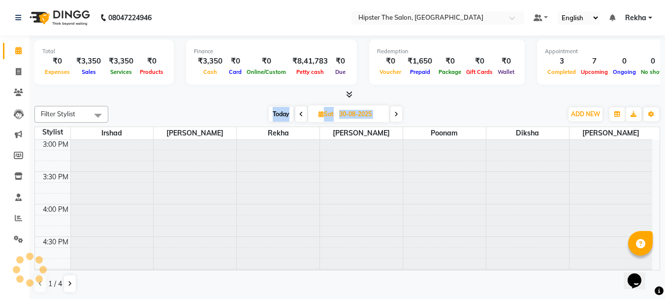
click at [398, 114] on icon at bounding box center [396, 114] width 4 height 6
click at [398, 114] on icon at bounding box center [397, 114] width 4 height 6
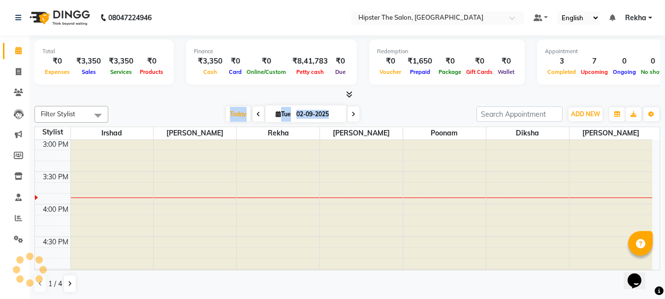
click at [398, 114] on div "Today Tue 02-09-2025" at bounding box center [292, 114] width 358 height 15
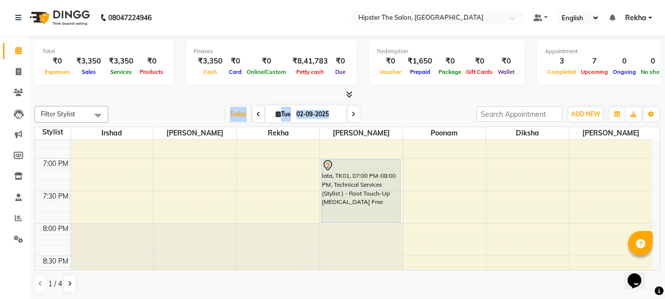
scroll to position [688, 0]
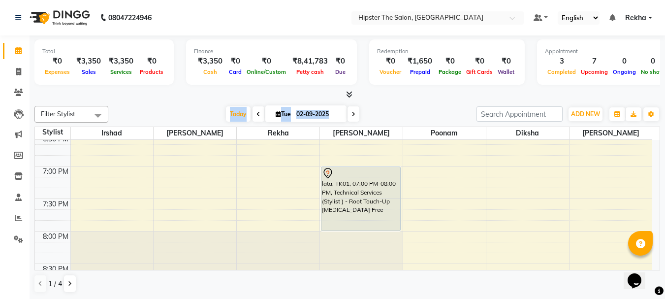
click at [351, 116] on icon at bounding box center [353, 114] width 4 height 6
type input "03-09-2025"
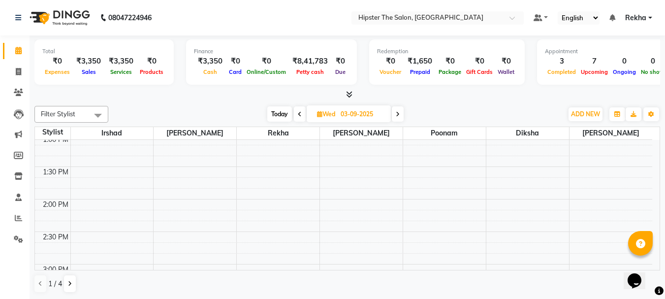
scroll to position [334, 0]
click at [326, 199] on div "8:00 AM 8:30 AM 9:00 AM 9:30 AM 10:00 AM 10:30 AM 11:00 AM 11:30 AM 12:00 PM 12…" at bounding box center [343, 293] width 617 height 974
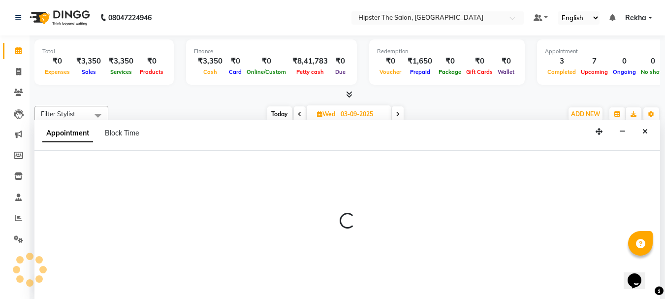
scroll to position [0, 0]
select select "32401"
select select "tentative"
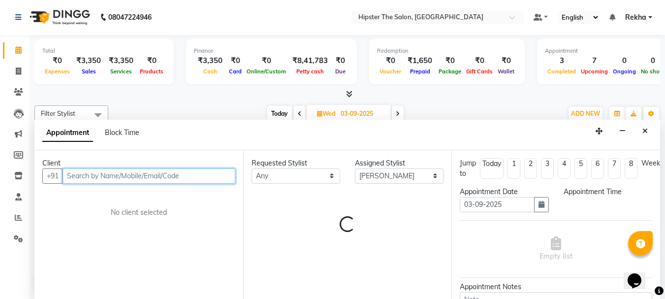
select select "840"
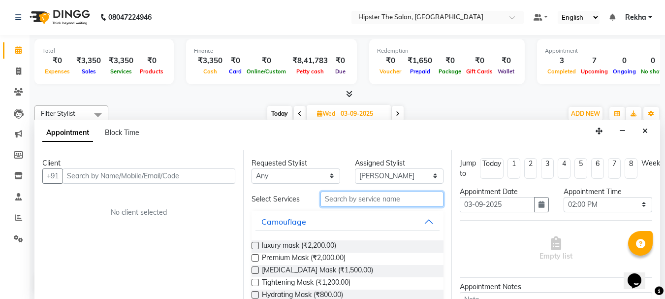
click at [337, 201] on input "text" at bounding box center [381, 198] width 123 height 15
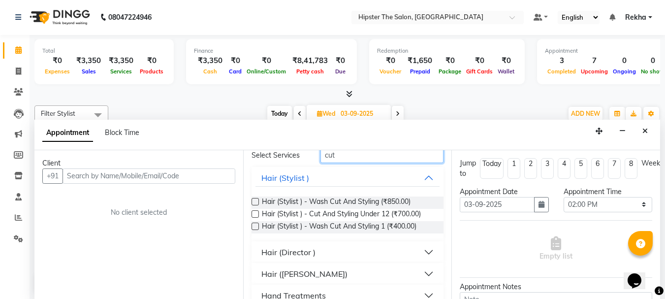
scroll to position [49, 0]
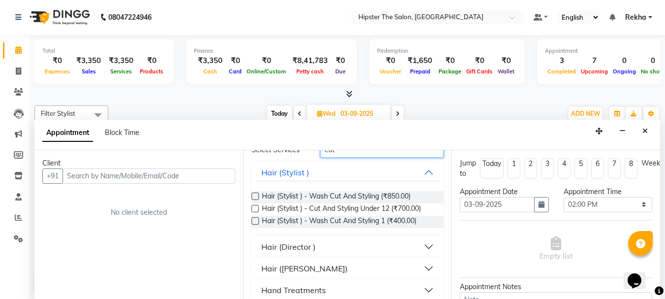
type input "cut"
click at [256, 221] on label at bounding box center [254, 220] width 7 height 7
click at [256, 221] on input "checkbox" at bounding box center [254, 222] width 6 height 6
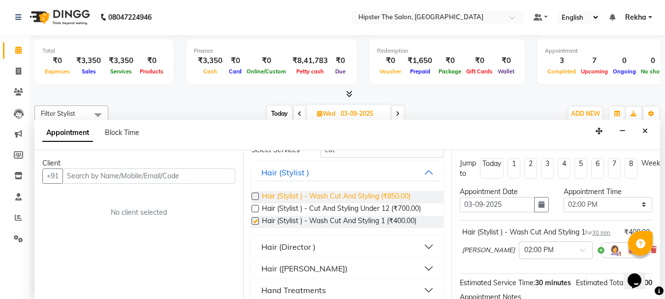
checkbox input "false"
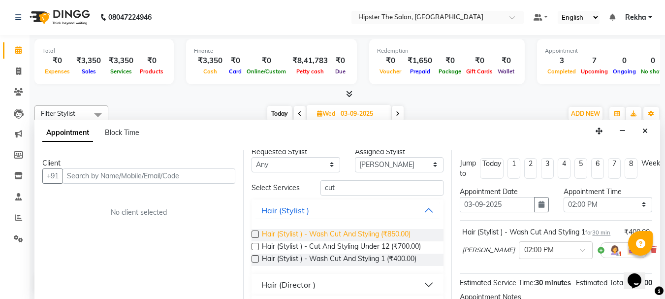
scroll to position [0, 0]
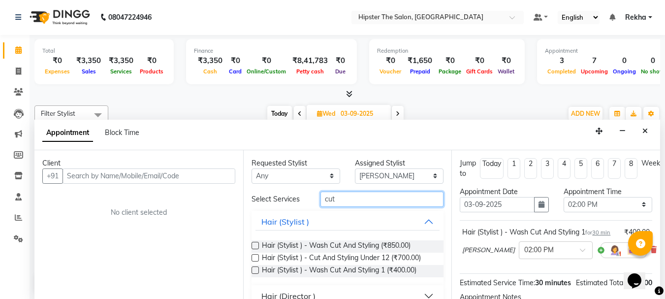
click at [349, 198] on input "cut" at bounding box center [381, 198] width 123 height 15
type input "c"
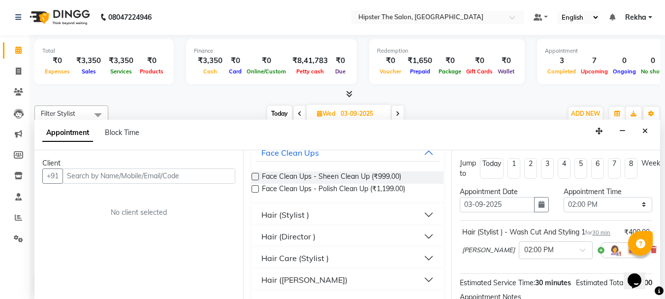
scroll to position [72, 0]
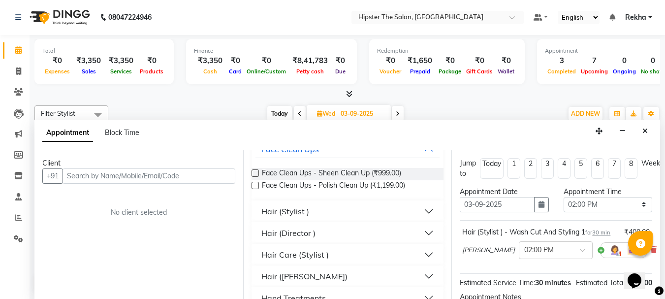
type input "sh"
click at [290, 216] on div "Hair (Stylist )" at bounding box center [285, 211] width 48 height 12
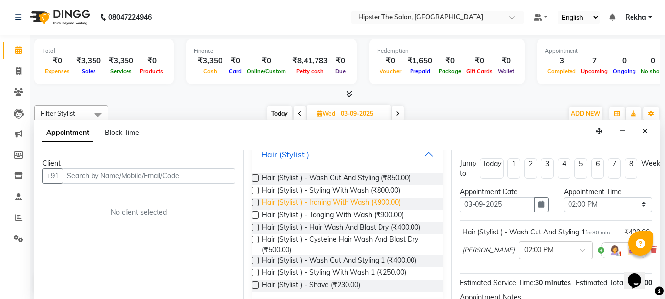
scroll to position [138, 0]
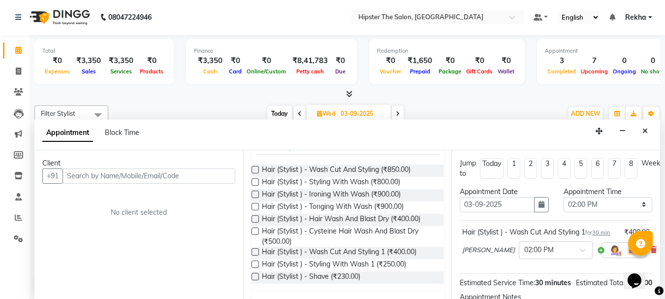
click at [251, 278] on label at bounding box center [254, 276] width 7 height 7
click at [251, 278] on input "checkbox" at bounding box center [254, 277] width 6 height 6
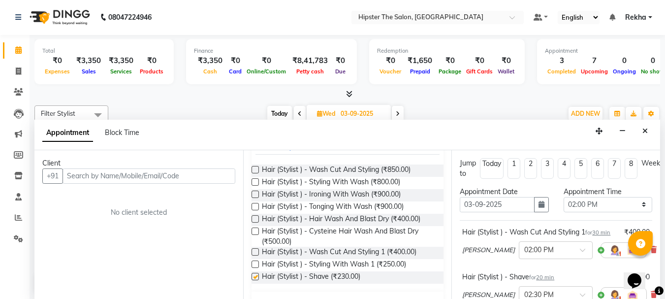
checkbox input "false"
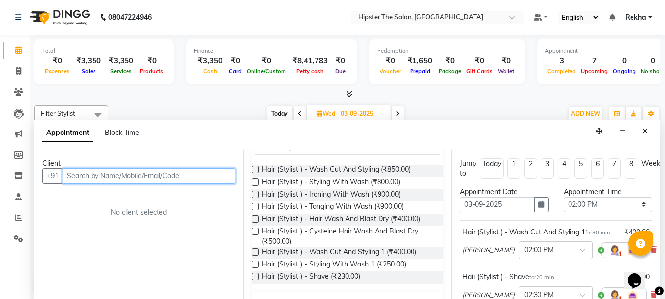
click at [189, 176] on input "text" at bounding box center [149, 175] width 173 height 15
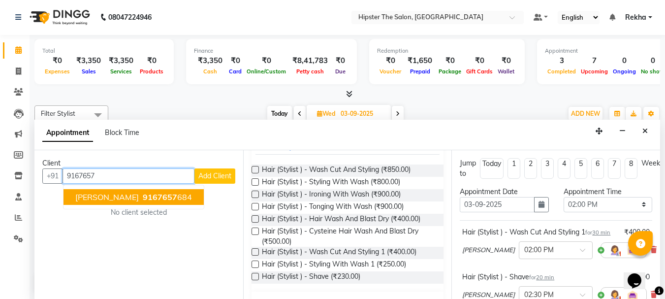
click at [149, 199] on button "pratik 9167657 684" at bounding box center [133, 197] width 140 height 16
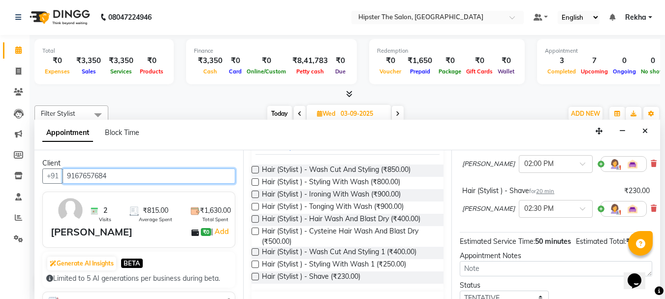
scroll to position [183, 0]
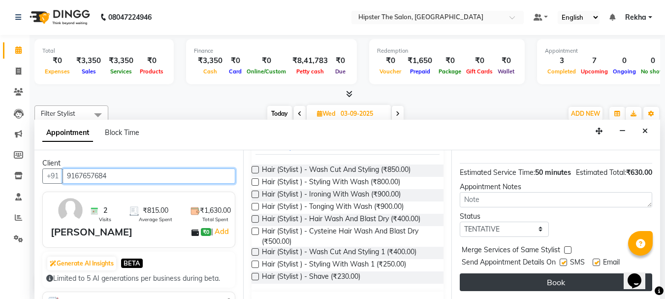
type input "9167657684"
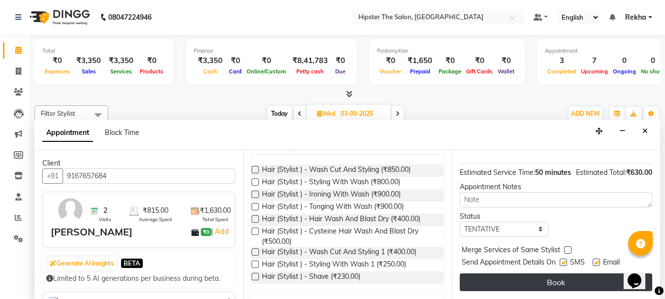
click at [497, 282] on button "Book" at bounding box center [556, 282] width 192 height 18
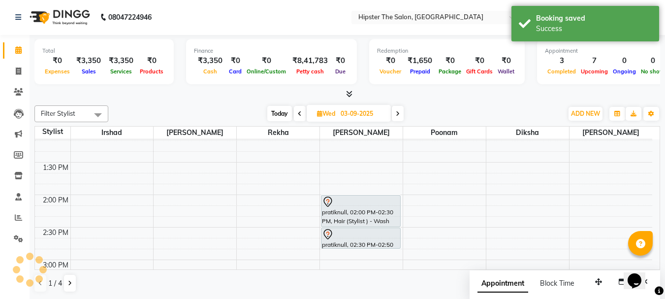
scroll to position [0, 0]
click at [298, 115] on icon at bounding box center [300, 114] width 4 height 6
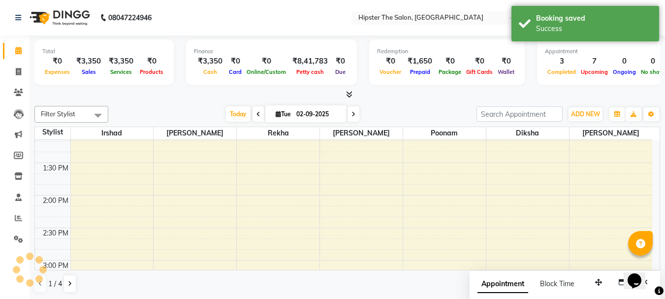
scroll to position [455, 0]
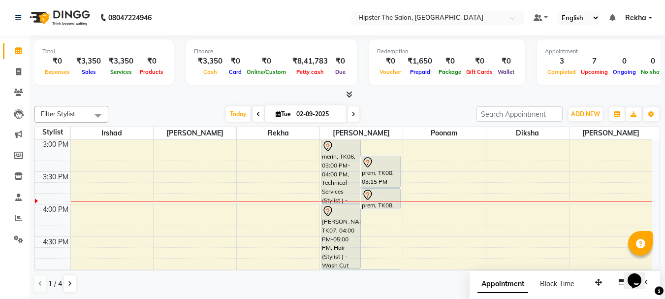
click at [256, 113] on icon at bounding box center [258, 114] width 4 height 6
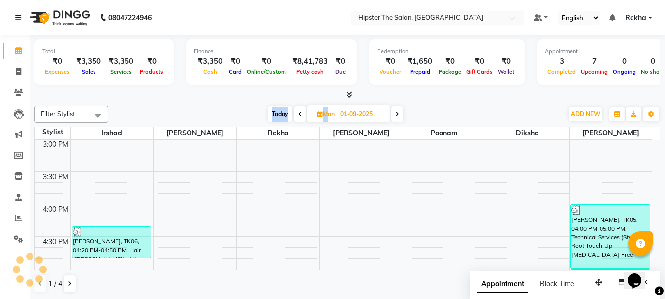
click at [255, 113] on div "Today Mon 01-09-2025" at bounding box center [335, 114] width 444 height 15
click at [299, 108] on span at bounding box center [300, 113] width 12 height 15
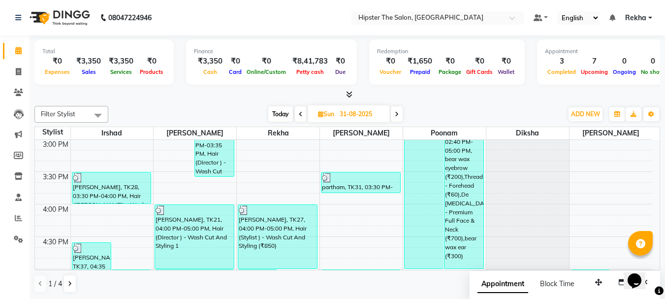
click at [299, 114] on icon at bounding box center [301, 114] width 4 height 6
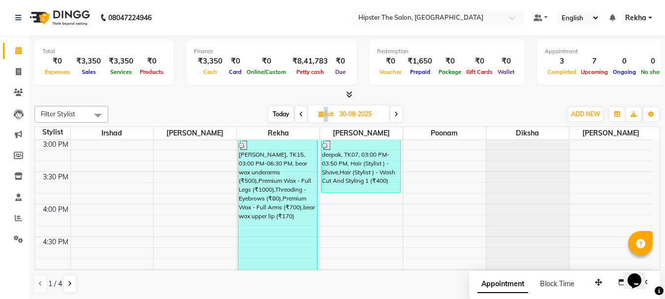
click at [299, 114] on icon at bounding box center [301, 114] width 4 height 6
click at [299, 114] on span at bounding box center [301, 113] width 12 height 15
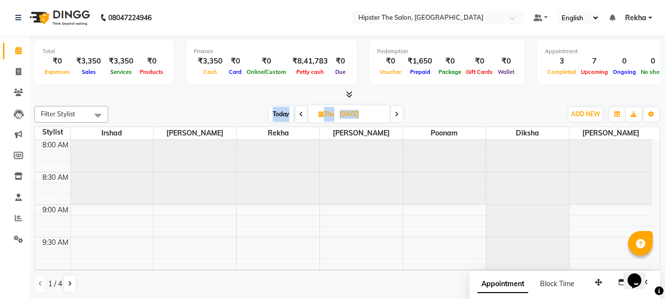
click at [299, 114] on icon at bounding box center [301, 114] width 4 height 6
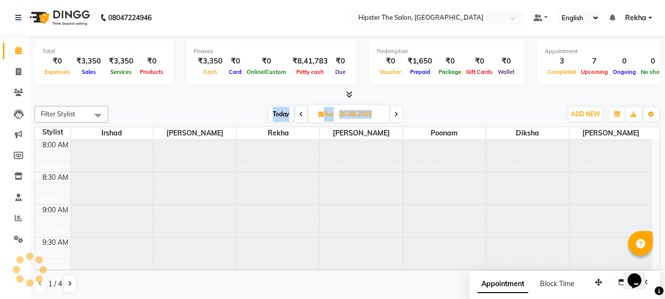
click at [299, 114] on icon at bounding box center [301, 114] width 4 height 6
click at [299, 114] on span at bounding box center [301, 113] width 12 height 15
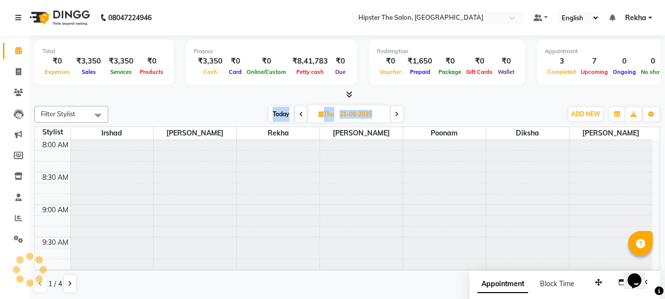
click at [299, 114] on icon at bounding box center [301, 114] width 4 height 6
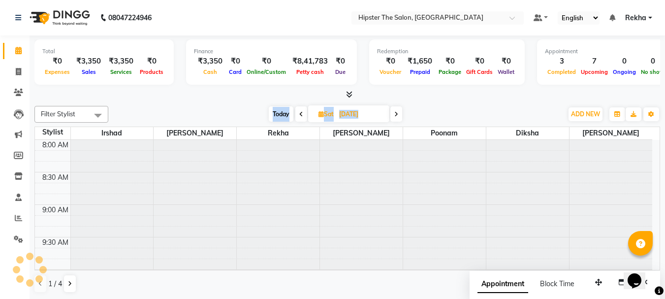
click at [299, 114] on icon at bounding box center [301, 114] width 4 height 6
click at [299, 114] on span at bounding box center [301, 113] width 12 height 15
click at [299, 114] on icon at bounding box center [301, 114] width 4 height 6
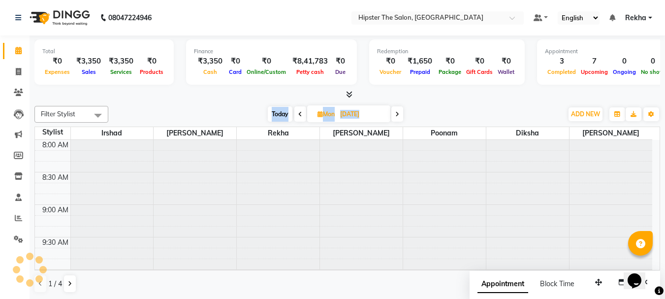
click at [299, 114] on icon at bounding box center [300, 114] width 4 height 6
click at [299, 114] on span at bounding box center [303, 113] width 12 height 15
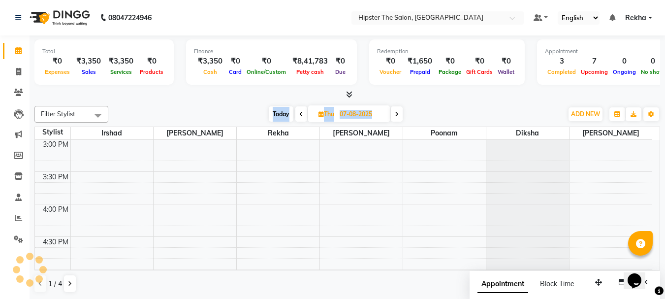
click at [299, 114] on icon at bounding box center [301, 114] width 4 height 6
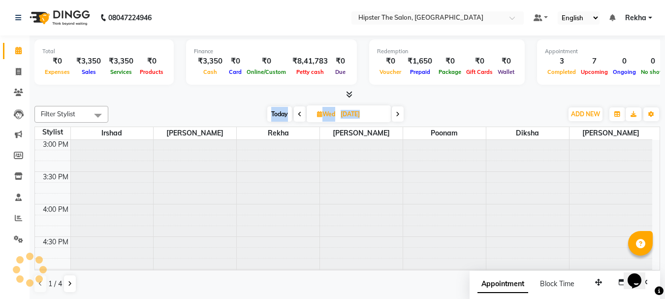
scroll to position [455, 0]
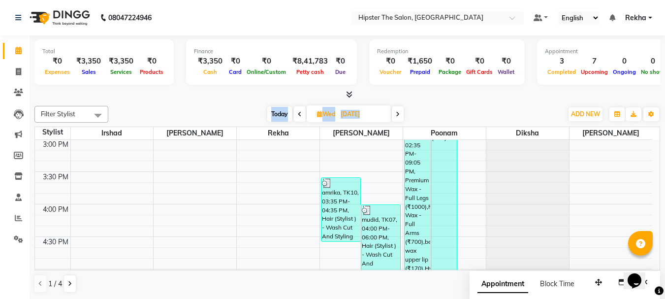
click at [299, 114] on icon at bounding box center [300, 114] width 4 height 6
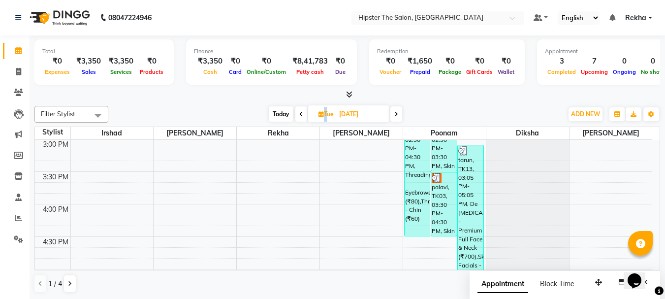
click at [299, 114] on icon at bounding box center [301, 114] width 4 height 6
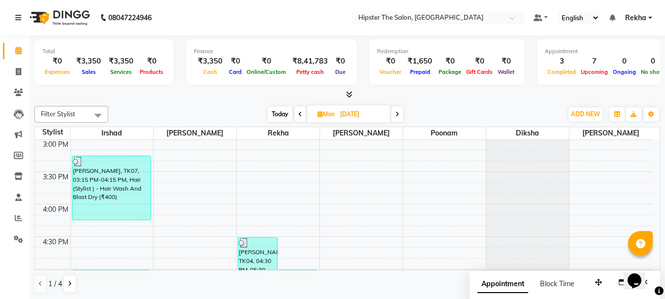
click at [397, 116] on icon at bounding box center [397, 114] width 4 height 6
type input "05-08-2025"
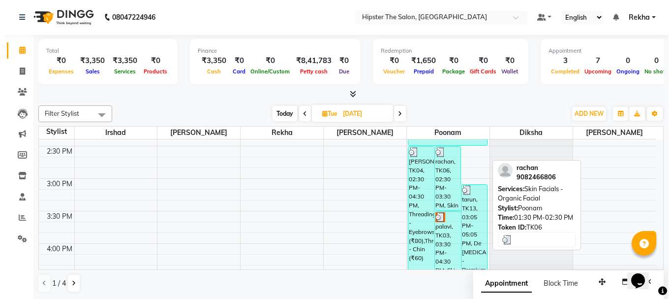
scroll to position [422, 0]
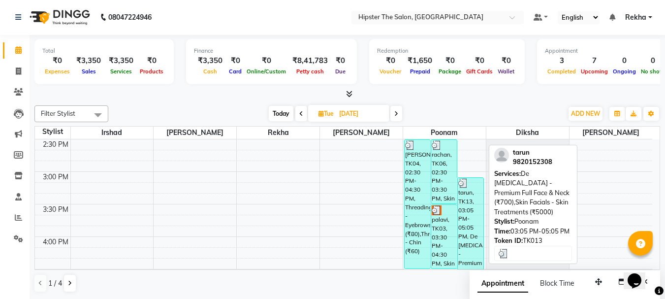
click at [473, 218] on div "tarun, TK13, 03:05 PM-05:05 PM, De Tanning - Premium Full Face & Neck (₹700),Sk…" at bounding box center [471, 242] width 26 height 128
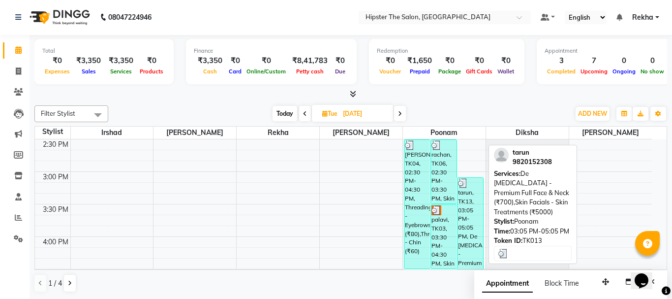
select select "3"
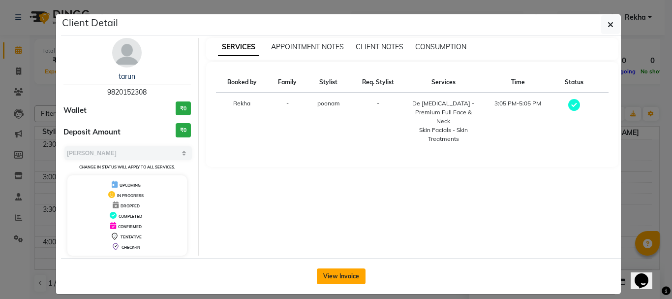
click at [338, 273] on button "View Invoice" at bounding box center [341, 276] width 49 height 16
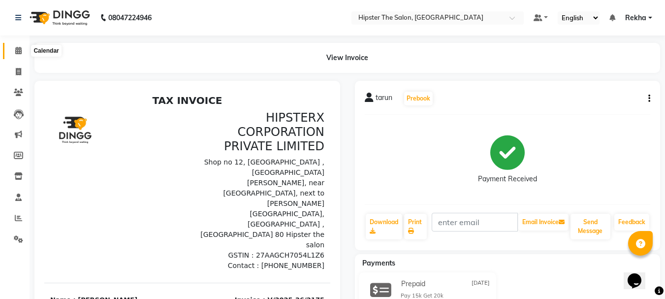
click at [20, 50] on icon at bounding box center [18, 50] width 6 height 7
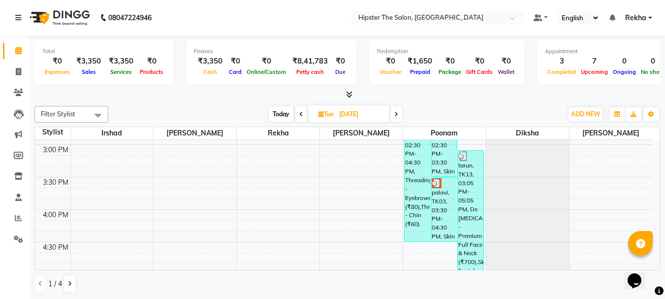
scroll to position [449, 0]
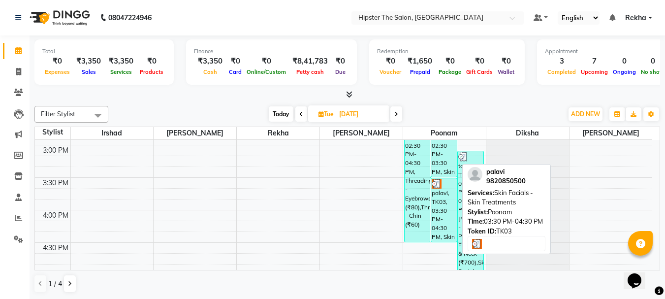
click at [439, 222] on div "palavi, TK03, 03:30 PM-04:30 PM, Skin Facials - Skin Treatments" at bounding box center [444, 209] width 26 height 63
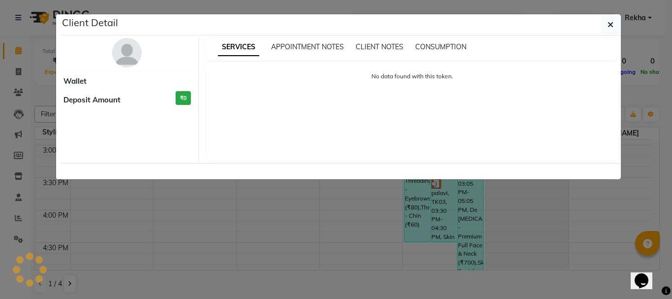
select select "3"
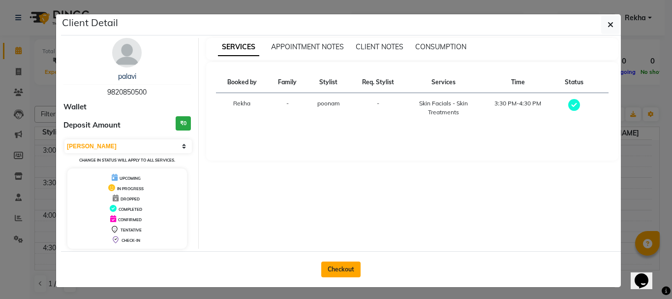
click at [338, 265] on button "Checkout" at bounding box center [340, 269] width 39 height 16
select select "5125"
select select "service"
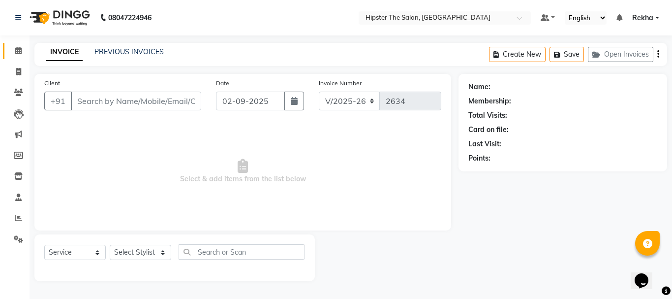
type input "9820850500"
type input "05-08-2025"
select select "50153"
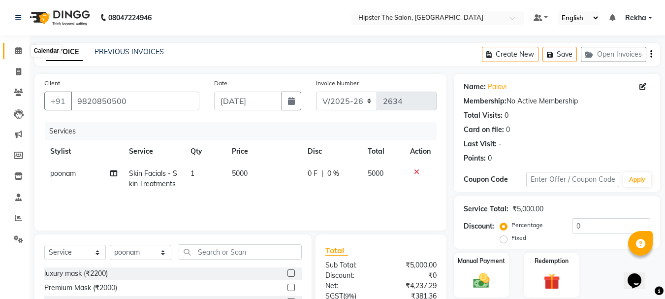
click at [18, 50] on icon at bounding box center [18, 50] width 6 height 7
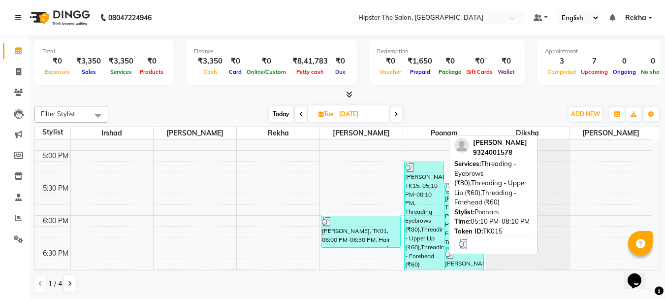
scroll to position [577, 0]
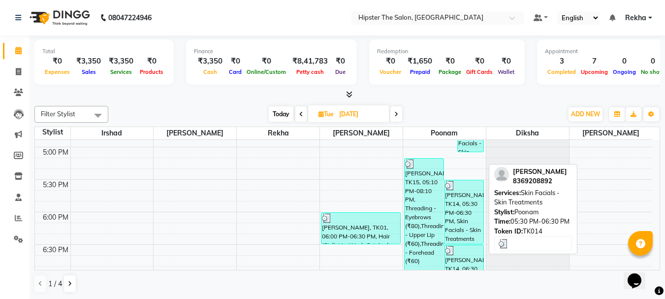
click at [448, 226] on div "natasha, TK14, 05:30 PM-06:30 PM, Skin Facials - Skin Treatments" at bounding box center [463, 211] width 39 height 63
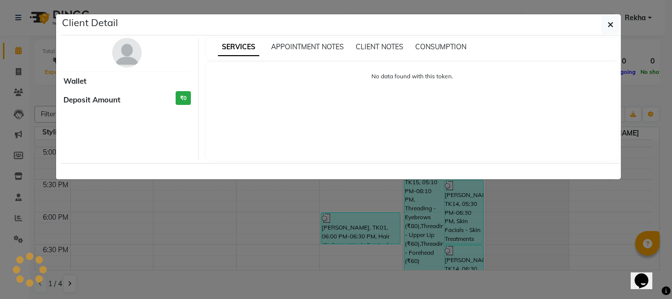
select select "3"
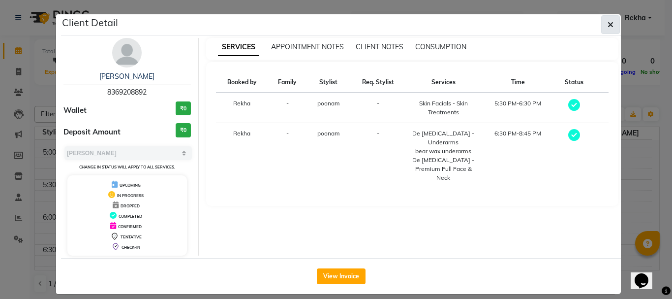
click at [612, 21] on button "button" at bounding box center [610, 24] width 19 height 19
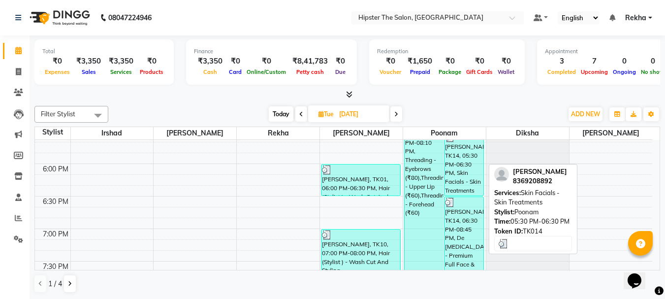
scroll to position [627, 0]
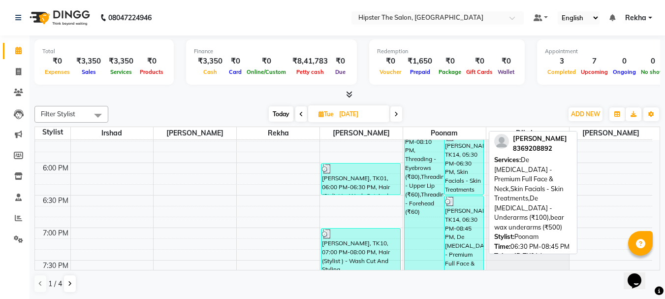
click at [460, 252] on div "natasha, TK14, 06:30 PM-08:45 PM, De Tanning - Premium Full Face & Neck,Skin Fa…" at bounding box center [463, 268] width 39 height 145
select select "3"
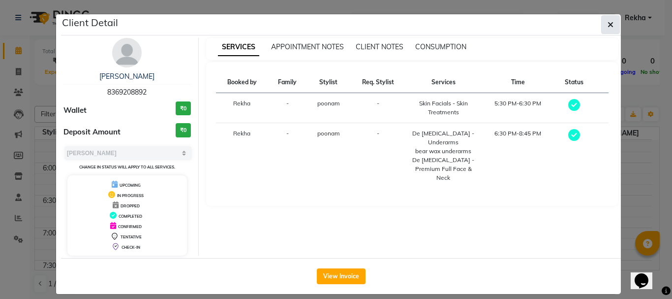
click at [609, 19] on button "button" at bounding box center [610, 24] width 19 height 19
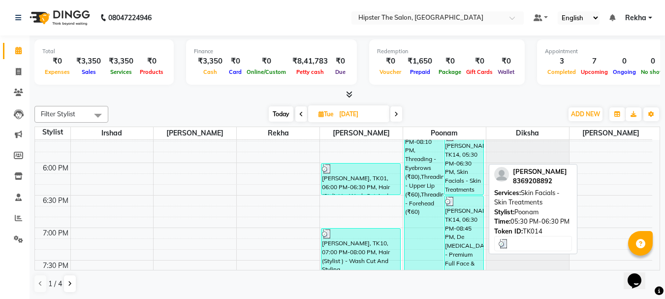
click at [464, 165] on div "natasha, TK14, 05:30 PM-06:30 PM, Skin Facials - Skin Treatments" at bounding box center [463, 162] width 39 height 63
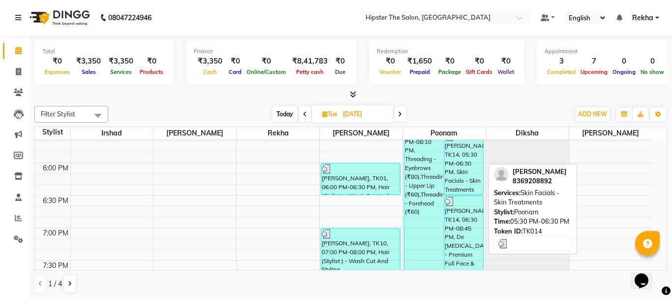
select select "3"
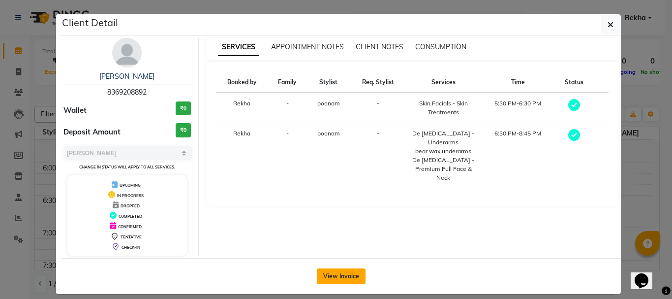
click at [326, 273] on button "View Invoice" at bounding box center [341, 276] width 49 height 16
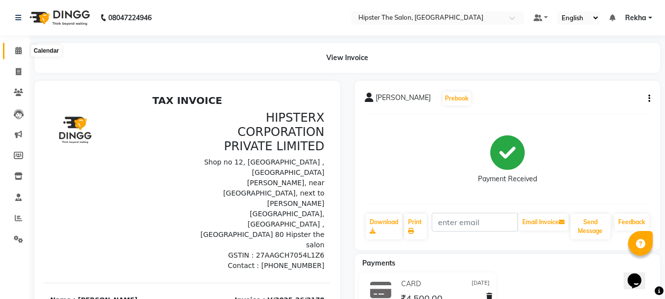
click at [22, 50] on icon at bounding box center [18, 50] width 6 height 7
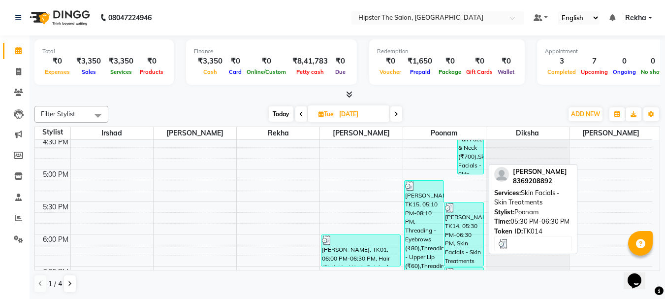
scroll to position [565, 0]
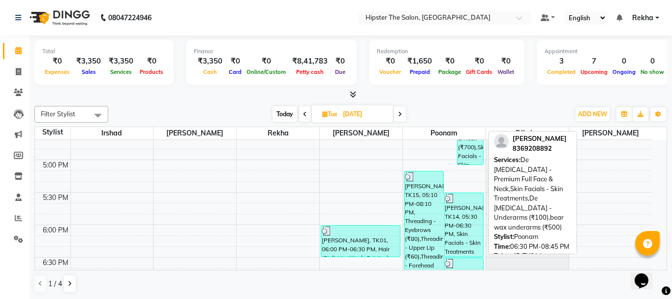
select select "3"
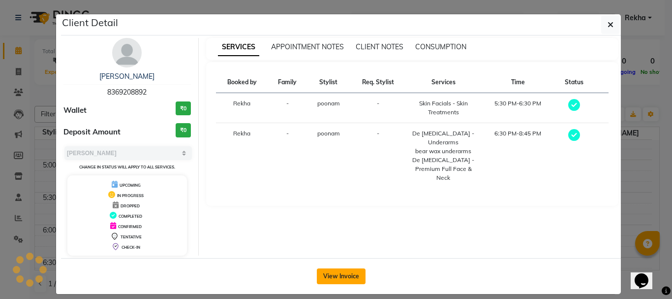
click at [341, 282] on button "View Invoice" at bounding box center [341, 276] width 49 height 16
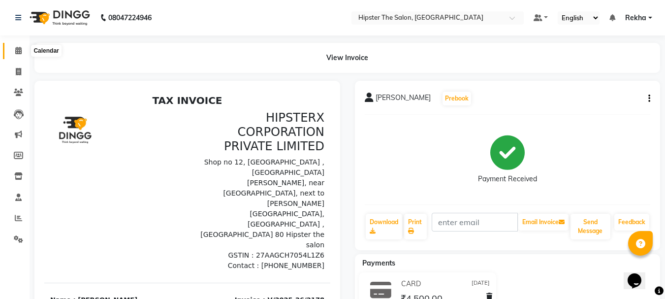
click at [20, 49] on icon at bounding box center [18, 50] width 6 height 7
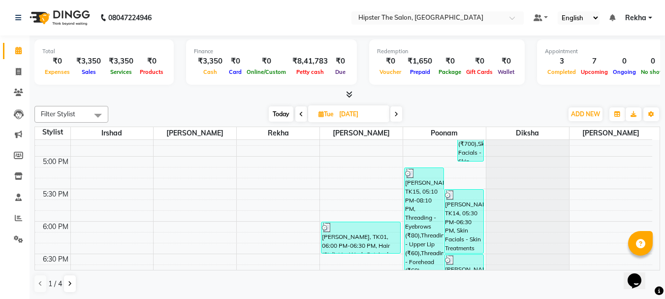
scroll to position [539, 0]
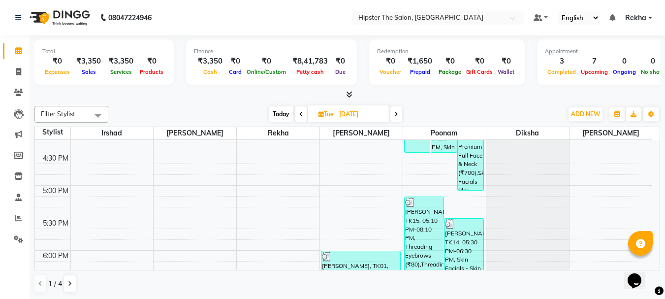
click at [396, 116] on icon at bounding box center [396, 114] width 4 height 6
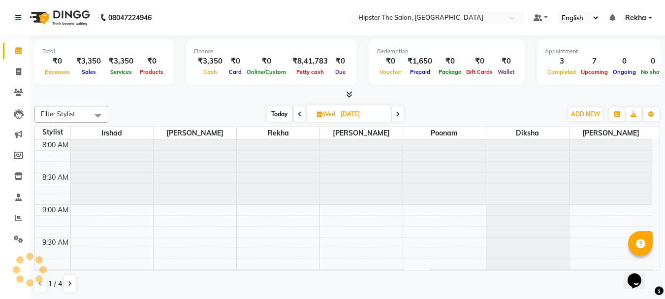
scroll to position [520, 0]
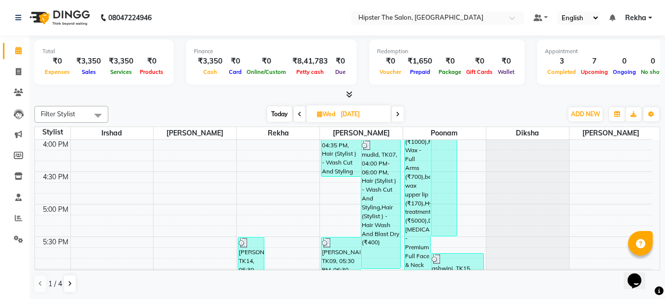
click at [395, 112] on span at bounding box center [398, 113] width 12 height 15
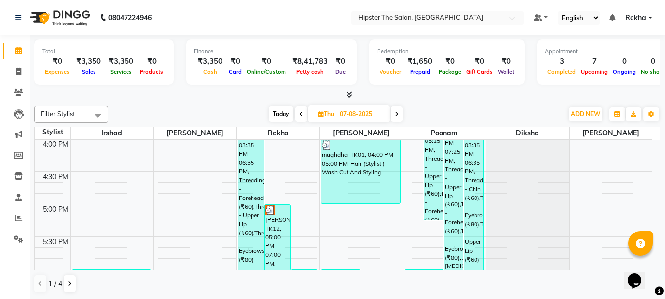
click at [400, 113] on span at bounding box center [397, 113] width 12 height 15
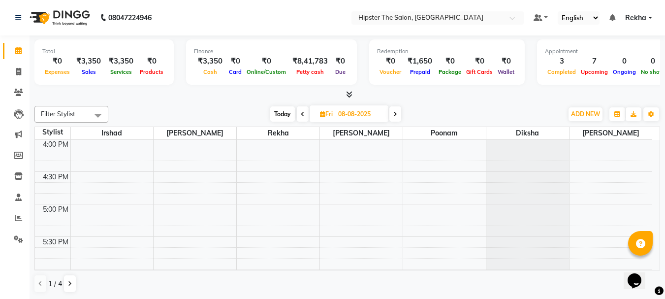
click at [400, 113] on span at bounding box center [395, 113] width 12 height 15
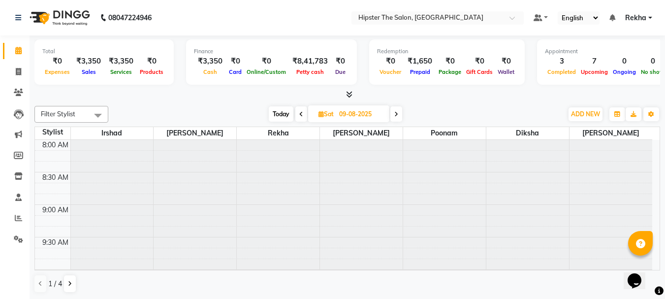
click at [400, 113] on span at bounding box center [396, 113] width 12 height 15
click at [400, 113] on span at bounding box center [397, 113] width 12 height 15
click at [400, 113] on span at bounding box center [396, 113] width 12 height 15
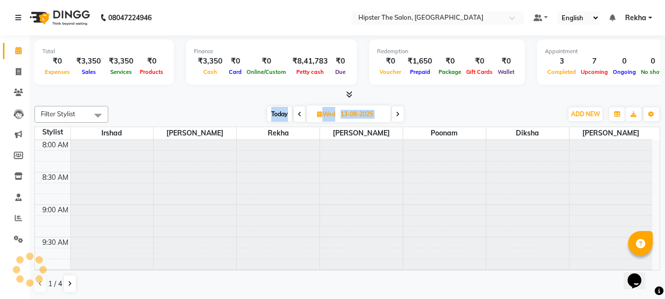
scroll to position [520, 0]
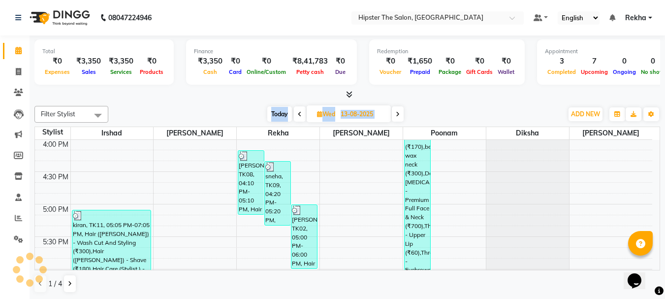
click at [396, 114] on icon at bounding box center [398, 114] width 4 height 6
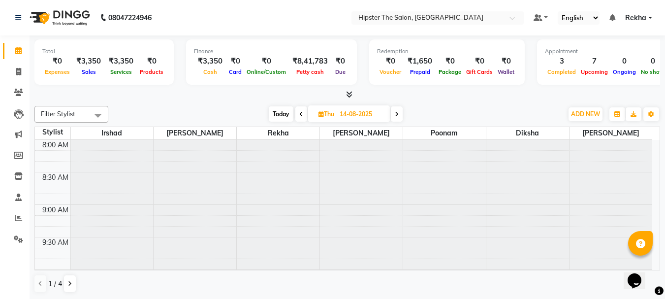
click at [396, 114] on icon at bounding box center [397, 114] width 4 height 6
click at [396, 114] on icon at bounding box center [395, 114] width 4 height 6
click at [396, 114] on icon at bounding box center [396, 114] width 4 height 6
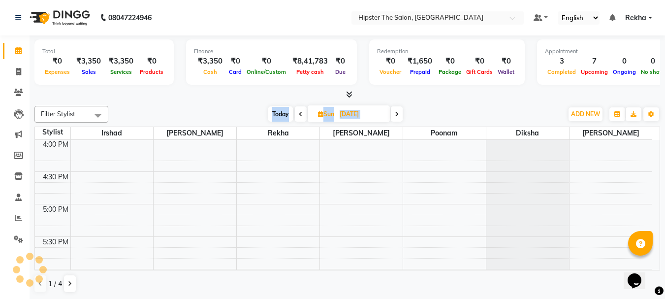
scroll to position [520, 0]
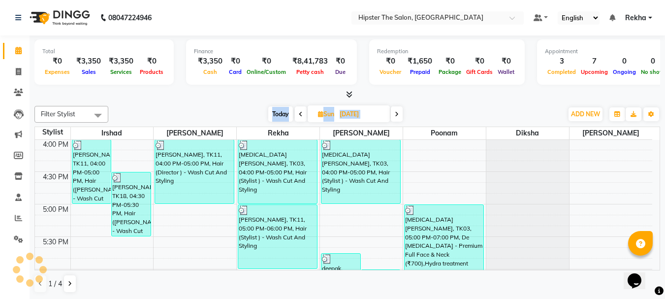
click at [396, 114] on icon at bounding box center [397, 114] width 4 height 6
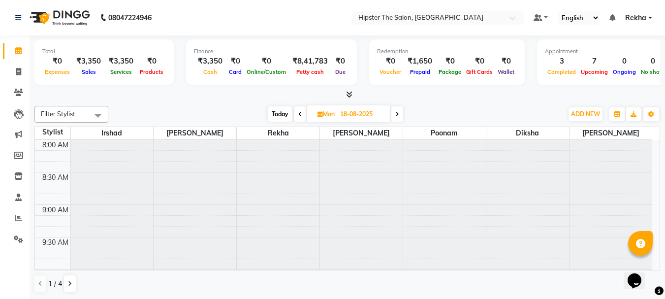
click at [396, 114] on icon at bounding box center [397, 114] width 4 height 6
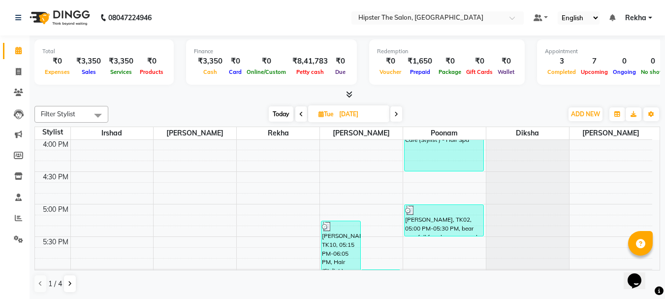
click at [396, 112] on icon at bounding box center [396, 114] width 4 height 6
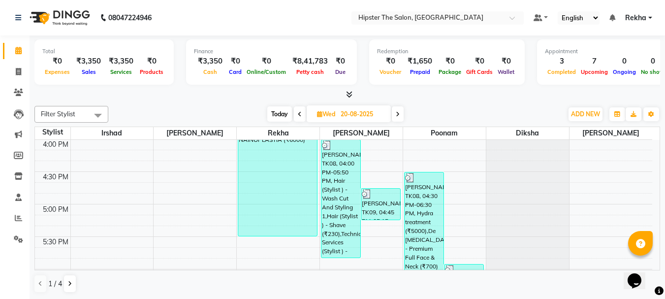
click at [396, 114] on icon at bounding box center [398, 114] width 4 height 6
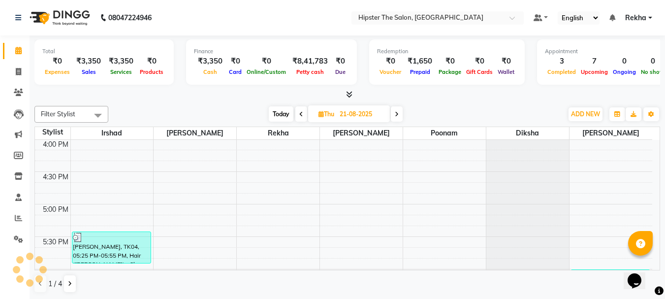
click at [396, 114] on icon at bounding box center [397, 114] width 4 height 6
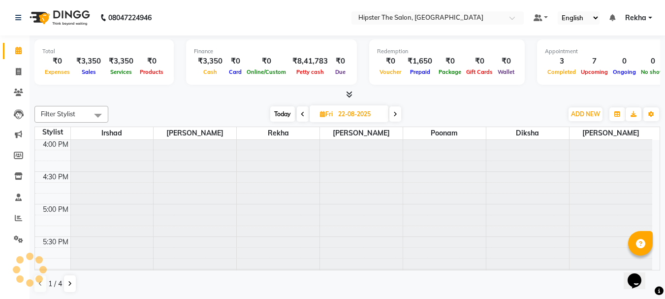
scroll to position [0, 0]
click at [396, 114] on icon at bounding box center [395, 114] width 4 height 6
click at [396, 114] on icon at bounding box center [397, 114] width 4 height 6
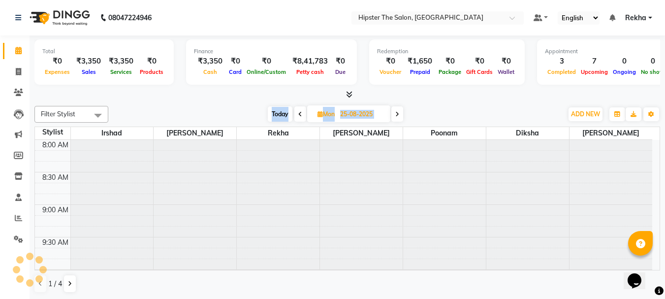
click at [396, 114] on icon at bounding box center [397, 114] width 4 height 6
click at [396, 114] on icon at bounding box center [398, 114] width 4 height 6
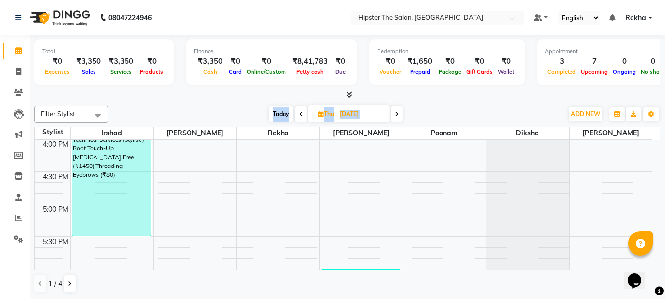
click at [299, 111] on icon at bounding box center [301, 114] width 4 height 6
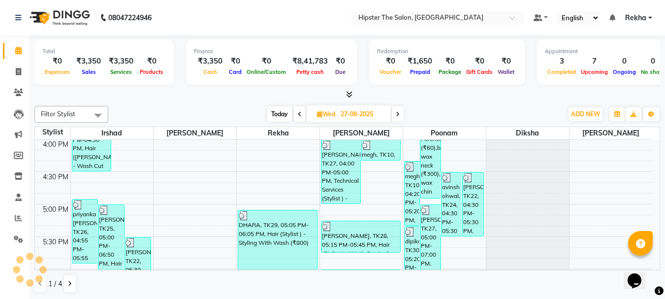
click at [298, 111] on icon at bounding box center [300, 114] width 4 height 6
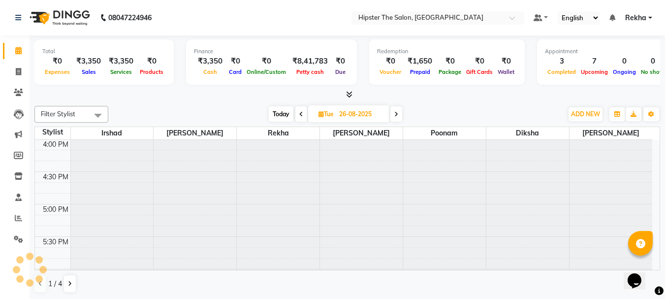
click at [299, 111] on icon at bounding box center [301, 114] width 4 height 6
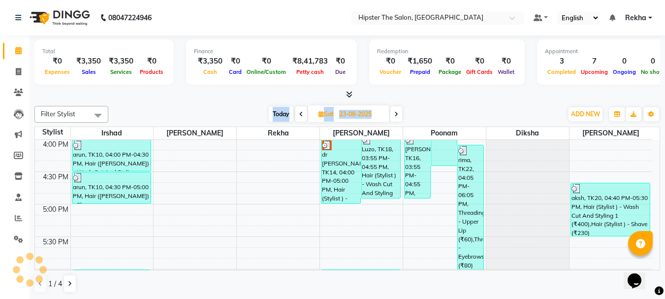
click at [298, 111] on span at bounding box center [301, 113] width 12 height 15
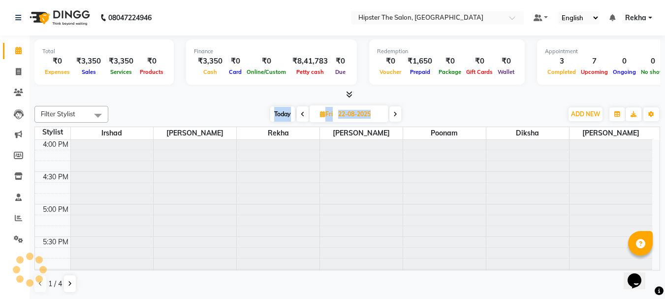
click at [298, 111] on span at bounding box center [303, 113] width 12 height 15
click at [301, 111] on icon at bounding box center [303, 114] width 4 height 6
click at [298, 111] on icon at bounding box center [300, 114] width 4 height 6
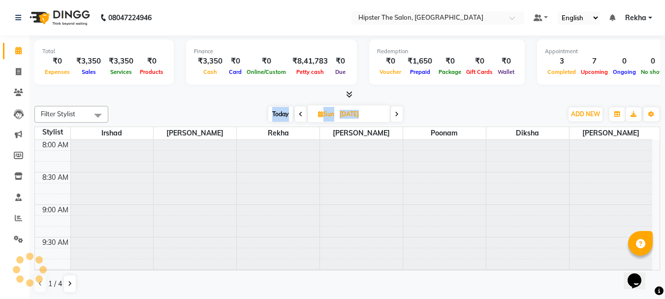
click at [299, 111] on icon at bounding box center [301, 114] width 4 height 6
click at [298, 111] on span at bounding box center [301, 113] width 12 height 15
click at [298, 111] on span at bounding box center [303, 113] width 12 height 15
click at [299, 111] on icon at bounding box center [301, 114] width 4 height 6
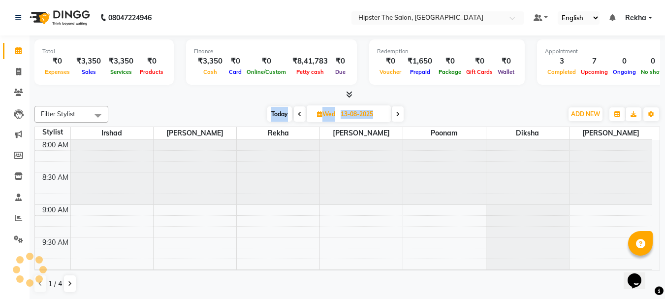
click at [298, 111] on icon at bounding box center [300, 114] width 4 height 6
click at [299, 111] on icon at bounding box center [301, 114] width 4 height 6
click at [298, 111] on span at bounding box center [301, 113] width 12 height 15
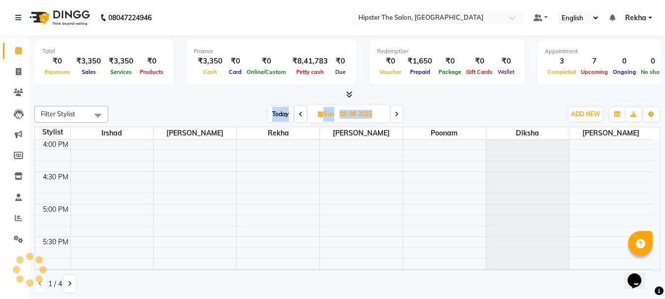
click at [298, 111] on span at bounding box center [301, 113] width 12 height 15
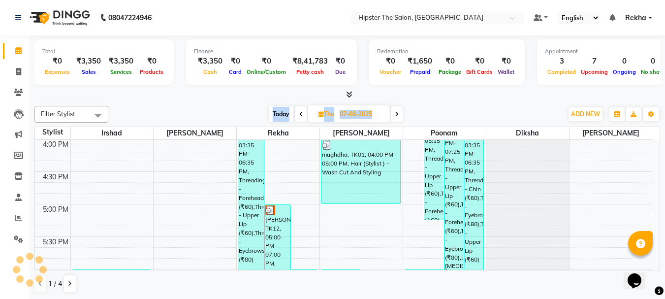
scroll to position [520, 0]
click at [299, 111] on icon at bounding box center [301, 114] width 4 height 6
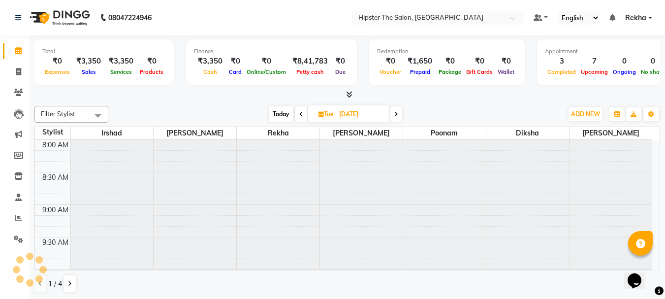
click at [299, 111] on icon at bounding box center [301, 114] width 4 height 6
click at [299, 111] on icon at bounding box center [300, 114] width 4 height 6
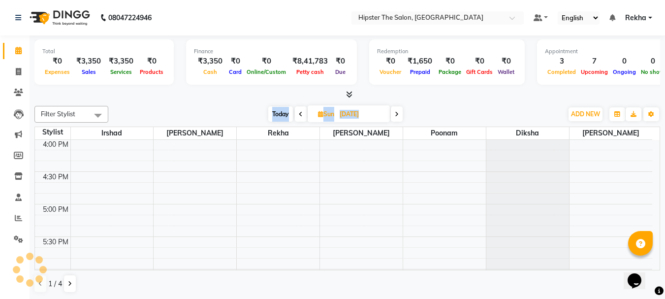
click at [299, 111] on icon at bounding box center [301, 114] width 4 height 6
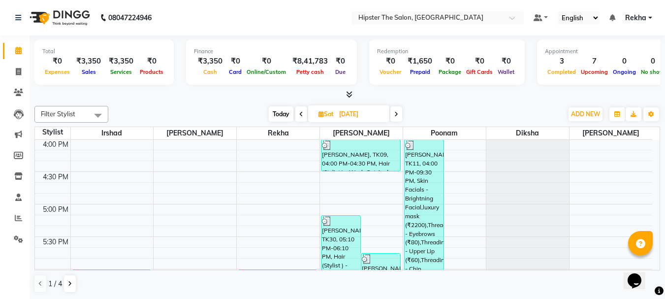
click at [395, 115] on icon at bounding box center [396, 114] width 4 height 6
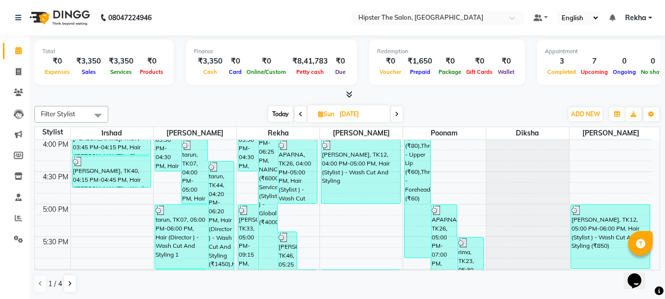
click at [395, 115] on icon at bounding box center [397, 114] width 4 height 6
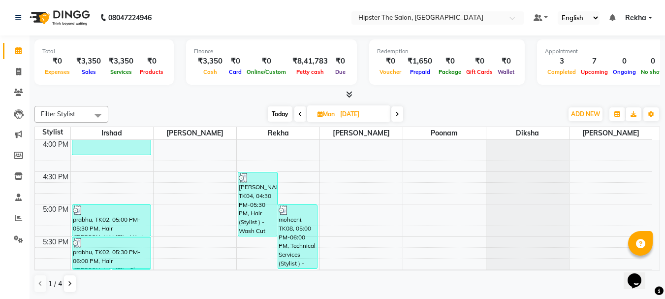
click at [395, 115] on span at bounding box center [397, 113] width 12 height 15
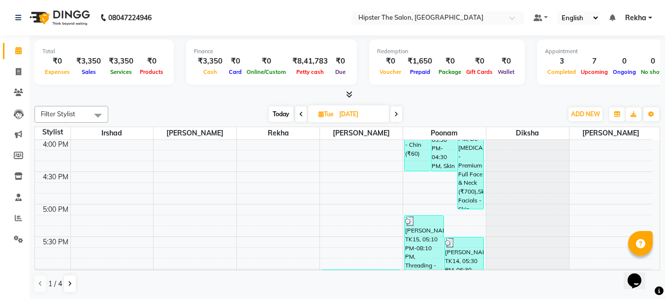
click at [395, 115] on icon at bounding box center [396, 114] width 4 height 6
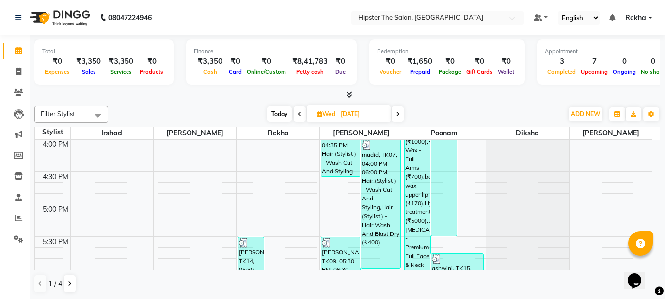
click at [299, 116] on icon at bounding box center [300, 114] width 4 height 6
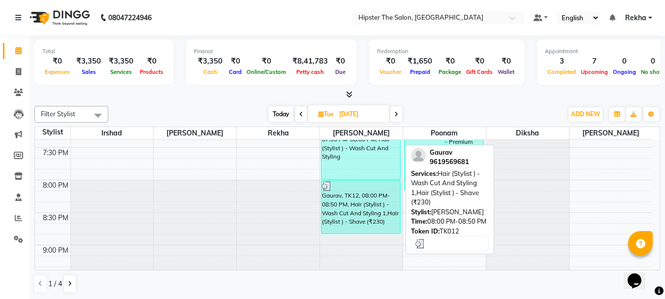
scroll to position [693, 0]
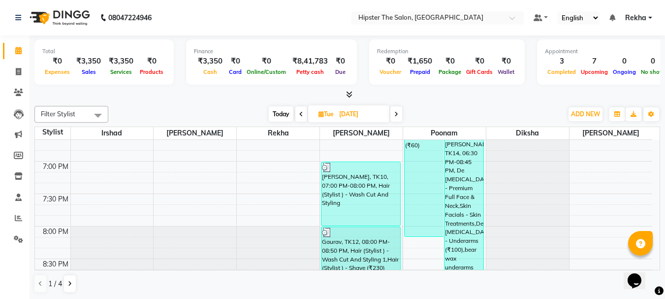
click at [396, 116] on icon at bounding box center [396, 114] width 4 height 6
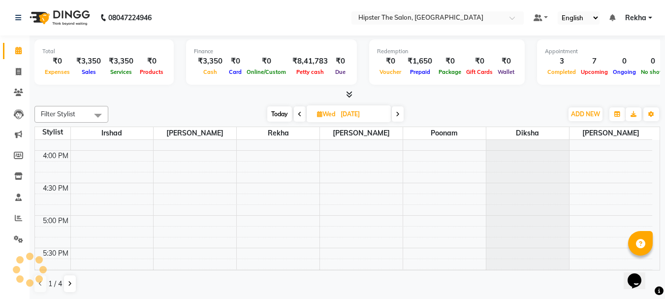
click at [396, 116] on span at bounding box center [398, 113] width 12 height 15
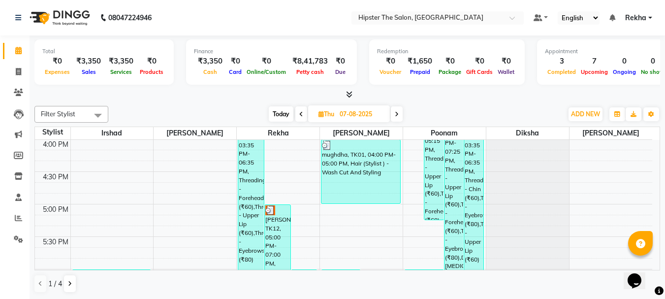
click at [297, 115] on span at bounding box center [301, 113] width 12 height 15
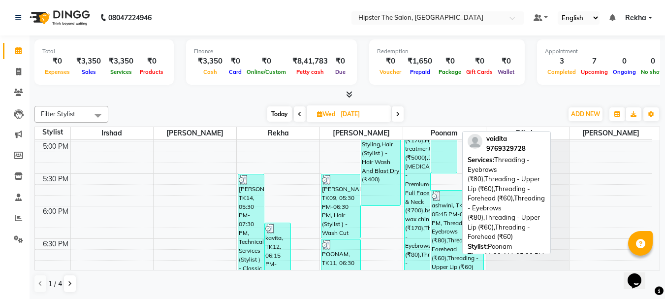
scroll to position [609, 0]
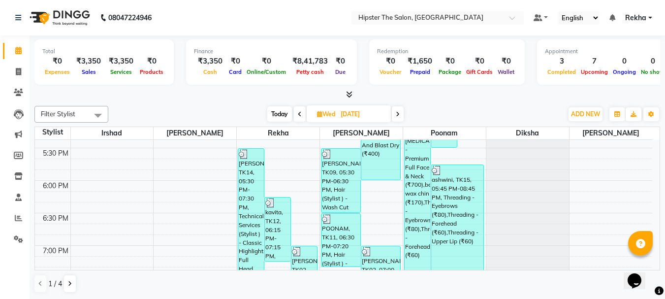
click at [298, 115] on icon at bounding box center [300, 114] width 4 height 6
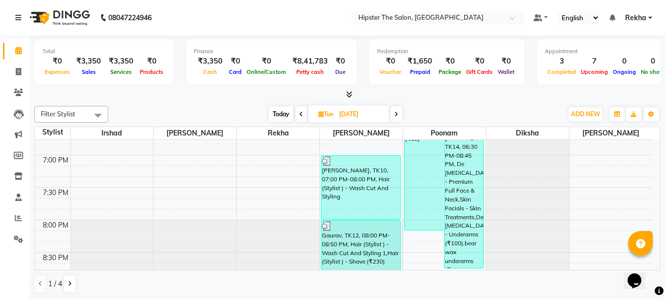
scroll to position [685, 0]
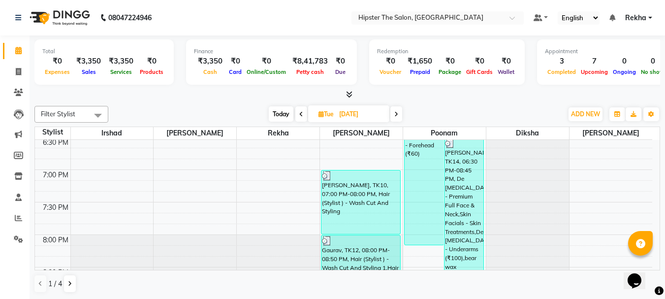
click at [396, 109] on span at bounding box center [396, 113] width 12 height 15
type input "06-08-2025"
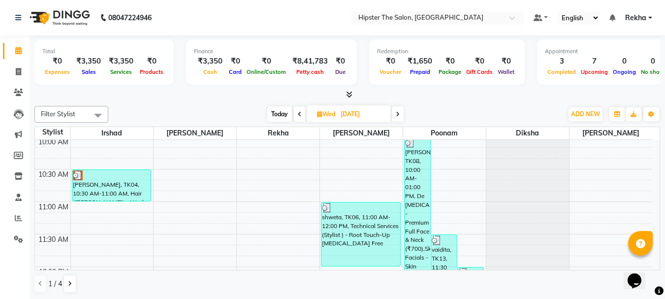
scroll to position [149, 0]
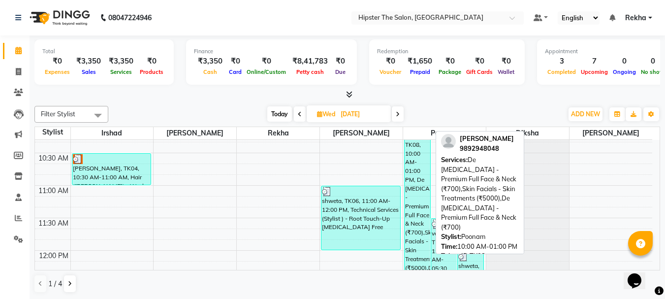
click at [419, 177] on div "anil pais, TK08, 10:00 AM-01:00 PM, De Tanning - Premium Full Face & Neck (₹700…" at bounding box center [418, 217] width 26 height 193
select select "3"
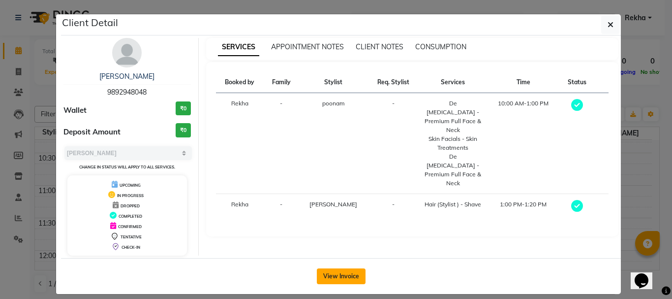
click at [348, 277] on button "View Invoice" at bounding box center [341, 276] width 49 height 16
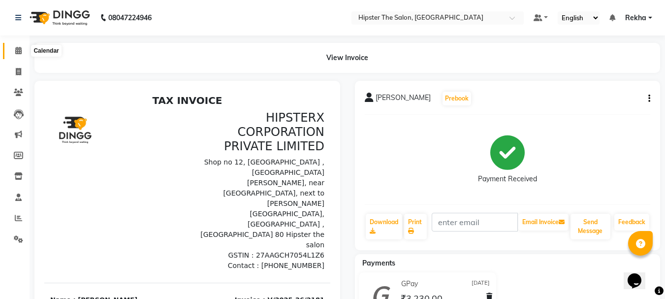
click at [20, 51] on icon at bounding box center [18, 50] width 6 height 7
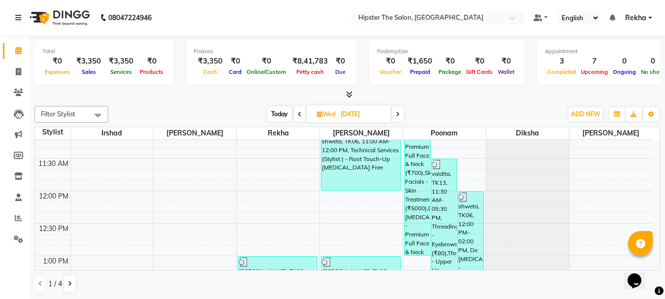
scroll to position [217, 0]
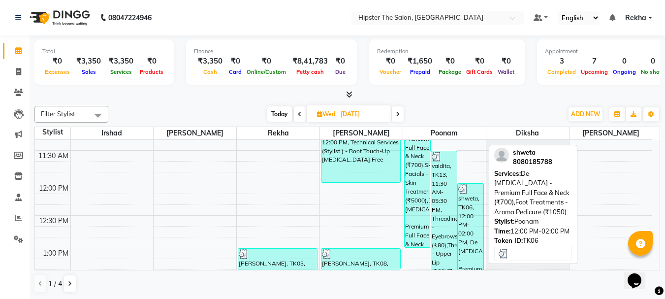
click at [473, 211] on div "shweta, TK06, 12:00 PM-02:00 PM, De Tanning - Premium Full Face & Neck (₹700),F…" at bounding box center [471, 248] width 26 height 128
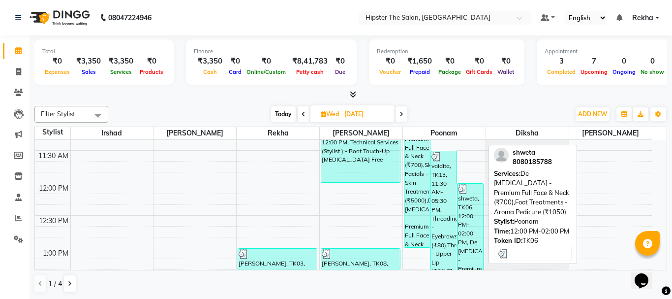
select select "3"
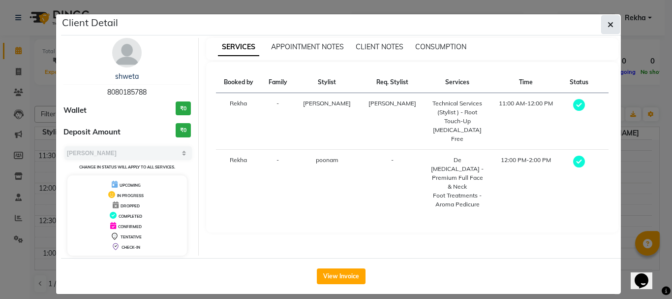
click at [608, 25] on icon "button" at bounding box center [611, 25] width 6 height 8
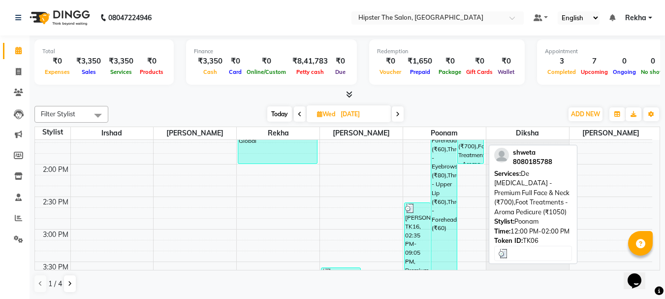
scroll to position [368, 0]
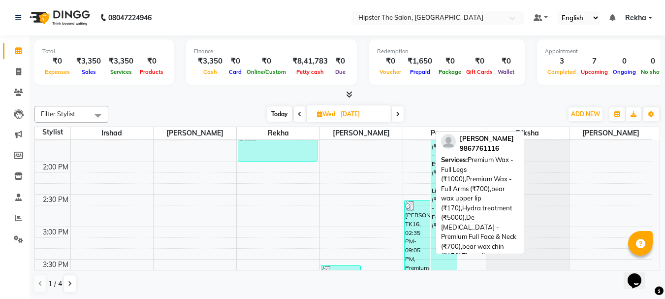
select select "3"
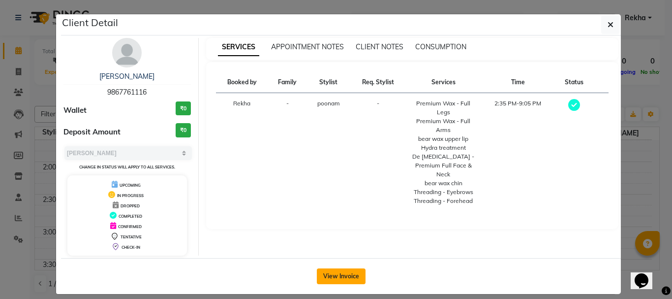
click at [353, 275] on button "View Invoice" at bounding box center [341, 276] width 49 height 16
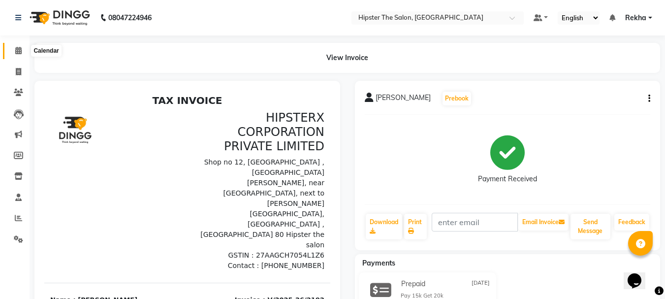
click at [18, 47] on icon at bounding box center [18, 50] width 6 height 7
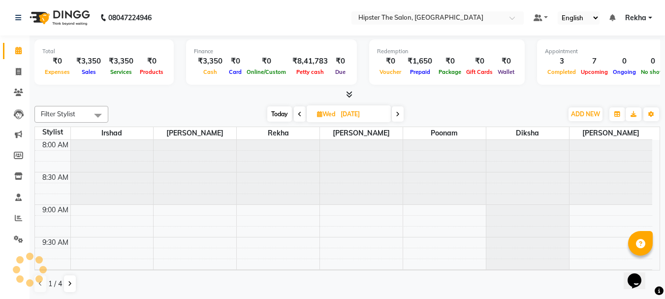
scroll to position [520, 0]
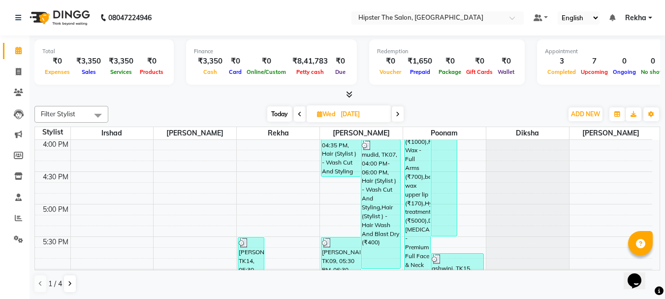
click at [398, 112] on icon at bounding box center [398, 114] width 4 height 6
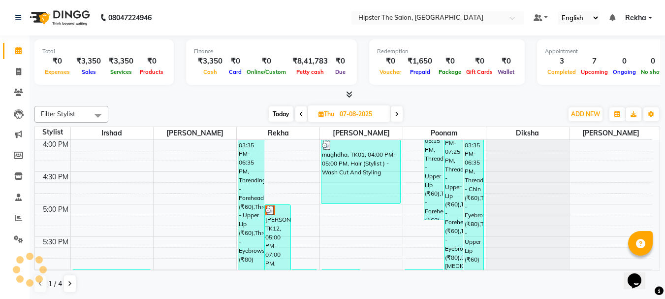
click at [398, 112] on icon at bounding box center [397, 114] width 4 height 6
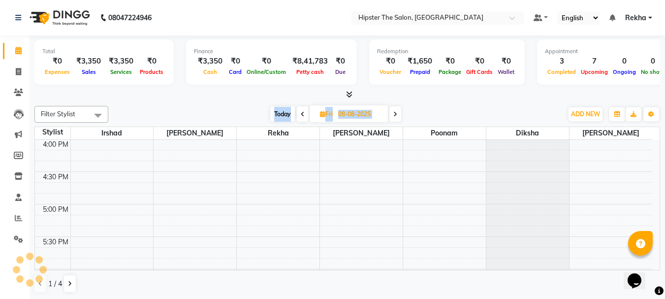
click at [398, 112] on span at bounding box center [395, 113] width 12 height 15
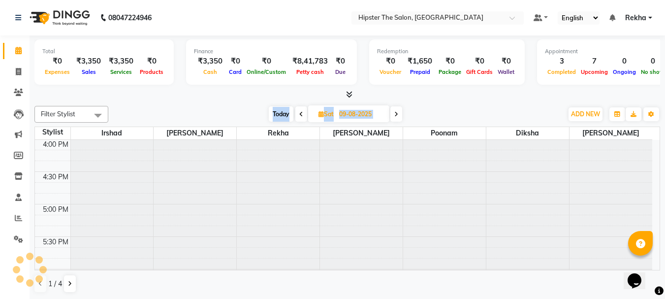
click at [398, 112] on icon at bounding box center [396, 114] width 4 height 6
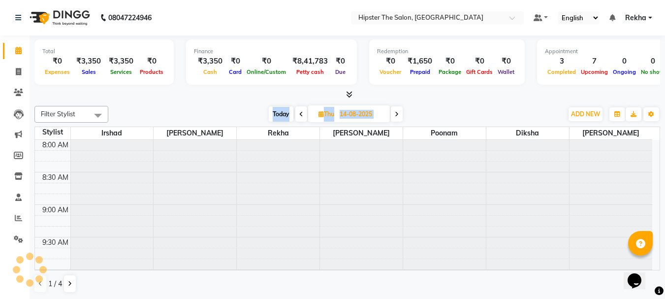
click at [398, 112] on icon at bounding box center [397, 114] width 4 height 6
click at [398, 112] on span at bounding box center [395, 113] width 12 height 15
click at [398, 112] on icon at bounding box center [396, 114] width 4 height 6
click at [398, 112] on icon at bounding box center [397, 114] width 4 height 6
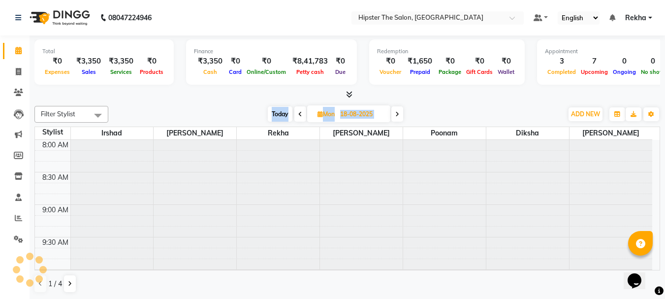
click at [398, 112] on icon at bounding box center [397, 114] width 4 height 6
click at [398, 112] on span at bounding box center [395, 113] width 12 height 15
click at [397, 112] on icon at bounding box center [395, 114] width 4 height 6
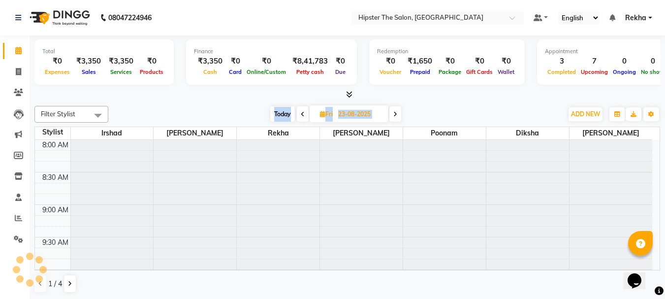
click at [397, 112] on icon at bounding box center [395, 114] width 4 height 6
click at [398, 112] on icon at bounding box center [396, 114] width 4 height 6
click at [398, 112] on icon at bounding box center [398, 114] width 4 height 6
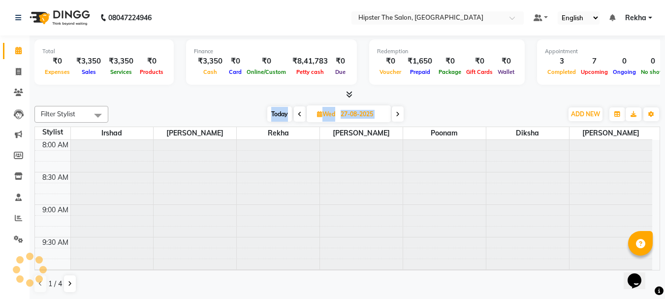
scroll to position [0, 0]
click at [398, 112] on span at bounding box center [398, 113] width 12 height 15
click at [398, 112] on icon at bounding box center [398, 114] width 4 height 6
click at [398, 112] on icon at bounding box center [397, 114] width 4 height 6
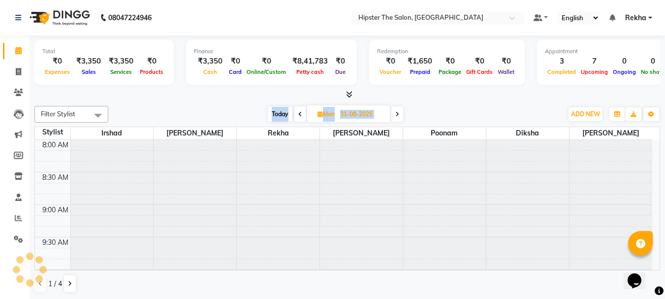
click at [398, 112] on div "Today Mon 31-08-2025" at bounding box center [335, 114] width 444 height 15
click at [398, 112] on div "Today Mon 02-09-2025" at bounding box center [335, 114] width 444 height 15
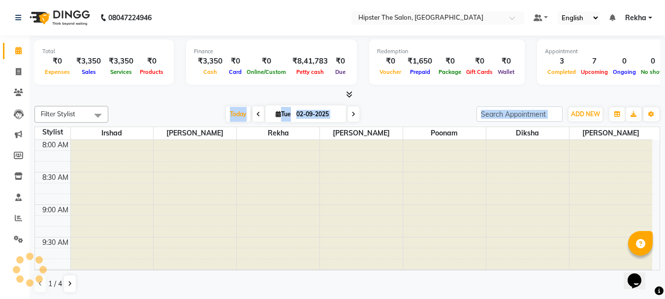
scroll to position [520, 0]
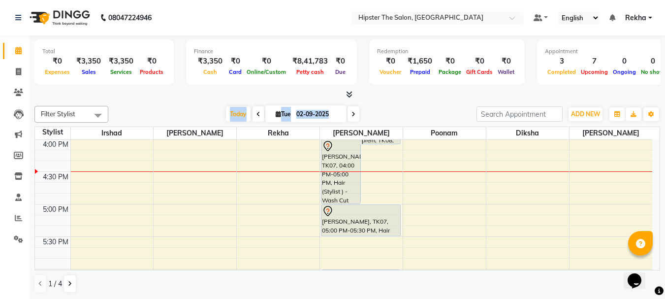
click at [257, 109] on span at bounding box center [258, 113] width 12 height 15
click at [257, 109] on div "Today Tue 01-09-2025" at bounding box center [292, 114] width 358 height 15
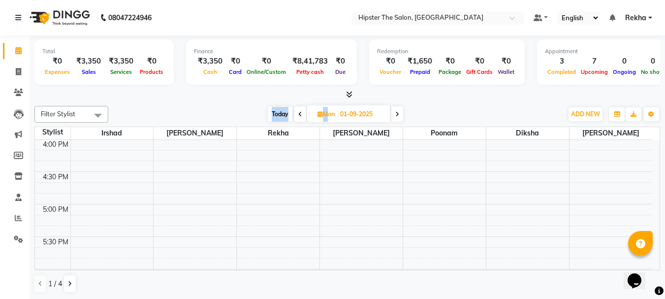
click at [257, 109] on div "Today Mon 01-09-2025" at bounding box center [335, 114] width 444 height 15
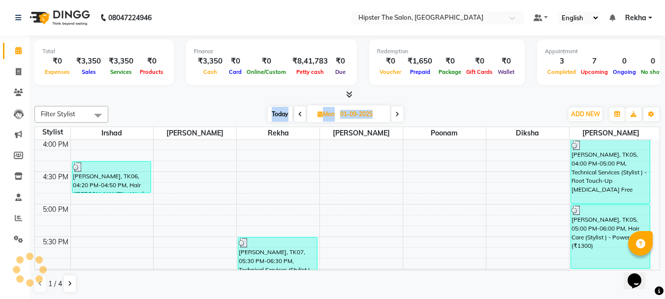
click at [257, 109] on div "Today Mon 01-09-2025" at bounding box center [335, 114] width 444 height 15
click at [295, 116] on span at bounding box center [300, 113] width 12 height 15
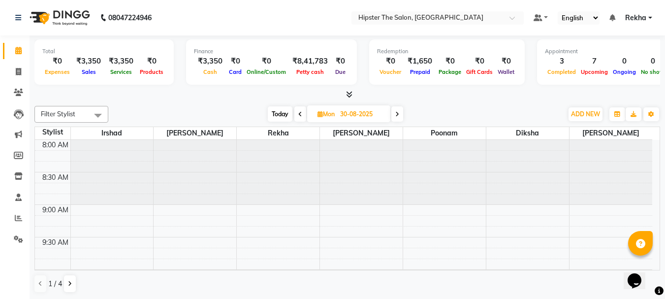
click at [295, 116] on span at bounding box center [300, 113] width 12 height 15
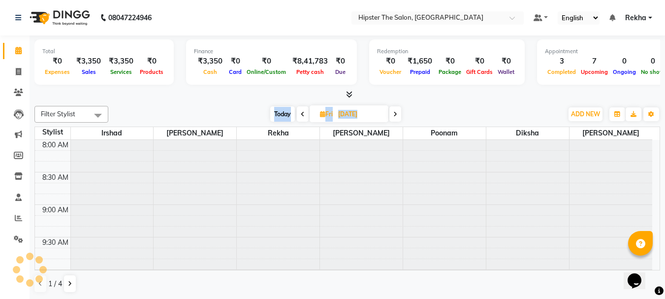
click at [295, 116] on div "Today Fri 29-08-2025" at bounding box center [335, 114] width 133 height 15
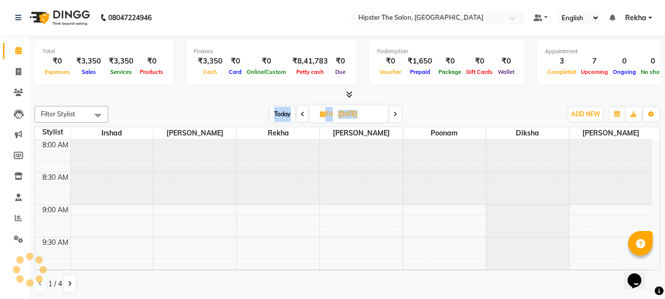
scroll to position [520, 0]
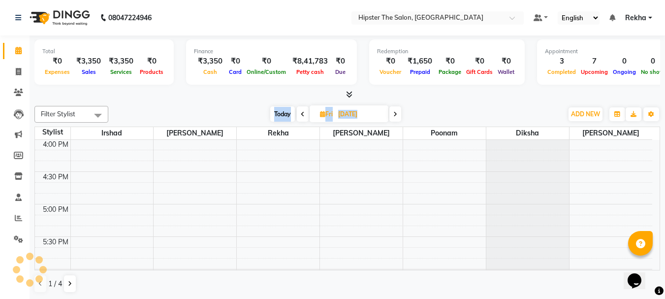
click at [295, 116] on div "Today Fri 29-08-2025" at bounding box center [335, 114] width 133 height 15
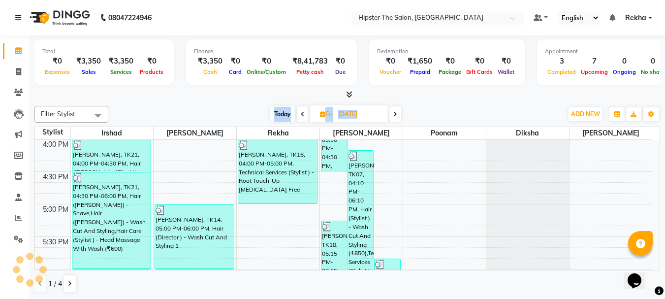
click at [295, 116] on div "Today Fri 29-08-2025" at bounding box center [335, 114] width 133 height 15
click at [305, 114] on span at bounding box center [303, 113] width 12 height 15
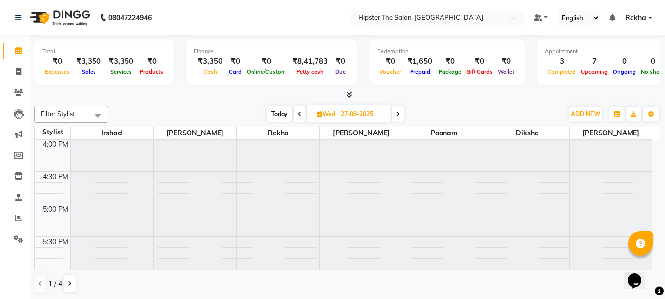
click at [305, 114] on div "Today Wed 27-08-2025" at bounding box center [335, 114] width 138 height 15
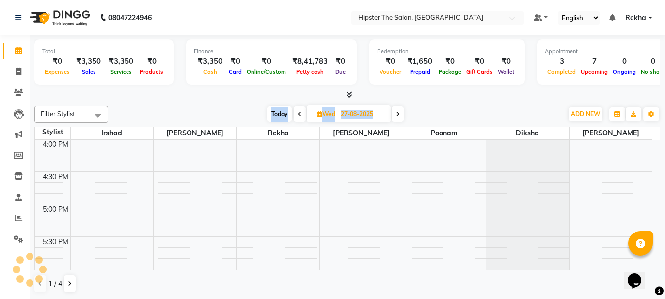
click at [305, 114] on div "Today Wed 27-08-2025" at bounding box center [335, 114] width 138 height 15
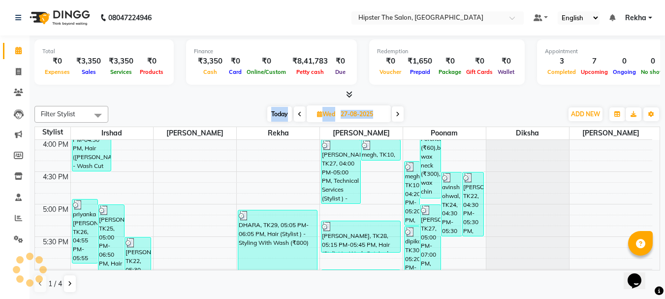
click at [305, 114] on div "Today Wed 27-08-2025" at bounding box center [335, 114] width 138 height 15
click at [296, 115] on span at bounding box center [300, 113] width 12 height 15
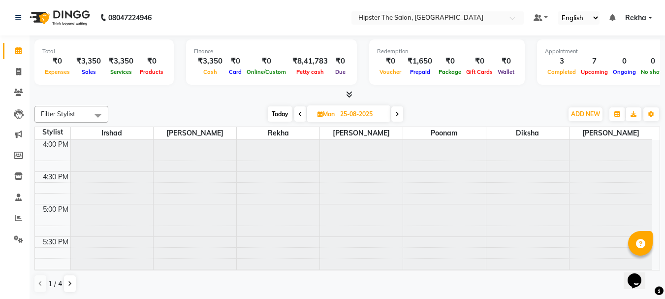
click at [296, 115] on span at bounding box center [300, 113] width 12 height 15
click at [296, 115] on span at bounding box center [301, 113] width 12 height 15
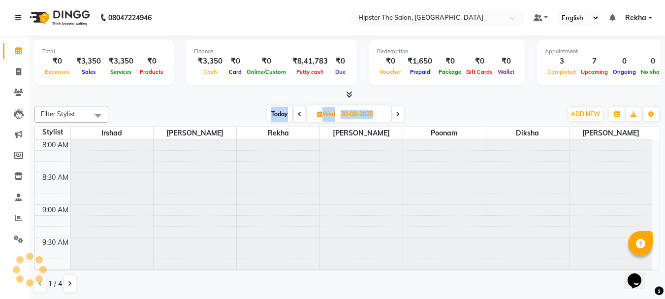
scroll to position [0, 0]
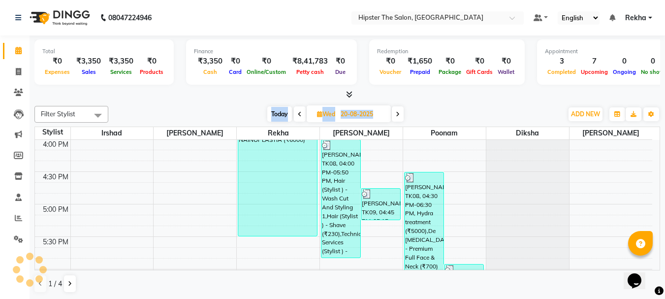
click at [298, 115] on icon at bounding box center [300, 114] width 4 height 6
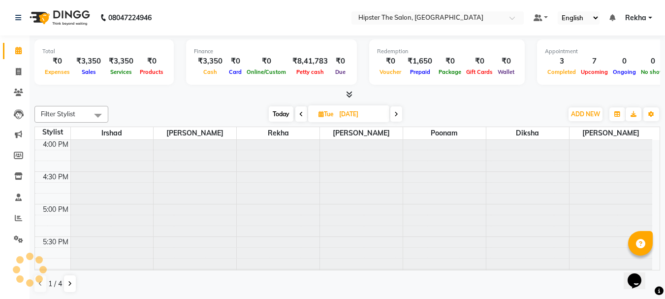
scroll to position [520, 0]
click at [299, 115] on icon at bounding box center [301, 114] width 4 height 6
click at [298, 115] on icon at bounding box center [300, 114] width 4 height 6
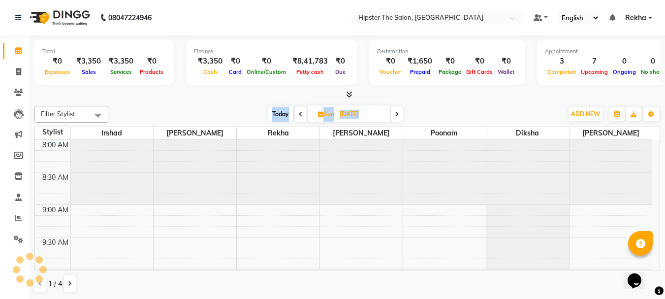
click at [299, 115] on icon at bounding box center [301, 114] width 4 height 6
click at [298, 115] on span at bounding box center [301, 113] width 12 height 15
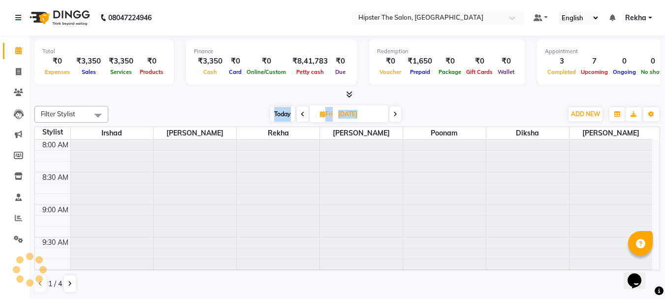
click at [298, 115] on span at bounding box center [303, 113] width 12 height 15
click at [301, 115] on icon at bounding box center [303, 114] width 4 height 6
click at [298, 115] on icon at bounding box center [300, 114] width 4 height 6
click at [299, 115] on icon at bounding box center [301, 114] width 4 height 6
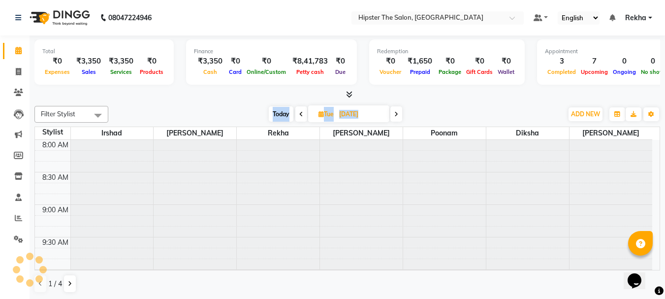
click at [299, 115] on icon at bounding box center [301, 114] width 4 height 6
click at [298, 115] on span at bounding box center [301, 113] width 12 height 15
click at [298, 115] on span at bounding box center [303, 113] width 12 height 15
click at [299, 115] on icon at bounding box center [301, 114] width 4 height 6
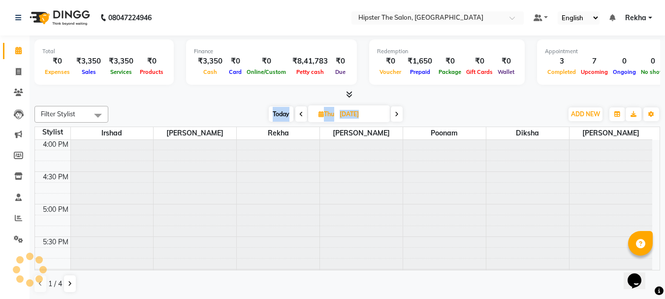
scroll to position [520, 0]
click at [299, 115] on icon at bounding box center [301, 114] width 4 height 6
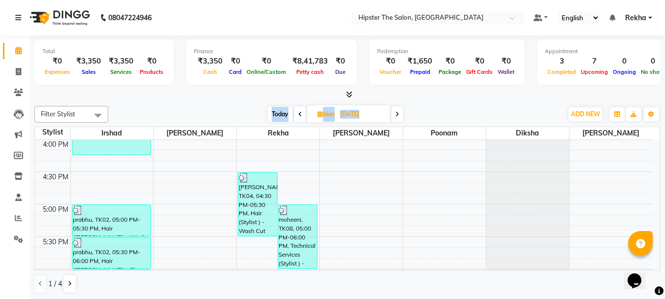
click at [399, 109] on span at bounding box center [397, 113] width 12 height 15
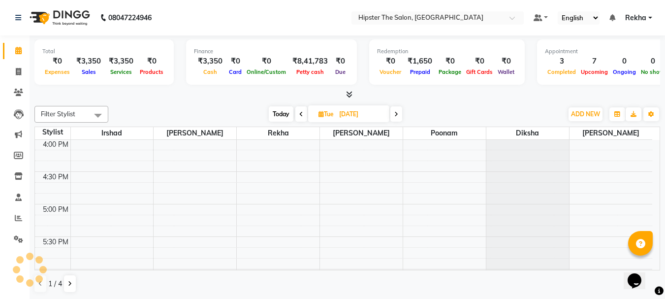
click at [399, 109] on span at bounding box center [396, 113] width 12 height 15
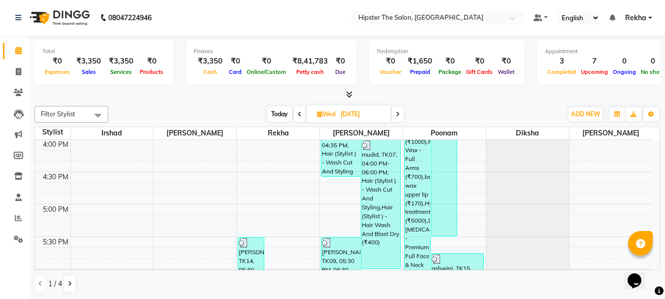
click at [399, 109] on span at bounding box center [398, 113] width 12 height 15
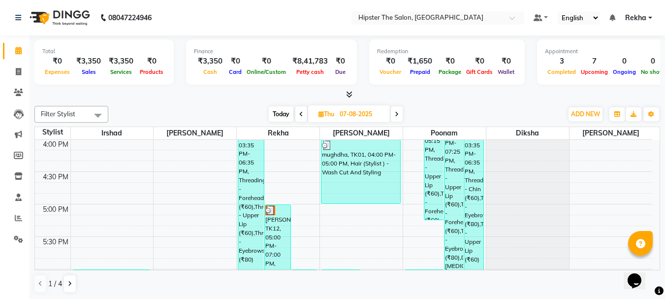
click at [296, 111] on span at bounding box center [301, 113] width 12 height 15
type input "06-08-2025"
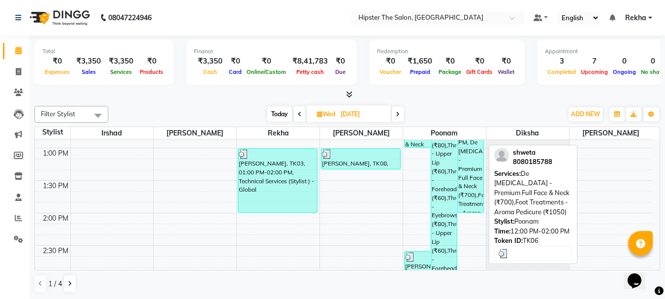
scroll to position [346, 0]
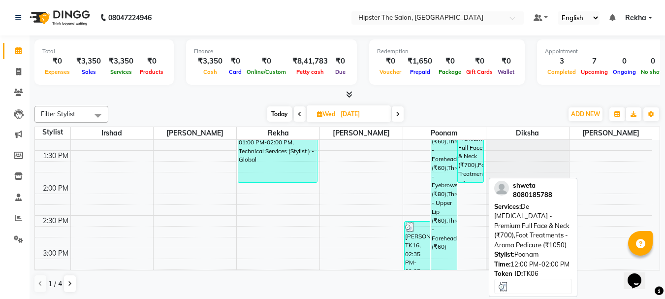
click at [467, 176] on div "shweta, TK06, 12:00 PM-02:00 PM, De Tanning - Premium Full Face & Neck (₹700),F…" at bounding box center [471, 118] width 26 height 128
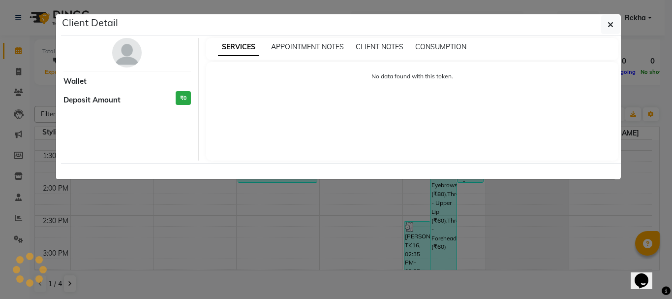
select select "3"
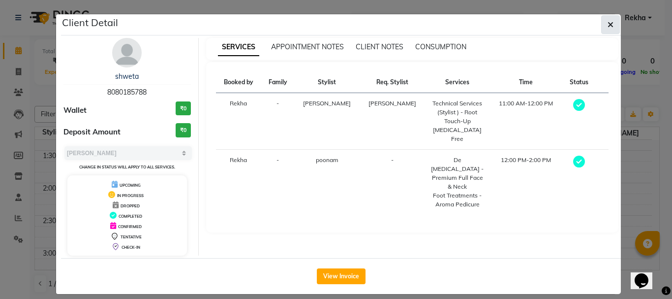
click at [614, 19] on button "button" at bounding box center [610, 24] width 19 height 19
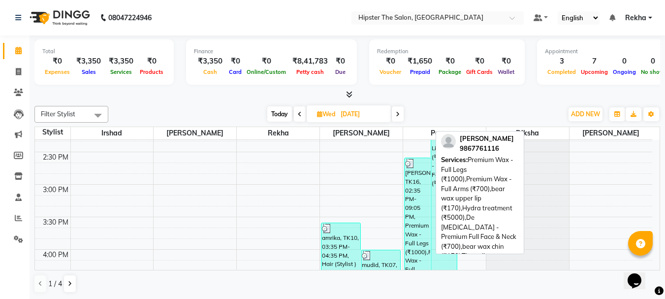
scroll to position [428, 0]
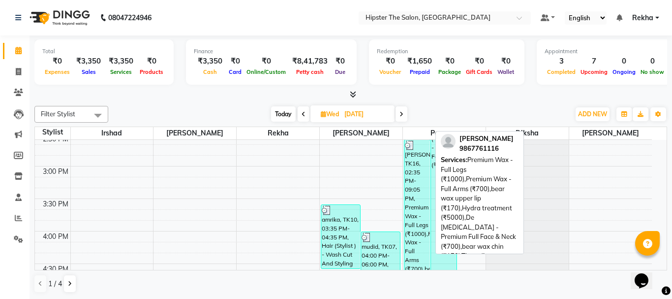
select select "3"
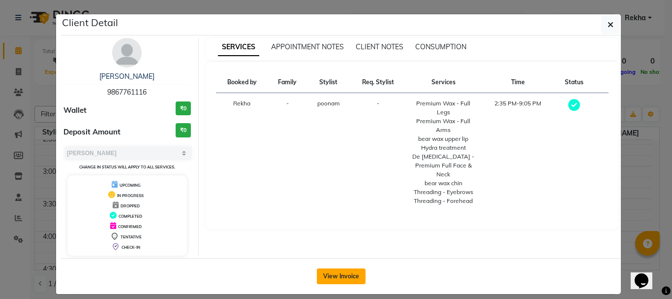
click at [341, 268] on button "View Invoice" at bounding box center [341, 276] width 49 height 16
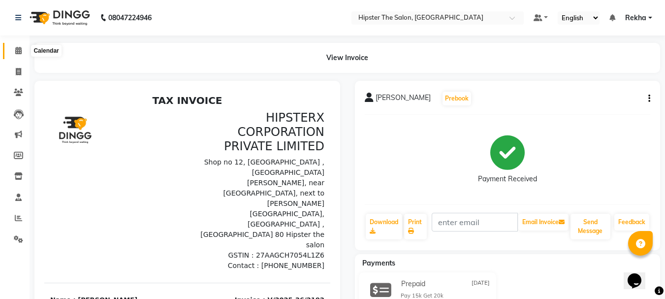
click at [19, 49] on icon at bounding box center [18, 50] width 6 height 7
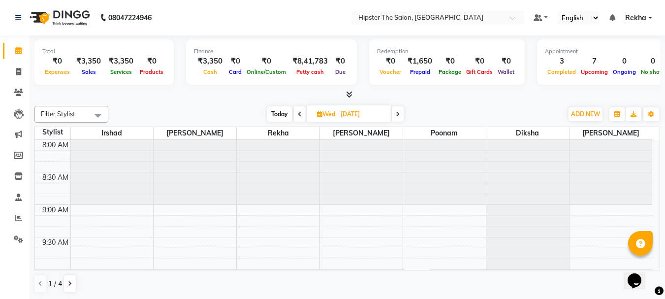
click at [396, 113] on icon at bounding box center [398, 114] width 4 height 6
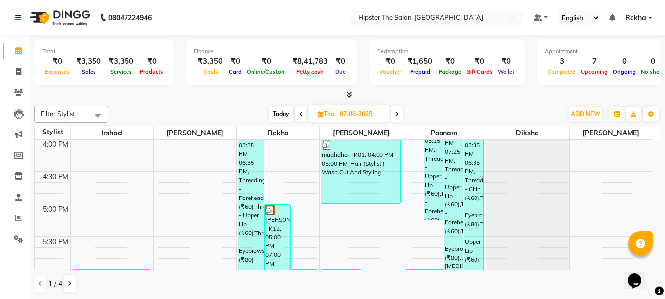
click at [393, 111] on span at bounding box center [397, 113] width 12 height 15
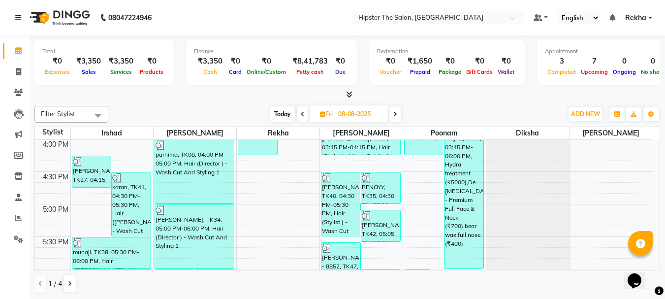
click at [392, 110] on span at bounding box center [395, 113] width 12 height 15
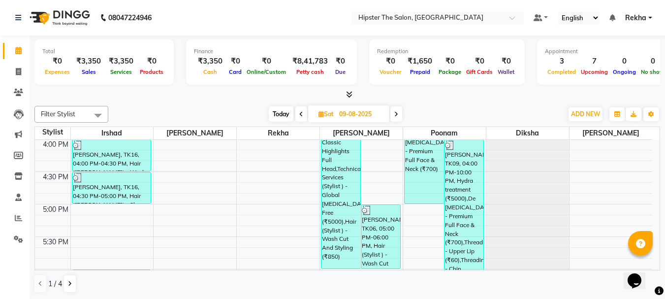
click at [393, 114] on span at bounding box center [396, 113] width 12 height 15
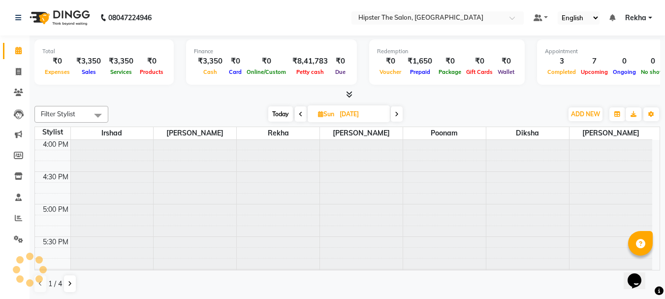
click at [393, 114] on span at bounding box center [397, 113] width 12 height 15
click at [393, 114] on span at bounding box center [398, 113] width 12 height 15
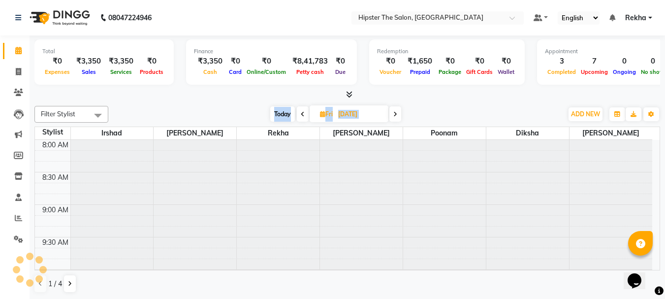
click at [393, 114] on icon at bounding box center [395, 114] width 4 height 6
click at [393, 114] on span at bounding box center [396, 113] width 12 height 15
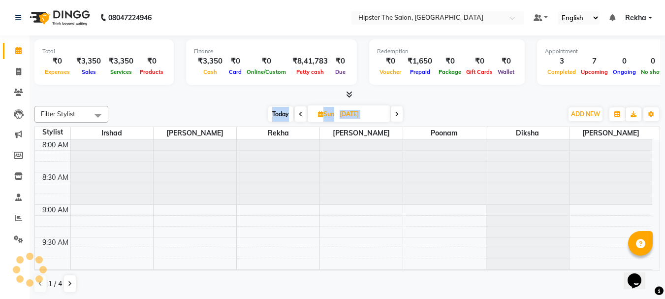
click at [393, 114] on span at bounding box center [397, 113] width 12 height 15
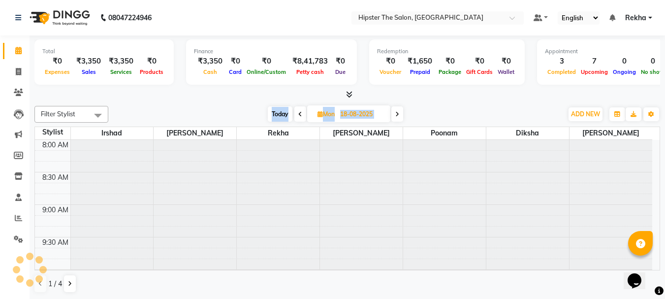
scroll to position [0, 0]
click at [393, 114] on span at bounding box center [397, 113] width 12 height 15
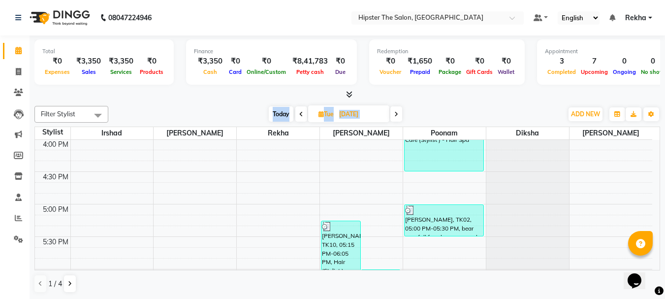
click at [393, 115] on span at bounding box center [396, 113] width 12 height 15
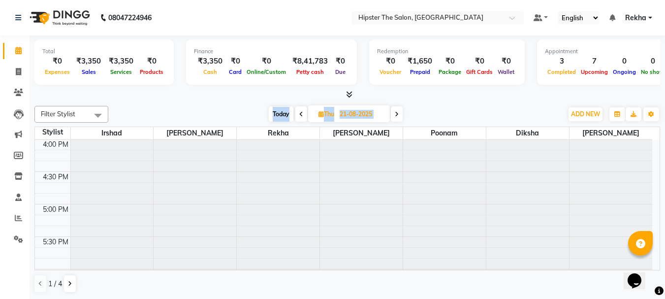
click at [393, 115] on span at bounding box center [397, 113] width 12 height 15
click at [393, 115] on icon at bounding box center [395, 114] width 4 height 6
click at [393, 115] on span at bounding box center [396, 113] width 12 height 15
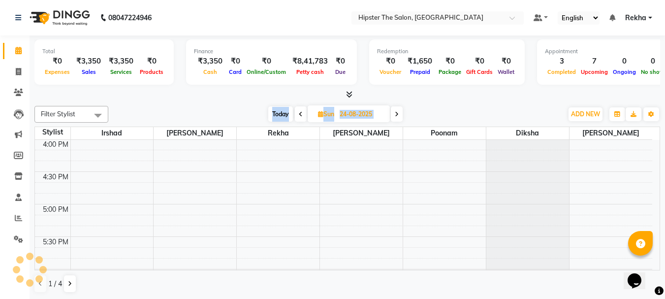
click at [393, 115] on span at bounding box center [397, 113] width 12 height 15
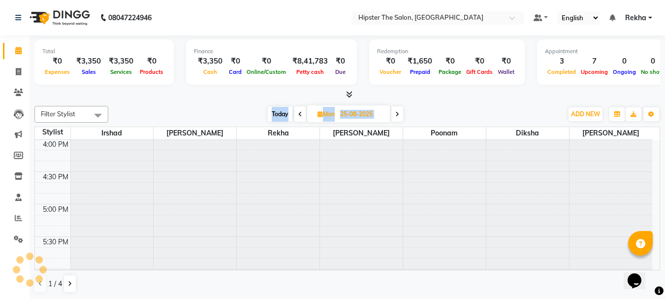
click at [393, 115] on span at bounding box center [397, 113] width 12 height 15
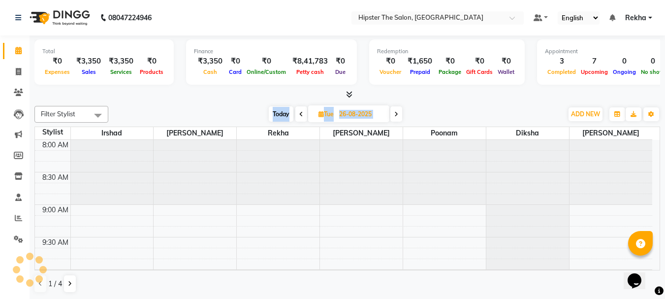
click at [393, 115] on span at bounding box center [396, 113] width 12 height 15
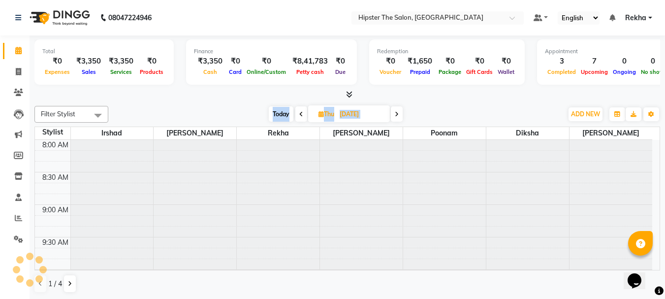
click at [393, 115] on span at bounding box center [397, 113] width 12 height 15
click at [393, 115] on icon at bounding box center [395, 114] width 4 height 6
click at [393, 115] on span at bounding box center [395, 113] width 12 height 15
click at [393, 115] on span at bounding box center [397, 113] width 12 height 15
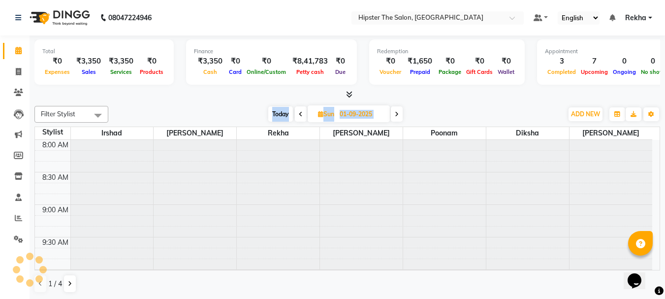
scroll to position [520, 0]
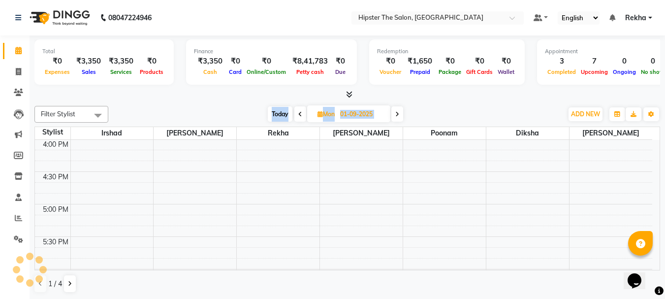
click at [393, 115] on span at bounding box center [397, 113] width 12 height 15
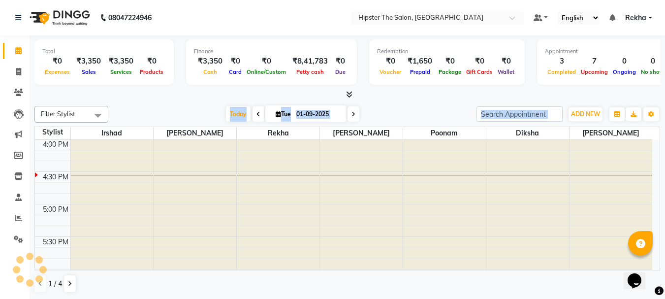
type input "02-09-2025"
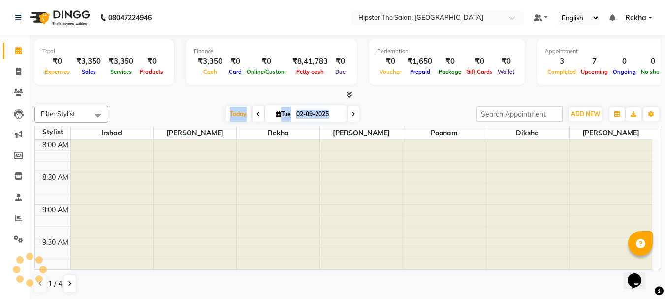
click at [393, 115] on div "Today Tue 02-09-2025" at bounding box center [292, 114] width 358 height 15
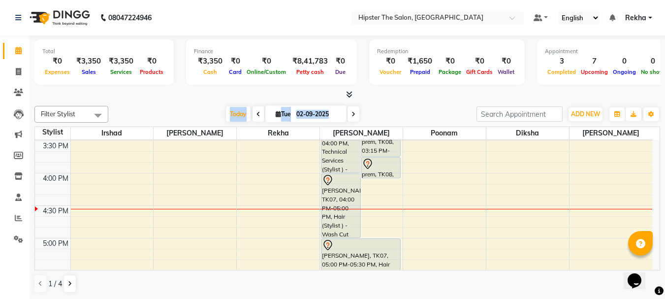
scroll to position [487, 0]
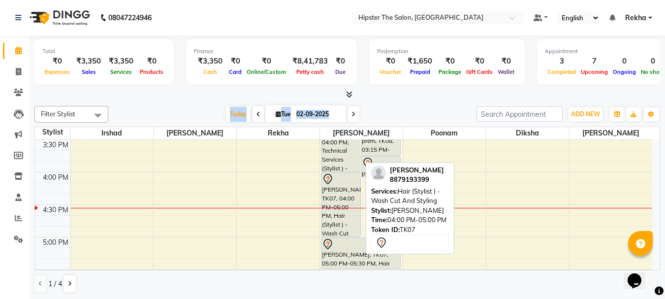
click at [337, 196] on div "[PERSON_NAME], TK07, 04:00 PM-05:00 PM, Hair (Stylist ) - Wash Cut And Styling" at bounding box center [340, 204] width 39 height 63
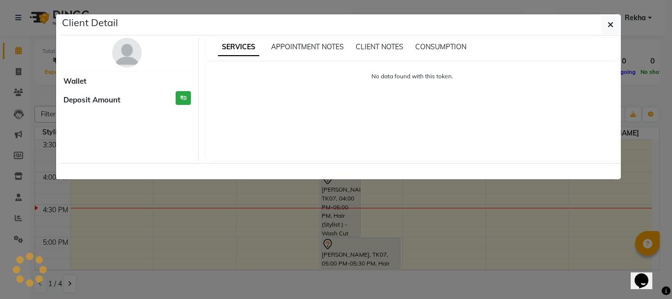
select select "7"
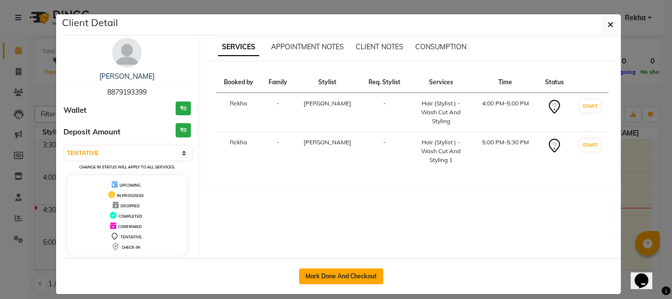
click at [310, 271] on button "Mark Done And Checkout" at bounding box center [341, 276] width 84 height 16
select select "service"
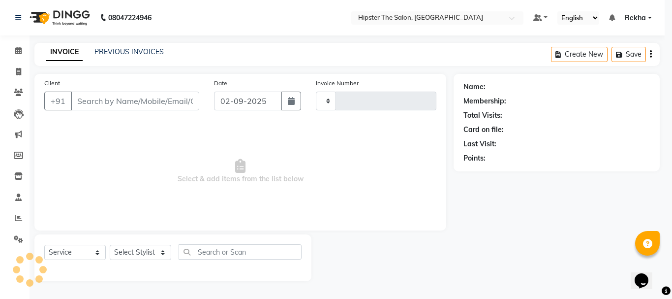
type input "2634"
select select "5125"
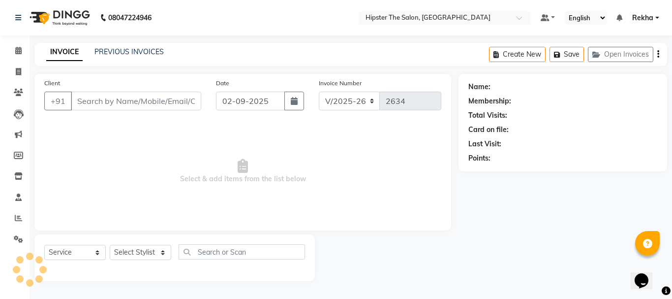
type input "8879193399"
select select "32401"
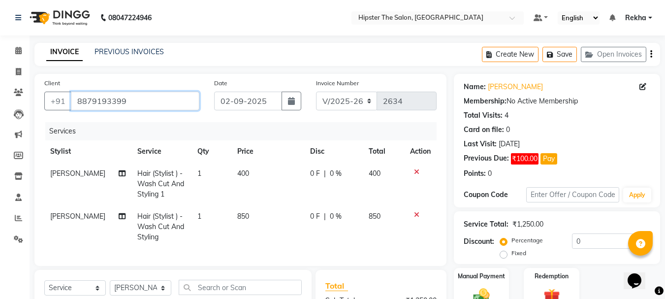
click at [177, 102] on input "8879193399" at bounding box center [135, 101] width 128 height 19
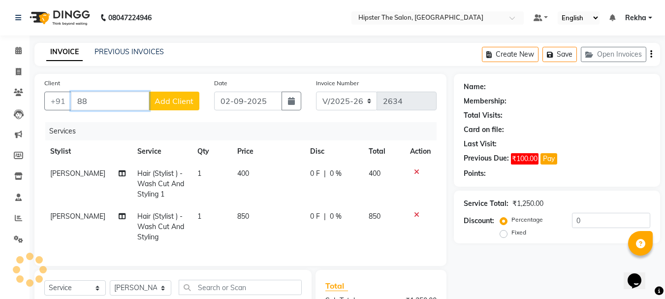
type input "8"
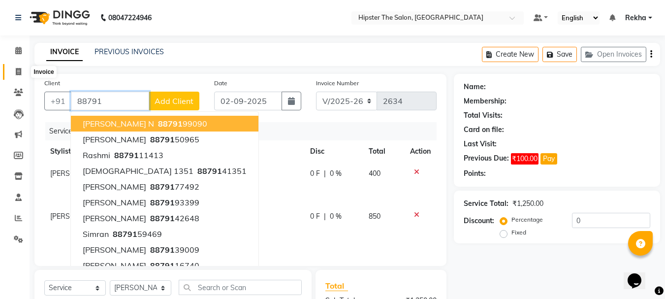
type input "88791"
click at [20, 69] on icon at bounding box center [18, 71] width 5 height 7
select select "service"
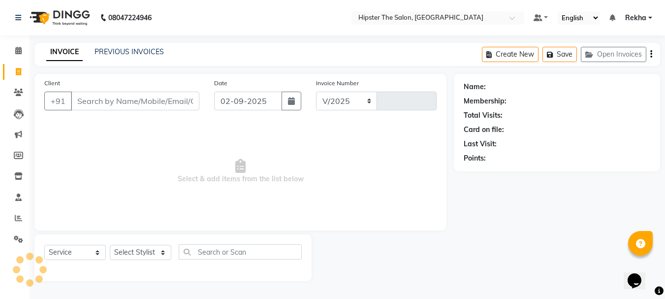
select select "5125"
type input "2634"
click at [118, 101] on input "Client" at bounding box center [136, 101] width 130 height 19
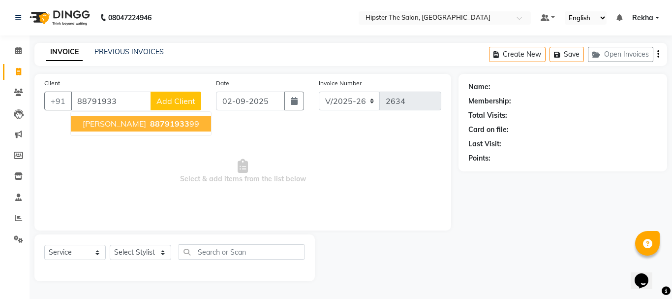
click at [108, 128] on span "NIDDHI" at bounding box center [114, 124] width 63 height 10
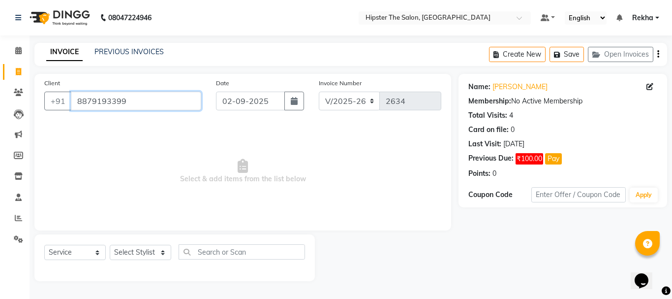
click at [155, 96] on input "8879193399" at bounding box center [136, 101] width 130 height 19
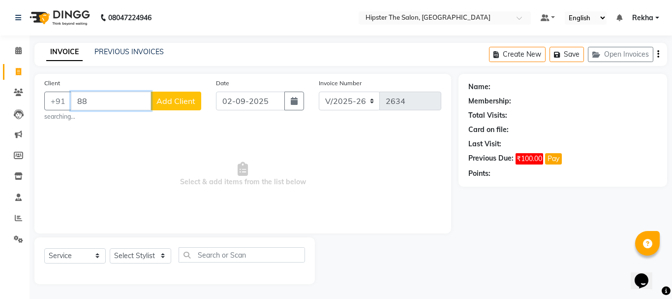
type input "8"
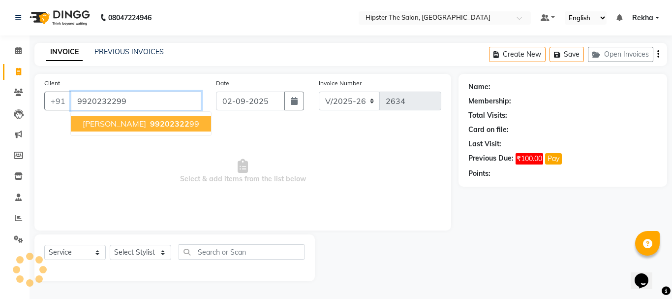
type input "9920232299"
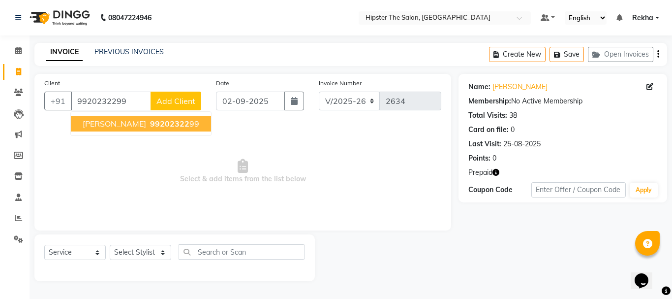
click at [128, 125] on button "raj ganatra 99202322 99" at bounding box center [141, 124] width 140 height 16
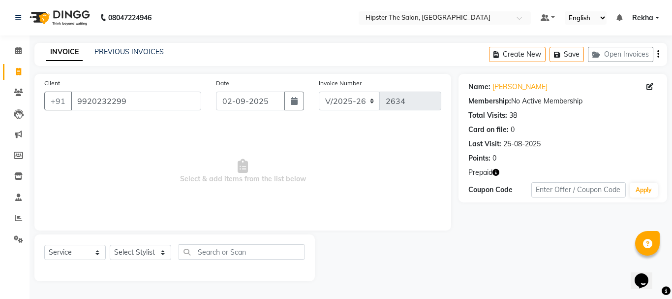
click at [496, 169] on icon "button" at bounding box center [496, 172] width 7 height 7
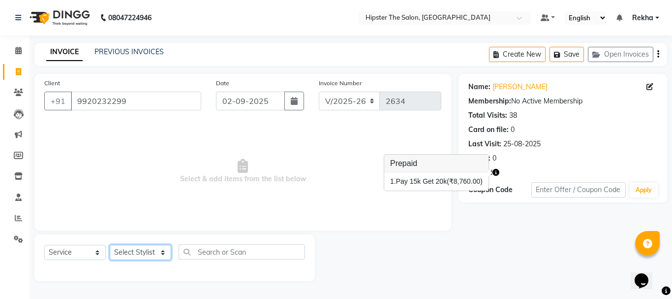
click at [142, 246] on select "Select Stylist Aditya aishu Akansha Altaf Anil Anup Ashik Bhavin Diksha Irshad …" at bounding box center [141, 252] width 62 height 15
select select "32401"
click at [110, 245] on select "Select Stylist Aditya aishu Akansha Altaf Anil Anup Ashik Bhavin Diksha Irshad …" at bounding box center [141, 252] width 62 height 15
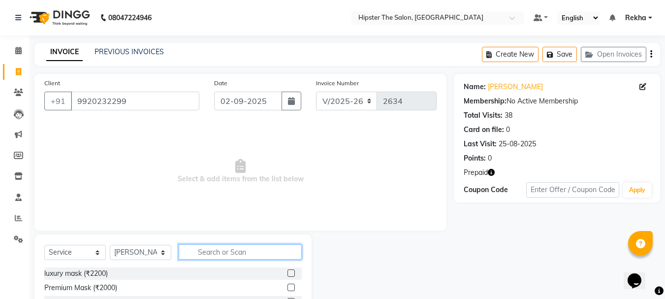
click at [221, 247] on input "text" at bounding box center [240, 251] width 123 height 15
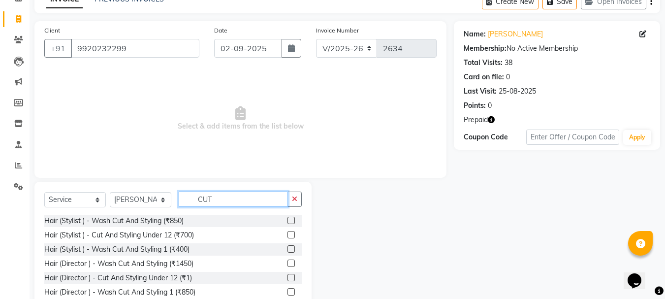
type input "CUT"
click at [287, 245] on div at bounding box center [294, 249] width 14 height 12
click at [287, 249] on label at bounding box center [290, 248] width 7 height 7
click at [287, 249] on input "checkbox" at bounding box center [290, 249] width 6 height 6
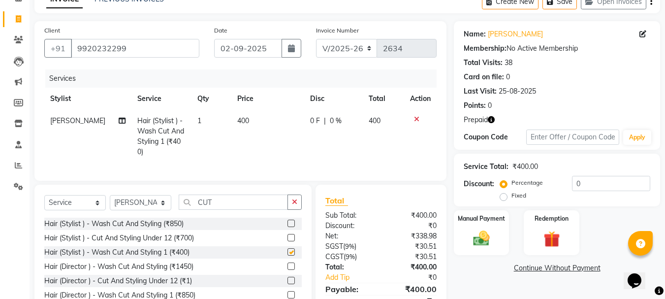
checkbox input "false"
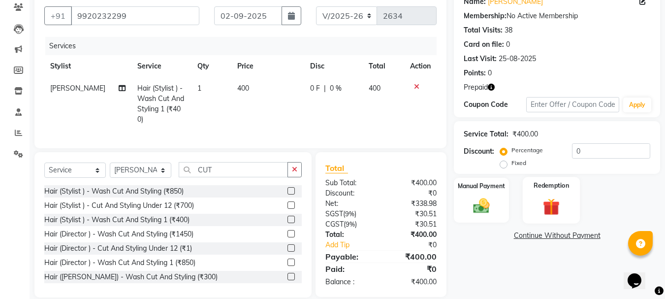
click at [541, 187] on label "Redemption" at bounding box center [551, 185] width 35 height 9
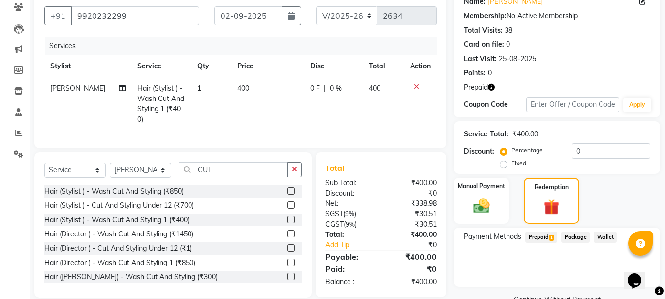
click at [551, 241] on span "Prepaid 1" at bounding box center [541, 236] width 32 height 11
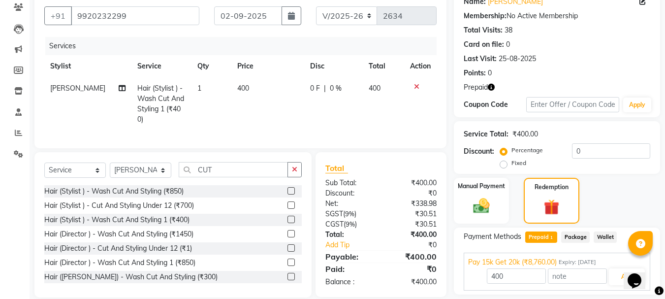
scroll to position [116, 0]
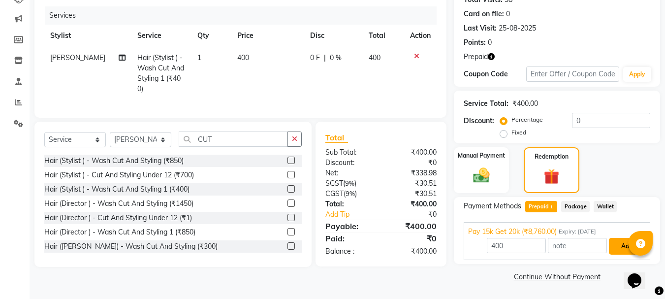
click at [617, 244] on button "Add" at bounding box center [627, 246] width 36 height 17
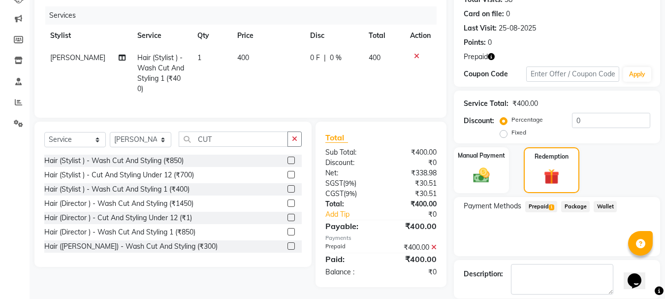
scroll to position [163, 0]
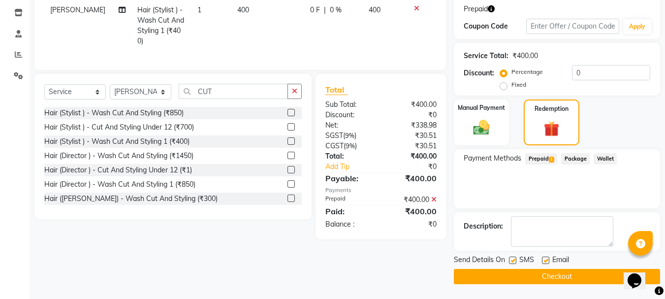
click at [589, 280] on button "Checkout" at bounding box center [557, 276] width 206 height 15
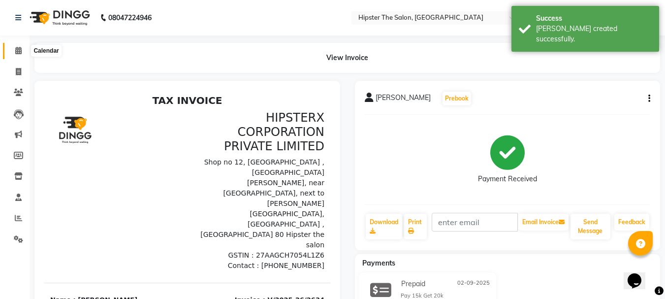
click at [18, 52] on icon at bounding box center [18, 50] width 6 height 7
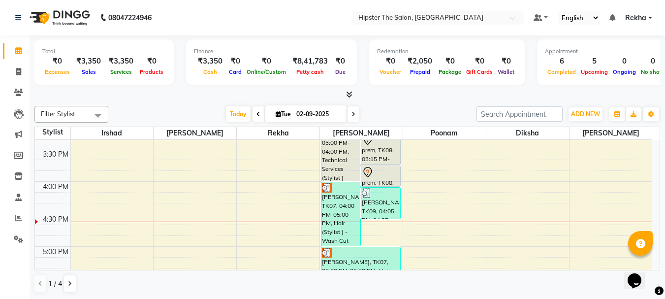
scroll to position [469, 0]
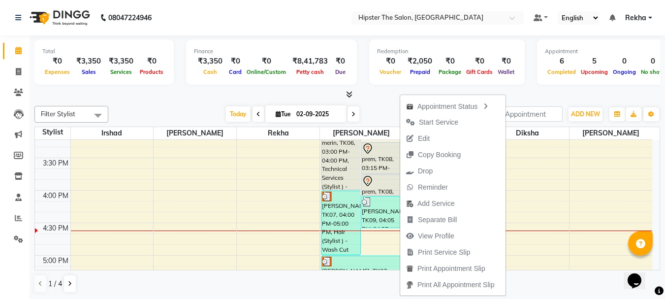
click at [595, 224] on div "8:00 AM 8:30 AM 9:00 AM 9:30 AM 10:00 AM 10:30 AM 11:00 AM 11:30 AM 12:00 PM 12…" at bounding box center [343, 158] width 617 height 974
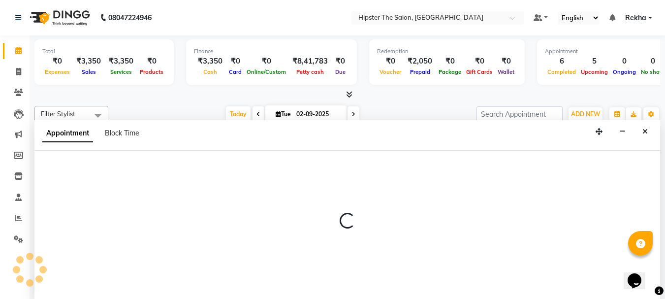
scroll to position [0, 0]
select select "77020"
select select "tentative"
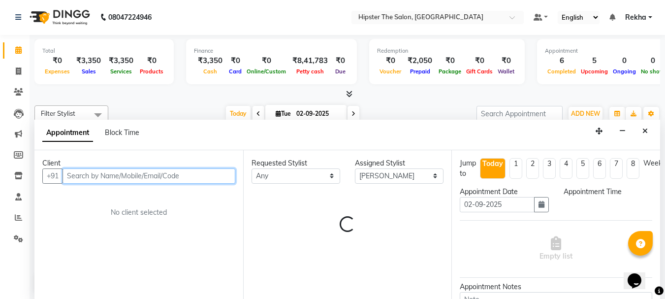
select select "990"
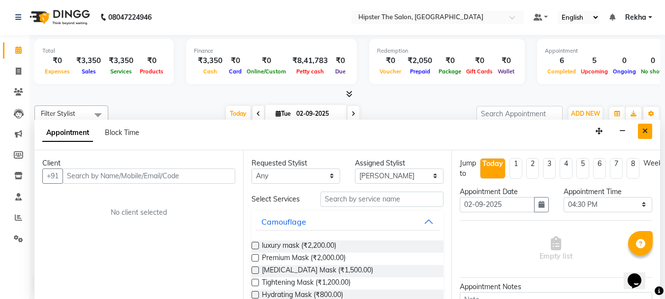
click at [643, 126] on button "Close" at bounding box center [645, 131] width 14 height 15
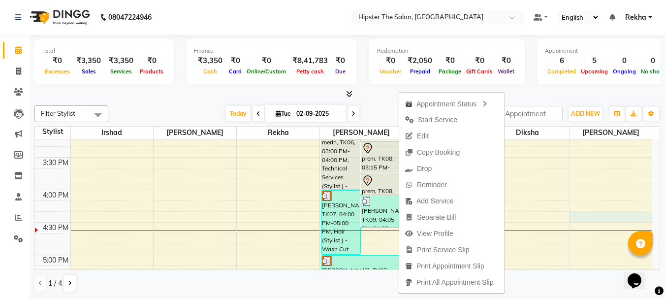
click at [583, 213] on div "8:00 AM 8:30 AM 9:00 AM 9:30 AM 10:00 AM 10:30 AM 11:00 AM 11:30 AM 12:00 PM 12…" at bounding box center [343, 157] width 617 height 974
select select "77020"
select select "975"
select select "tentative"
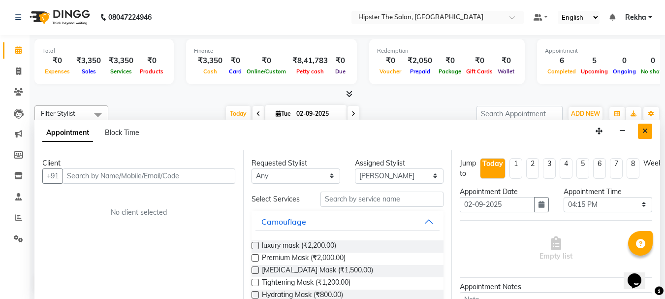
click at [643, 129] on icon "Close" at bounding box center [644, 130] width 5 height 7
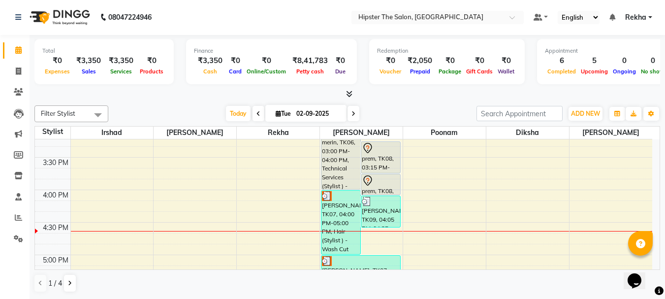
scroll to position [0, 0]
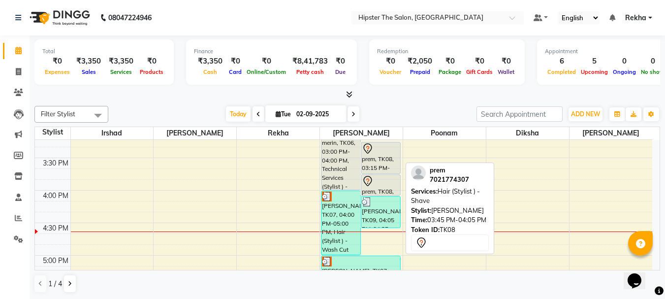
click at [398, 195] on div at bounding box center [380, 195] width 39 height 4
select select "7"
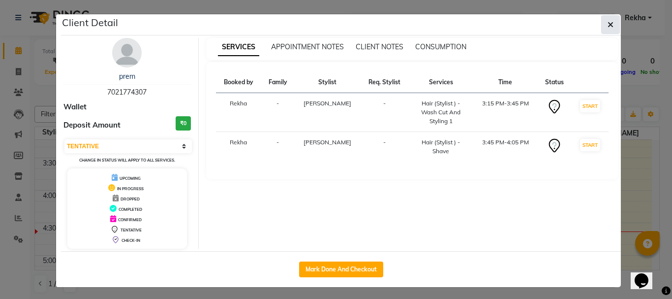
click at [608, 23] on icon "button" at bounding box center [611, 25] width 6 height 8
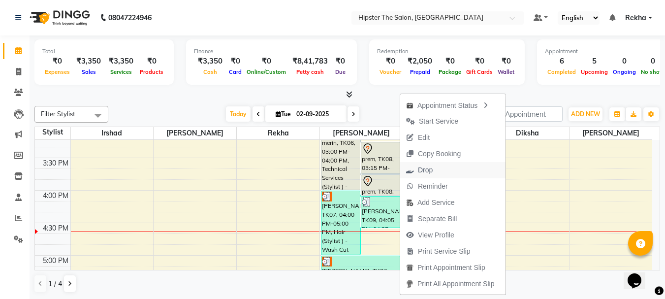
click at [432, 174] on span "Drop" at bounding box center [425, 170] width 15 height 10
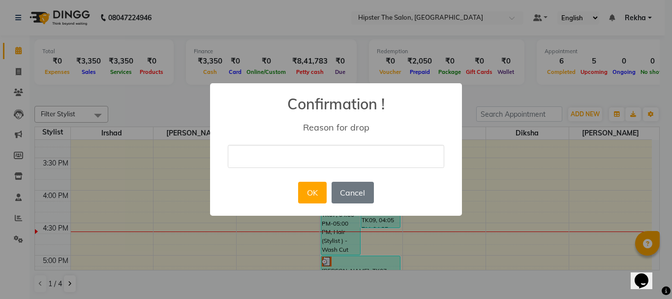
click at [432, 174] on div "× Confirmation ! Reason for drop OK No Cancel" at bounding box center [336, 149] width 252 height 132
click at [402, 149] on input "text" at bounding box center [336, 156] width 217 height 23
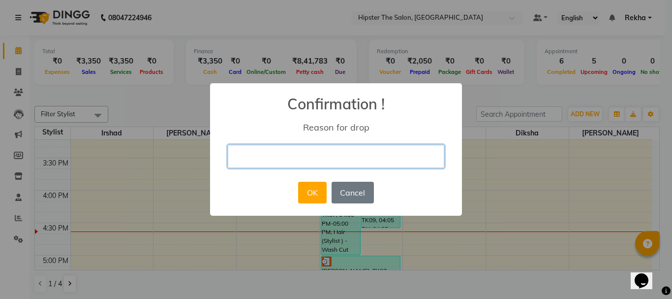
click at [402, 149] on input "text" at bounding box center [336, 156] width 217 height 23
type input "cancel"
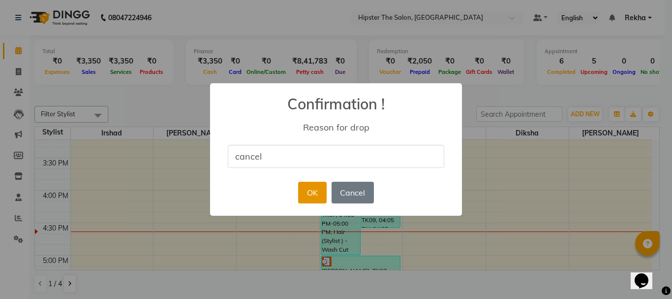
click at [314, 197] on button "OK" at bounding box center [312, 193] width 28 height 22
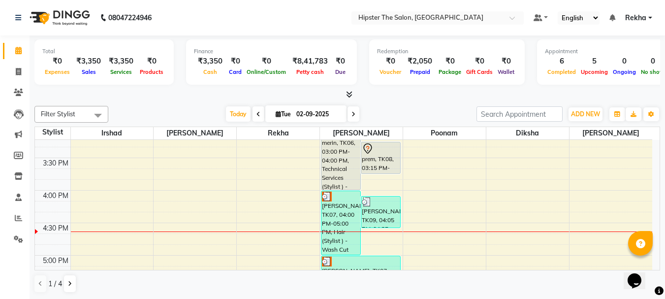
scroll to position [0, 0]
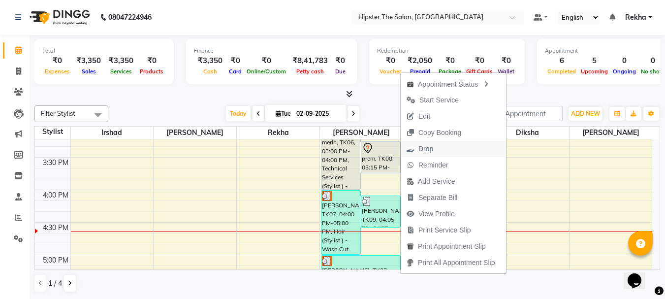
click at [412, 145] on icon "button" at bounding box center [411, 148] width 8 height 7
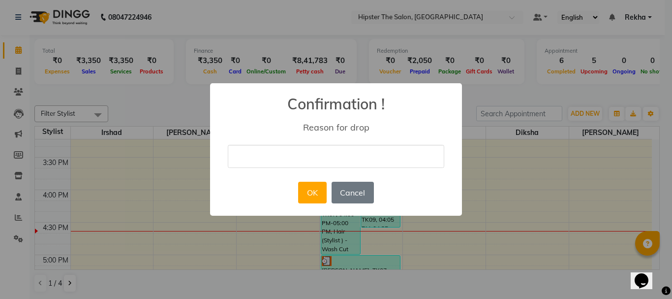
click at [327, 151] on input "text" at bounding box center [336, 156] width 217 height 23
type input "cancel appoinment"
click at [312, 195] on button "OK" at bounding box center [312, 193] width 28 height 22
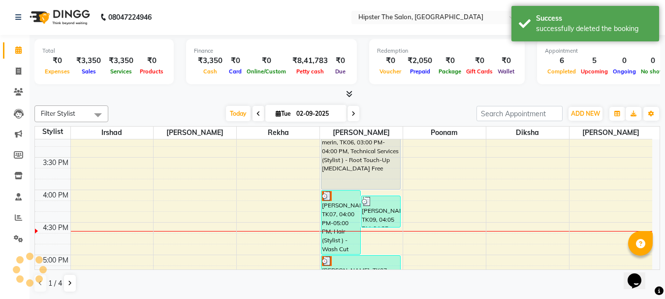
click at [256, 111] on icon at bounding box center [258, 114] width 4 height 6
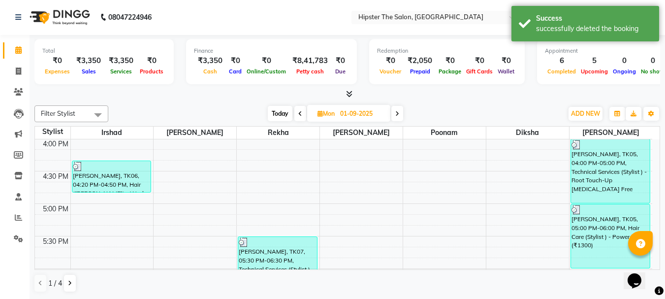
click at [301, 113] on icon at bounding box center [300, 114] width 4 height 6
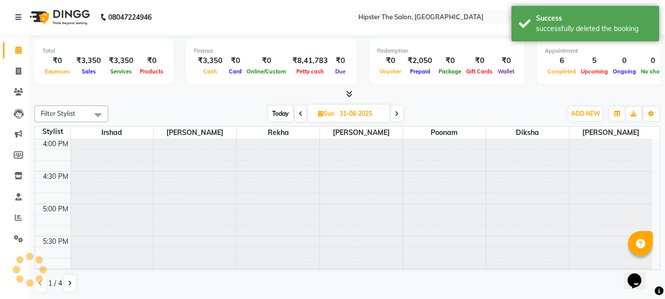
scroll to position [0, 0]
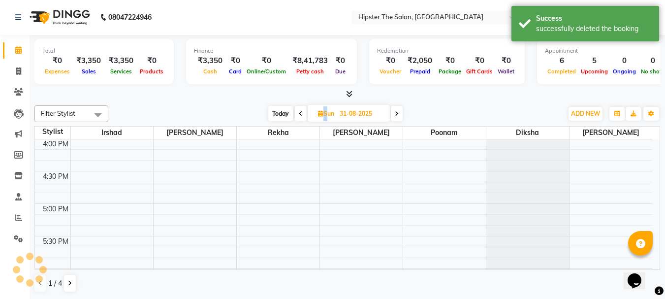
click at [301, 113] on icon at bounding box center [301, 114] width 4 height 6
click at [301, 113] on icon at bounding box center [303, 114] width 4 height 6
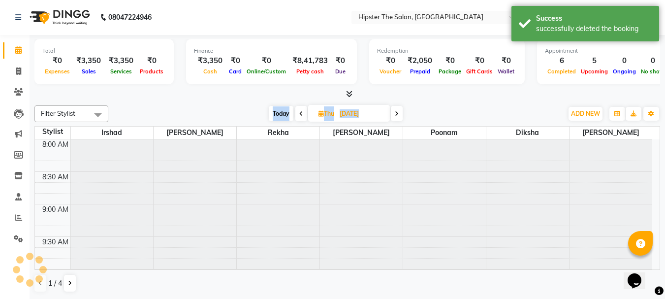
click at [301, 113] on icon at bounding box center [301, 114] width 4 height 6
click at [301, 113] on span at bounding box center [300, 113] width 12 height 15
click at [301, 113] on icon at bounding box center [300, 114] width 4 height 6
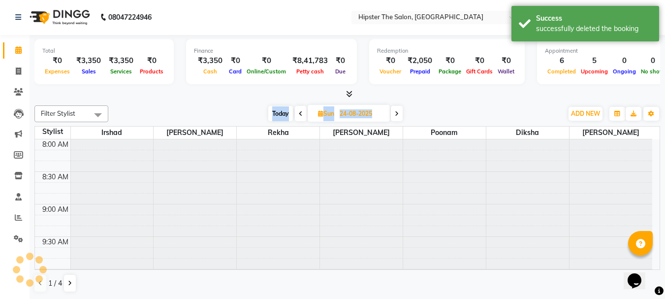
click at [301, 113] on icon at bounding box center [301, 114] width 4 height 6
click at [301, 113] on icon at bounding box center [303, 114] width 4 height 6
click at [301, 113] on span at bounding box center [300, 113] width 12 height 15
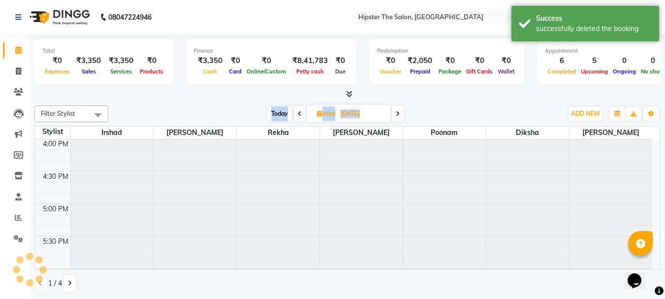
click at [301, 113] on icon at bounding box center [300, 114] width 4 height 6
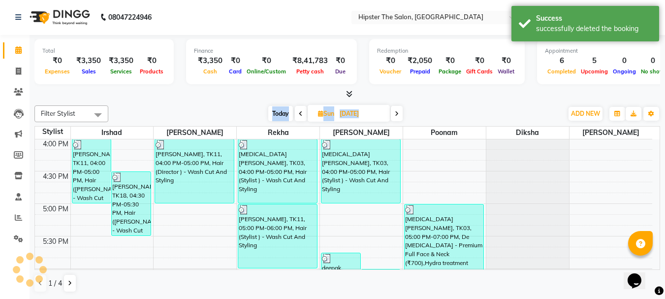
click at [301, 113] on icon at bounding box center [301, 114] width 4 height 6
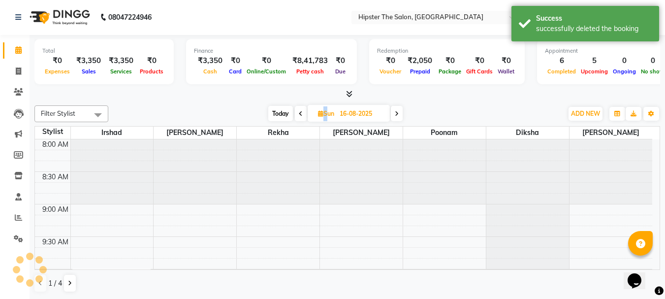
click at [301, 113] on icon at bounding box center [301, 114] width 4 height 6
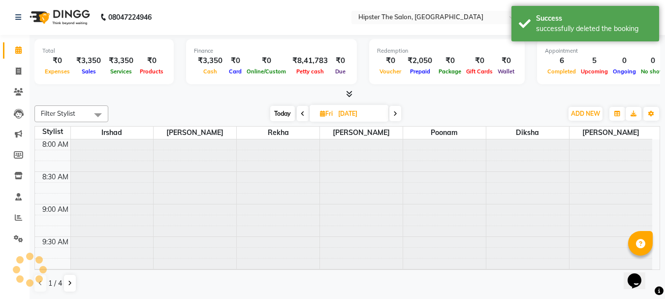
scroll to position [520, 0]
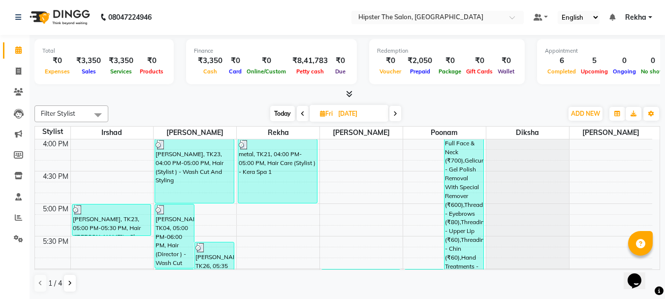
click at [303, 111] on icon at bounding box center [303, 114] width 4 height 6
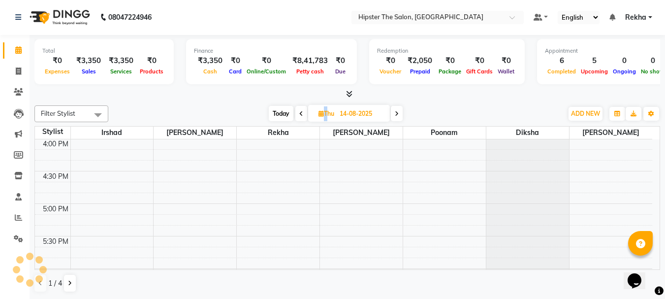
click at [303, 111] on span at bounding box center [301, 113] width 12 height 15
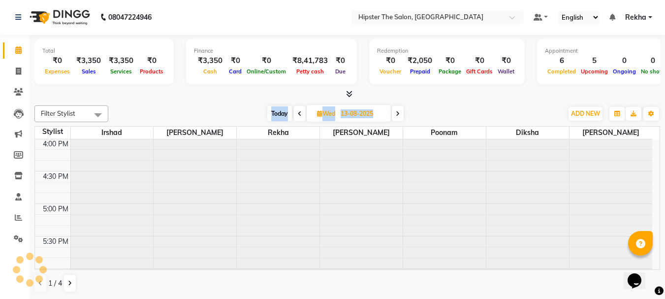
scroll to position [0, 0]
click at [303, 111] on span at bounding box center [300, 113] width 12 height 15
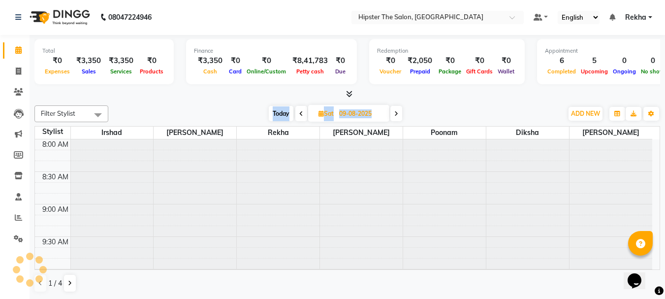
scroll to position [520, 0]
click at [303, 111] on span at bounding box center [301, 113] width 12 height 15
click at [303, 111] on icon at bounding box center [303, 114] width 4 height 6
click at [303, 111] on span at bounding box center [301, 113] width 12 height 15
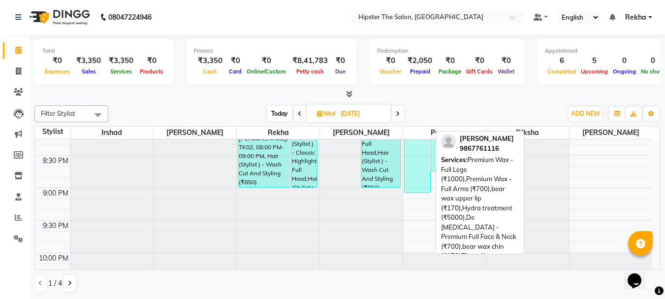
scroll to position [844, 0]
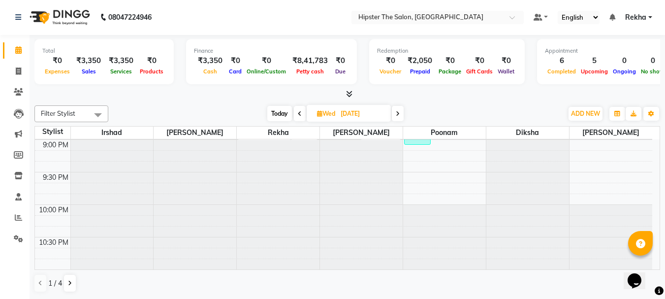
click at [396, 115] on span at bounding box center [398, 113] width 12 height 15
type input "07-08-2025"
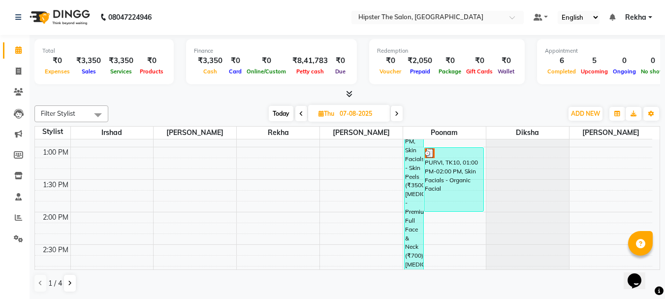
scroll to position [340, 0]
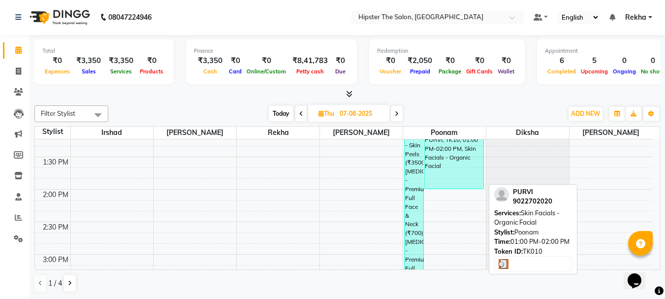
click at [442, 180] on div "PURVI, TK10, 01:00 PM-02:00 PM, Skin Facials - Organic Facial" at bounding box center [453, 156] width 59 height 63
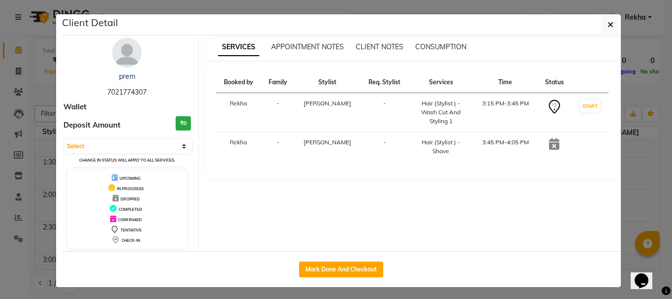
select select "3"
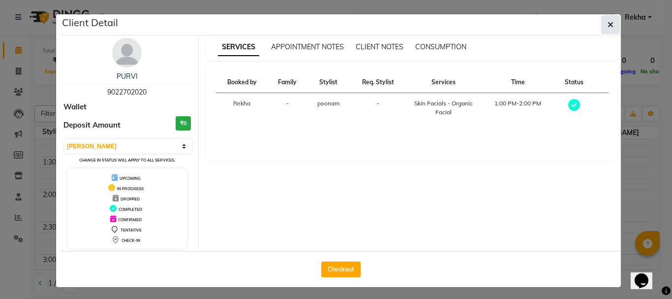
click at [611, 25] on button "button" at bounding box center [610, 24] width 19 height 19
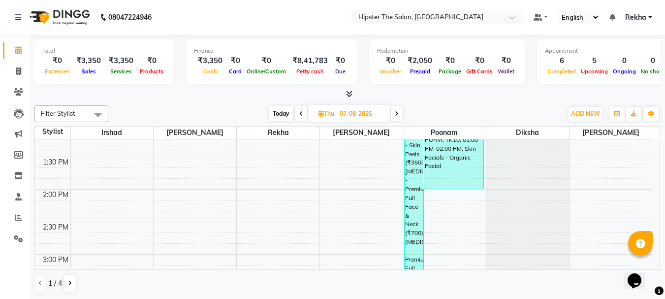
click at [300, 111] on icon at bounding box center [301, 114] width 4 height 6
type input "06-08-2025"
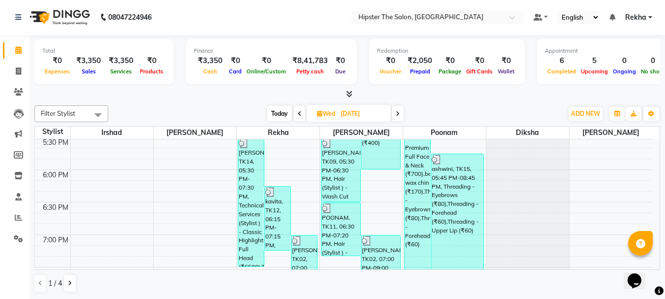
scroll to position [606, 0]
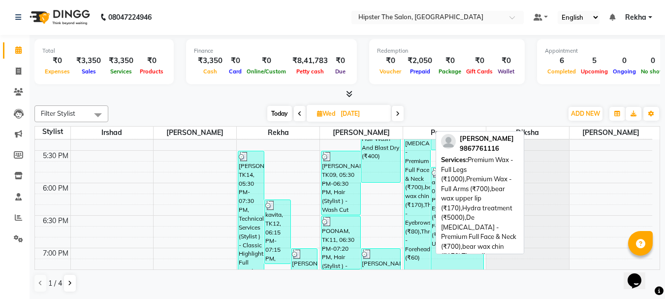
click at [423, 168] on div "RINKLE, TK16, 02:35 PM-09:05 PM, Premium Wax - Full Legs (₹1000),Premium Wax - …" at bounding box center [418, 172] width 26 height 421
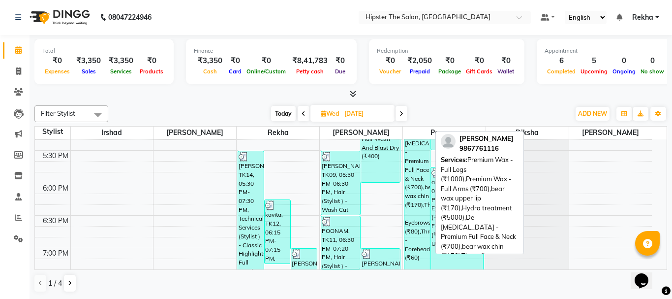
select select "3"
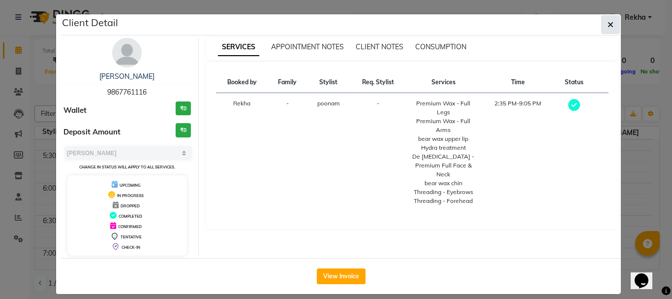
click at [611, 22] on button "button" at bounding box center [610, 24] width 19 height 19
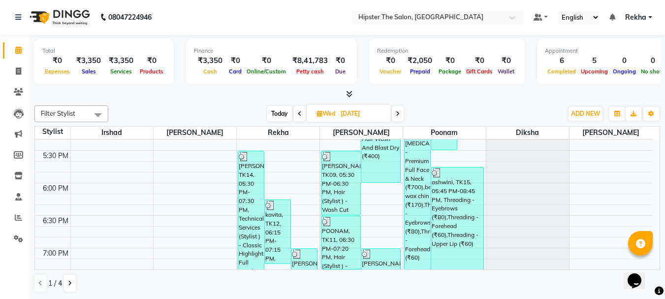
click at [394, 109] on span at bounding box center [398, 113] width 12 height 15
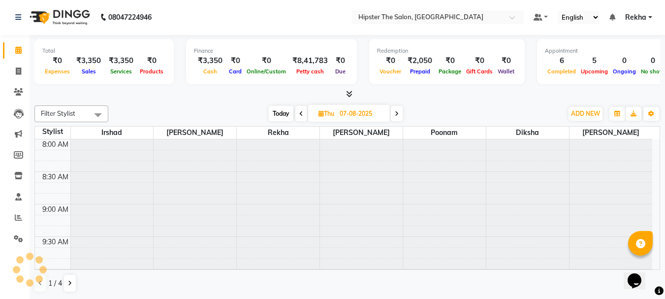
click at [394, 109] on span at bounding box center [397, 113] width 12 height 15
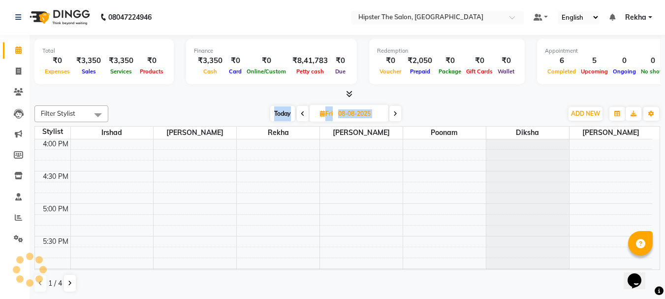
click at [394, 109] on span at bounding box center [395, 113] width 12 height 15
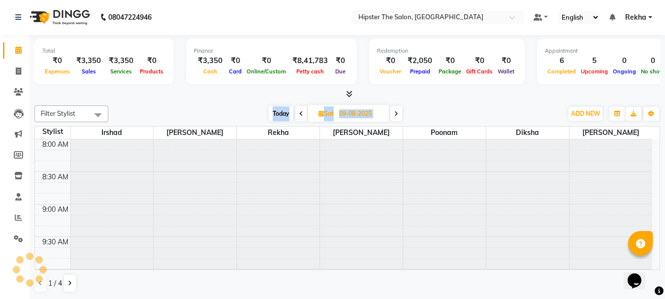
click at [394, 109] on span at bounding box center [396, 113] width 12 height 15
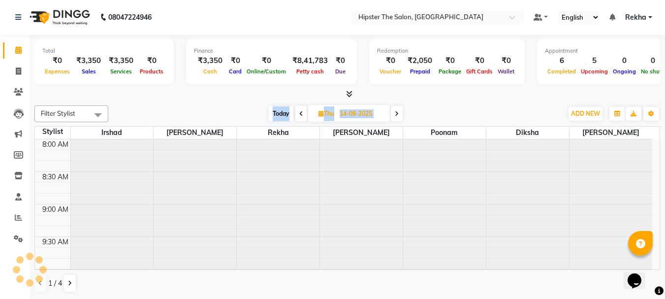
click at [394, 109] on span at bounding box center [397, 113] width 12 height 15
click at [394, 109] on span at bounding box center [396, 113] width 12 height 15
click at [394, 109] on span at bounding box center [397, 113] width 12 height 15
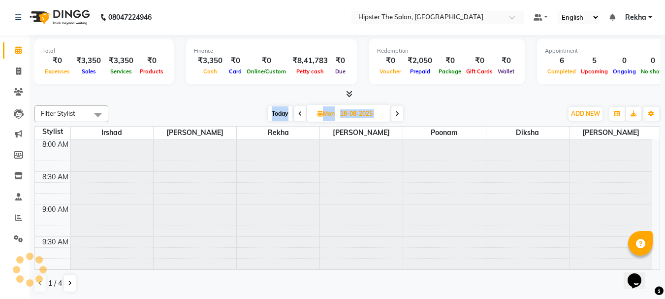
click at [394, 109] on span at bounding box center [397, 113] width 12 height 15
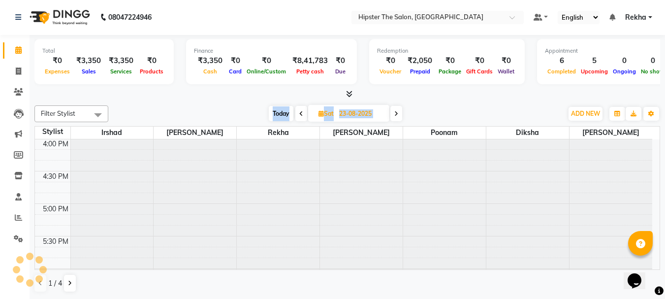
click at [394, 109] on span at bounding box center [396, 113] width 12 height 15
click at [394, 109] on span at bounding box center [397, 113] width 12 height 15
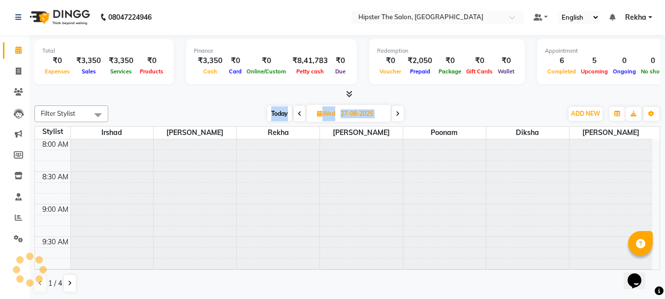
click at [394, 109] on span at bounding box center [398, 113] width 12 height 15
click at [394, 109] on span at bounding box center [395, 113] width 12 height 15
click at [394, 109] on span at bounding box center [396, 113] width 12 height 15
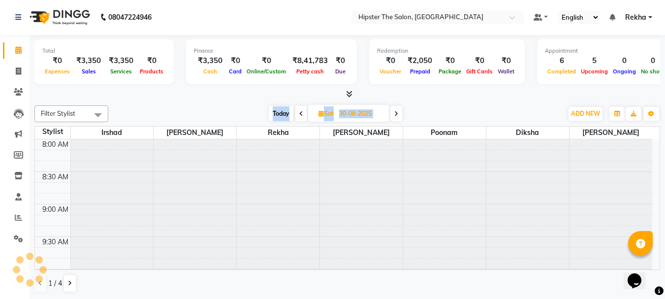
click at [394, 109] on span at bounding box center [396, 113] width 12 height 15
click at [394, 109] on span at bounding box center [397, 113] width 12 height 15
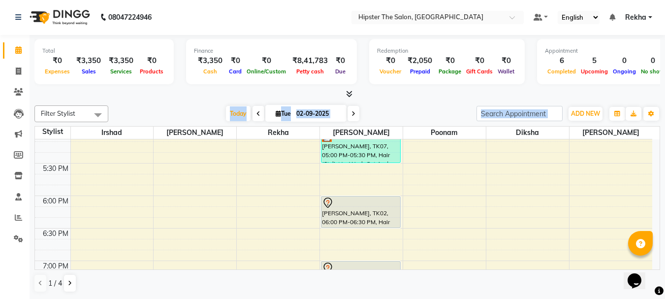
scroll to position [589, 0]
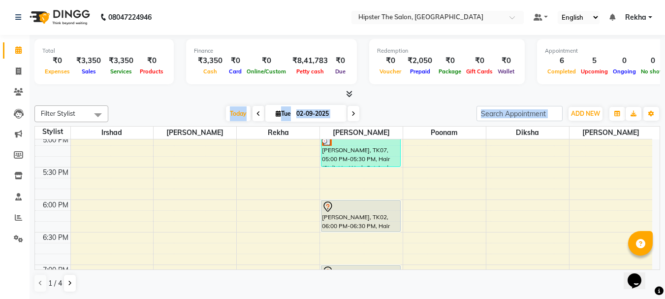
click at [256, 115] on icon at bounding box center [258, 114] width 4 height 6
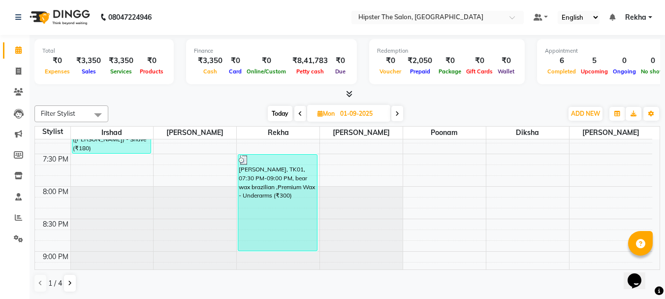
scroll to position [743, 0]
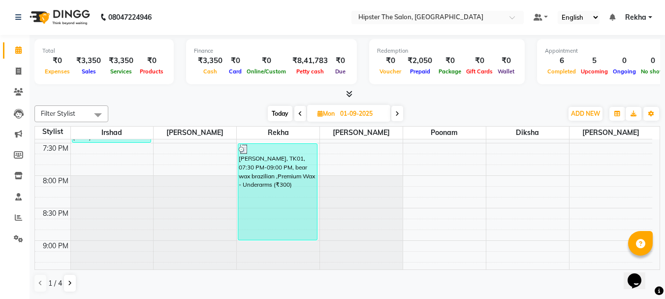
click at [396, 111] on icon at bounding box center [397, 114] width 4 height 6
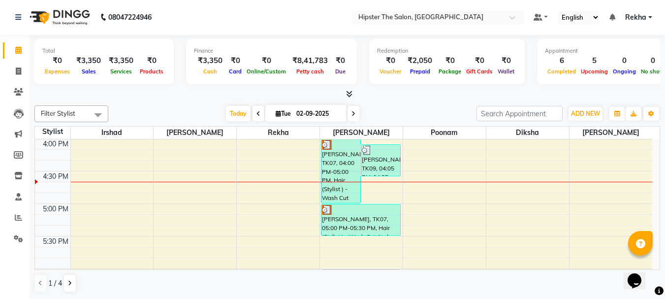
click at [349, 110] on span at bounding box center [353, 113] width 12 height 15
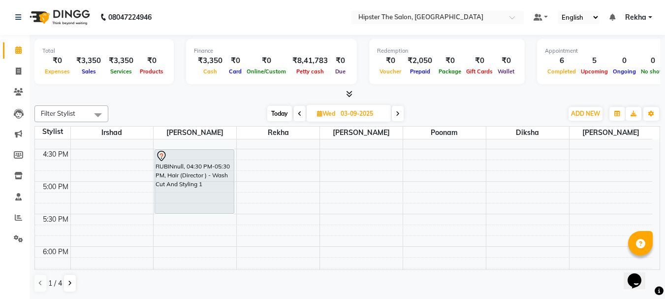
scroll to position [501, 0]
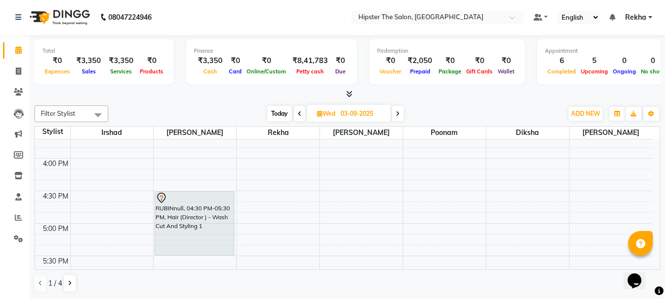
click at [300, 111] on icon at bounding box center [300, 114] width 4 height 6
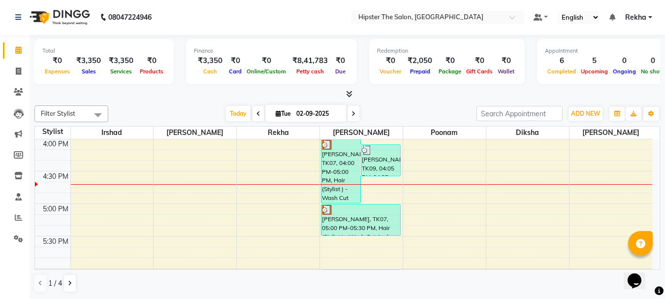
click at [256, 112] on icon at bounding box center [258, 114] width 4 height 6
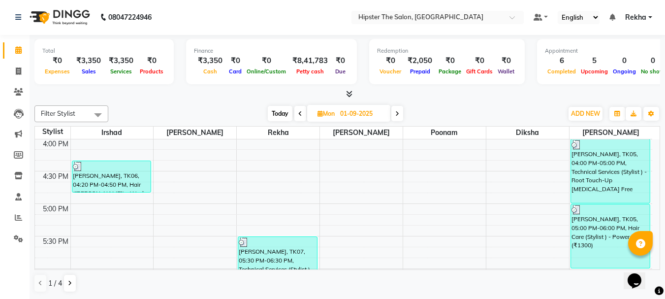
click at [297, 109] on span at bounding box center [300, 113] width 12 height 15
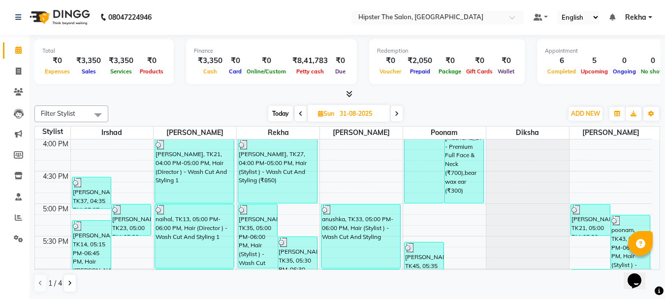
click at [300, 114] on icon at bounding box center [301, 114] width 4 height 6
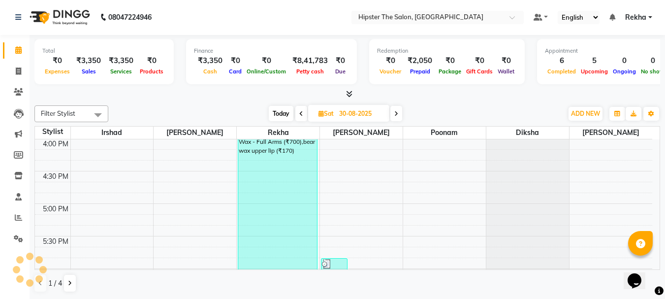
click at [300, 114] on icon at bounding box center [301, 114] width 4 height 6
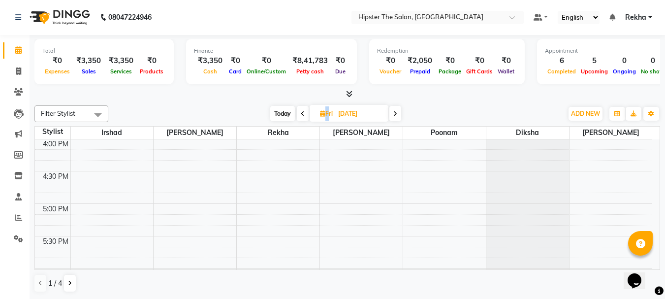
click at [301, 114] on icon at bounding box center [303, 114] width 4 height 6
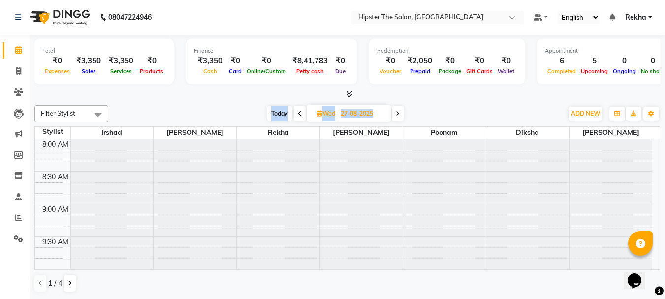
click at [300, 114] on icon at bounding box center [300, 114] width 4 height 6
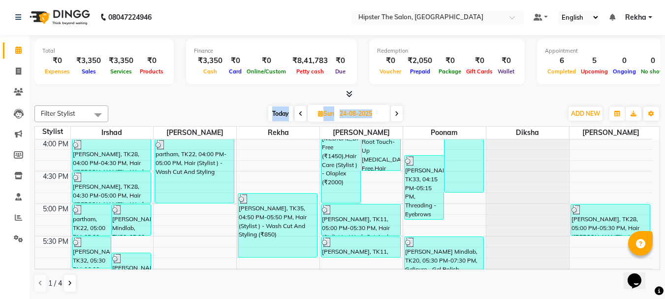
click at [300, 113] on icon at bounding box center [301, 114] width 4 height 6
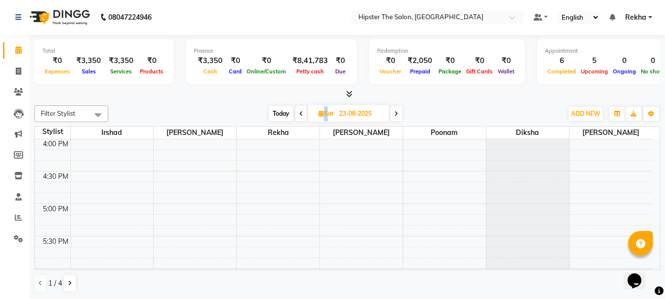
click at [300, 113] on icon at bounding box center [301, 114] width 4 height 6
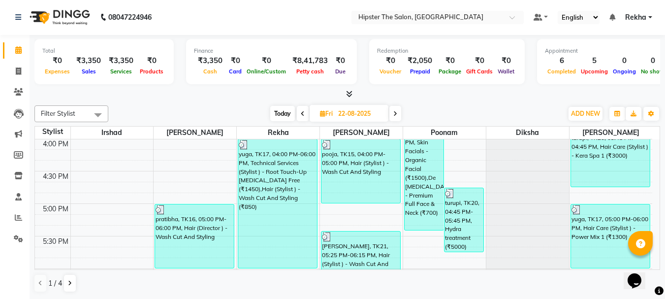
click at [302, 112] on icon at bounding box center [303, 114] width 4 height 6
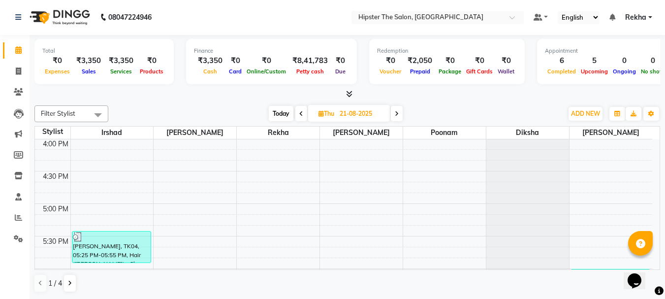
click at [302, 112] on icon at bounding box center [301, 114] width 4 height 6
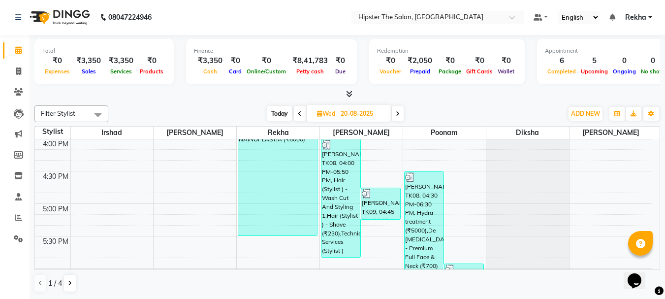
click at [302, 112] on span at bounding box center [300, 113] width 12 height 15
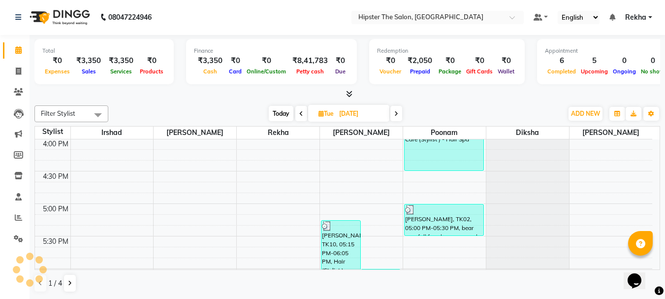
click at [302, 112] on icon at bounding box center [301, 114] width 4 height 6
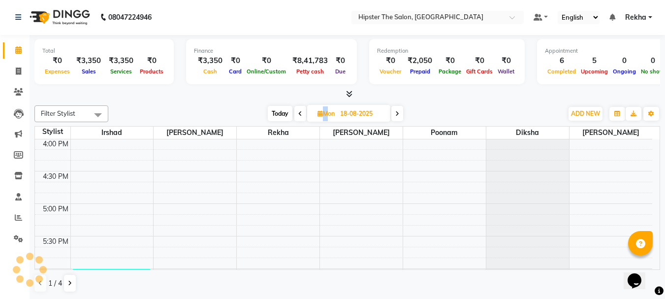
click at [302, 112] on span at bounding box center [300, 113] width 12 height 15
click at [302, 112] on icon at bounding box center [300, 114] width 4 height 6
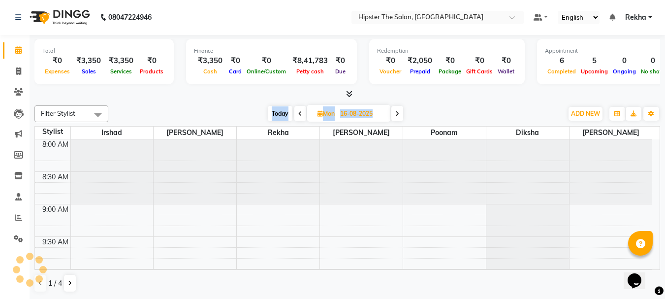
click at [302, 112] on icon at bounding box center [300, 114] width 4 height 6
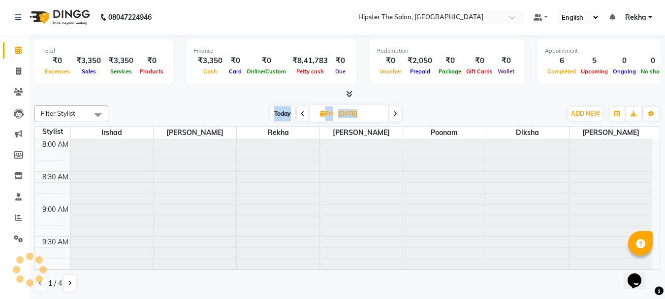
scroll to position [520, 0]
click at [302, 112] on icon at bounding box center [303, 114] width 4 height 6
click at [302, 112] on icon at bounding box center [301, 114] width 4 height 6
click at [302, 112] on span at bounding box center [300, 113] width 12 height 15
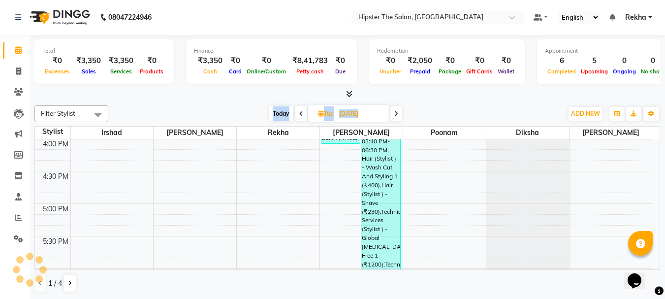
click at [302, 112] on icon at bounding box center [301, 114] width 4 height 6
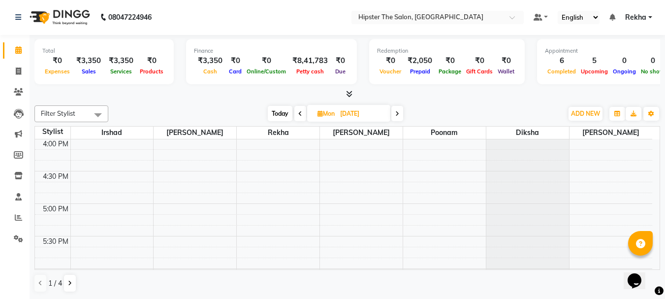
scroll to position [520, 0]
click at [302, 112] on span at bounding box center [300, 113] width 12 height 15
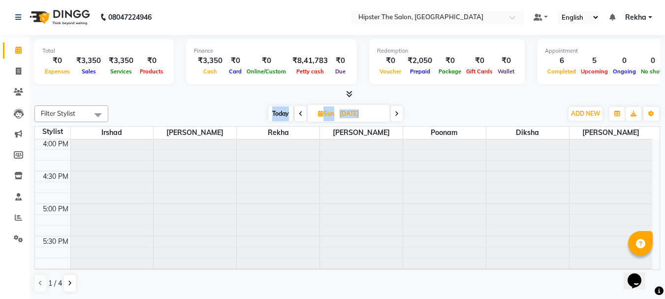
scroll to position [0, 0]
click at [302, 112] on icon at bounding box center [301, 114] width 4 height 6
click at [302, 112] on icon at bounding box center [303, 114] width 4 height 6
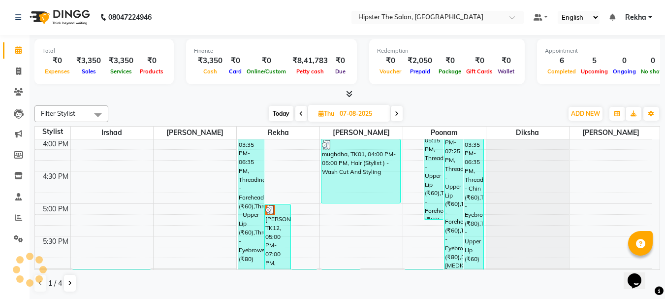
click at [302, 112] on icon at bounding box center [301, 114] width 4 height 6
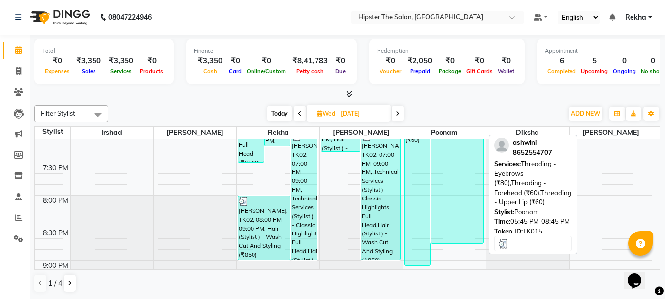
scroll to position [783, 0]
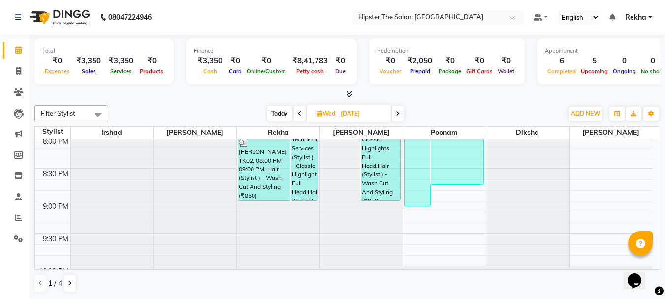
click at [397, 112] on icon at bounding box center [398, 114] width 4 height 6
type input "07-08-2025"
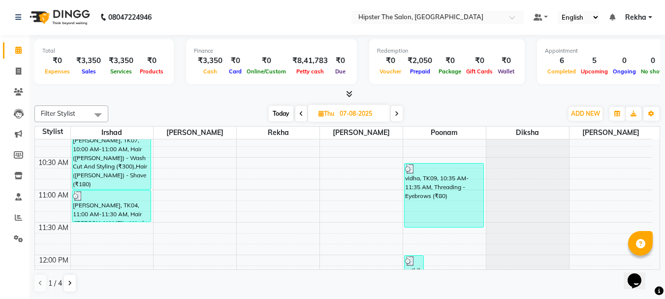
scroll to position [146, 0]
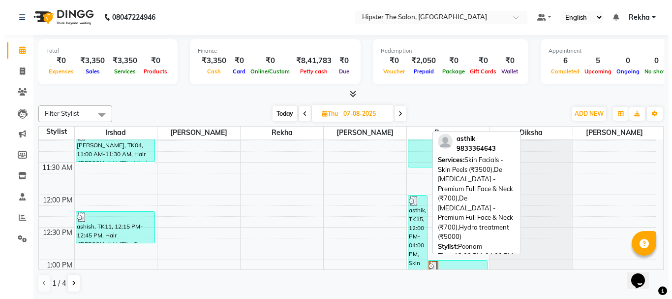
scroll to position [212, 0]
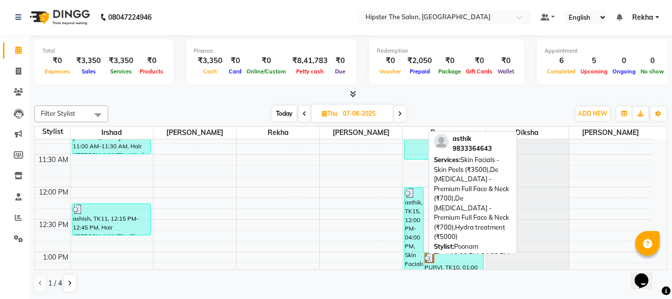
select select "3"
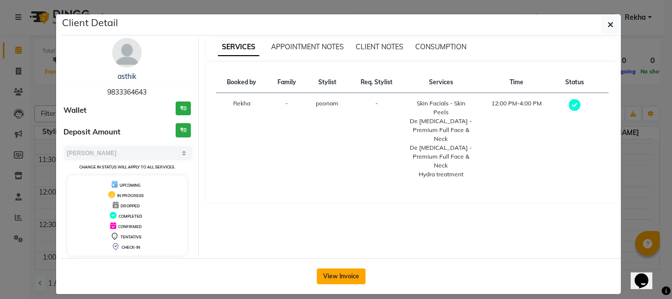
click at [346, 275] on button "View Invoice" at bounding box center [341, 276] width 49 height 16
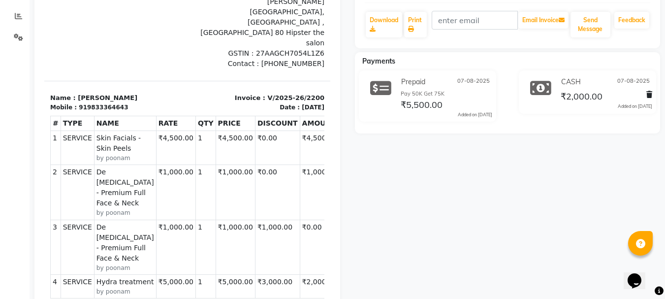
scroll to position [138, 0]
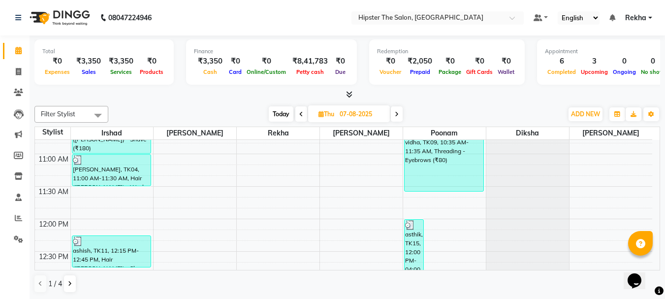
scroll to position [197, 0]
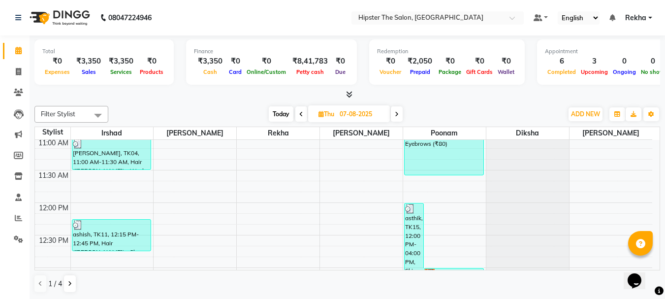
click at [320, 115] on icon at bounding box center [320, 114] width 5 height 6
select select "8"
select select "2025"
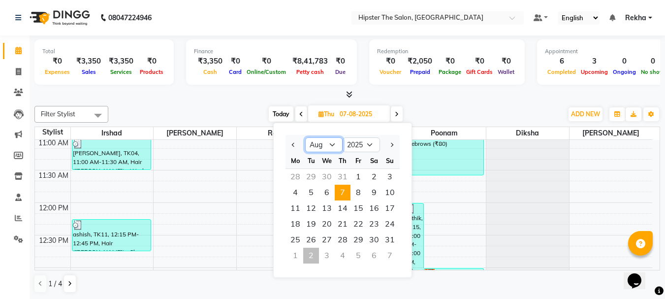
click at [330, 146] on select "Jan Feb Mar Apr May Jun Jul Aug Sep Oct Nov Dec" at bounding box center [323, 144] width 37 height 15
select select "9"
click at [305, 137] on select "Jan Feb Mar Apr May Jun Jul Aug Sep Oct Nov Dec" at bounding box center [323, 144] width 37 height 15
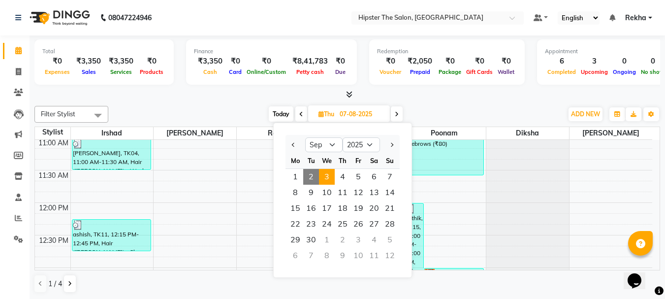
click at [327, 183] on span "3" at bounding box center [327, 177] width 16 height 16
type input "03-09-2025"
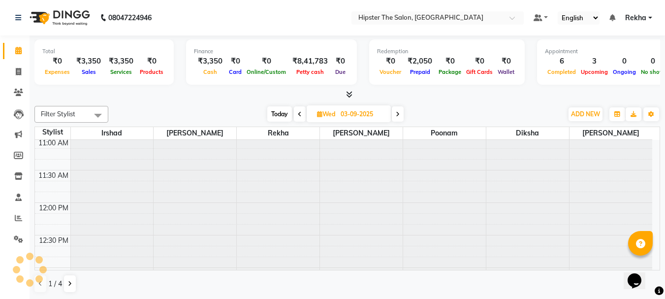
scroll to position [520, 0]
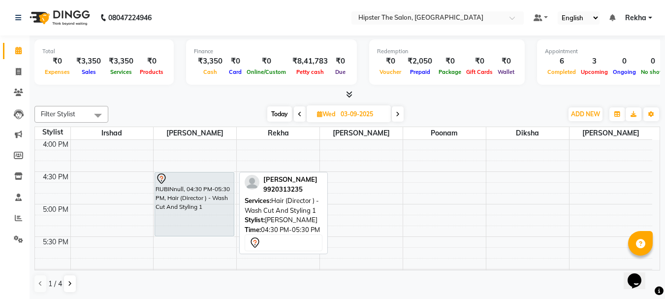
click at [197, 205] on div "RUBINnull, 04:30 PM-05:30 PM, Hair (Director ) - Wash Cut And Styling 1" at bounding box center [194, 203] width 79 height 63
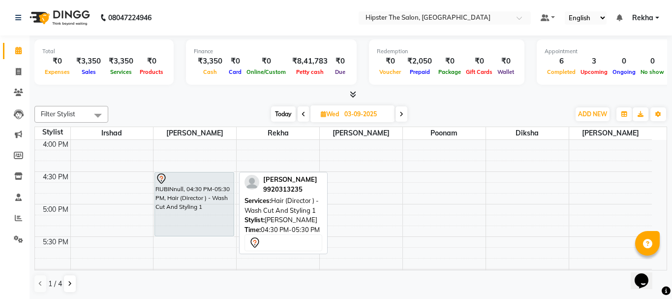
select select "7"
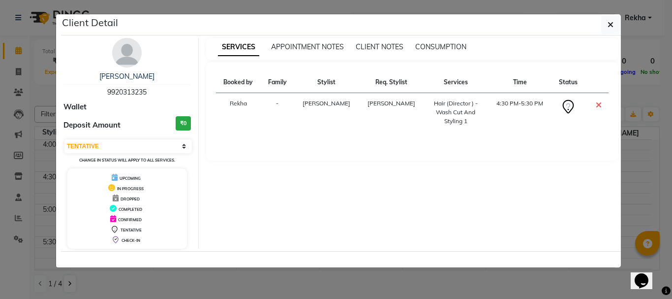
click at [508, 101] on td "4:30 PM-5:30 PM" at bounding box center [520, 112] width 64 height 39
click at [531, 104] on td "4:30 PM-5:30 PM" at bounding box center [520, 112] width 64 height 39
click at [598, 103] on icon at bounding box center [599, 105] width 6 height 8
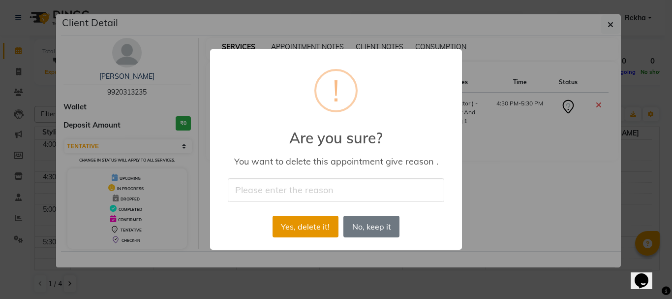
click at [314, 231] on button "Yes, delete it!" at bounding box center [306, 227] width 66 height 22
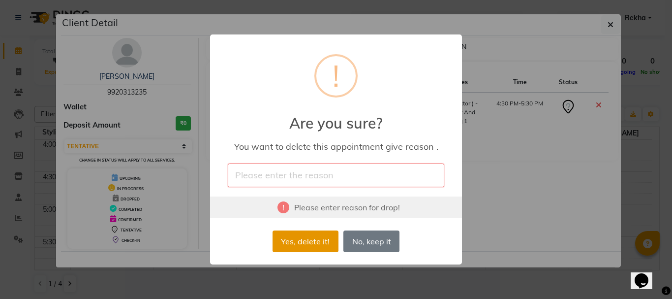
click at [313, 246] on button "Yes, delete it!" at bounding box center [306, 241] width 66 height 22
click at [312, 181] on input "text" at bounding box center [336, 174] width 217 height 23
type input "cancel appoinment"
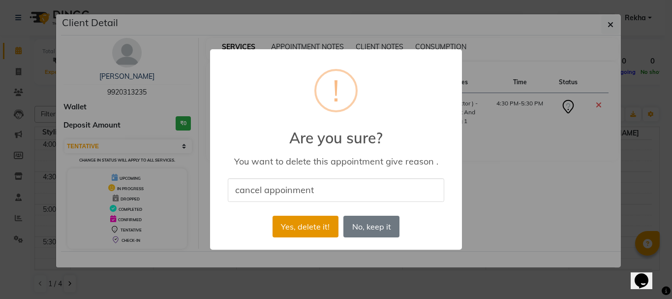
click at [321, 229] on button "Yes, delete it!" at bounding box center [306, 227] width 66 height 22
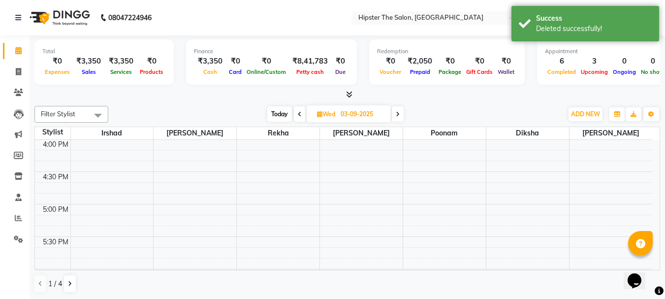
click at [174, 211] on div "8:00 AM 8:30 AM 9:00 AM 9:30 AM 10:00 AM 10:30 AM 11:00 AM 11:30 AM 12:00 PM 12…" at bounding box center [343, 107] width 617 height 974
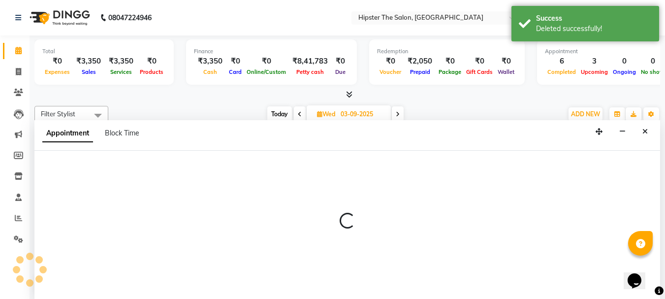
scroll to position [0, 0]
select select "32384"
select select "tentative"
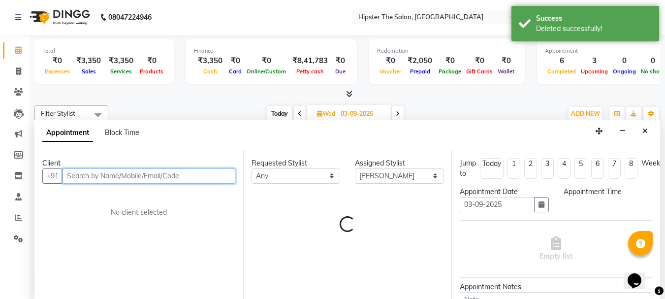
select select "1020"
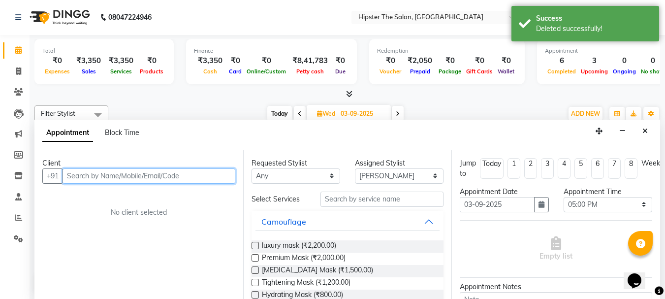
click at [176, 178] on input "text" at bounding box center [149, 175] width 173 height 15
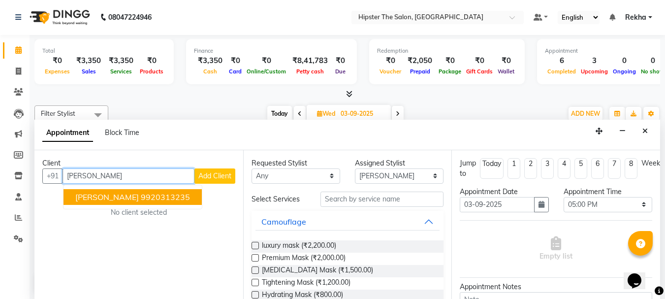
click at [141, 194] on ngb-highlight "9920313235" at bounding box center [165, 197] width 49 height 10
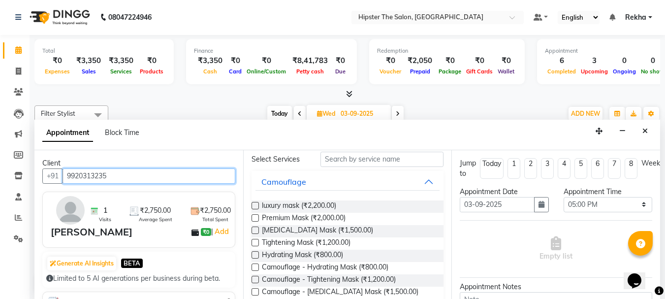
scroll to position [0, 0]
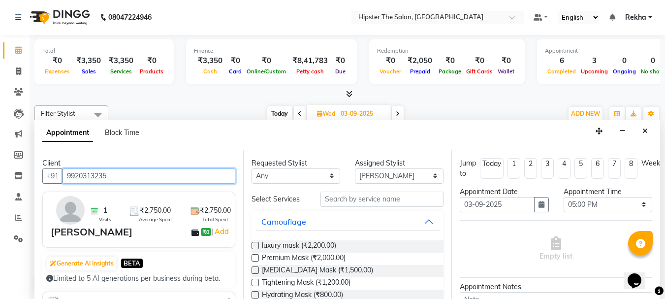
type input "9920313235"
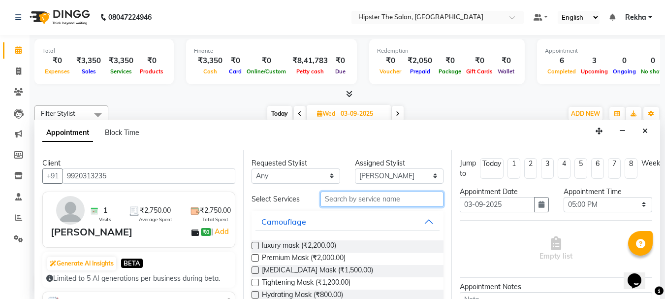
click at [383, 201] on input "text" at bounding box center [381, 198] width 123 height 15
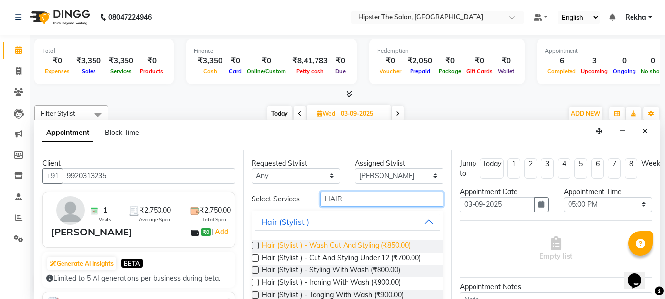
type input "HAIR"
click at [366, 248] on span "Hair (Stylist ) - Wash Cut And Styling (₹850.00)" at bounding box center [336, 246] width 149 height 12
checkbox input "false"
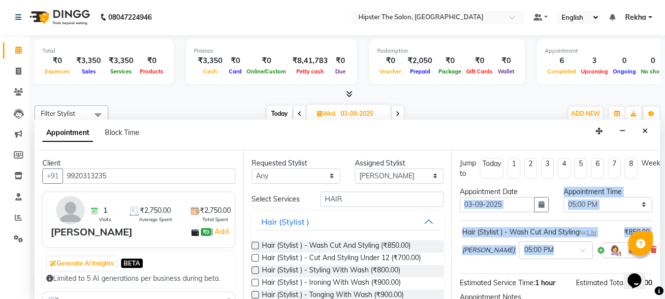
drag, startPoint x: 527, startPoint y: 265, endPoint x: 521, endPoint y: 217, distance: 49.1
click at [521, 217] on div "Jump to Today 1 2 3 4 5 6 7 8 Weeks Appointment Date 03-09-2025 Appointment Tim…" at bounding box center [555, 224] width 209 height 149
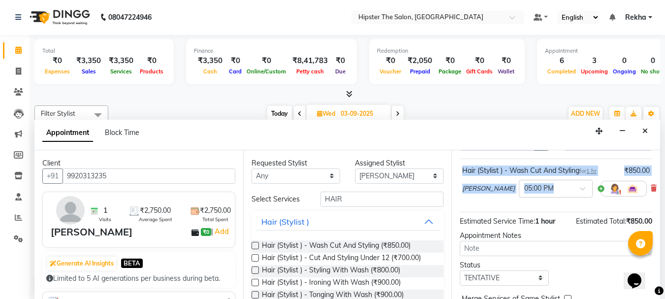
scroll to position [118, 0]
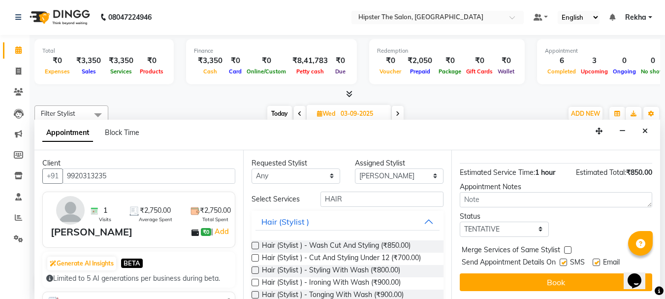
click at [587, 273] on button "Book" at bounding box center [556, 282] width 192 height 18
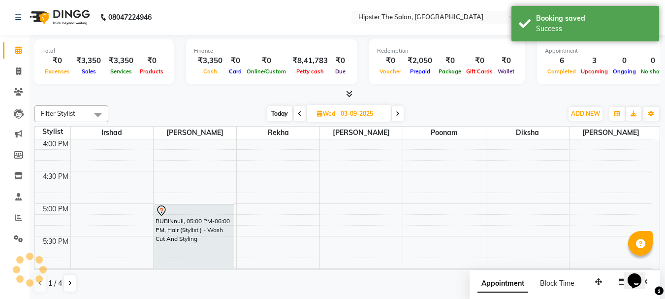
scroll to position [0, 0]
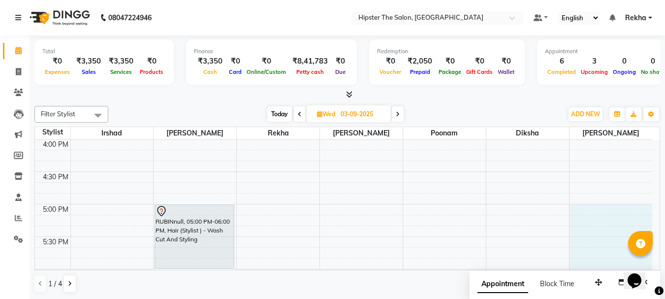
drag, startPoint x: 587, startPoint y: 266, endPoint x: 494, endPoint y: 201, distance: 113.1
click at [494, 201] on tbody "8:00 AM 8:30 AM 9:00 AM 9:30 AM 10:00 AM 10:30 AM 11:00 AM 11:30 AM 12:00 PM 12…" at bounding box center [343, 107] width 617 height 974
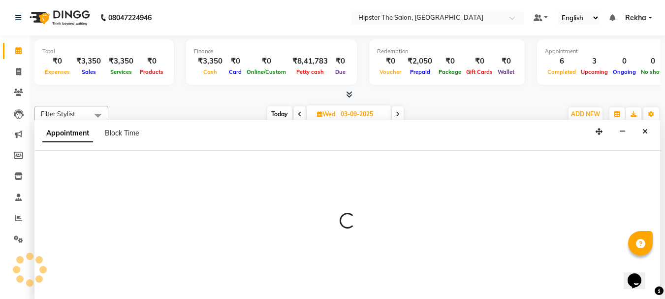
scroll to position [0, 0]
select select "77020"
select select "tentative"
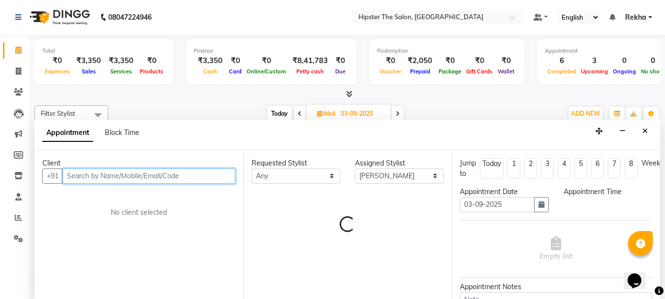
select select "1005"
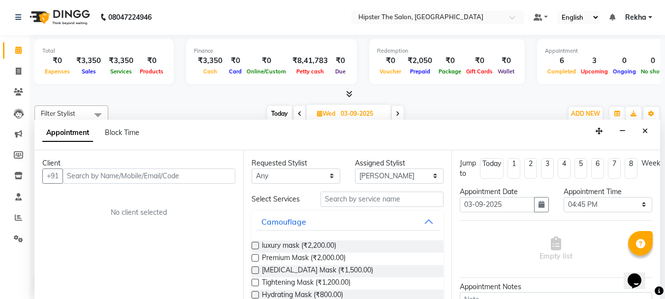
click at [301, 113] on span at bounding box center [300, 113] width 12 height 15
type input "02-09-2025"
select select "1005"
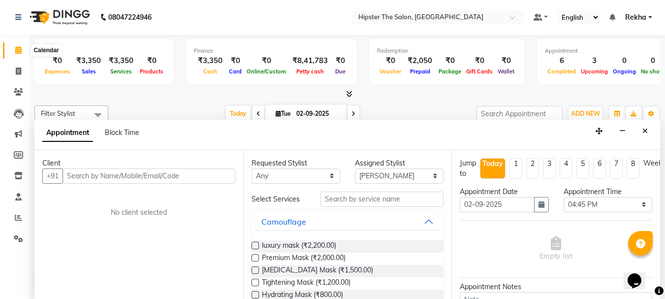
click at [19, 53] on icon at bounding box center [18, 49] width 6 height 7
click at [18, 73] on icon at bounding box center [18, 70] width 5 height 7
select select "service"
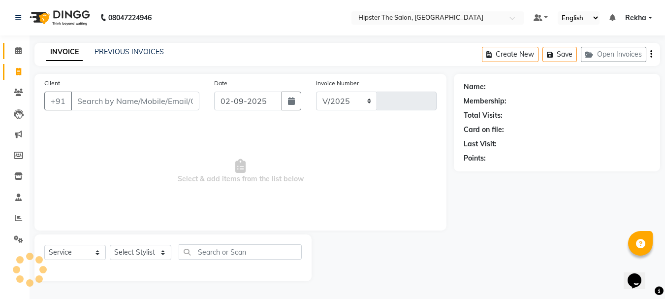
select select "5125"
type input "2635"
click at [19, 53] on icon at bounding box center [18, 50] width 6 height 7
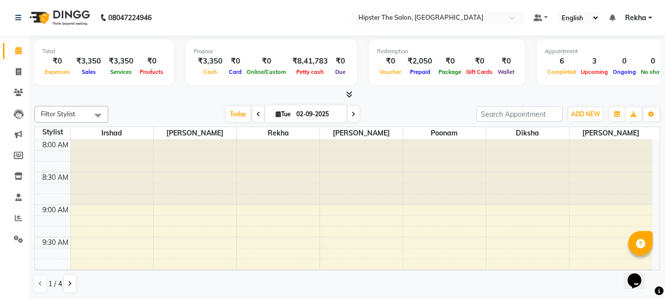
click at [354, 115] on span at bounding box center [353, 113] width 12 height 15
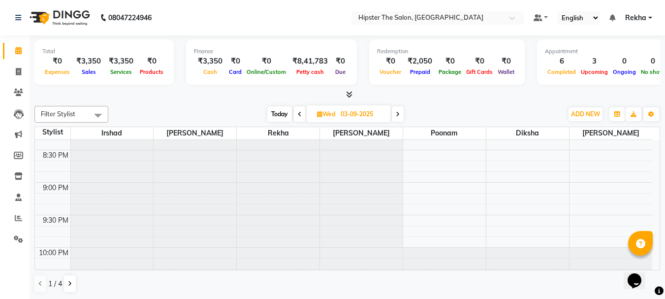
scroll to position [844, 0]
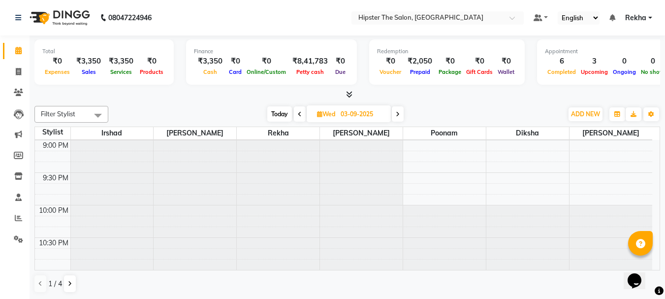
click at [398, 112] on icon at bounding box center [398, 114] width 4 height 6
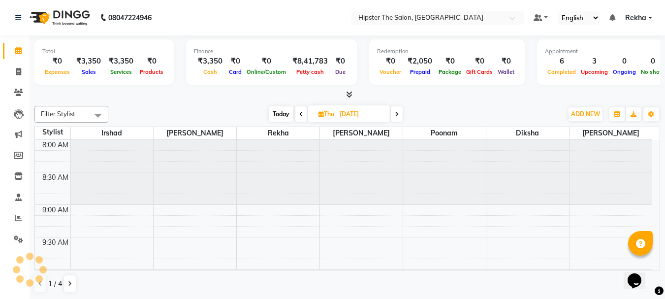
scroll to position [585, 0]
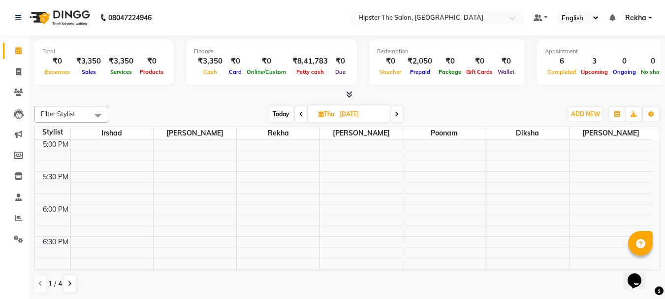
click at [398, 112] on icon at bounding box center [397, 114] width 4 height 6
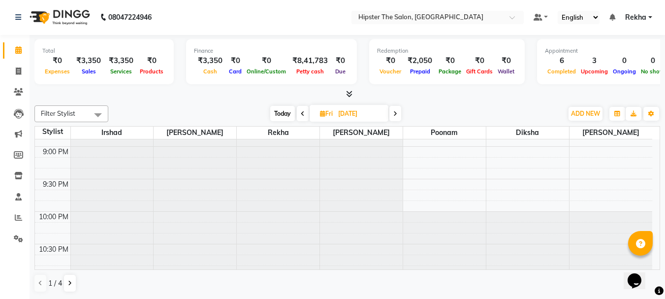
scroll to position [844, 0]
click at [358, 224] on div at bounding box center [361, 172] width 83 height 194
click at [304, 113] on span at bounding box center [303, 113] width 12 height 15
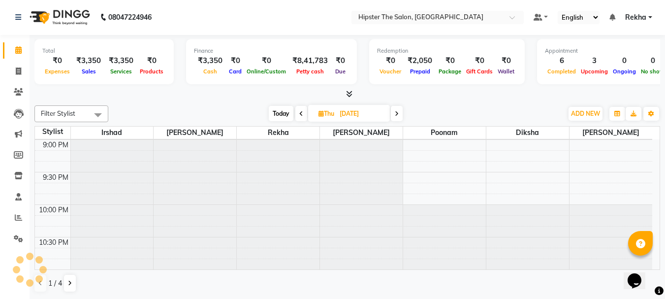
scroll to position [585, 0]
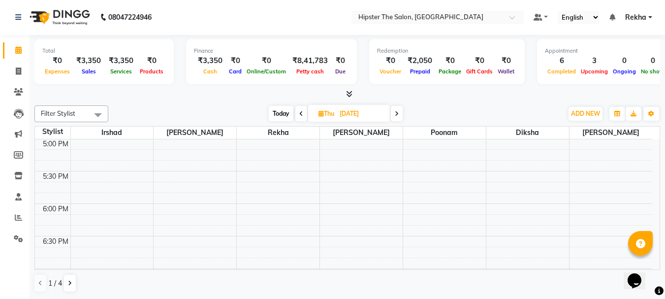
click at [304, 113] on span at bounding box center [301, 113] width 12 height 15
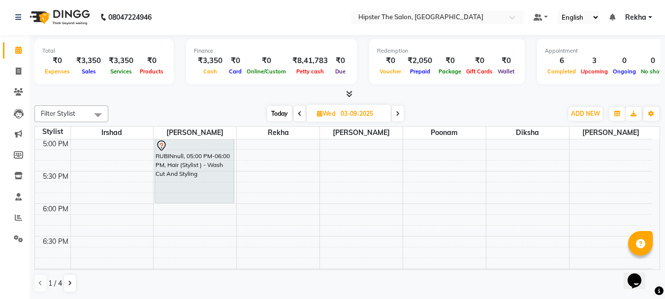
click at [304, 113] on span at bounding box center [300, 113] width 12 height 15
type input "02-09-2025"
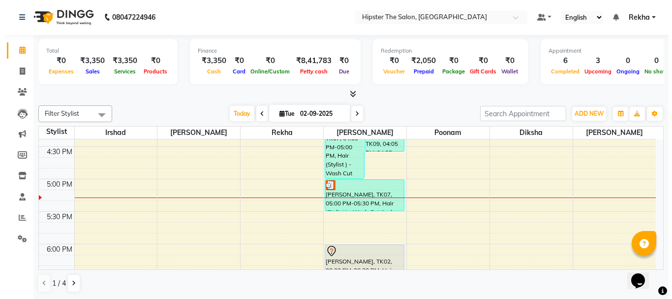
scroll to position [552, 0]
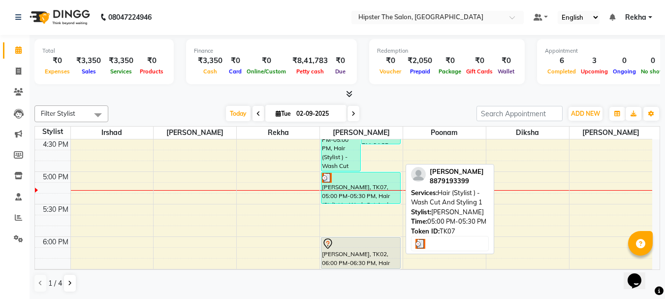
click at [336, 199] on div "[PERSON_NAME], TK07, 05:00 PM-05:30 PM, Hair (Stylist ) - Wash Cut And Styling 1" at bounding box center [360, 187] width 79 height 31
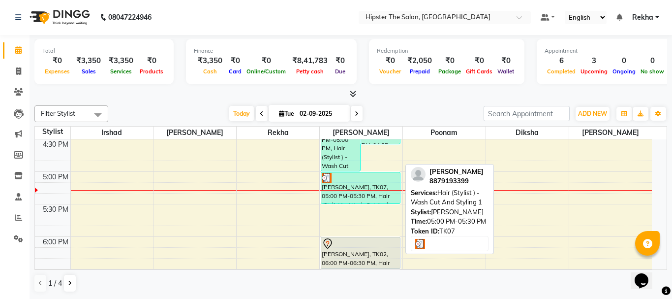
select select "3"
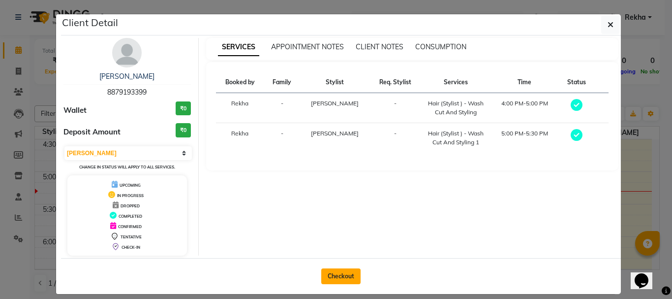
click at [332, 272] on button "Checkout" at bounding box center [340, 276] width 39 height 16
select select "5125"
select select "service"
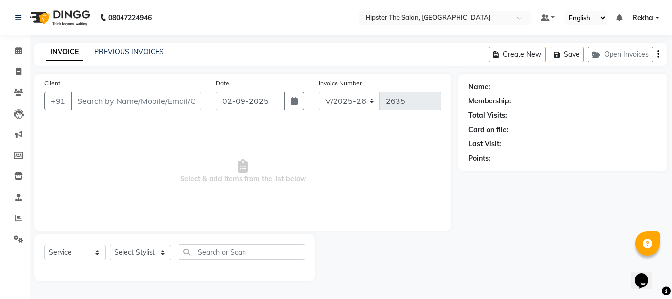
type input "8879193399"
select select "32401"
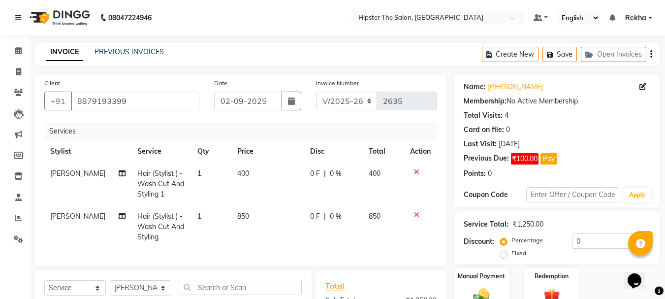
scroll to position [138, 0]
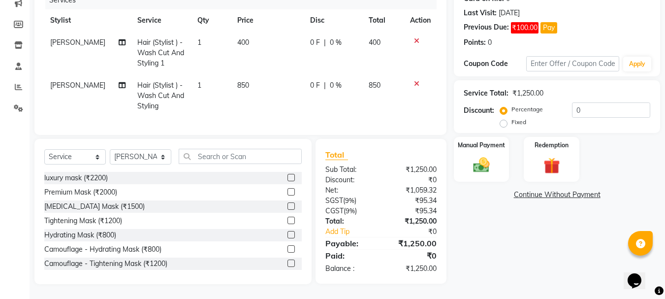
click at [502, 241] on div "Name: Niddhi Membership: No Active Membership Total Visits: 4 Card on file: 0 L…" at bounding box center [561, 113] width 214 height 341
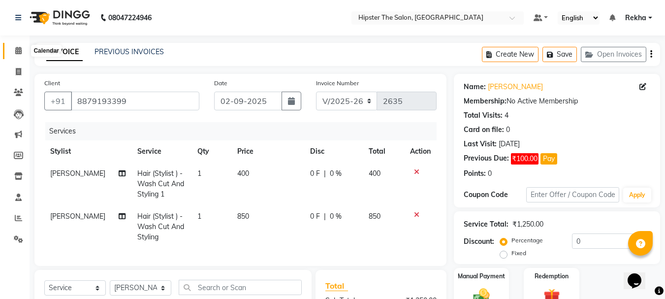
click at [22, 47] on span at bounding box center [18, 50] width 17 height 11
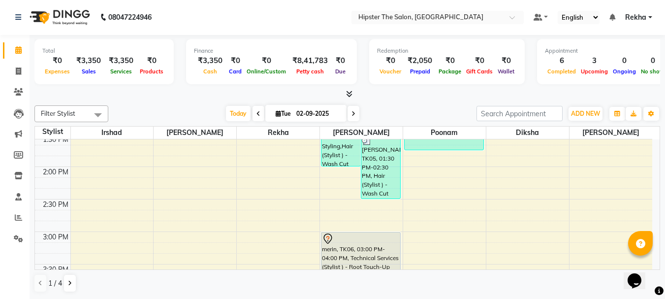
scroll to position [380, 0]
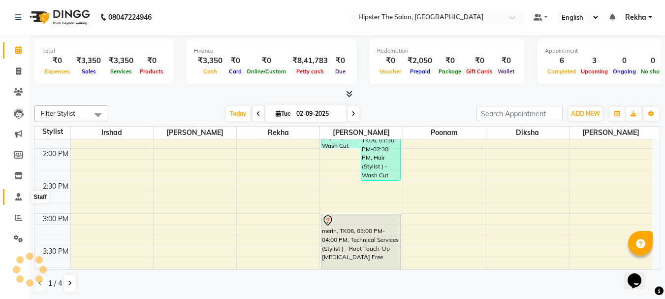
click at [14, 202] on span at bounding box center [18, 196] width 17 height 11
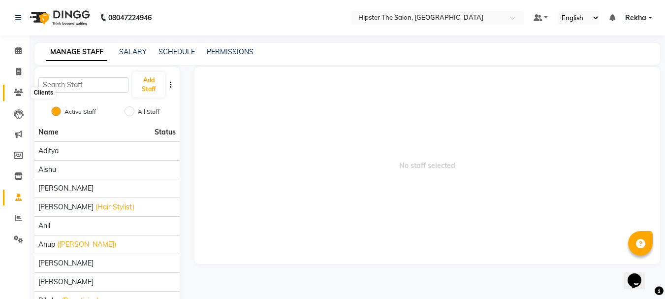
click at [21, 95] on icon at bounding box center [18, 92] width 9 height 7
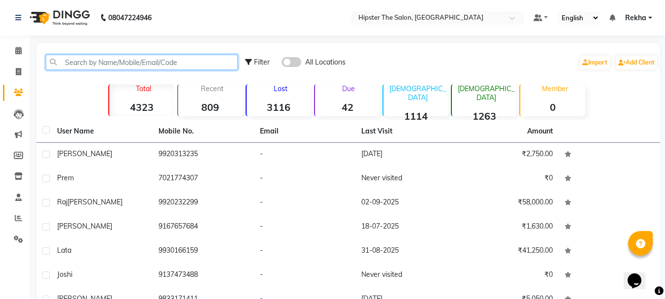
click at [119, 60] on input "text" at bounding box center [142, 62] width 192 height 15
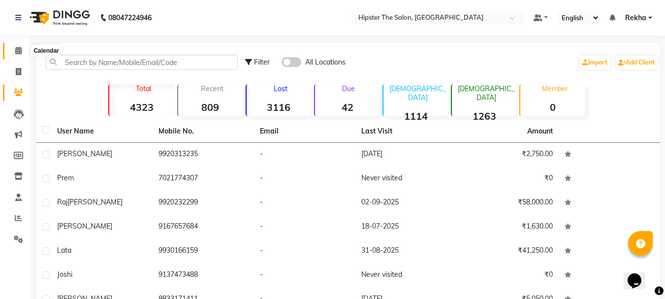
click at [19, 52] on icon at bounding box center [18, 50] width 6 height 7
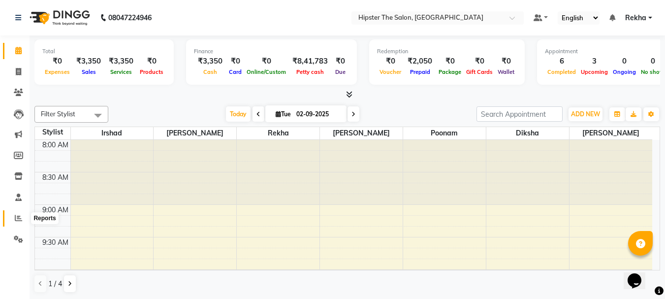
click at [15, 215] on icon at bounding box center [18, 217] width 7 height 7
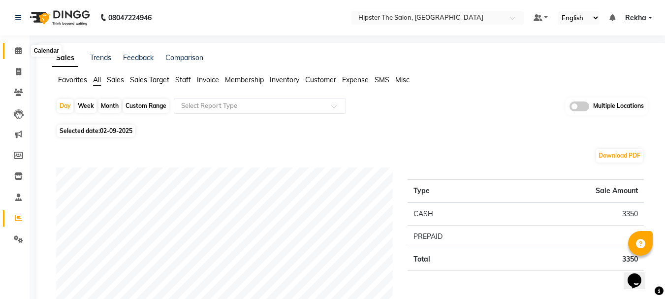
click at [18, 51] on icon at bounding box center [18, 50] width 6 height 7
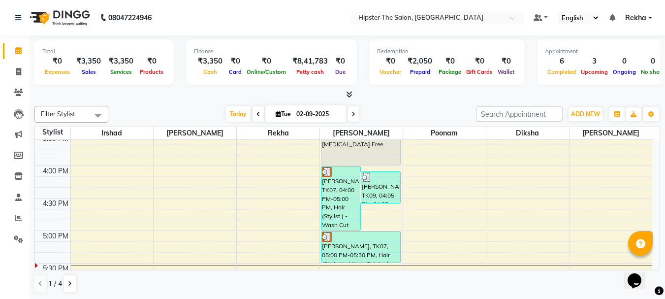
scroll to position [486, 0]
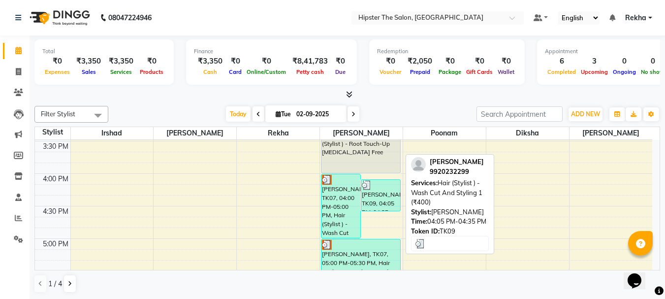
click at [365, 191] on div "[PERSON_NAME], TK09, 04:05 PM-04:35 PM, Hair (Stylist ) - Wash Cut And Styling …" at bounding box center [380, 195] width 39 height 31
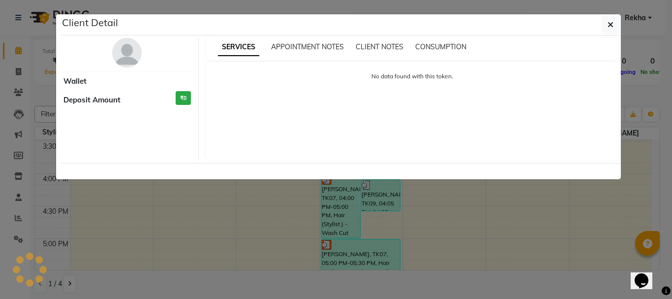
click at [365, 160] on div "SERVICES APPOINTMENT NOTES CLIENT NOTES CONSUMPTION No data found with this tok…" at bounding box center [413, 99] width 428 height 123
select select "3"
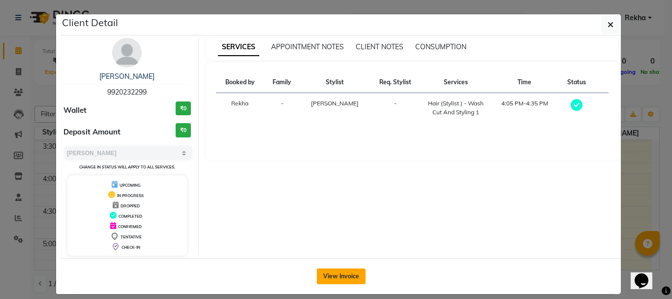
click at [348, 277] on button "View Invoice" at bounding box center [341, 276] width 49 height 16
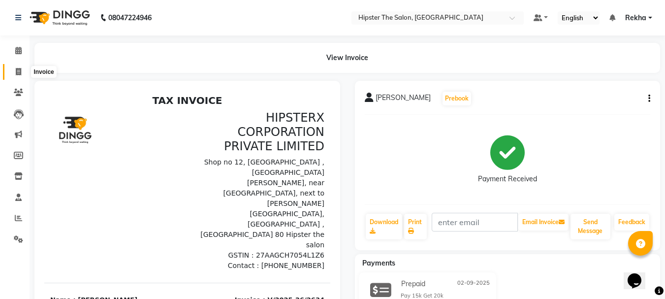
click at [18, 75] on icon at bounding box center [18, 71] width 5 height 7
select select "service"
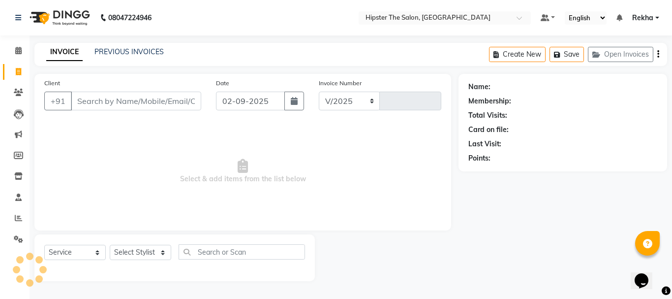
select select "5125"
type input "2635"
click at [103, 99] on input "Client" at bounding box center [136, 101] width 130 height 19
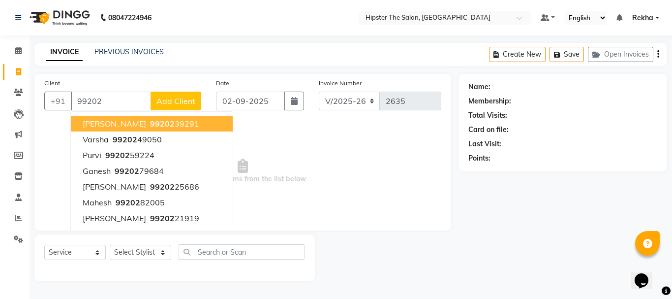
click at [113, 99] on input "99202" at bounding box center [111, 101] width 80 height 19
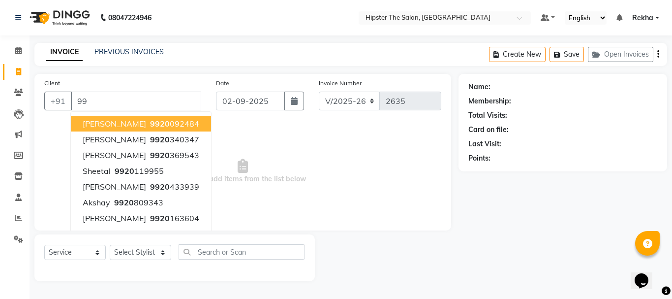
type input "9"
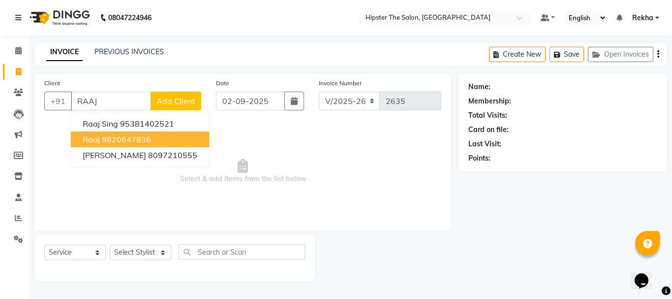
click at [92, 131] on button "raaj 9820647836" at bounding box center [140, 139] width 138 height 16
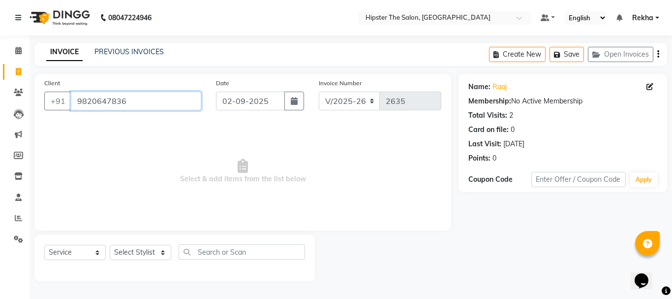
click at [128, 100] on input "9820647836" at bounding box center [136, 101] width 130 height 19
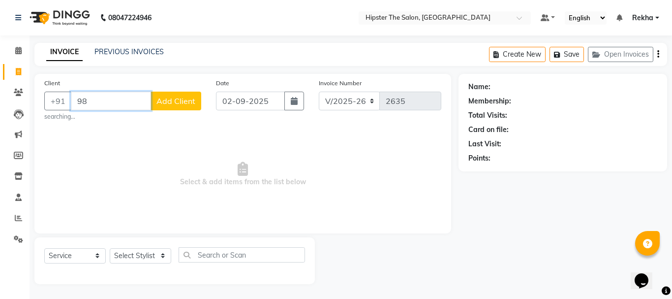
type input "9"
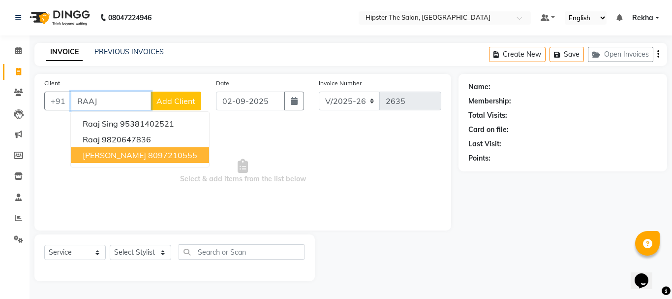
click at [149, 163] on ngb-typeahead-window "Raaj sing 95381402521 raaj 9820647836 raaj shawnt 8097210555" at bounding box center [139, 139] width 139 height 56
click at [149, 151] on ngb-highlight "8097210555" at bounding box center [172, 155] width 49 height 10
type input "8097210555"
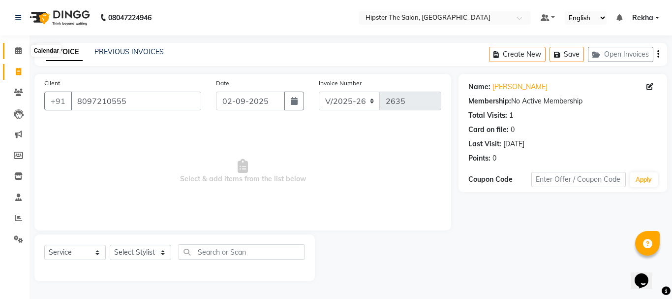
click at [13, 54] on span at bounding box center [18, 50] width 17 height 11
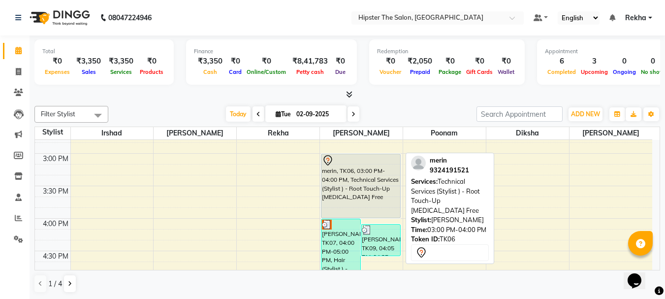
scroll to position [469, 0]
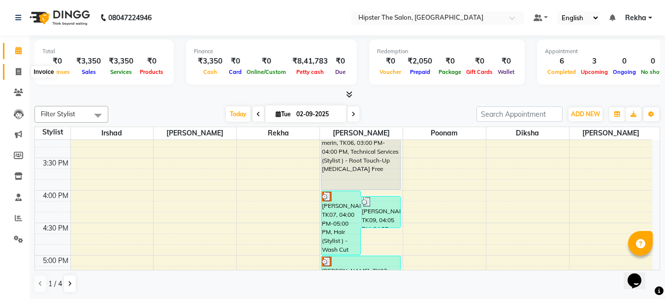
click at [20, 74] on icon at bounding box center [18, 71] width 5 height 7
select select "service"
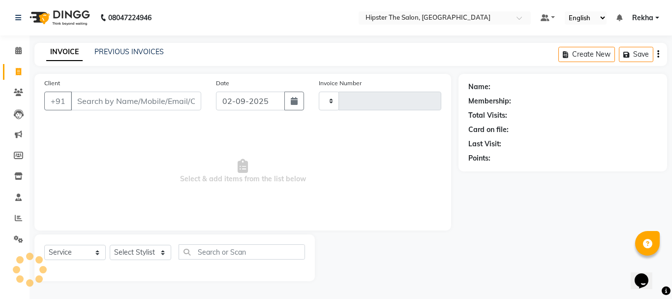
type input "2635"
select select "5125"
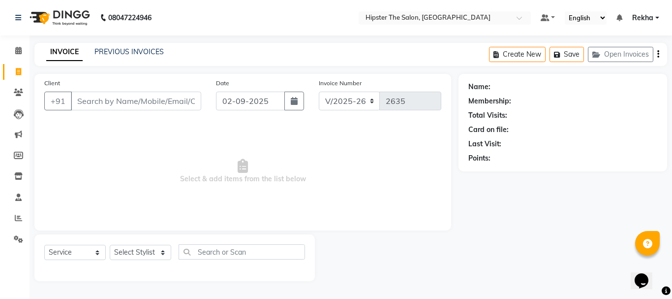
click at [133, 106] on input "Client" at bounding box center [136, 101] width 130 height 19
click at [114, 93] on input "RA" at bounding box center [136, 101] width 130 height 19
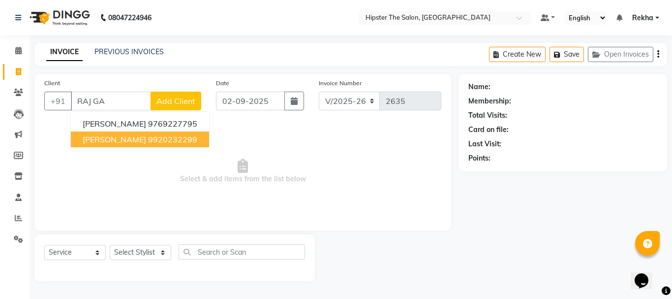
click at [119, 135] on span "raj ganatra" at bounding box center [114, 139] width 63 height 10
type input "9920232299"
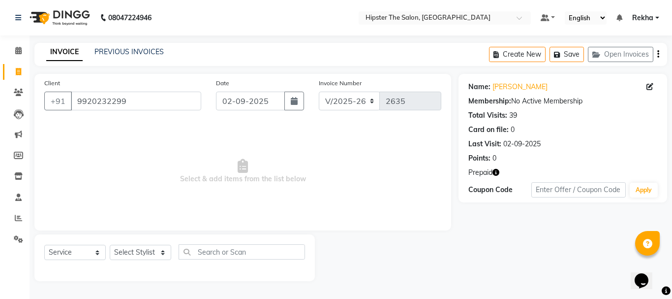
click at [498, 171] on icon "button" at bounding box center [496, 172] width 7 height 7
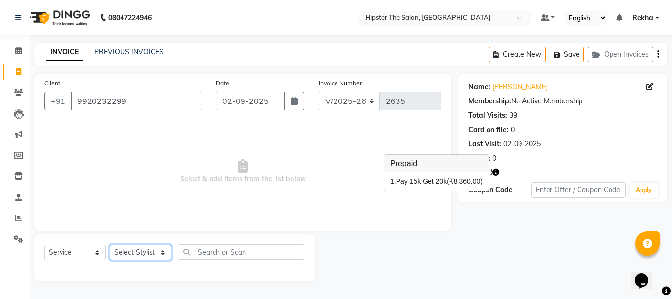
click at [135, 251] on select "Select Stylist Aditya aishu Akansha Altaf Anil Anup Ashik Bhavin Diksha Irshad …" at bounding box center [141, 252] width 62 height 15
select select "32401"
click at [110, 245] on select "Select Stylist Aditya aishu Akansha Altaf Anil Anup Ashik Bhavin Diksha Irshad …" at bounding box center [141, 252] width 62 height 15
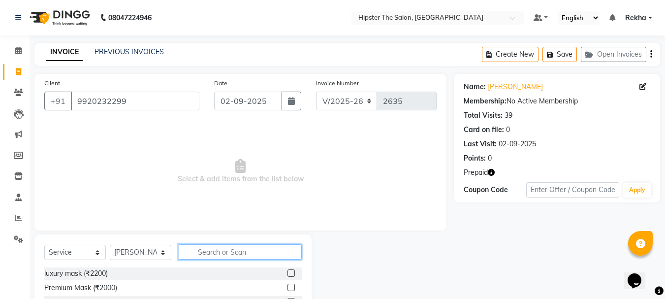
click at [242, 255] on input "text" at bounding box center [240, 251] width 123 height 15
type input "B"
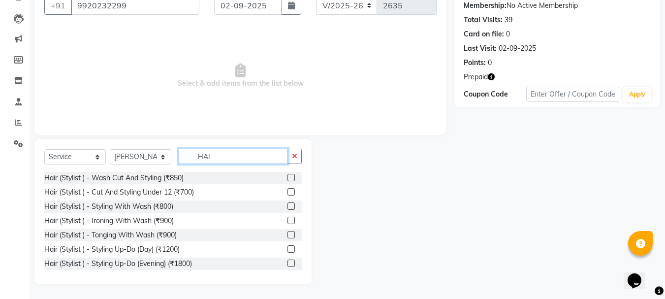
type input "HAI"
click at [287, 177] on label at bounding box center [290, 177] width 7 height 7
click at [287, 177] on input "checkbox" at bounding box center [290, 178] width 6 height 6
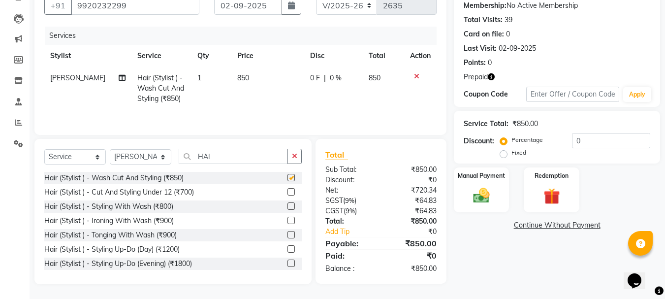
checkbox input "false"
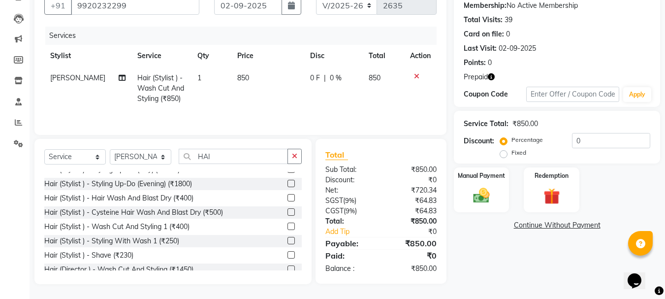
scroll to position [98, 0]
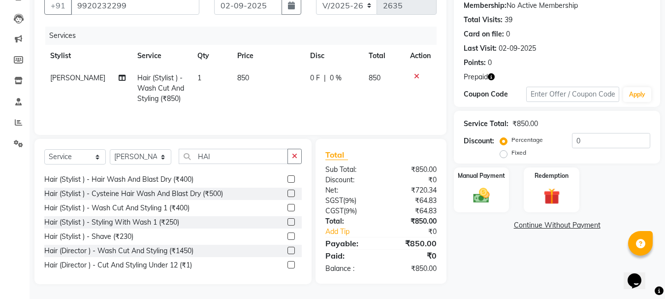
click at [287, 178] on label at bounding box center [290, 178] width 7 height 7
click at [287, 178] on input "checkbox" at bounding box center [290, 179] width 6 height 6
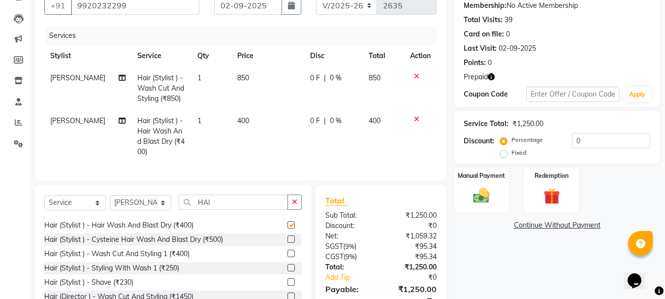
checkbox input "false"
click at [555, 186] on img at bounding box center [551, 196] width 28 height 21
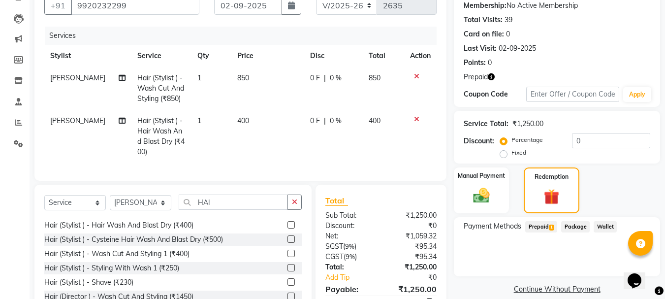
click at [542, 226] on span "Prepaid 1" at bounding box center [541, 226] width 32 height 11
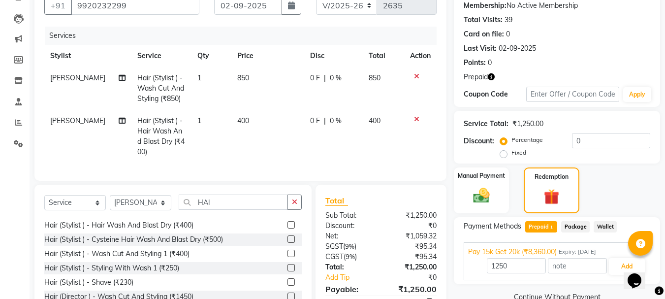
scroll to position [149, 0]
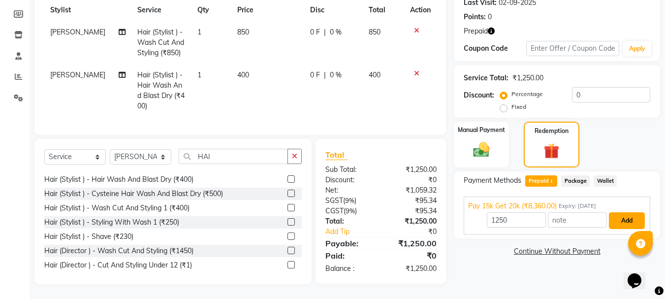
click at [629, 215] on button "Add" at bounding box center [627, 220] width 36 height 17
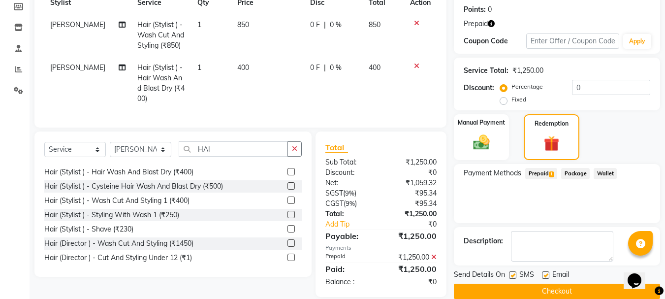
scroll to position [169, 0]
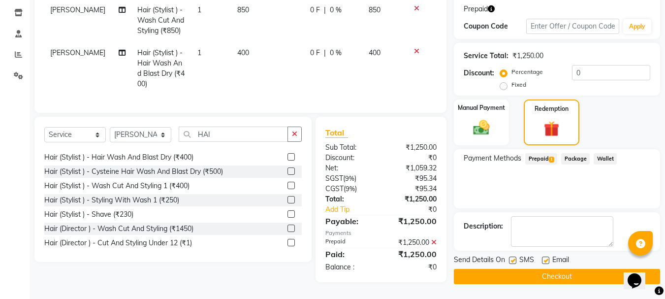
click at [572, 273] on button "Checkout" at bounding box center [557, 276] width 206 height 15
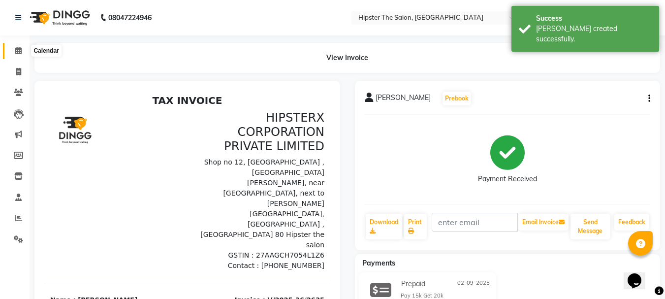
click at [23, 51] on span at bounding box center [18, 50] width 17 height 11
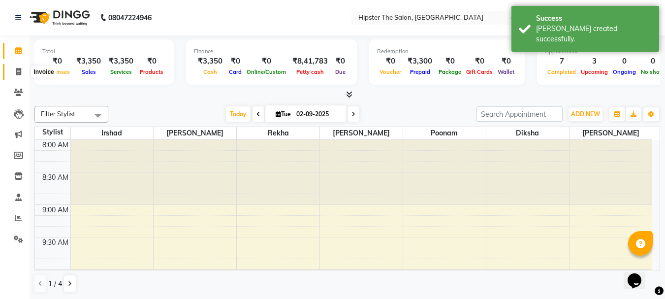
click at [19, 70] on icon at bounding box center [18, 71] width 5 height 7
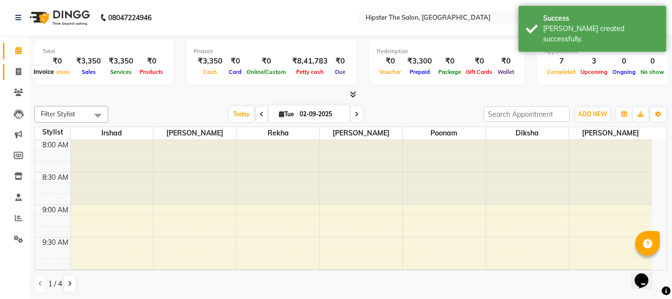
select select "5125"
select select "service"
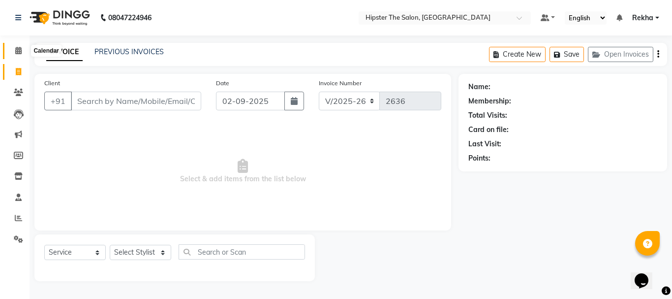
click at [22, 48] on icon at bounding box center [18, 50] width 6 height 7
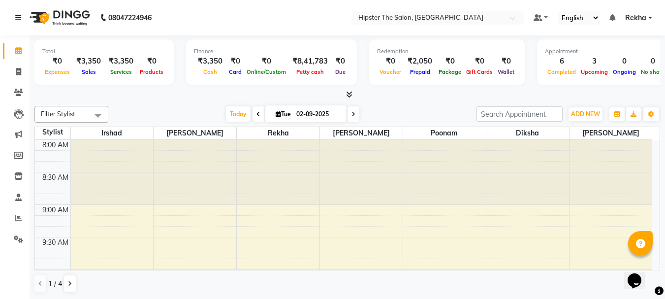
click at [276, 112] on icon at bounding box center [278, 114] width 5 height 6
select select "9"
select select "2025"
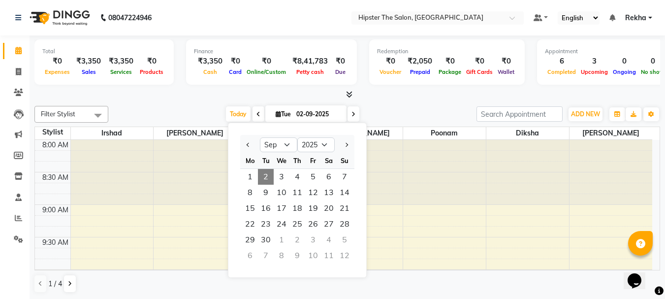
click at [220, 149] on div at bounding box center [195, 172] width 83 height 65
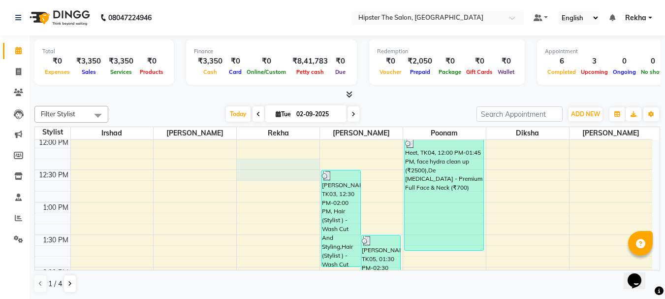
scroll to position [252, 0]
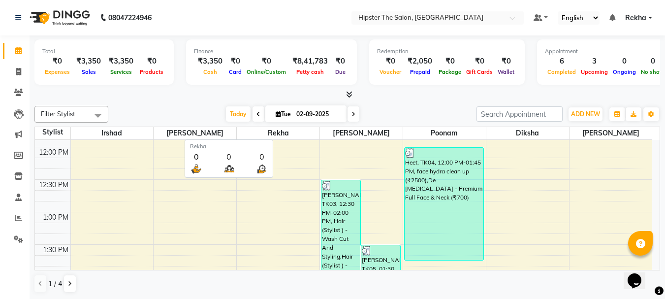
drag, startPoint x: 310, startPoint y: 171, endPoint x: 306, endPoint y: 133, distance: 37.7
click at [306, 133] on table "Stylist [PERSON_NAME] [PERSON_NAME] poonam [PERSON_NAME] [PERSON_NAME] 8:00 AM …" at bounding box center [347, 198] width 626 height 144
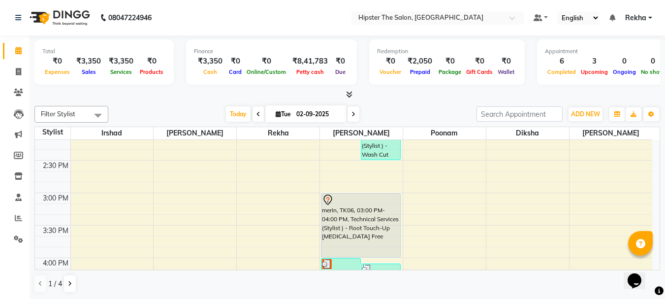
scroll to position [400, 0]
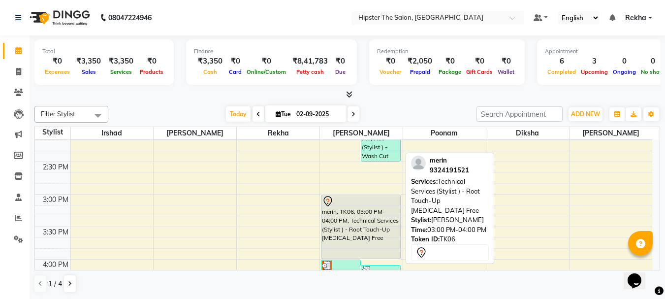
click at [346, 221] on div "merin, TK06, 03:00 PM-04:00 PM, Technical Services (Stylist ) - Root Touch-Up […" at bounding box center [360, 226] width 79 height 63
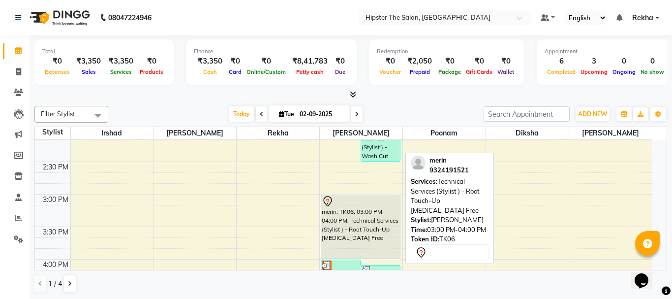
select select "7"
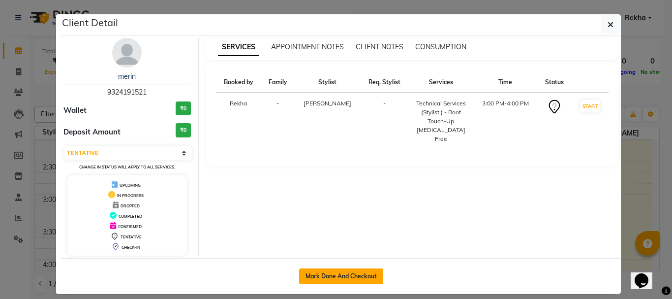
click at [333, 275] on button "Mark Done And Checkout" at bounding box center [341, 276] width 84 height 16
select select "5125"
select select "service"
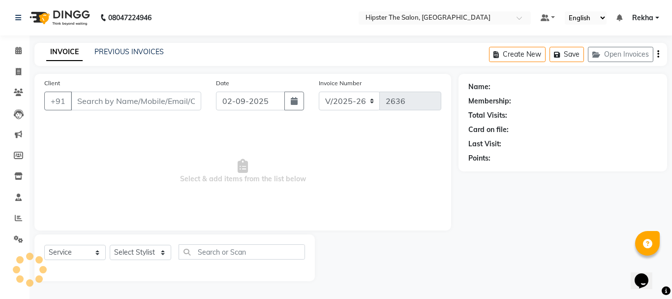
type input "9324191521"
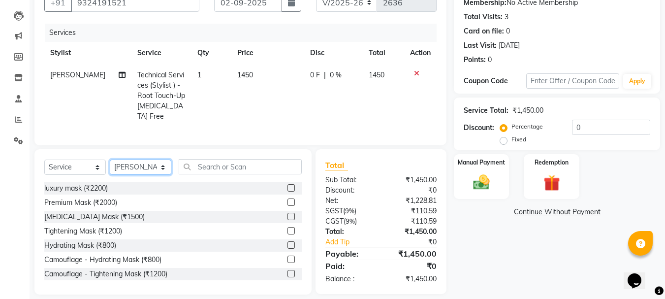
click at [164, 165] on select "Select Stylist [PERSON_NAME] [PERSON_NAME] Anup [PERSON_NAME] [PERSON_NAME] Luc…" at bounding box center [141, 166] width 62 height 15
select select "50153"
click at [110, 159] on select "Select Stylist [PERSON_NAME] [PERSON_NAME] Anup [PERSON_NAME] [PERSON_NAME] Luc…" at bounding box center [141, 166] width 62 height 15
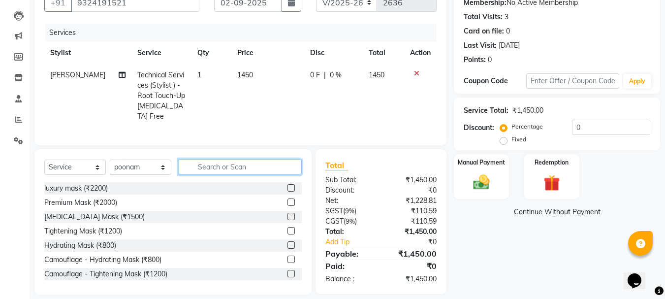
click at [230, 165] on input "text" at bounding box center [240, 166] width 123 height 15
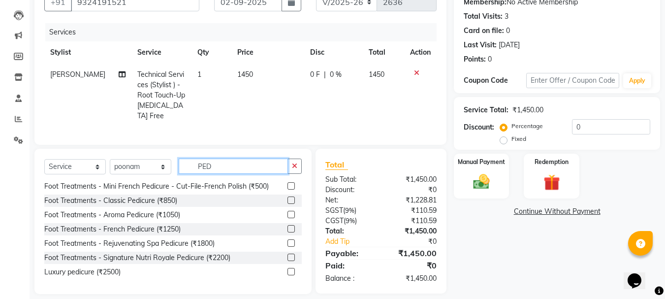
scroll to position [106, 0]
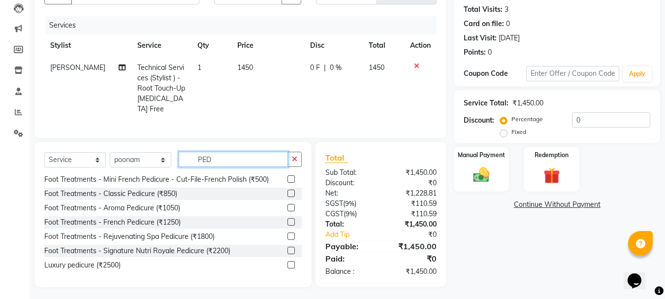
type input "PED"
click at [287, 206] on label at bounding box center [290, 207] width 7 height 7
click at [287, 206] on input "checkbox" at bounding box center [290, 208] width 6 height 6
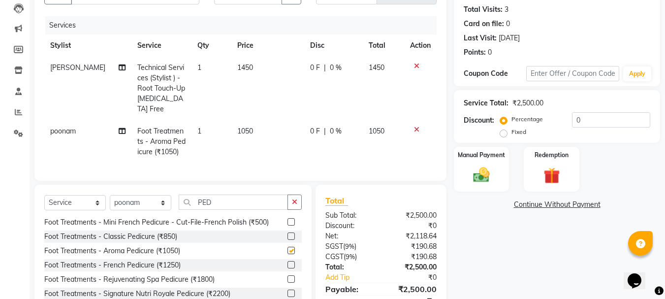
checkbox input "false"
click at [249, 120] on td "1050" at bounding box center [267, 141] width 73 height 43
select select "50153"
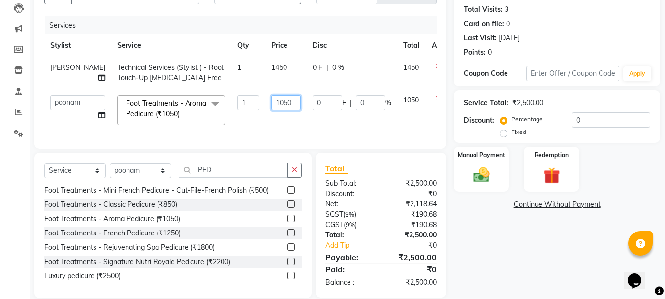
click at [271, 104] on input "1050" at bounding box center [286, 102] width 30 height 15
type input "1500"
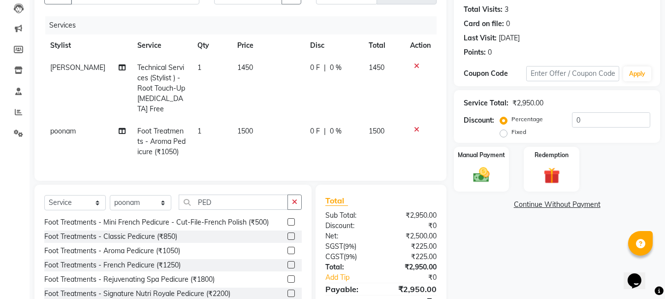
click at [333, 126] on span "0 %" at bounding box center [336, 131] width 12 height 10
select select "50153"
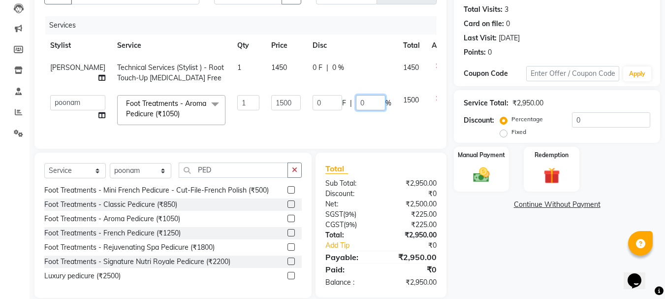
click at [356, 105] on input "0" at bounding box center [371, 102] width 30 height 15
type input "50"
click at [478, 236] on div "Name: Merin Membership: No Active Membership Total Visits: 3 Card on file: 0 La…" at bounding box center [561, 133] width 214 height 330
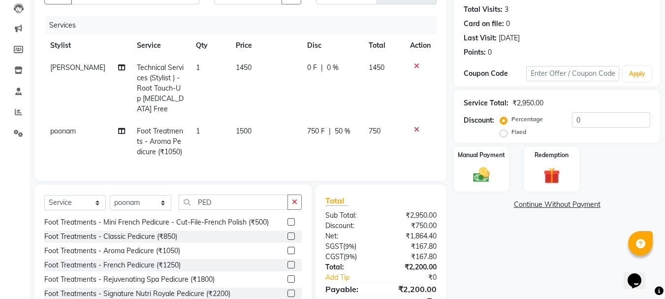
click at [242, 126] on span "1500" at bounding box center [244, 130] width 16 height 9
select select "50153"
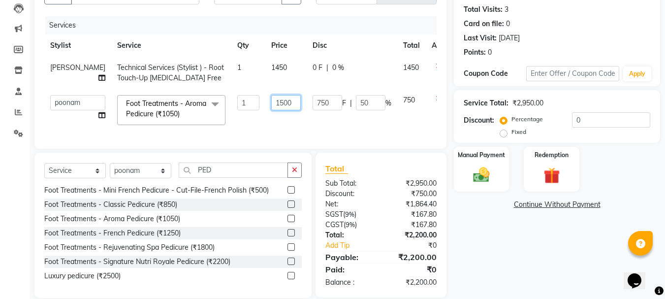
click at [271, 103] on input "1500" at bounding box center [286, 102] width 30 height 15
type input "1600"
click at [460, 193] on div "Name: Merin Membership: No Active Membership Total Visits: 3 Card on file: 0 La…" at bounding box center [561, 133] width 214 height 330
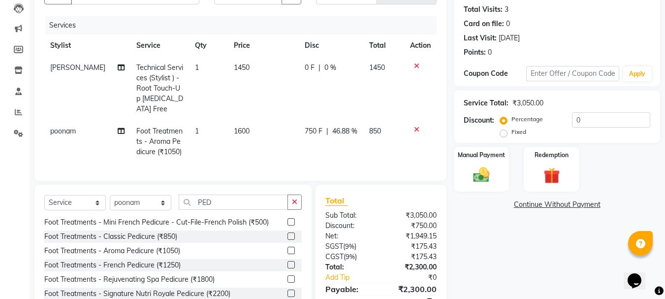
click at [354, 126] on span "46.88 %" at bounding box center [344, 131] width 25 height 10
select select "50153"
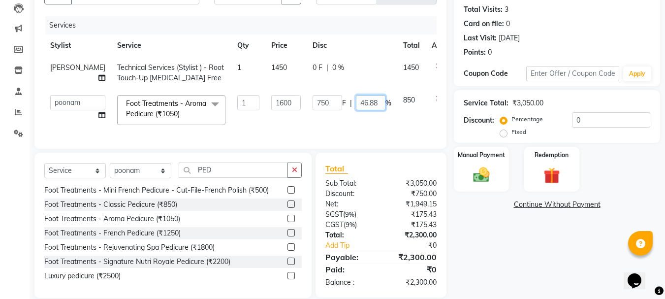
click at [356, 105] on input "46.88" at bounding box center [371, 102] width 30 height 15
type input "4"
type input "50"
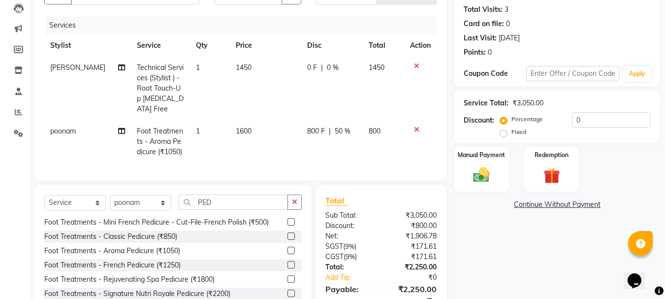
click at [386, 120] on td "800" at bounding box center [383, 141] width 41 height 43
select select "50153"
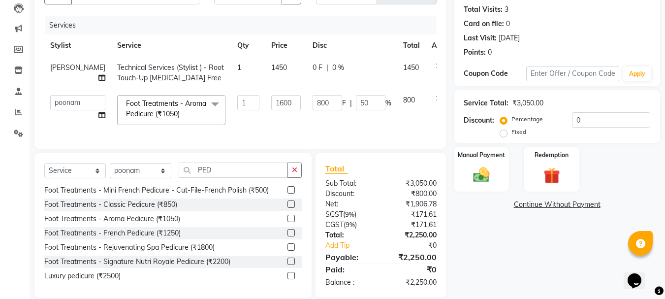
click at [466, 201] on link "Continue Without Payment" at bounding box center [557, 204] width 202 height 10
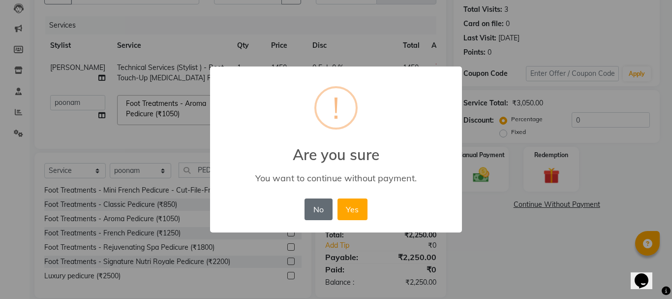
click at [322, 213] on button "No" at bounding box center [319, 209] width 28 height 22
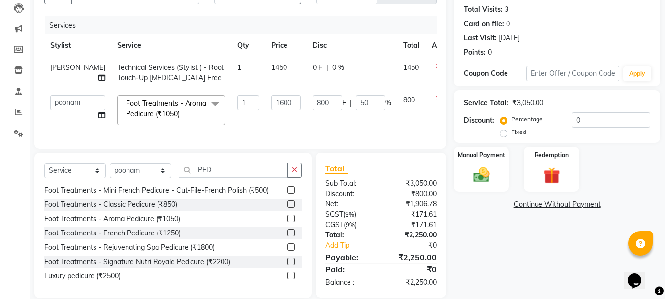
click at [476, 258] on div "Name: Merin Membership: No Active Membership Total Visits: 3 Card on file: 0 La…" at bounding box center [561, 133] width 214 height 330
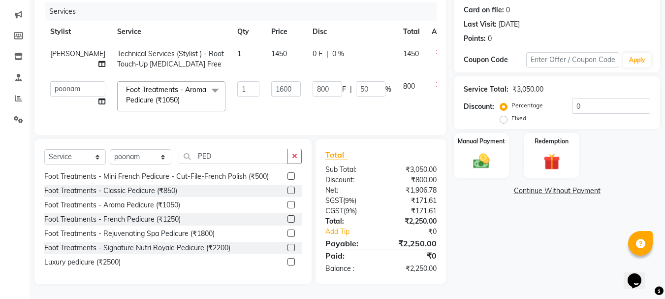
click at [508, 248] on div "Name: Merin Membership: No Active Membership Total Visits: 3 Card on file: 0 La…" at bounding box center [561, 119] width 214 height 330
click at [231, 46] on td "1" at bounding box center [248, 59] width 34 height 32
select select "32401"
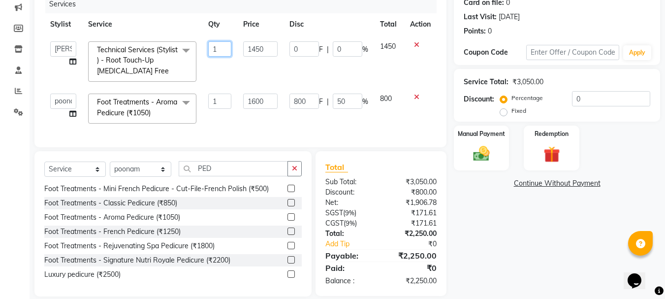
click at [218, 52] on input "1" at bounding box center [220, 48] width 24 height 15
type input "3"
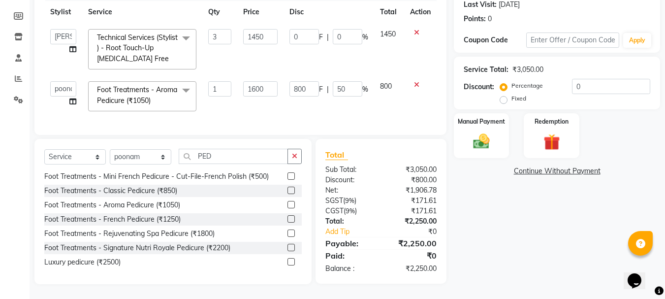
scroll to position [147, 0]
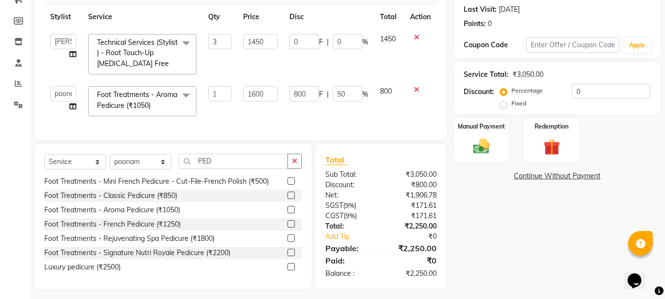
click at [309, 60] on td "0 F | 0 %" at bounding box center [328, 54] width 91 height 52
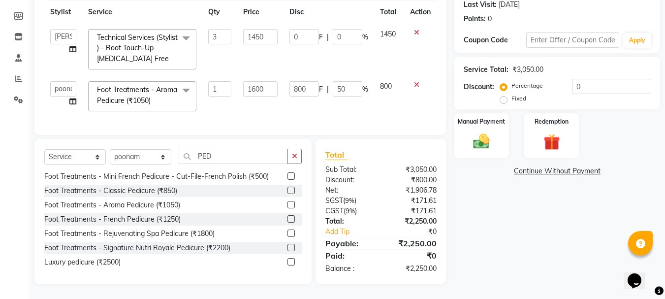
select select "32401"
click at [505, 247] on div "Name: Merin Membership: No Active Membership Total Visits: 3 Card on file: 0 La…" at bounding box center [561, 109] width 214 height 349
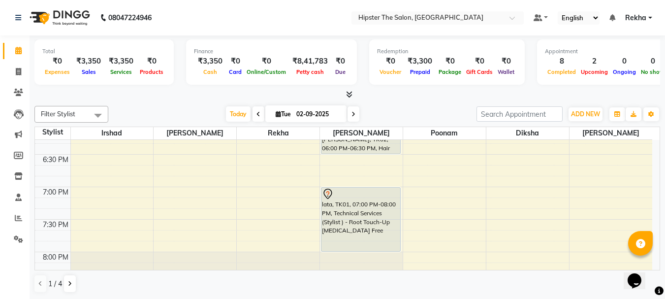
scroll to position [0, 0]
click at [353, 116] on icon at bounding box center [353, 114] width 4 height 6
type input "03-09-2025"
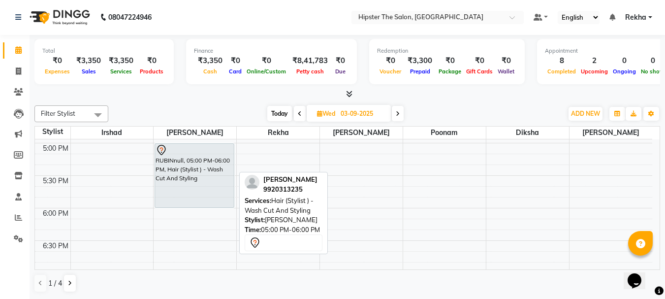
scroll to position [584, 0]
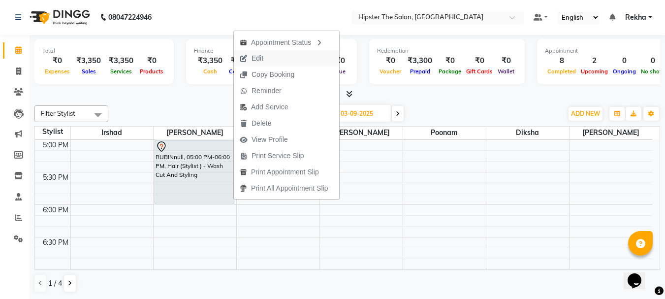
click at [261, 58] on span "Edit" at bounding box center [257, 58] width 12 height 10
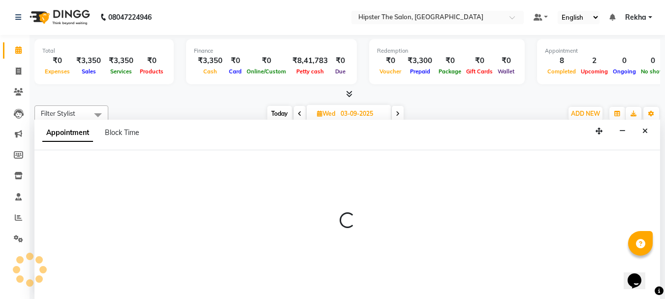
select select "tentative"
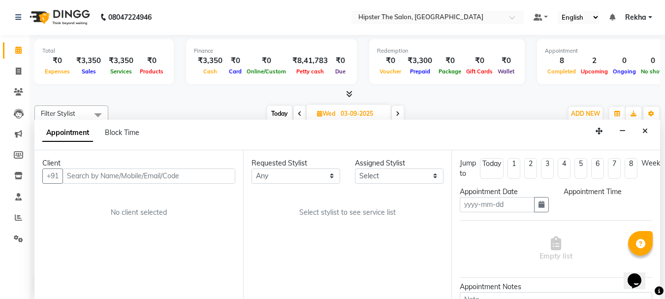
type input "03-09-2025"
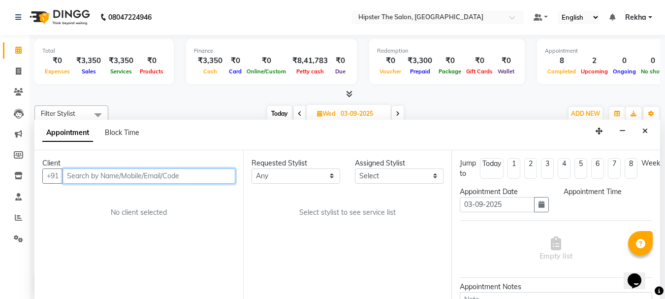
select select "1020"
select select "32384"
select select "2262"
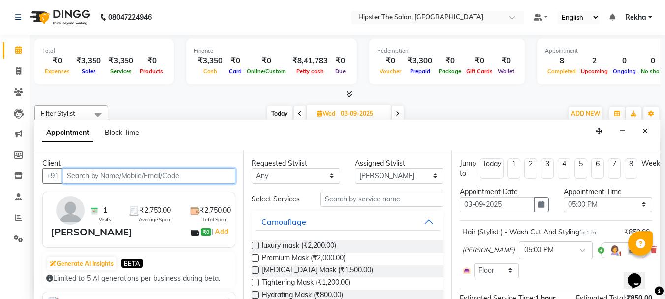
scroll to position [650, 0]
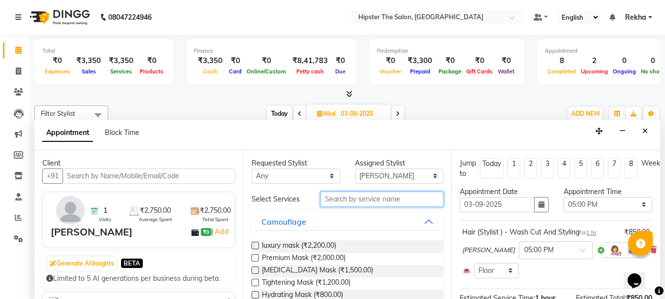
click at [356, 200] on input "text" at bounding box center [381, 198] width 123 height 15
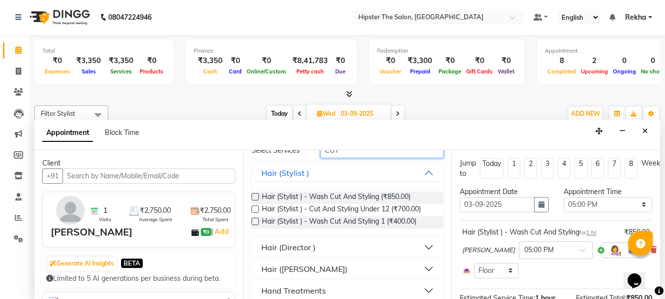
scroll to position [81, 0]
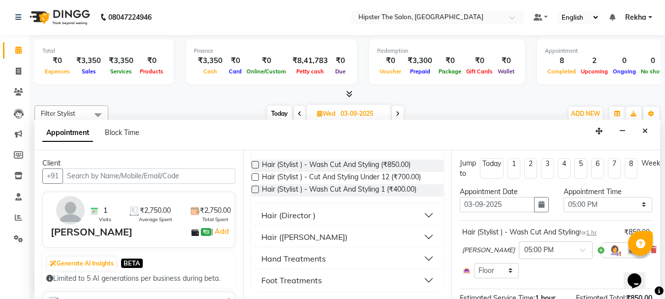
type input "CUT"
click at [309, 214] on div "Hair (Director )" at bounding box center [288, 215] width 54 height 12
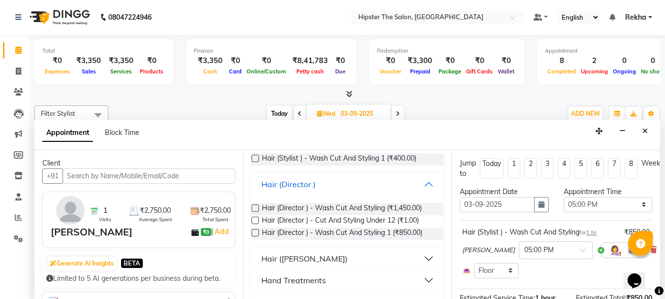
scroll to position [114, 0]
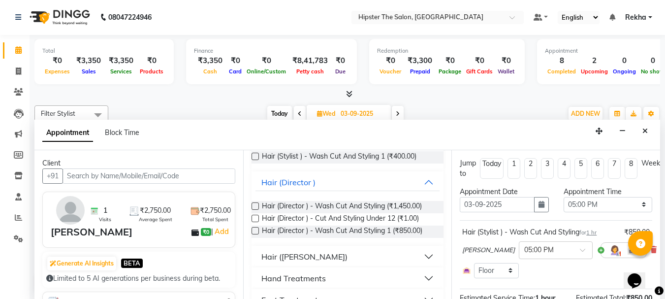
click at [255, 229] on label at bounding box center [254, 230] width 7 height 7
click at [255, 229] on input "checkbox" at bounding box center [254, 231] width 6 height 6
checkbox input "false"
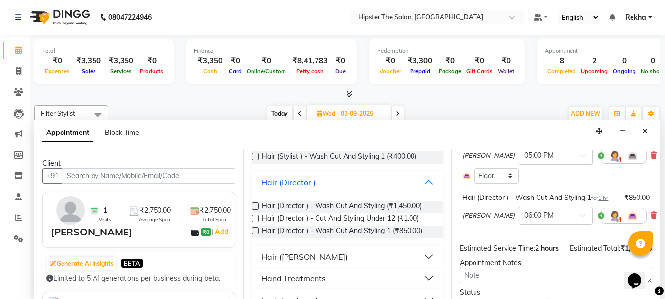
scroll to position [65, 0]
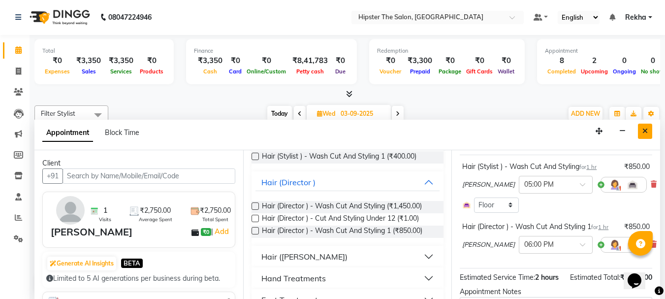
click at [645, 136] on button "Close" at bounding box center [645, 131] width 14 height 15
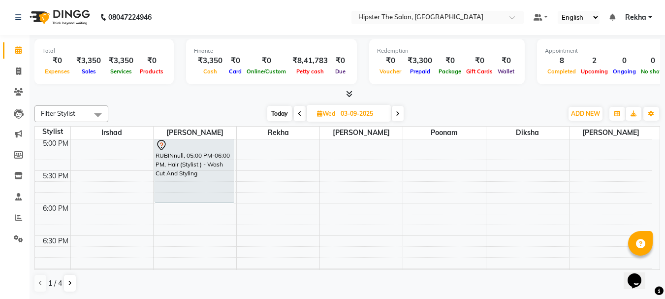
scroll to position [595, 0]
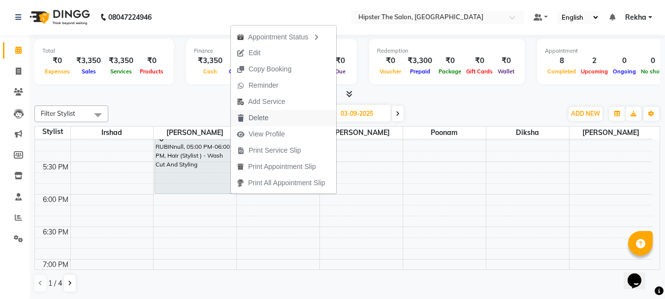
click at [258, 117] on span "Delete" at bounding box center [259, 118] width 20 height 10
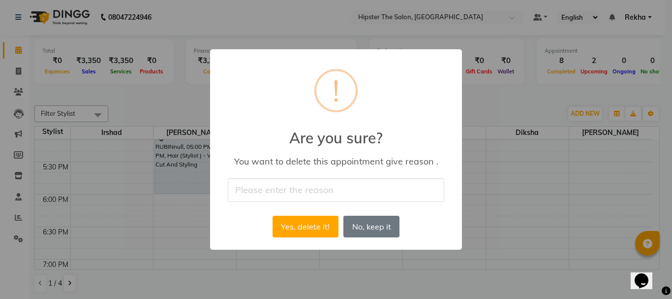
click at [323, 178] on input "text" at bounding box center [336, 189] width 217 height 23
type input "C"
click at [313, 220] on button "Yes, delete it!" at bounding box center [306, 227] width 66 height 22
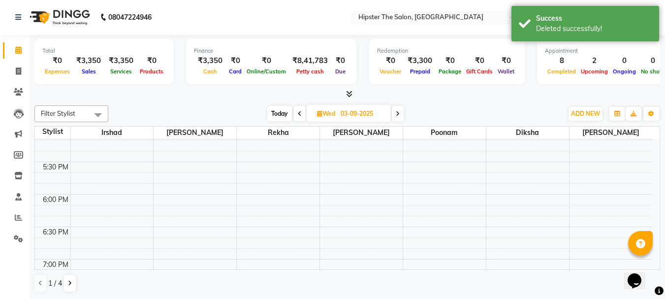
click at [183, 199] on div "8:00 AM 8:30 AM 9:00 AM 9:30 AM 10:00 AM 10:30 AM 11:00 AM 11:30 AM 12:00 PM 12…" at bounding box center [343, 32] width 617 height 974
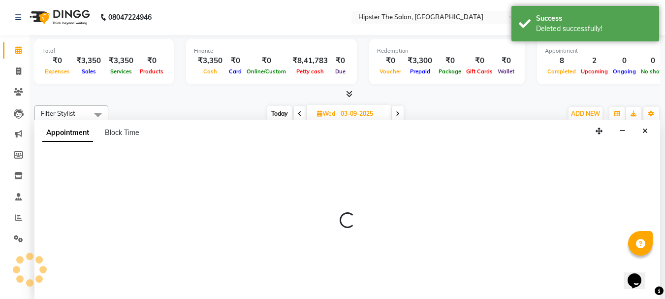
select select "32384"
select select "1080"
select select "tentative"
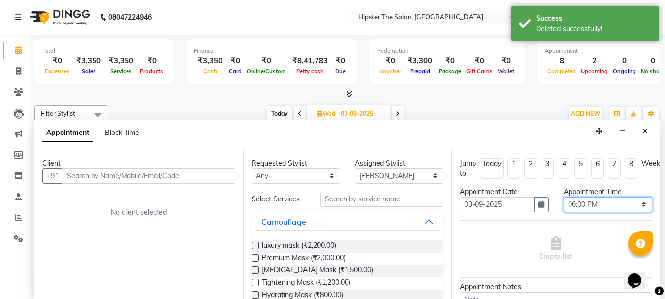
click at [637, 202] on select "Select 09:00 AM 09:15 AM 09:30 AM 09:45 AM 10:00 AM 10:15 AM 10:30 AM 10:45 AM …" at bounding box center [608, 204] width 89 height 15
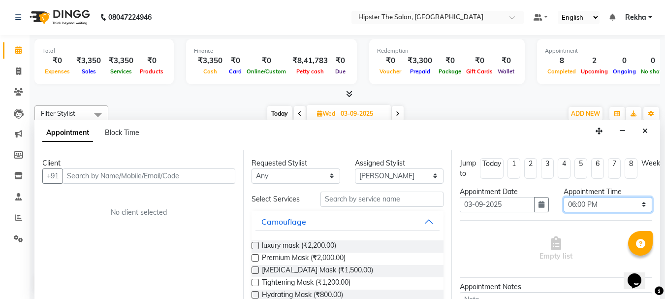
click at [564, 197] on select "Select 09:00 AM 09:15 AM 09:30 AM 09:45 AM 10:00 AM 10:15 AM 10:30 AM 10:45 AM …" at bounding box center [608, 204] width 89 height 15
click at [637, 202] on select "Select 09:00 AM 09:15 AM 09:30 AM 09:45 AM 10:00 AM 10:15 AM 10:30 AM 10:45 AM …" at bounding box center [608, 204] width 89 height 15
select select "1020"
click at [564, 197] on select "Select 09:00 AM 09:15 AM 09:30 AM 09:45 AM 10:00 AM 10:15 AM 10:30 AM 10:45 AM …" at bounding box center [608, 204] width 89 height 15
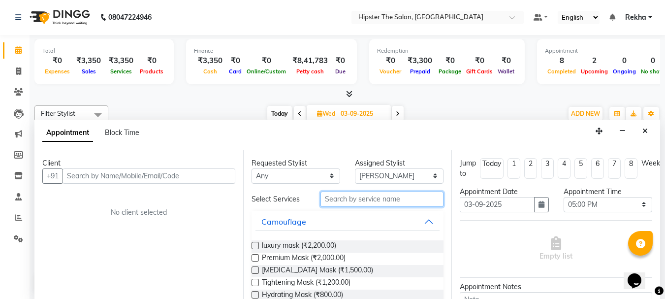
click at [379, 194] on input "text" at bounding box center [381, 198] width 123 height 15
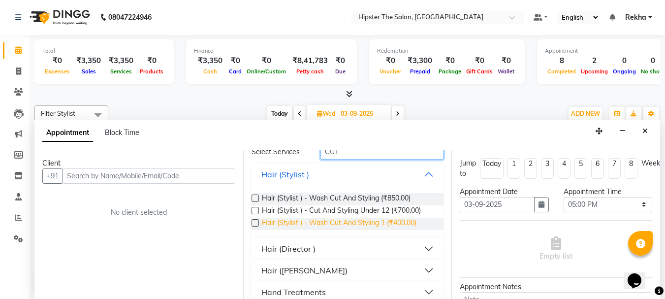
scroll to position [81, 0]
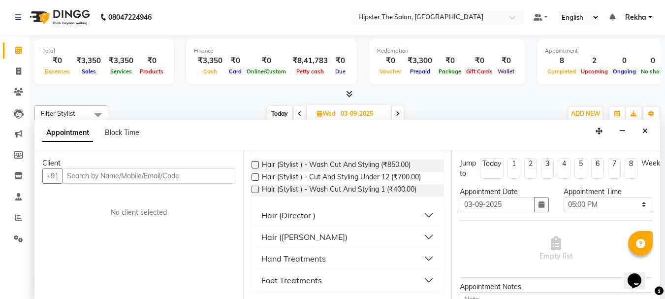
type input "CUT"
click at [277, 213] on div "Hair (Director )" at bounding box center [288, 215] width 54 height 12
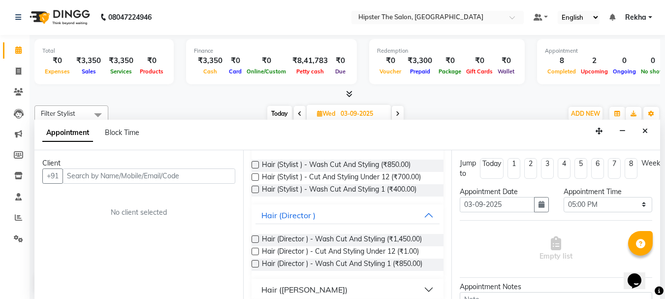
click at [257, 264] on label at bounding box center [254, 263] width 7 height 7
click at [257, 264] on input "checkbox" at bounding box center [254, 264] width 6 height 6
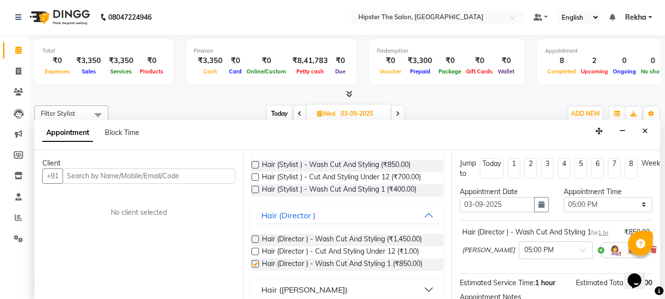
checkbox input "false"
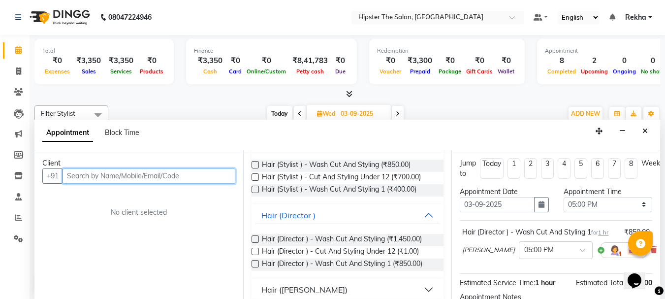
click at [170, 174] on input "text" at bounding box center [149, 175] width 173 height 15
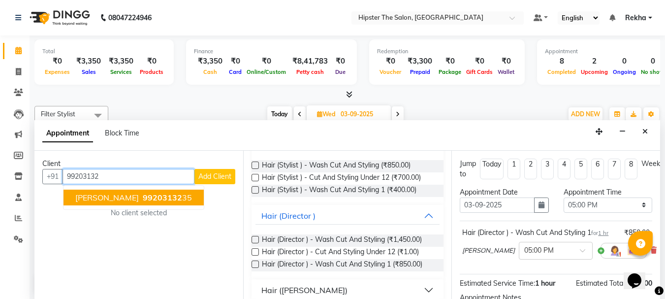
click at [143, 198] on span "99203132" at bounding box center [162, 197] width 39 height 10
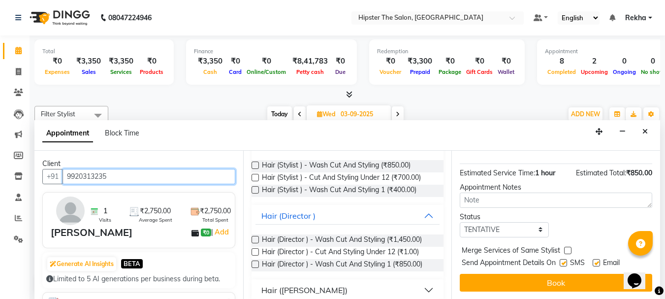
scroll to position [128, 0]
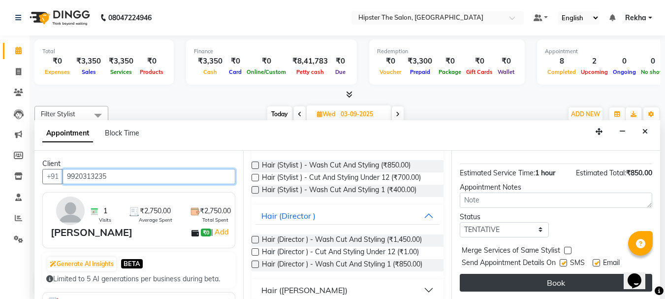
type input "9920313235"
click at [534, 274] on button "Book" at bounding box center [556, 283] width 192 height 18
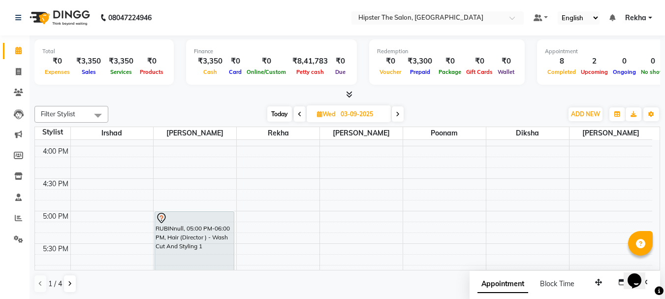
scroll to position [509, 0]
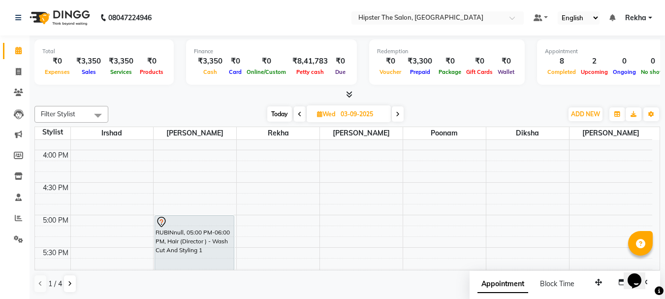
click at [299, 116] on icon at bounding box center [300, 114] width 4 height 6
type input "02-09-2025"
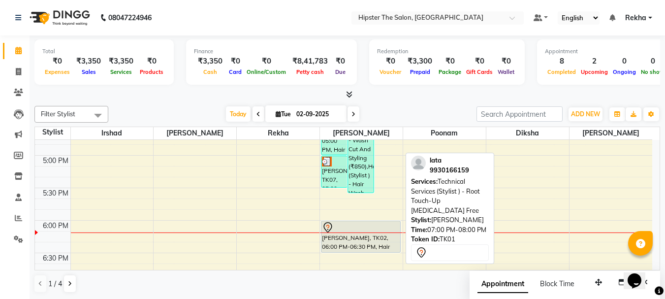
scroll to position [568, 0]
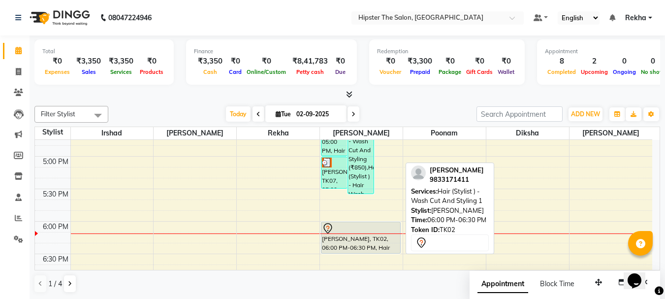
click at [334, 234] on div "[PERSON_NAME], TK02, 06:00 PM-06:30 PM, Hair (Stylist ) - Wash Cut And Styling 1" at bounding box center [360, 237] width 79 height 31
select select "7"
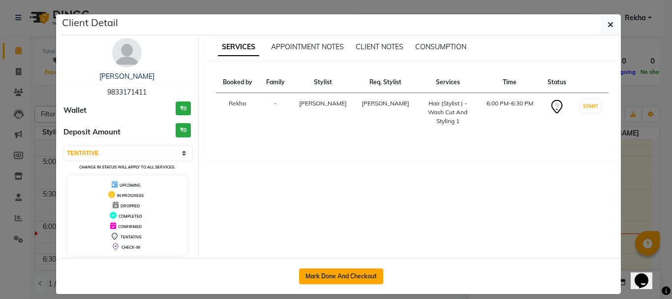
click at [327, 275] on button "Mark Done And Checkout" at bounding box center [341, 276] width 84 height 16
select select "5125"
select select "service"
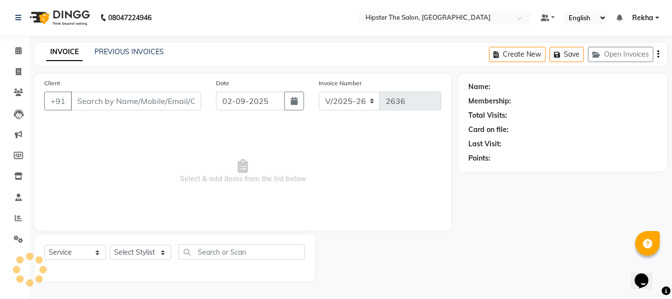
type input "9833171411"
select select "32401"
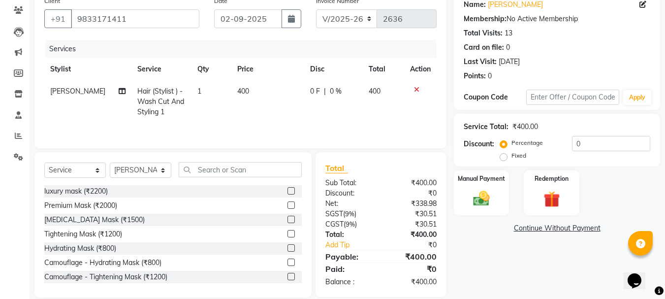
scroll to position [95, 0]
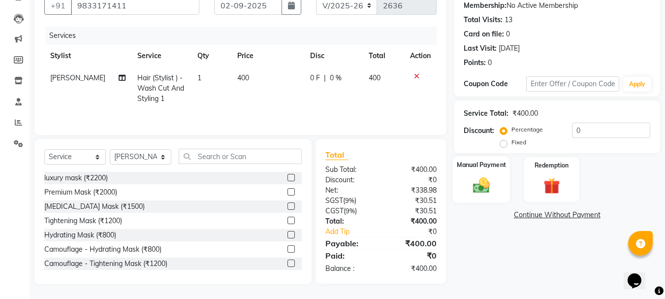
click at [465, 181] on div "Manual Payment" at bounding box center [482, 179] width 58 height 47
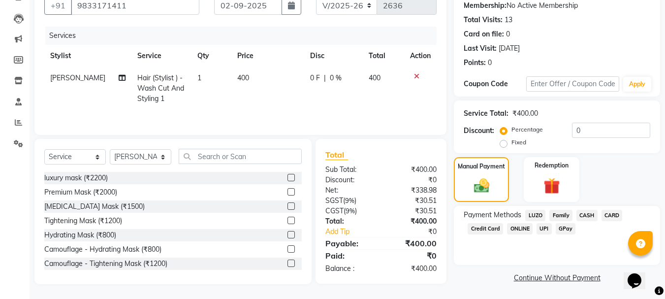
click at [569, 230] on span "GPay" at bounding box center [566, 228] width 20 height 11
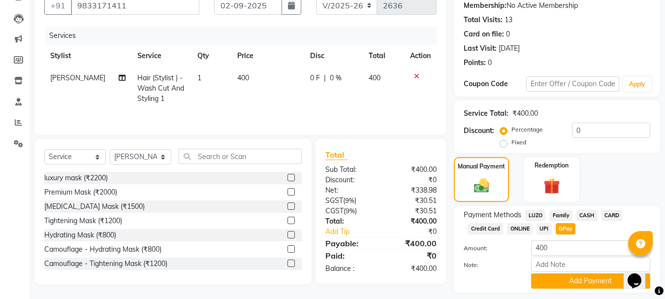
click at [569, 230] on span "GPay" at bounding box center [566, 228] width 20 height 11
click at [565, 276] on button "Add Payment" at bounding box center [590, 280] width 119 height 15
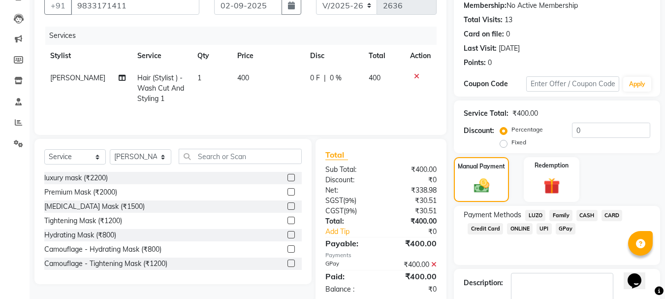
scroll to position [152, 0]
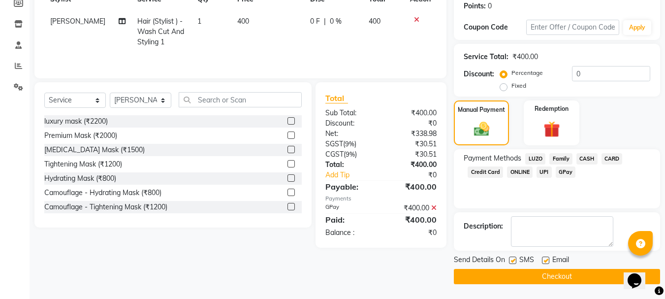
click at [557, 278] on button "Checkout" at bounding box center [557, 276] width 206 height 15
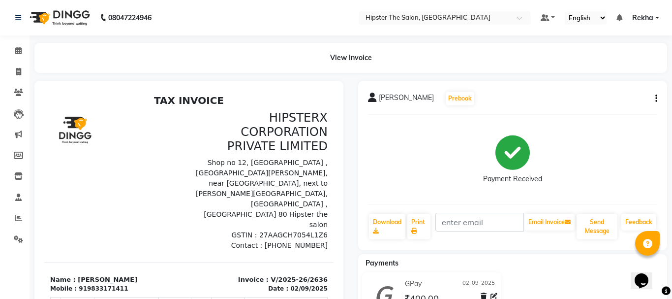
select select "5125"
select select "service"
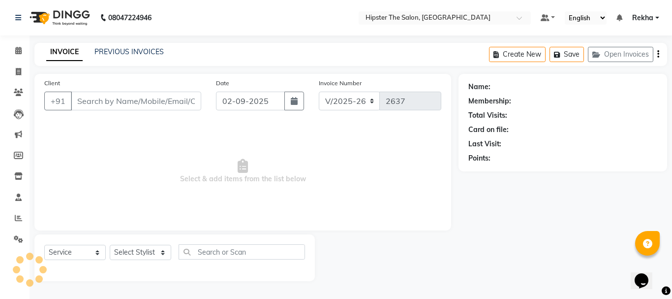
type input "9833171411"
select select "32401"
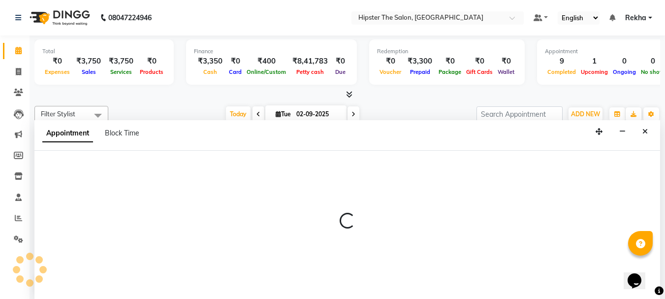
click at [291, 224] on div at bounding box center [347, 225] width 626 height 149
click at [291, 224] on p at bounding box center [347, 221] width 626 height 17
click at [291, 224] on p at bounding box center [347, 220] width 626 height 17
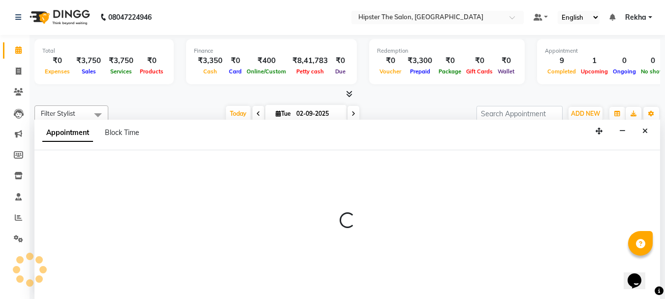
click at [291, 224] on p at bounding box center [347, 220] width 626 height 17
click at [293, 224] on p at bounding box center [347, 220] width 626 height 17
select select "32386"
select select "tentative"
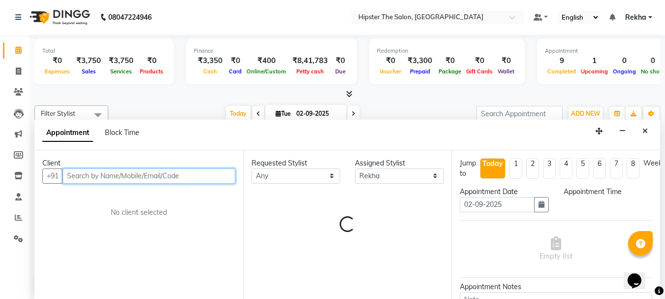
select select "1185"
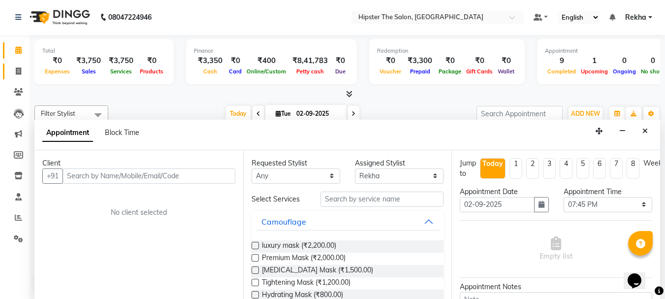
click at [20, 77] on link "Invoice" at bounding box center [15, 71] width 24 height 16
select select "service"
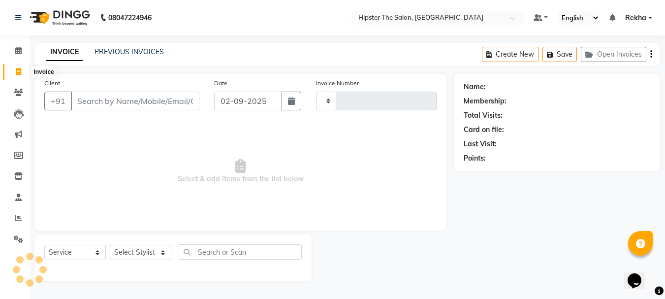
type input "2637"
select select "5125"
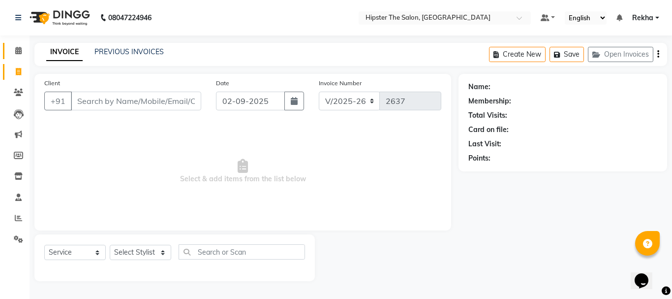
click at [18, 57] on link "Calendar" at bounding box center [15, 51] width 24 height 16
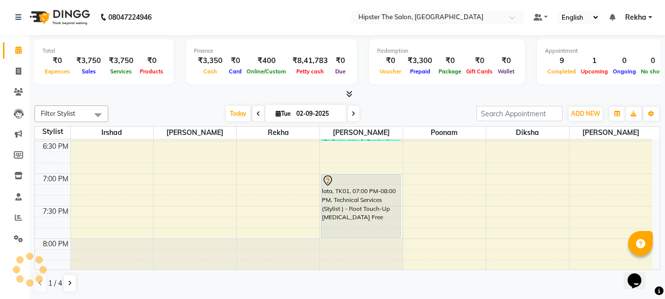
scroll to position [663, 0]
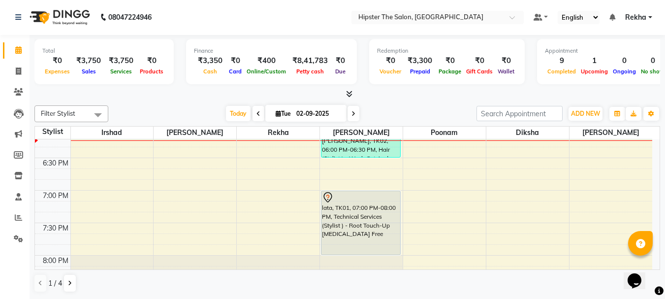
click at [353, 113] on icon at bounding box center [353, 114] width 4 height 6
type input "03-09-2025"
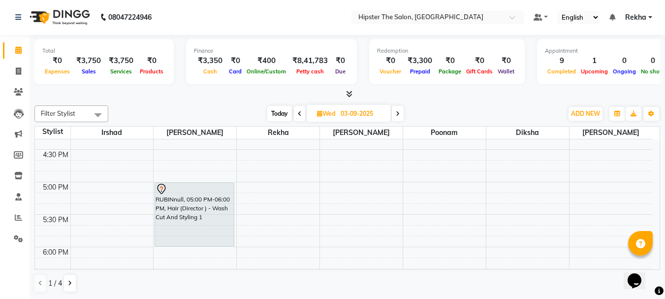
scroll to position [525, 0]
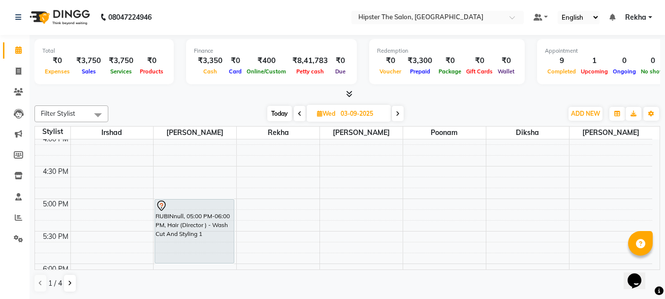
click at [322, 111] on span "Wed" at bounding box center [325, 113] width 23 height 7
select select "9"
select select "2025"
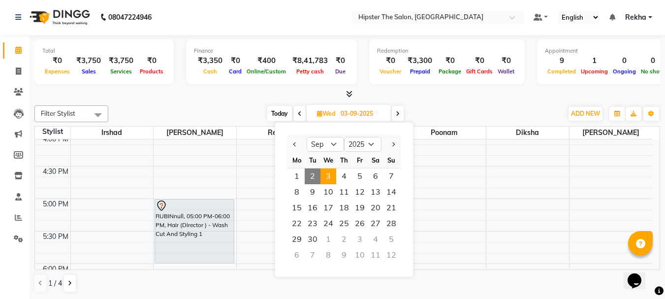
click at [307, 169] on span "2" at bounding box center [313, 176] width 16 height 16
type input "02-09-2025"
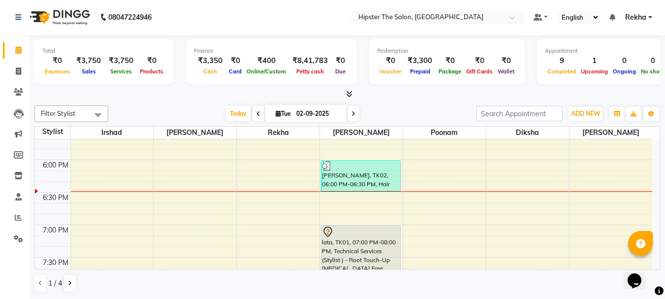
scroll to position [628, 0]
click at [18, 74] on icon at bounding box center [18, 70] width 5 height 7
select select "service"
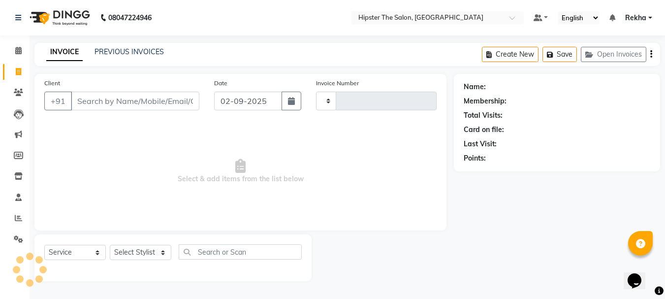
type input "2637"
select select "5125"
click at [121, 102] on input "Client" at bounding box center [136, 101] width 130 height 19
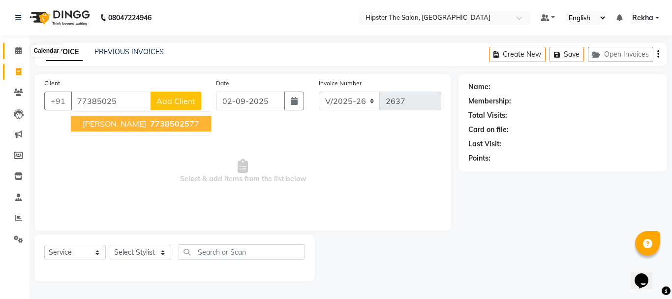
type input "77385025"
click at [18, 55] on span at bounding box center [18, 50] width 17 height 11
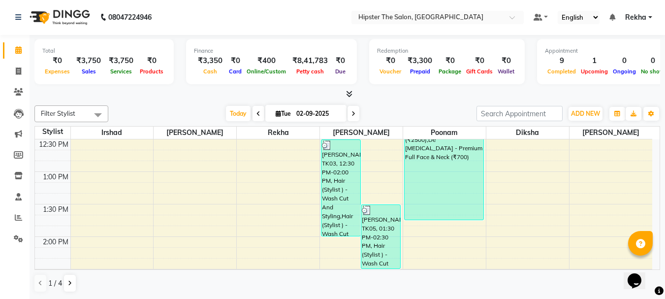
scroll to position [321, 0]
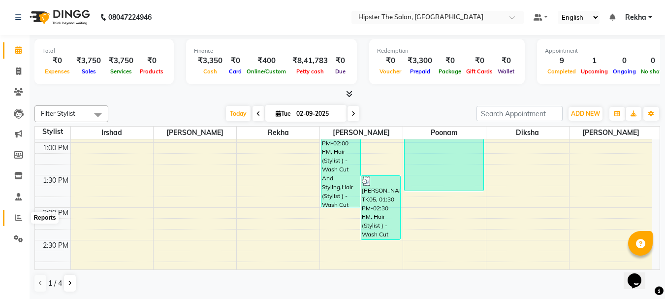
click at [17, 219] on icon at bounding box center [18, 217] width 7 height 7
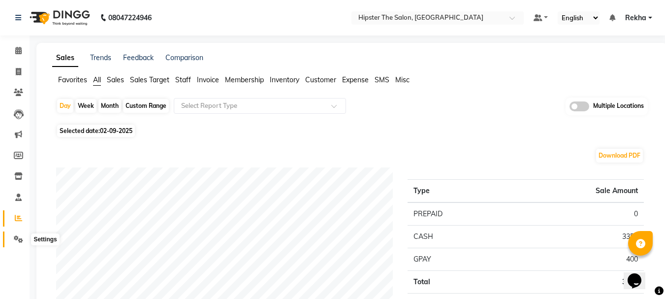
click at [20, 241] on icon at bounding box center [18, 238] width 9 height 7
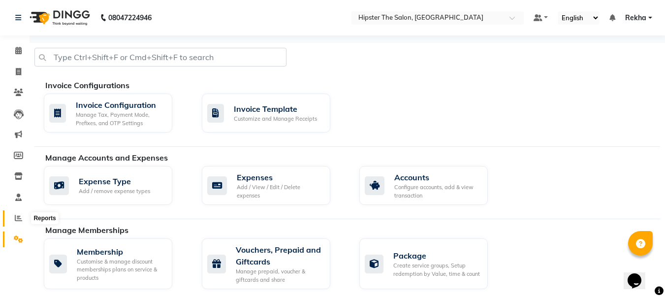
click at [22, 213] on span at bounding box center [18, 218] width 17 height 11
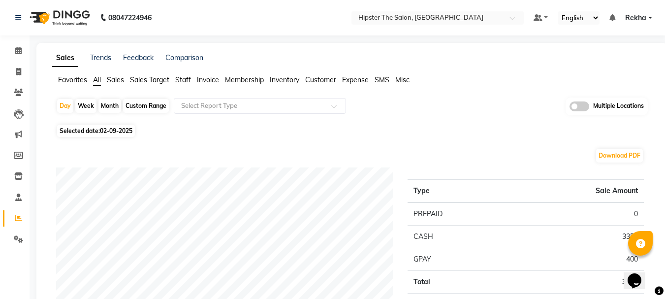
click at [187, 79] on span "Staff" at bounding box center [183, 79] width 16 height 9
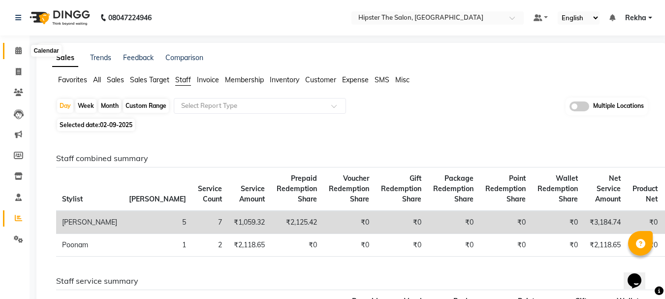
click at [16, 52] on icon at bounding box center [18, 50] width 6 height 7
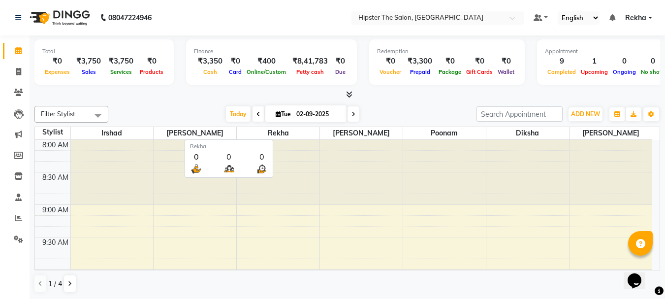
click at [277, 133] on span "Rekha" at bounding box center [278, 133] width 83 height 12
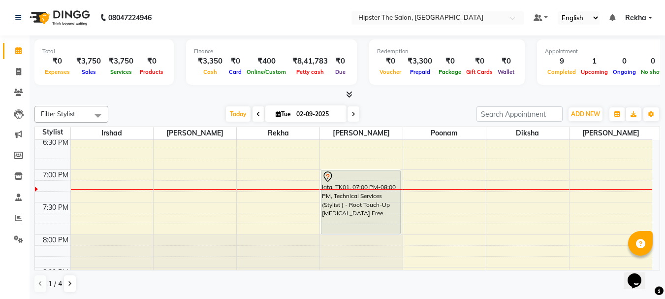
scroll to position [712, 0]
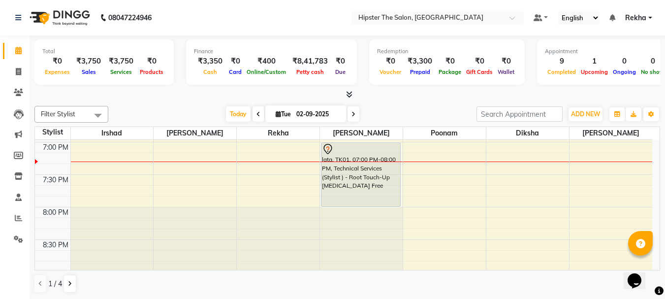
click at [351, 113] on icon at bounding box center [353, 114] width 4 height 6
type input "03-09-2025"
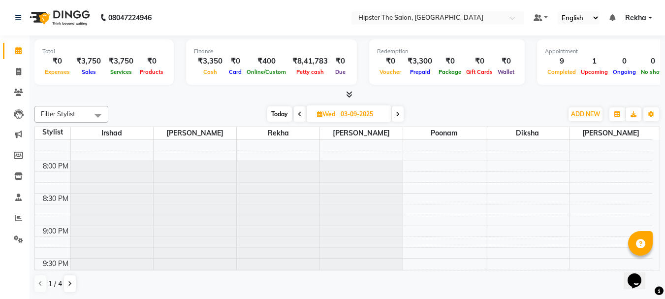
scroll to position [774, 0]
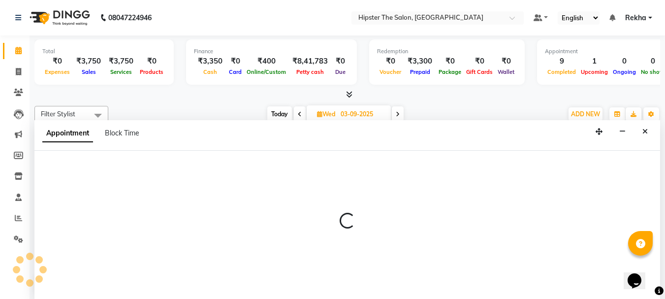
scroll to position [0, 0]
select select "32384"
select select "tentative"
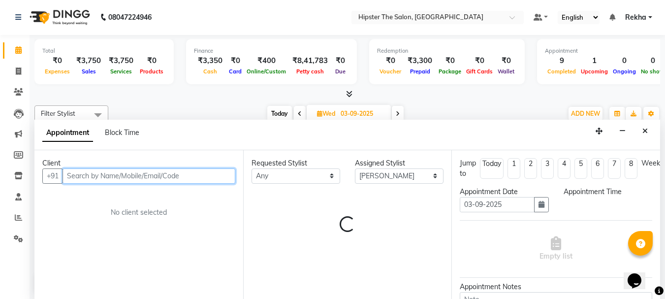
select select "1230"
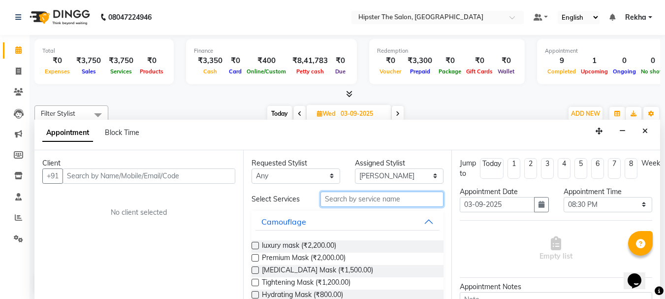
click at [335, 200] on input "text" at bounding box center [381, 198] width 123 height 15
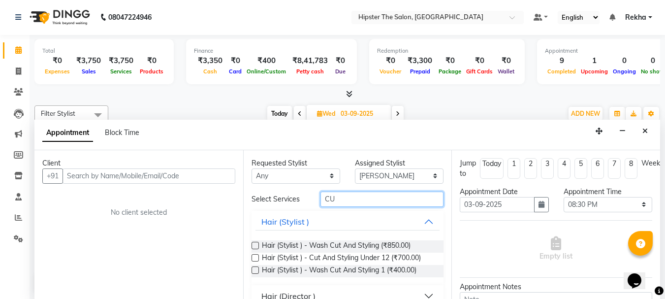
type input "C"
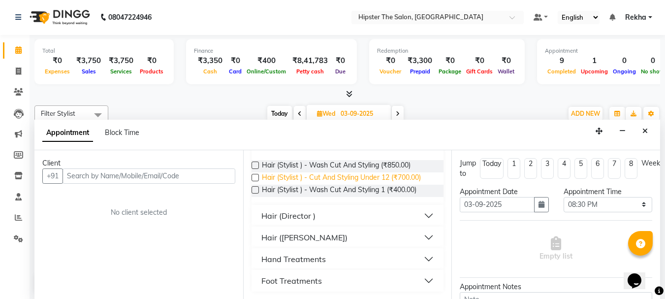
scroll to position [81, 0]
type input "CUT"
click at [303, 213] on div "Hair (Director )" at bounding box center [288, 215] width 54 height 12
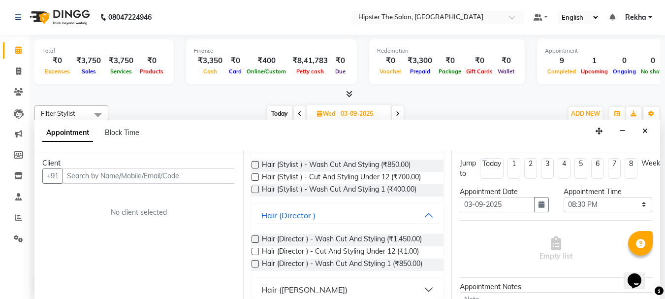
click at [255, 262] on label at bounding box center [254, 263] width 7 height 7
click at [255, 262] on input "checkbox" at bounding box center [254, 264] width 6 height 6
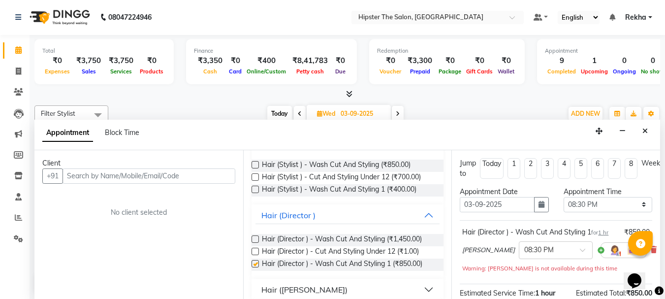
checkbox input "false"
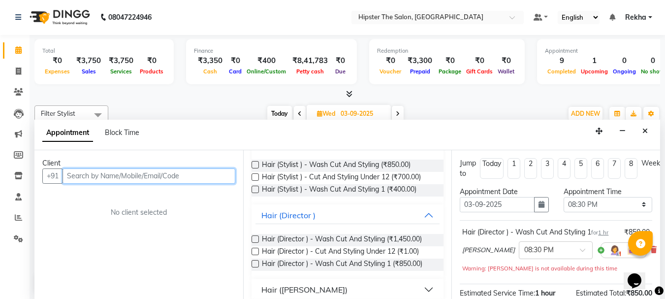
click at [149, 173] on input "text" at bounding box center [149, 175] width 173 height 15
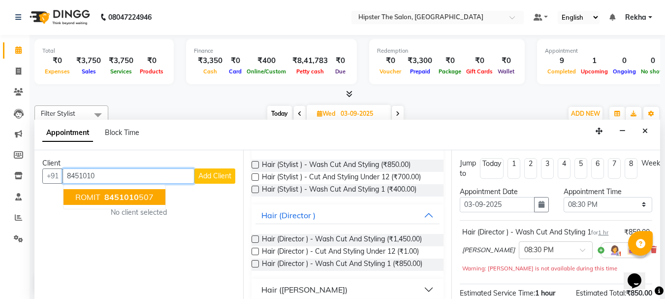
click at [130, 197] on span "8451010" at bounding box center [121, 197] width 34 height 10
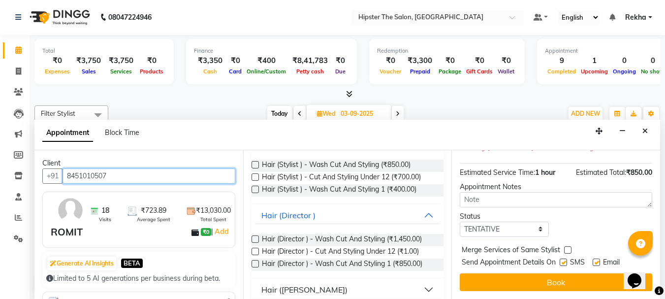
scroll to position [138, 0]
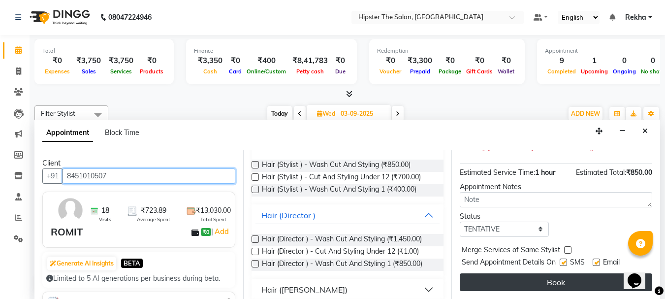
type input "8451010507"
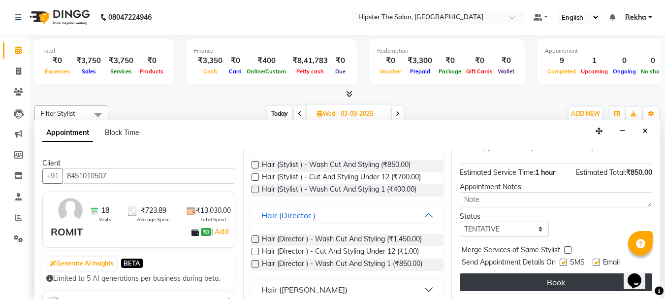
click at [533, 273] on button "Book" at bounding box center [556, 282] width 192 height 18
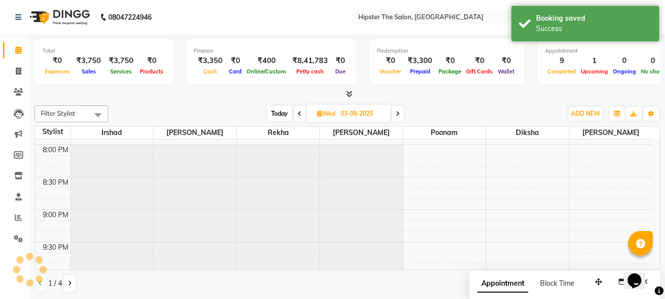
scroll to position [0, 0]
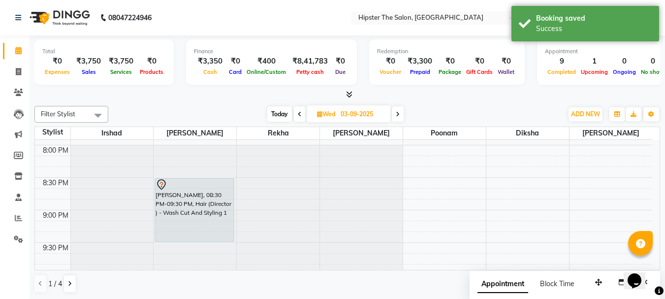
click at [298, 111] on icon at bounding box center [300, 114] width 4 height 6
type input "02-09-2025"
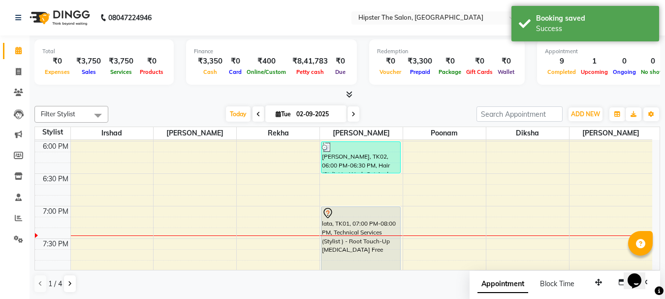
scroll to position [663, 0]
